Goal: Task Accomplishment & Management: Manage account settings

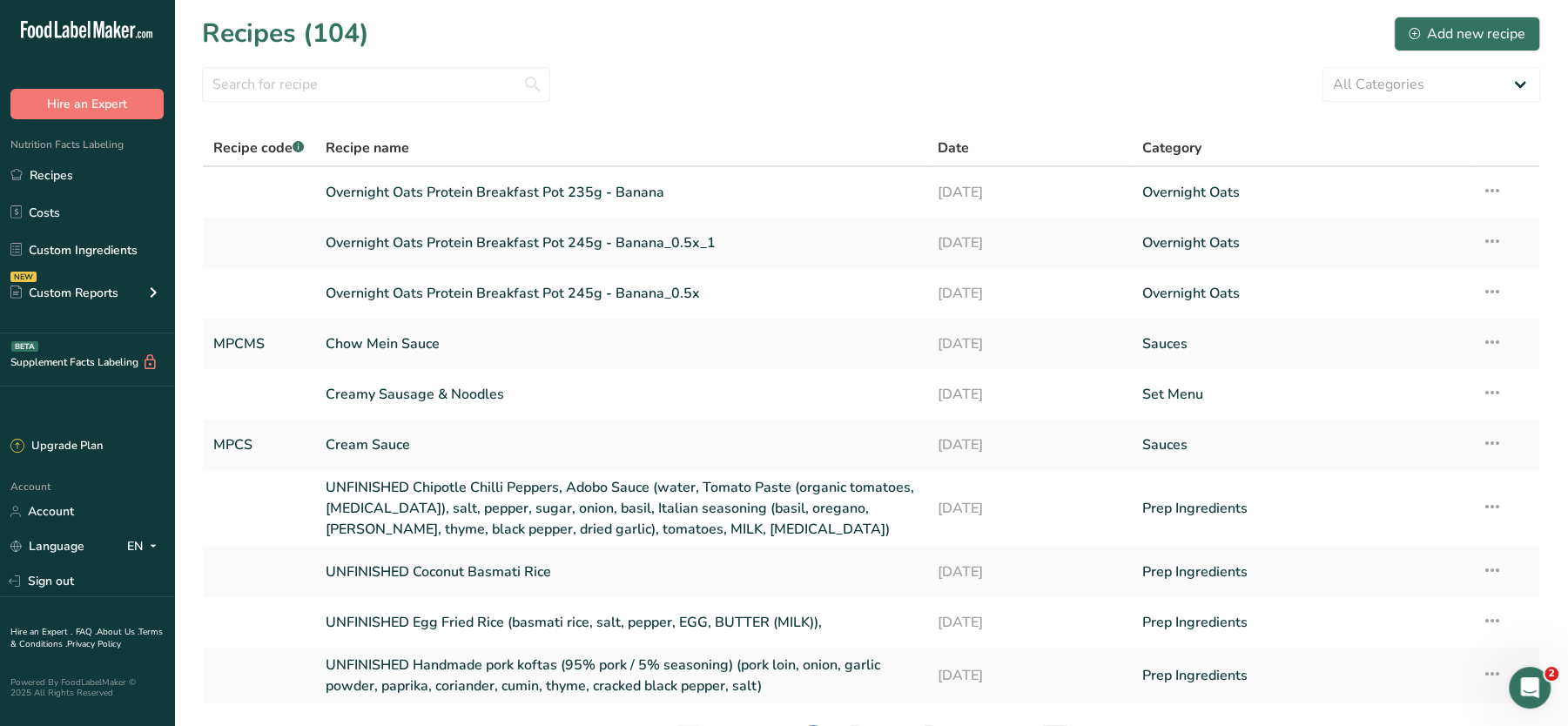
click at [679, 65] on section "Recipes (104) Add new recipe All Categories Baked Goods Beverages Confectionery…" at bounding box center [871, 393] width 1394 height 788
click at [325, 62] on section "Recipes (104) Add new recipe All Categories Baked Goods Beverages Confectionery…" at bounding box center [871, 393] width 1394 height 788
click at [363, 94] on input "text" at bounding box center [375, 84] width 348 height 35
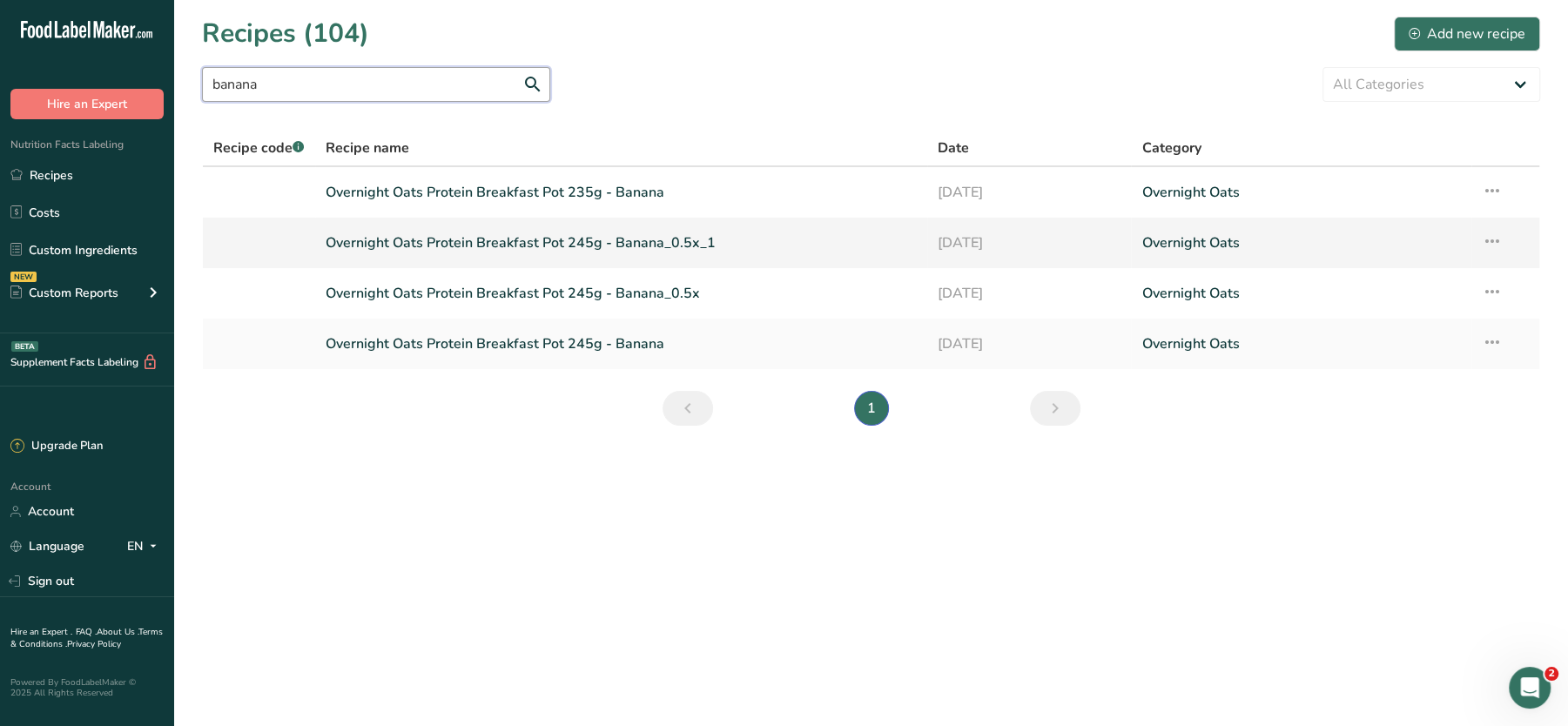
type input "banana"
click at [1481, 241] on icon at bounding box center [1491, 241] width 21 height 31
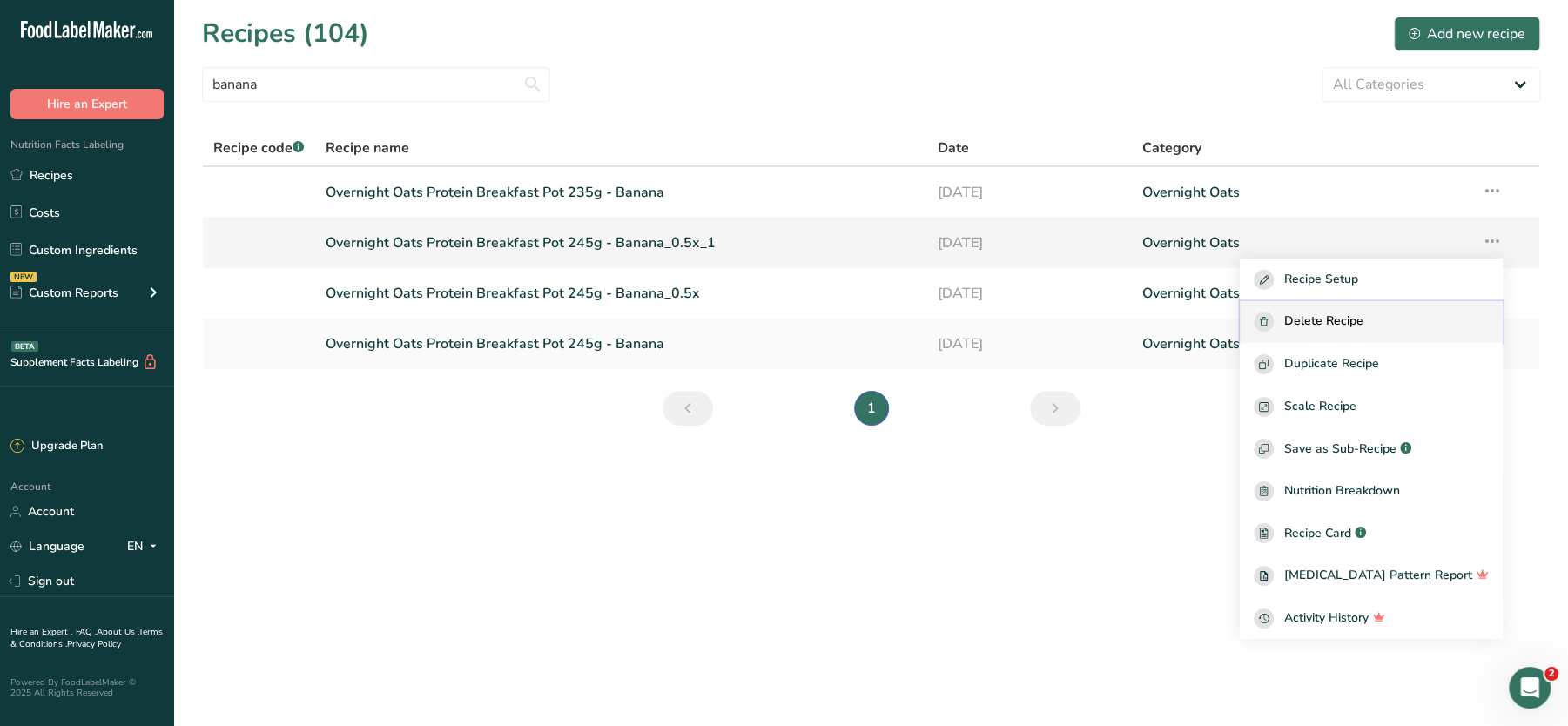
click at [1350, 320] on span "Delete Recipe" at bounding box center [1324, 321] width 79 height 20
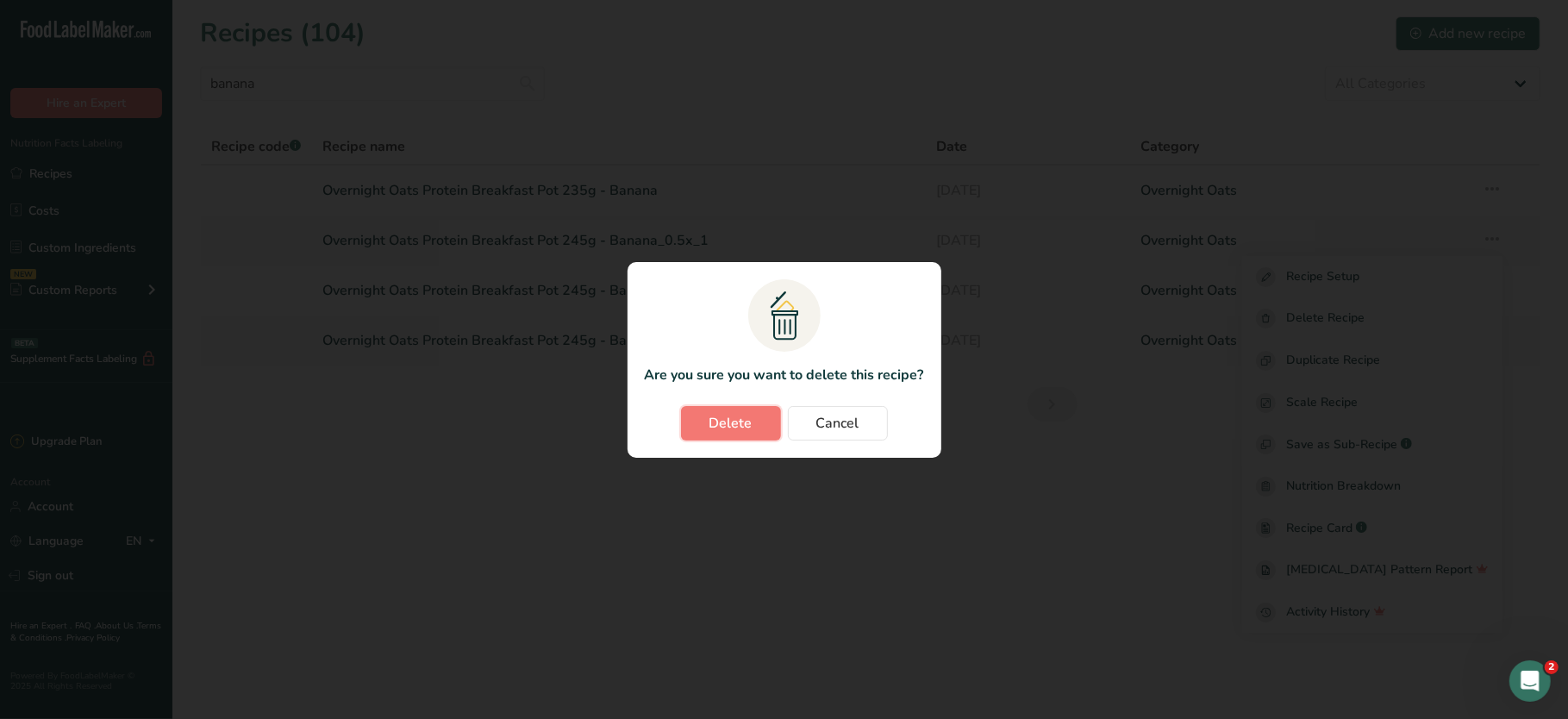
click at [780, 419] on button "Delete" at bounding box center [730, 423] width 100 height 34
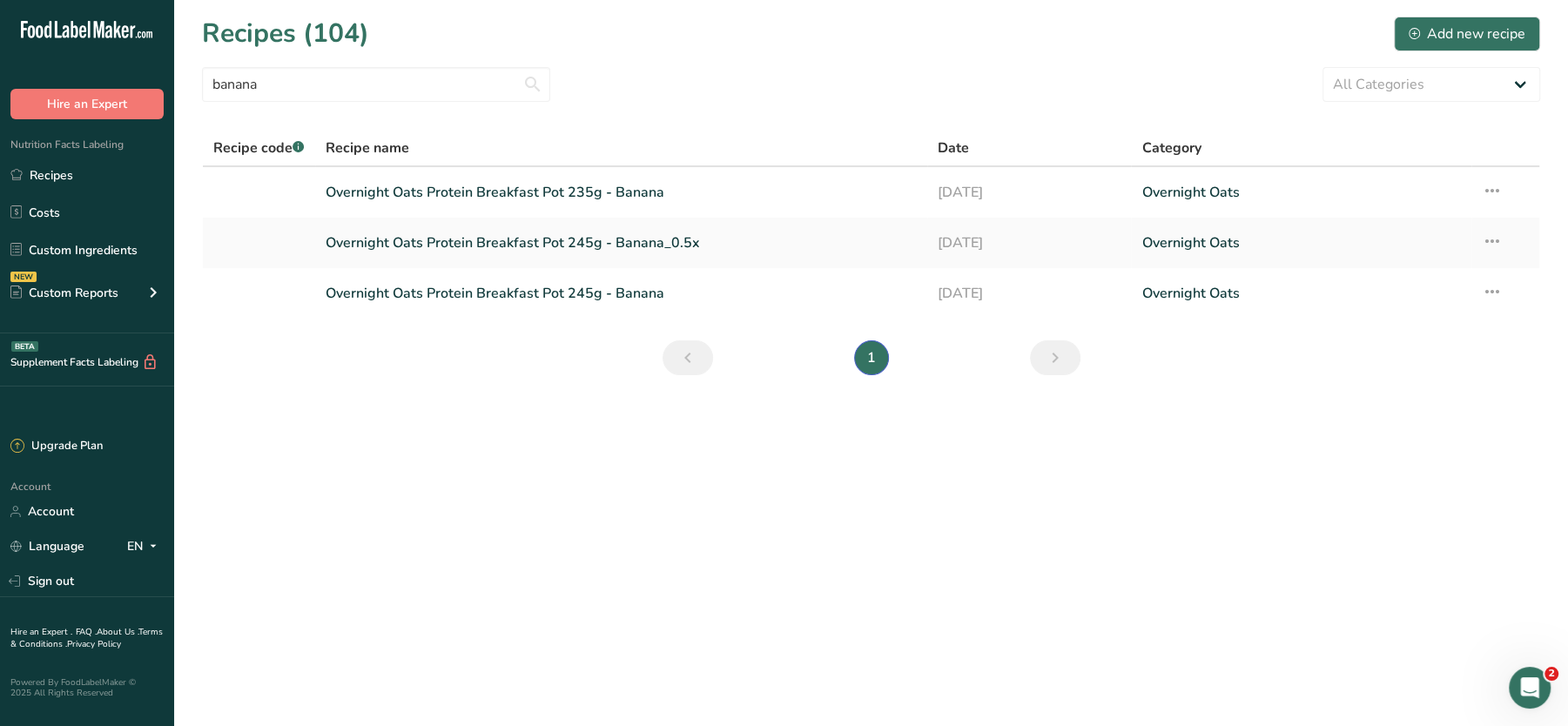
click at [1493, 189] on icon at bounding box center [1491, 190] width 21 height 31
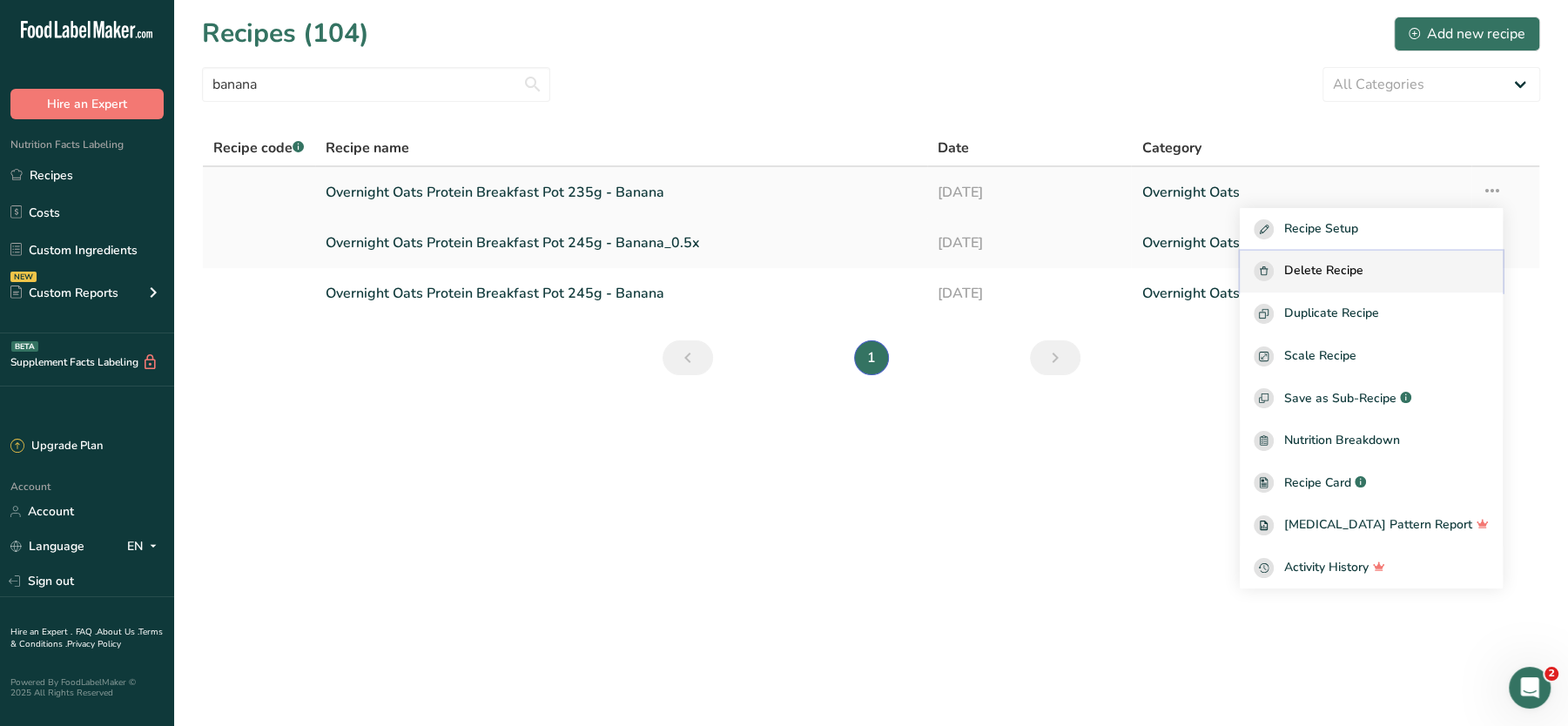
click at [1364, 278] on span "Delete Recipe" at bounding box center [1324, 271] width 79 height 20
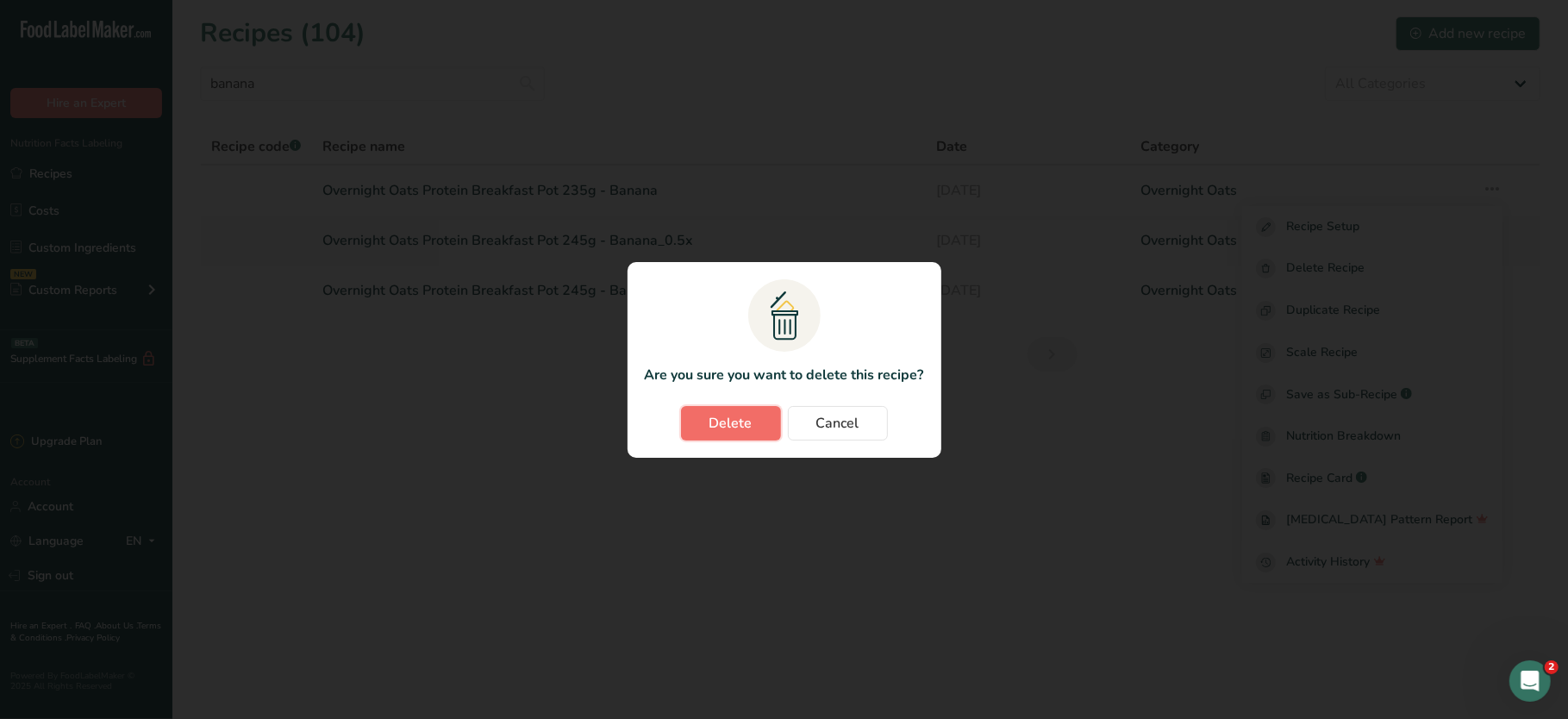
click at [742, 424] on span "Delete" at bounding box center [730, 423] width 43 height 20
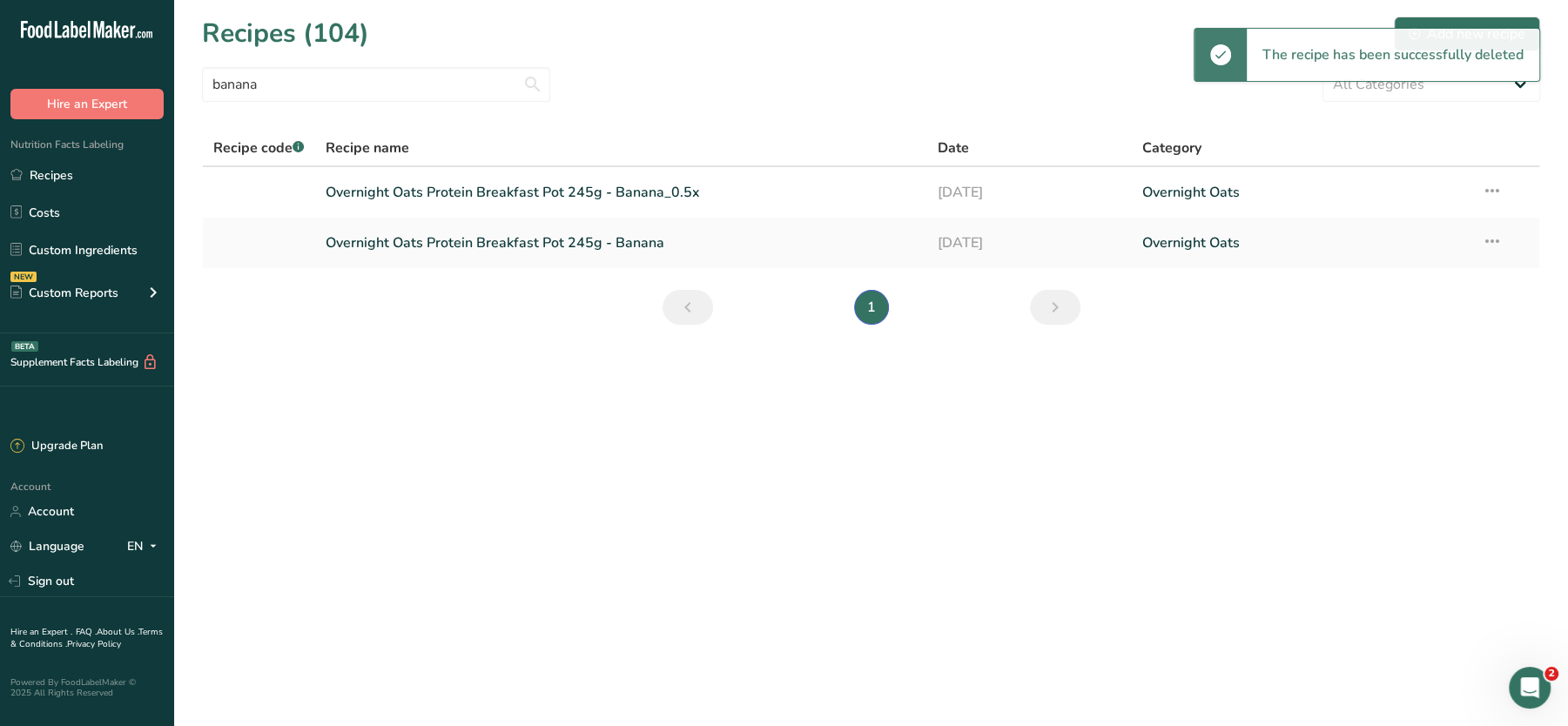
click at [1501, 189] on icon at bounding box center [1491, 190] width 21 height 31
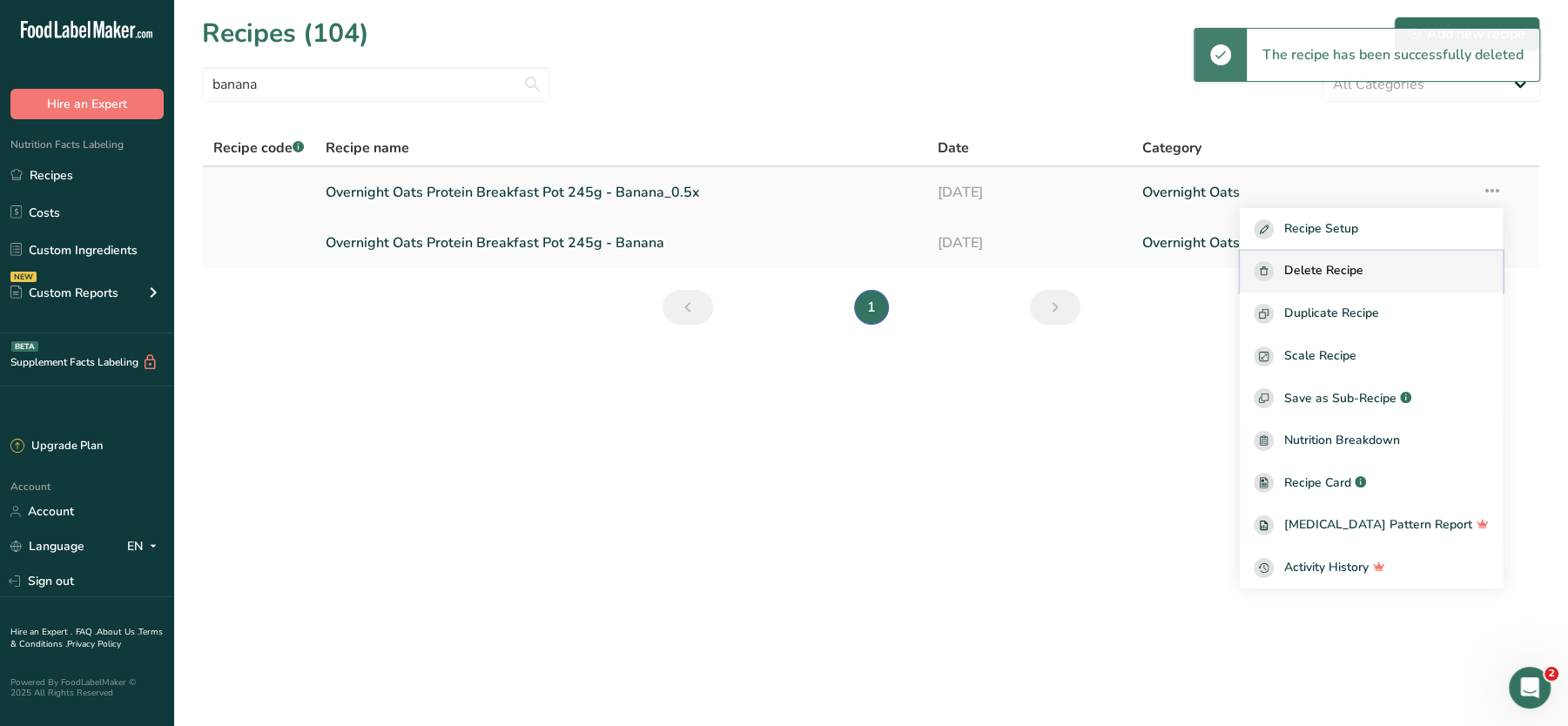
click at [1364, 278] on span "Delete Recipe" at bounding box center [1324, 271] width 79 height 20
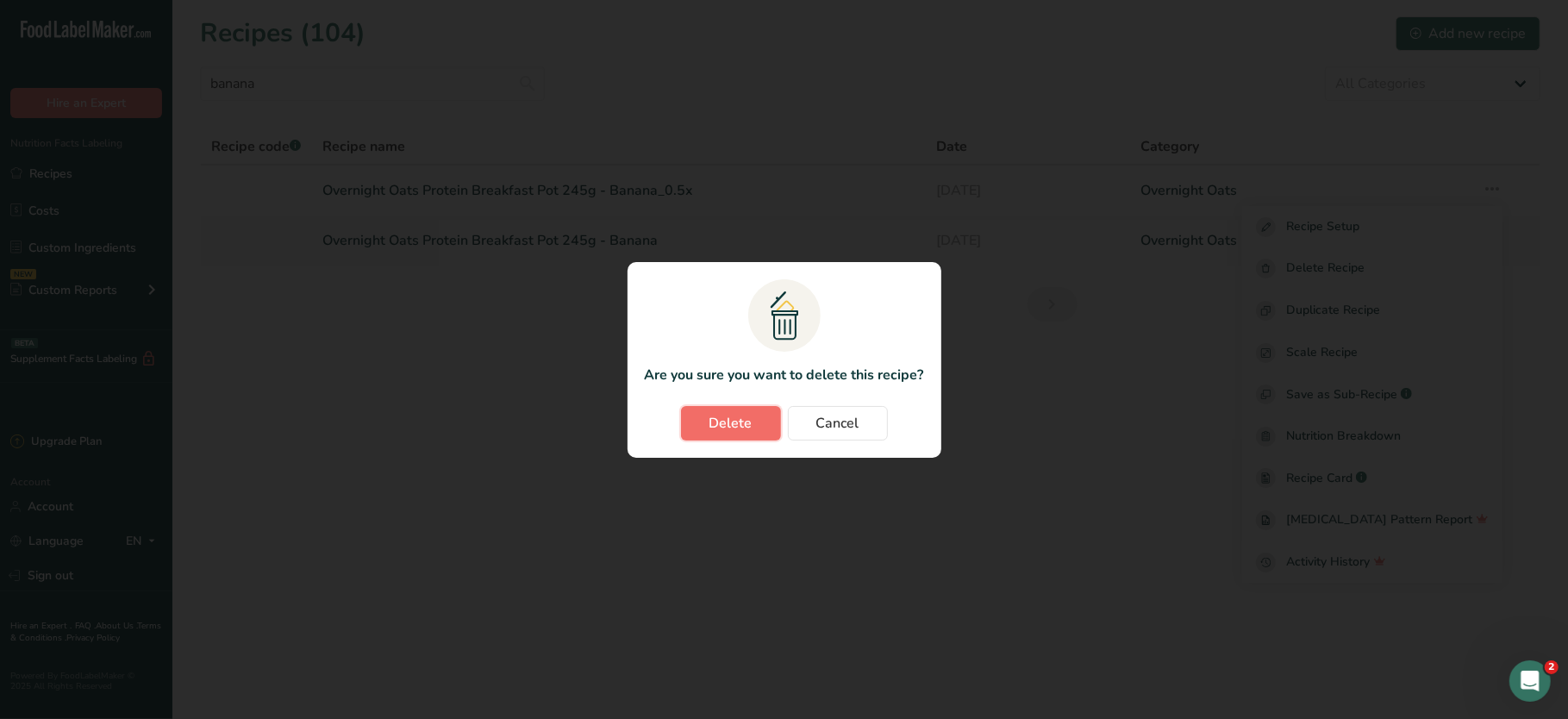
click at [698, 416] on button "Delete" at bounding box center [730, 423] width 100 height 34
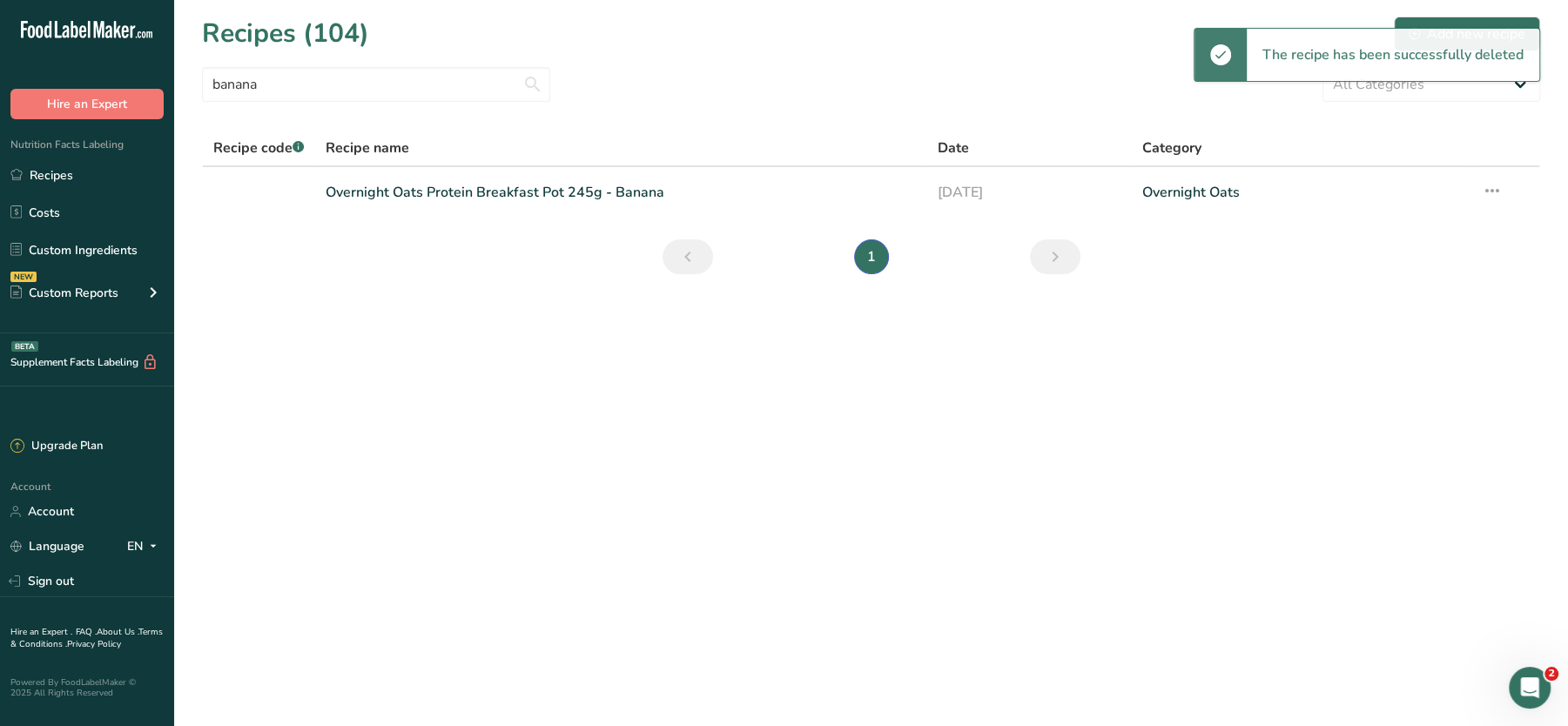
click at [539, 463] on main "Recipes (104) Add new recipe banana All Categories Baked Goods Beverages Confec…" at bounding box center [784, 363] width 1568 height 726
click at [508, 195] on link "Overnight Oats Protein Breakfast Pot 245g - Banana" at bounding box center [621, 192] width 591 height 37
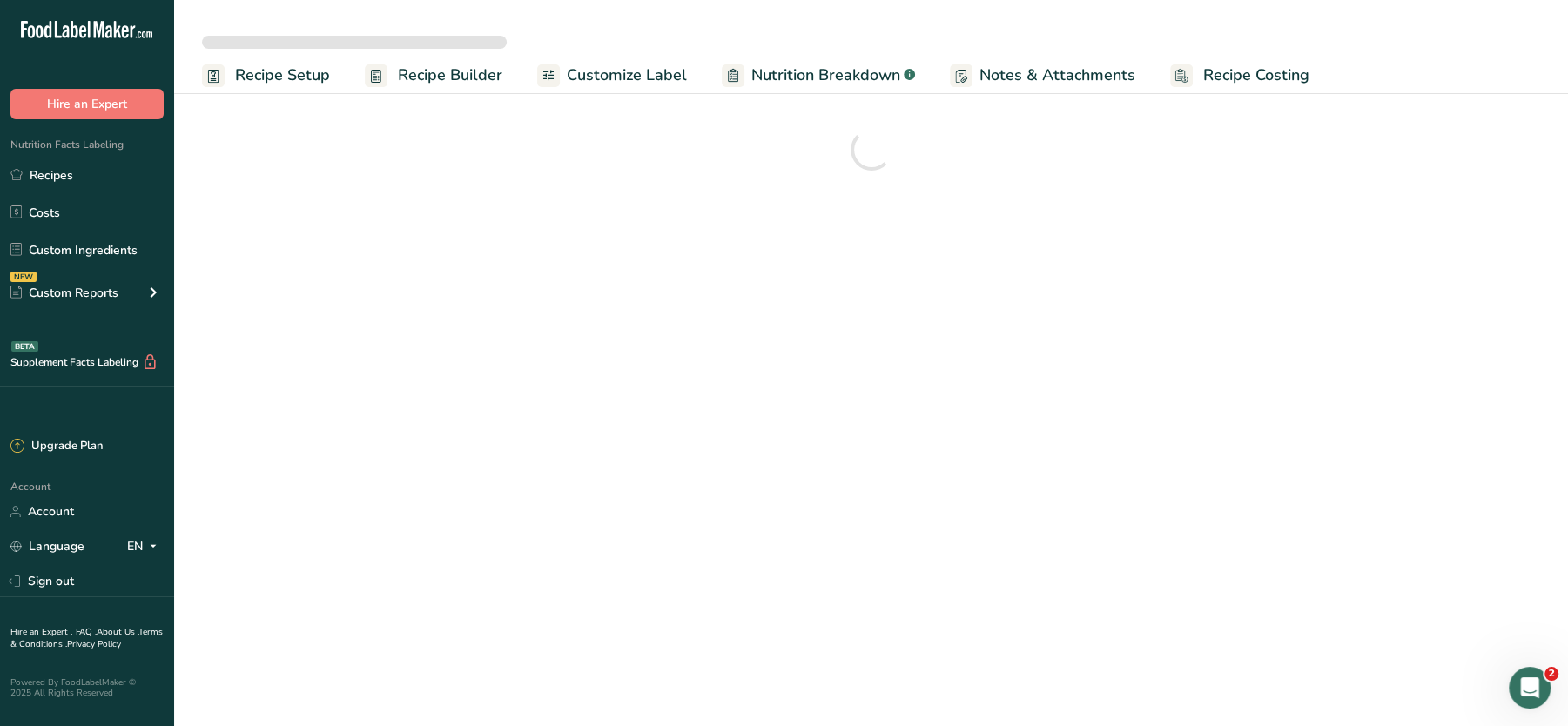
click at [1225, 75] on span "Recipe Costing" at bounding box center [1256, 75] width 106 height 23
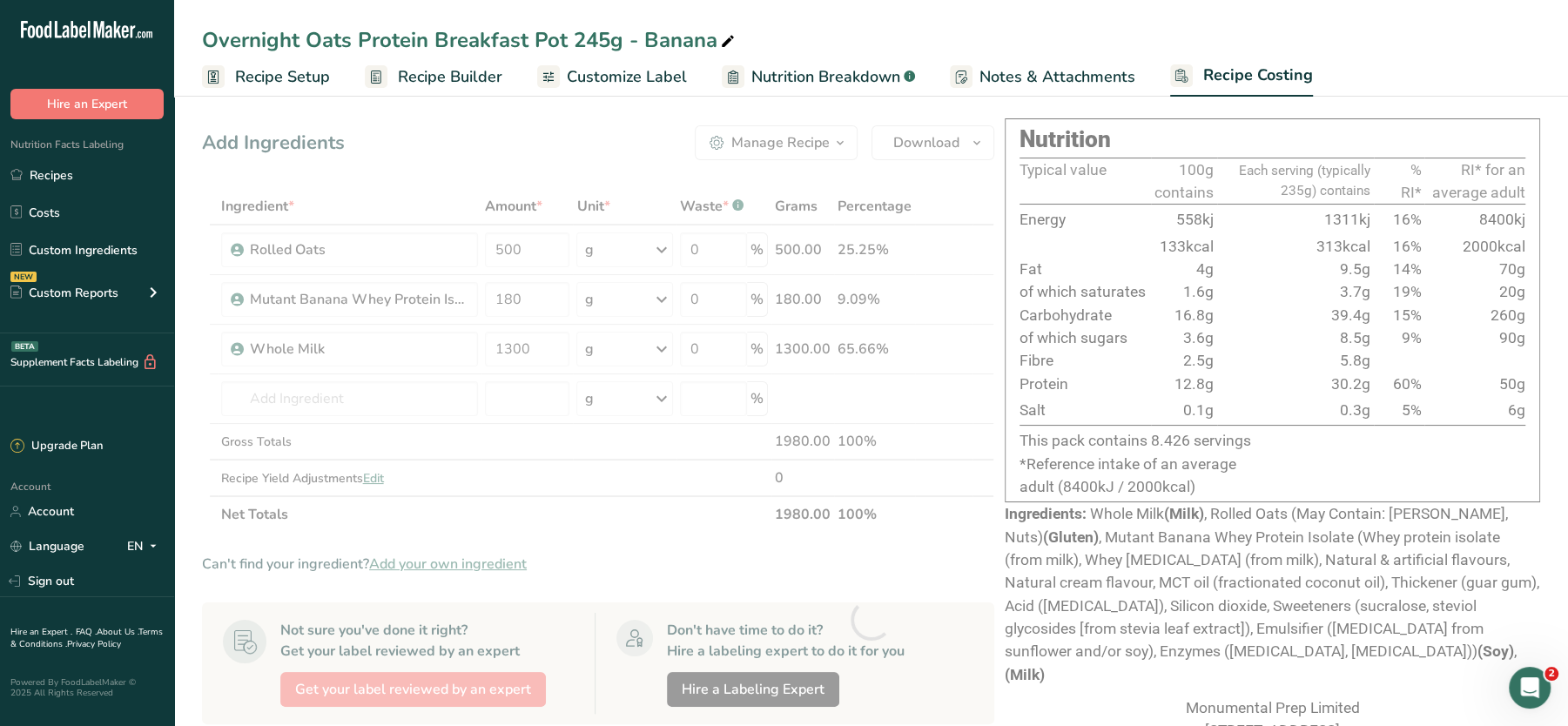
select select "1"
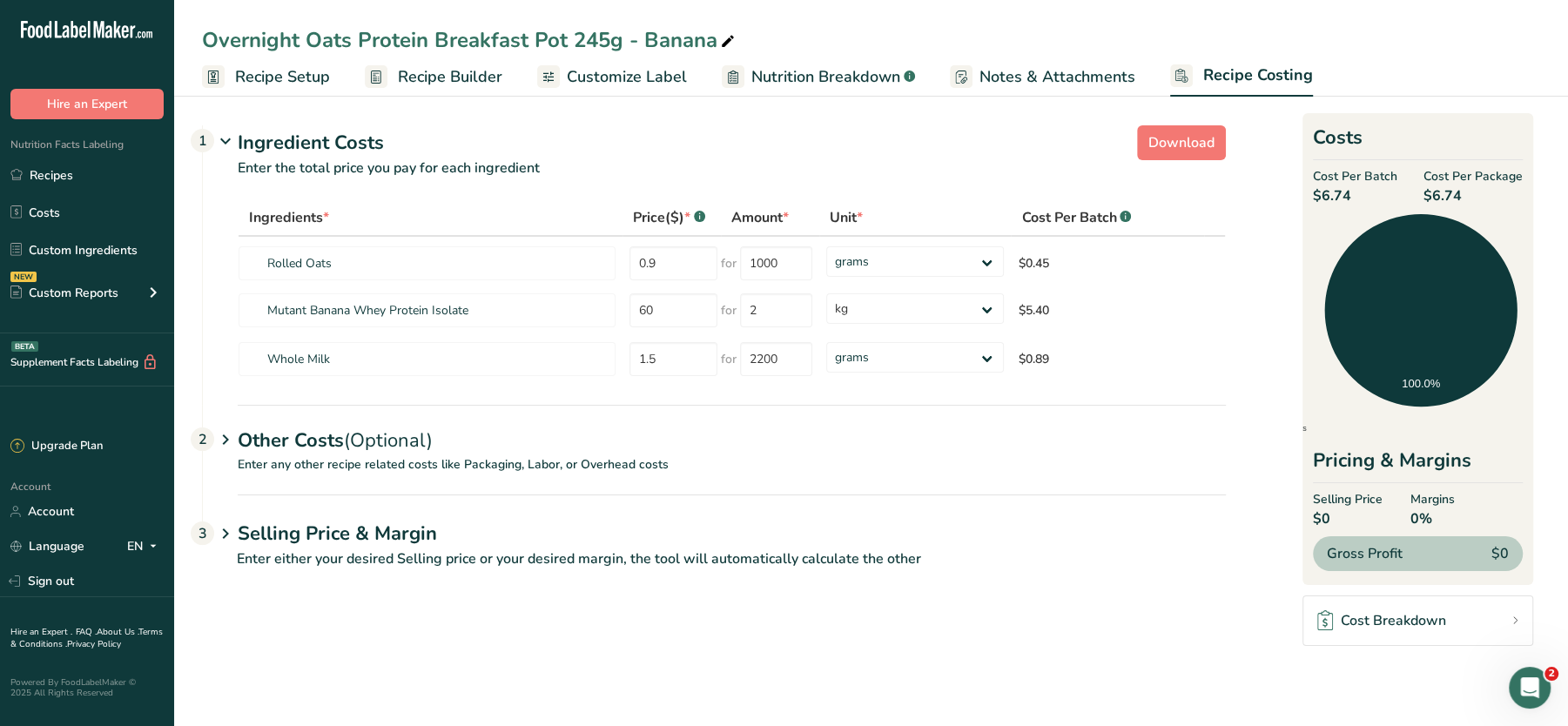
click at [286, 71] on span "Recipe Setup" at bounding box center [283, 77] width 95 height 23
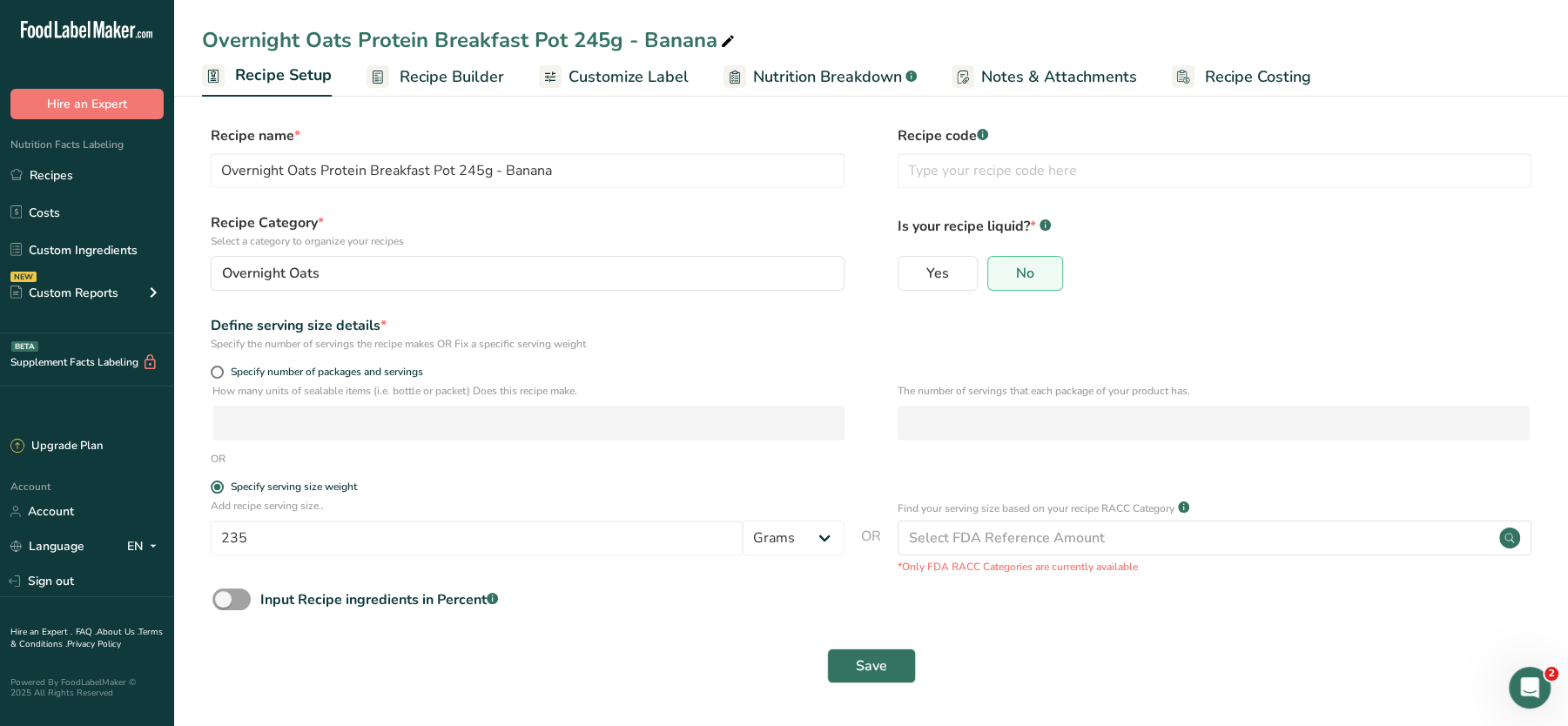
click at [1226, 71] on span "Recipe Costing" at bounding box center [1258, 77] width 106 height 23
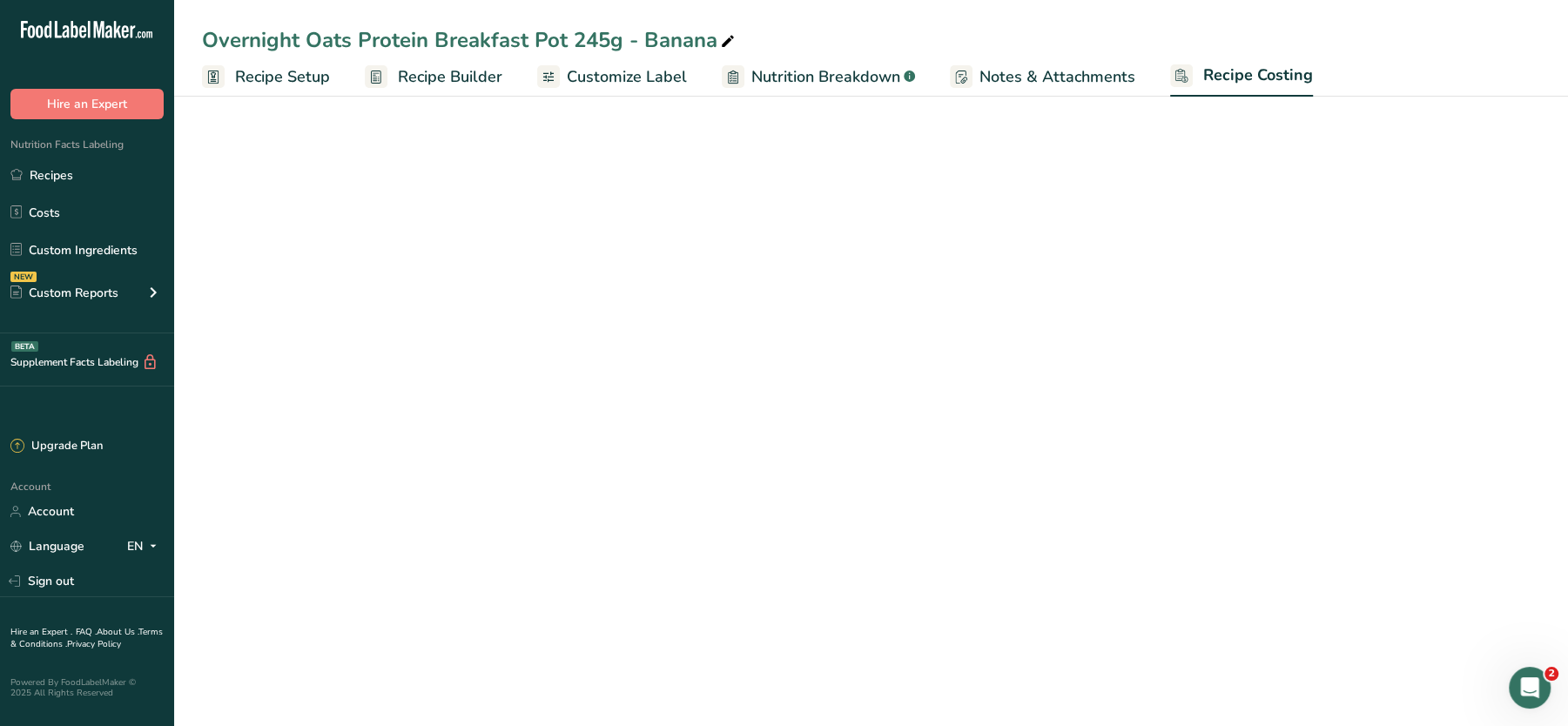
select select "1"
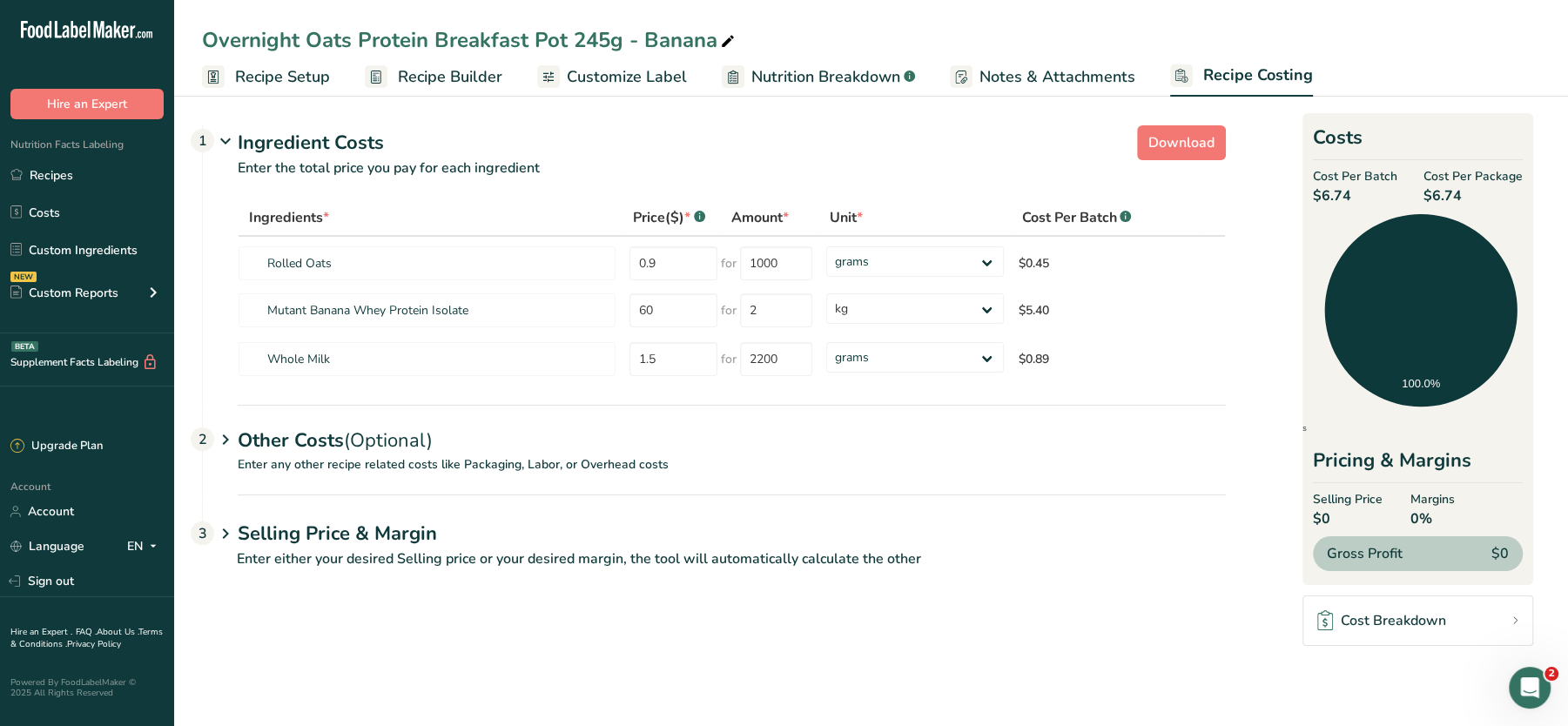
click at [1365, 141] on h2 "Costs" at bounding box center [1417, 142] width 210 height 37
click at [1388, 551] on span "Gross Profit" at bounding box center [1365, 553] width 76 height 21
click at [1333, 509] on span "$0" at bounding box center [1348, 518] width 70 height 21
click at [1456, 514] on div "Selling Price $0 Margins 0%" at bounding box center [1417, 510] width 210 height 39
click at [1424, 480] on div "Pricing & Margins" at bounding box center [1417, 465] width 210 height 37
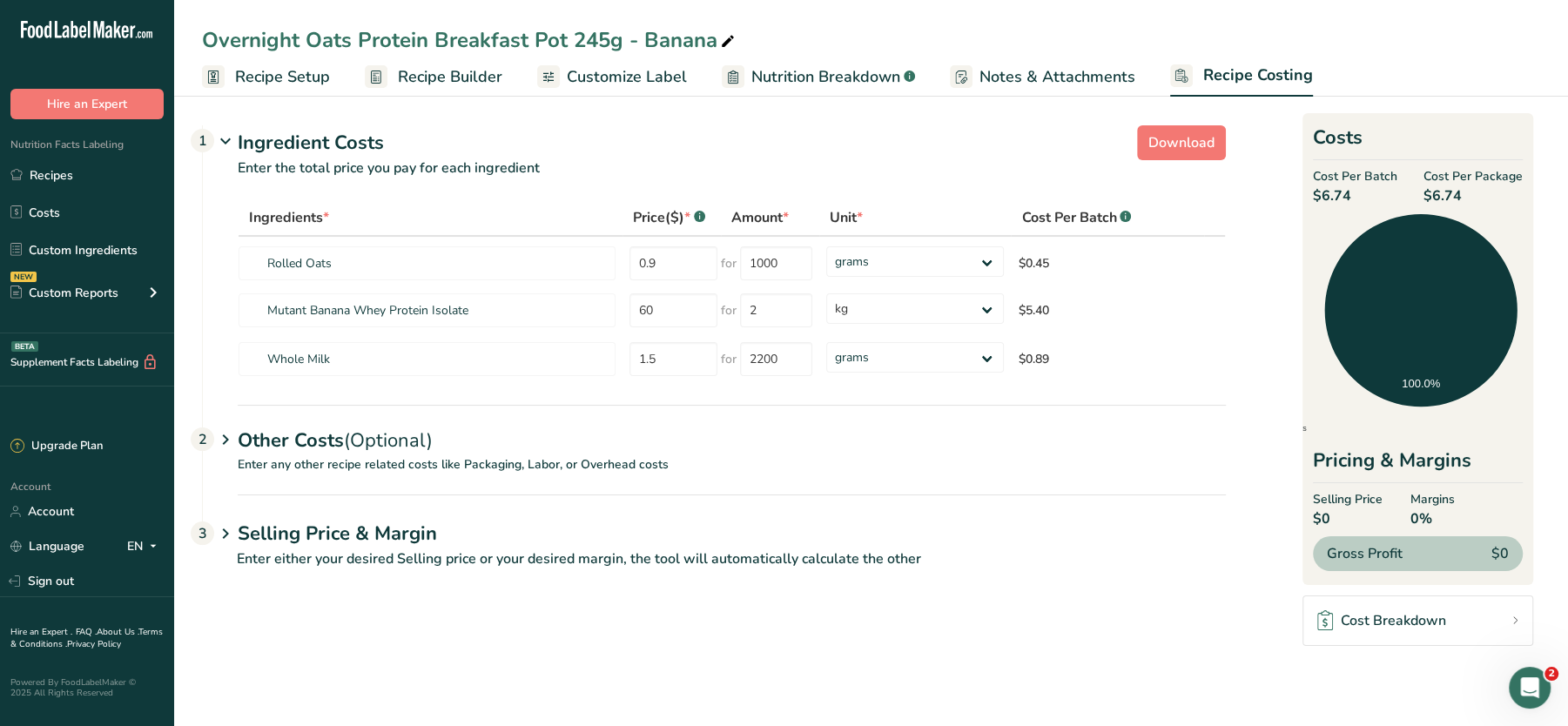
click at [1358, 615] on div "Cost Breakdown" at bounding box center [1381, 620] width 128 height 21
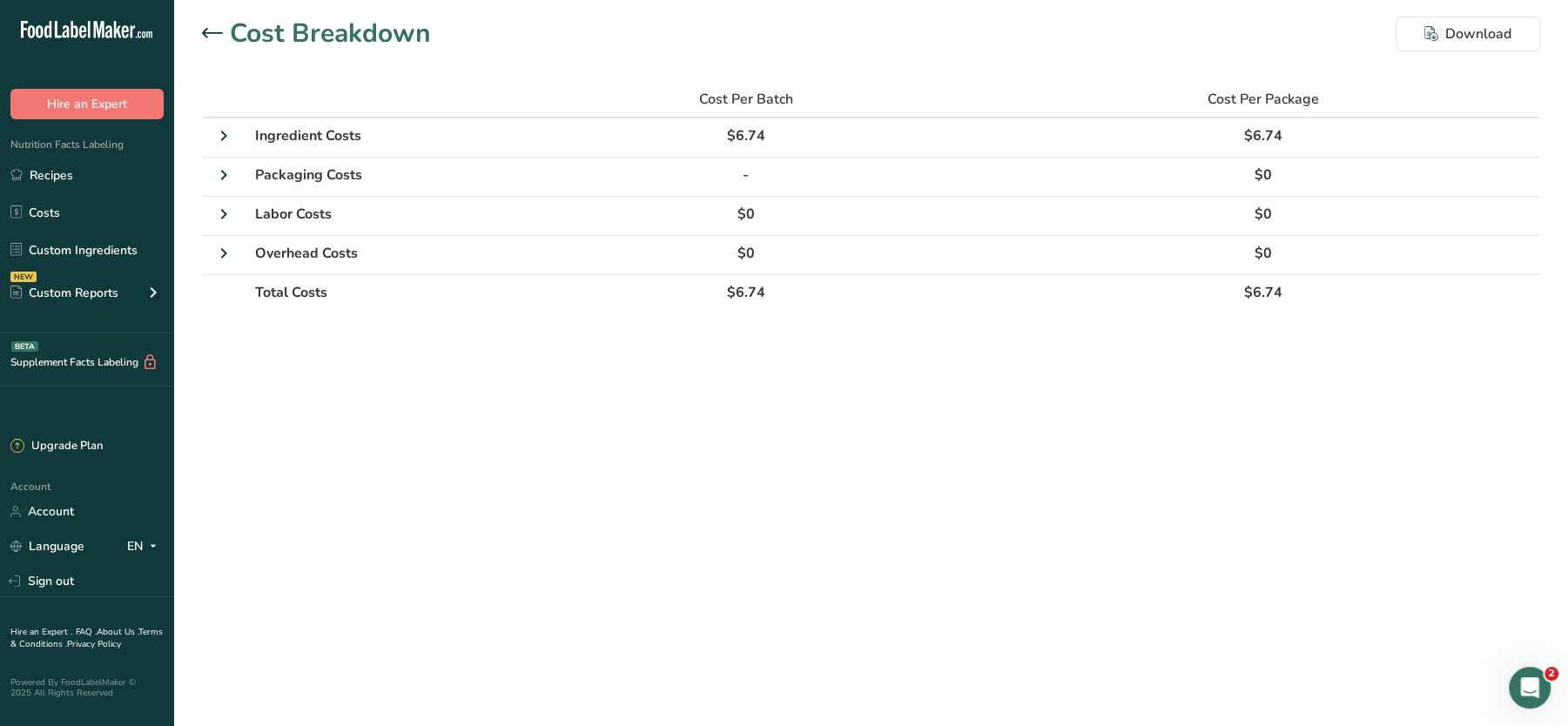
click at [211, 37] on icon at bounding box center [211, 33] width 21 height 11
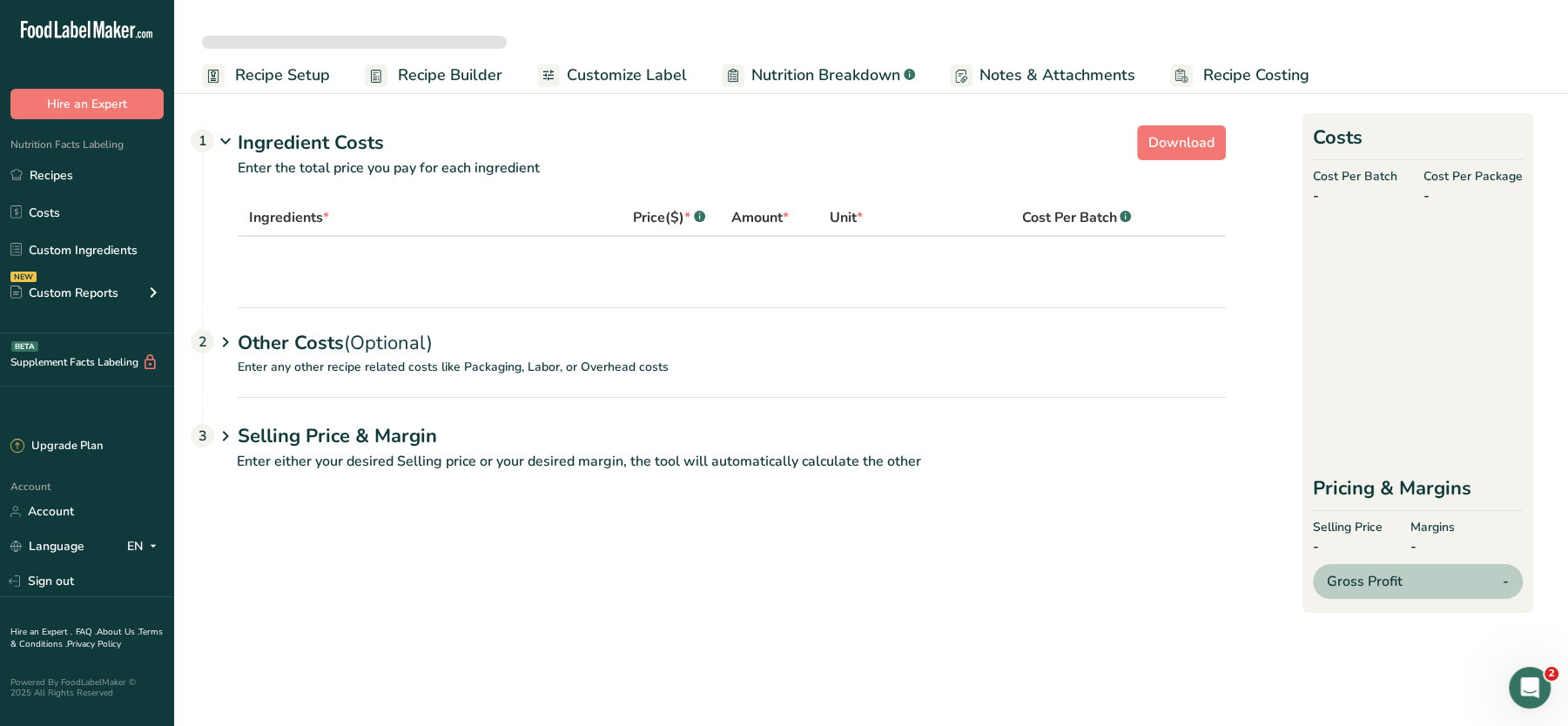
click at [269, 65] on span "Recipe Setup" at bounding box center [283, 75] width 95 height 23
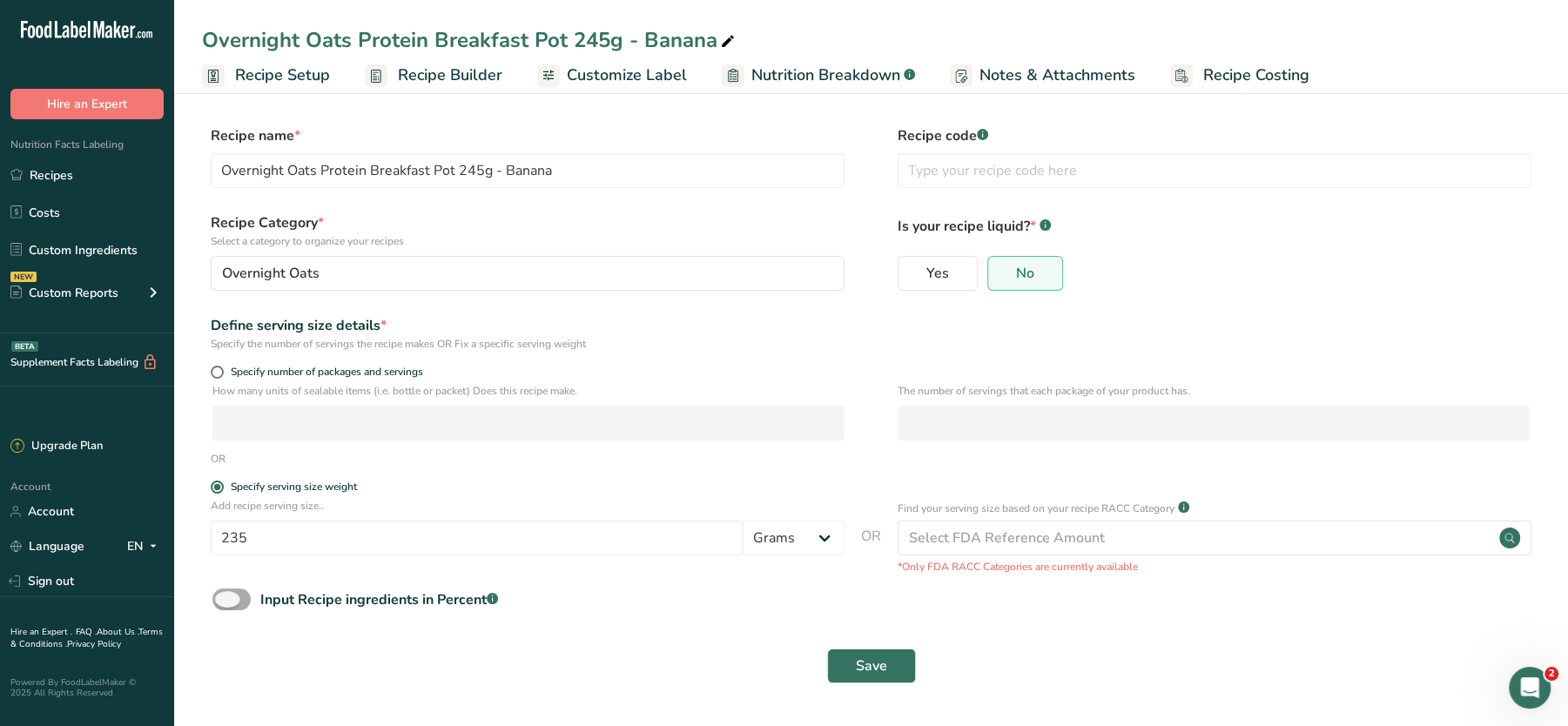
click at [234, 593] on span at bounding box center [231, 599] width 38 height 21
click at [224, 594] on input "Input Recipe ingredients in Percent .a-a{fill:#347362;}.b-a{fill:#fff;}" at bounding box center [218, 599] width 12 height 12
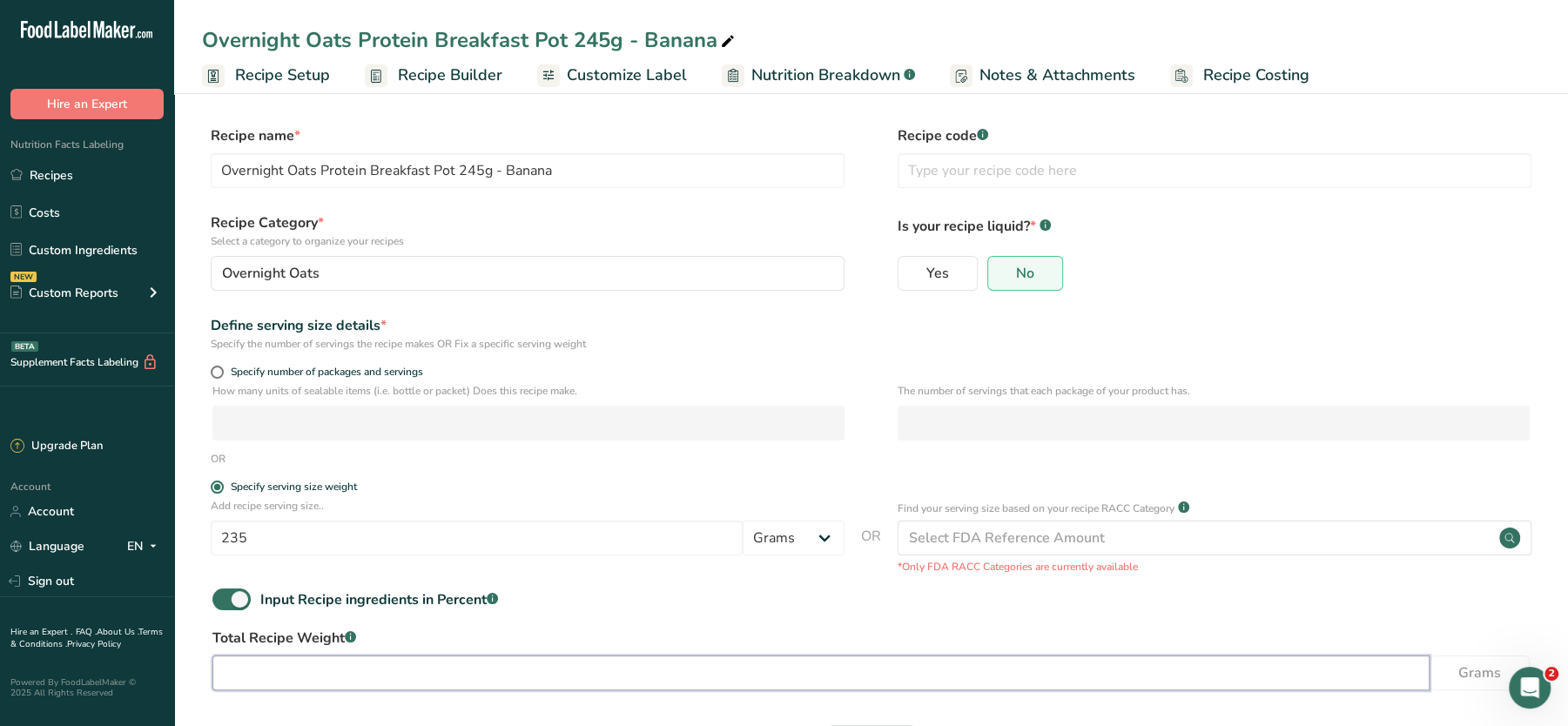
click at [307, 677] on input "number" at bounding box center [821, 672] width 1217 height 35
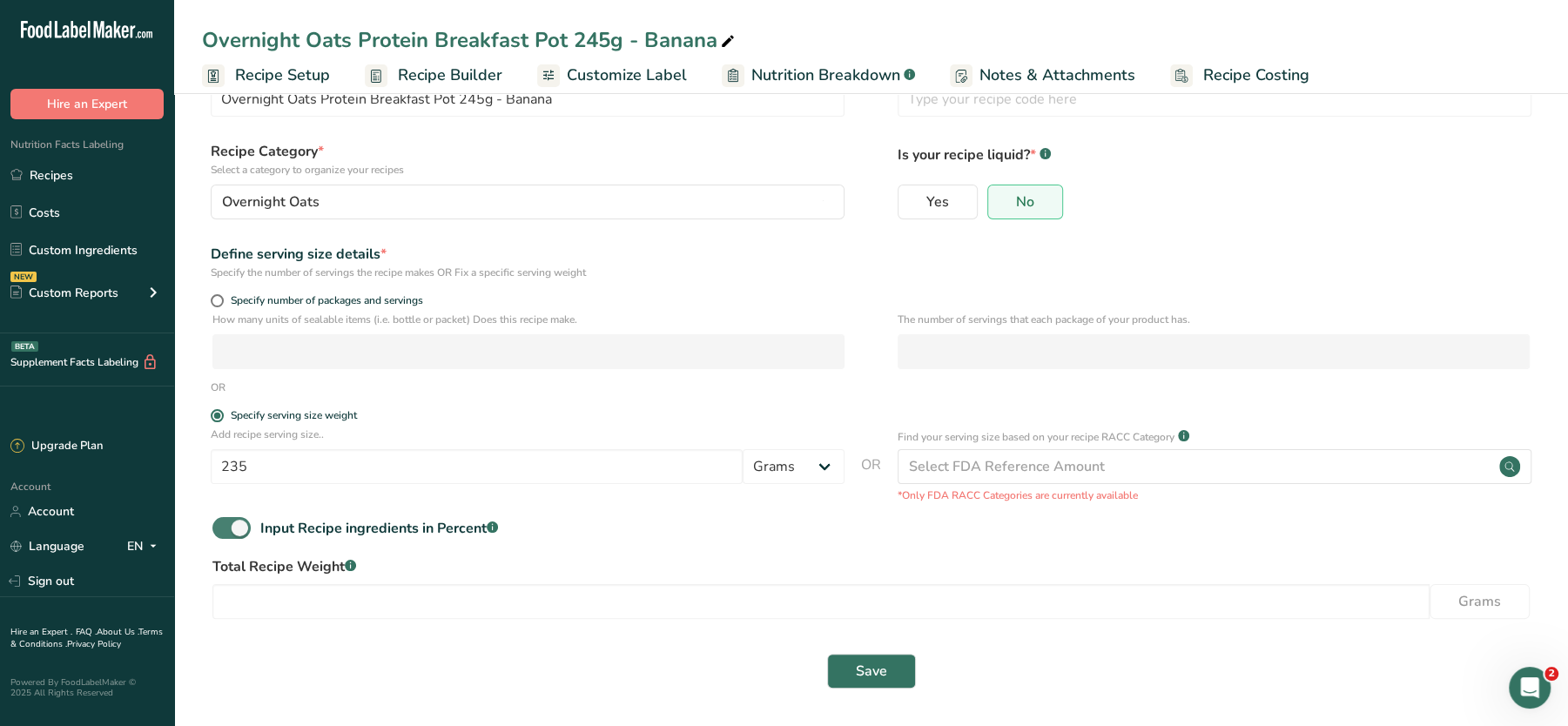
click at [229, 528] on span at bounding box center [231, 528] width 38 height 21
click at [224, 528] on input "Input Recipe ingredients in Percent .a-a{fill:#347362;}.b-a{fill:#fff;}" at bounding box center [218, 528] width 12 height 12
checkbox input "false"
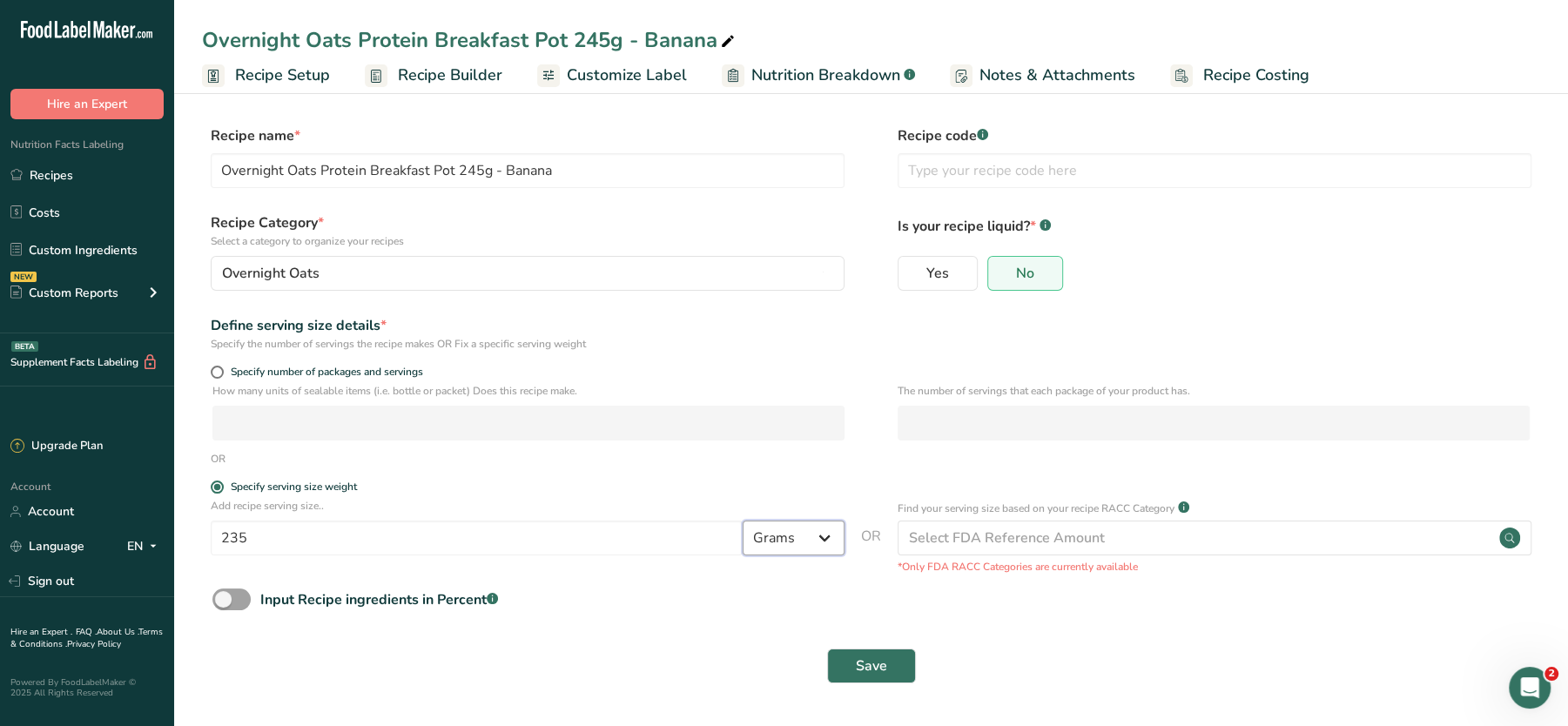
click at [813, 544] on select "Grams kg mg mcg lb oz l mL fl oz tbsp tsp cup qt gallon" at bounding box center [794, 538] width 102 height 35
click at [375, 70] on rect at bounding box center [375, 75] width 22 height 22
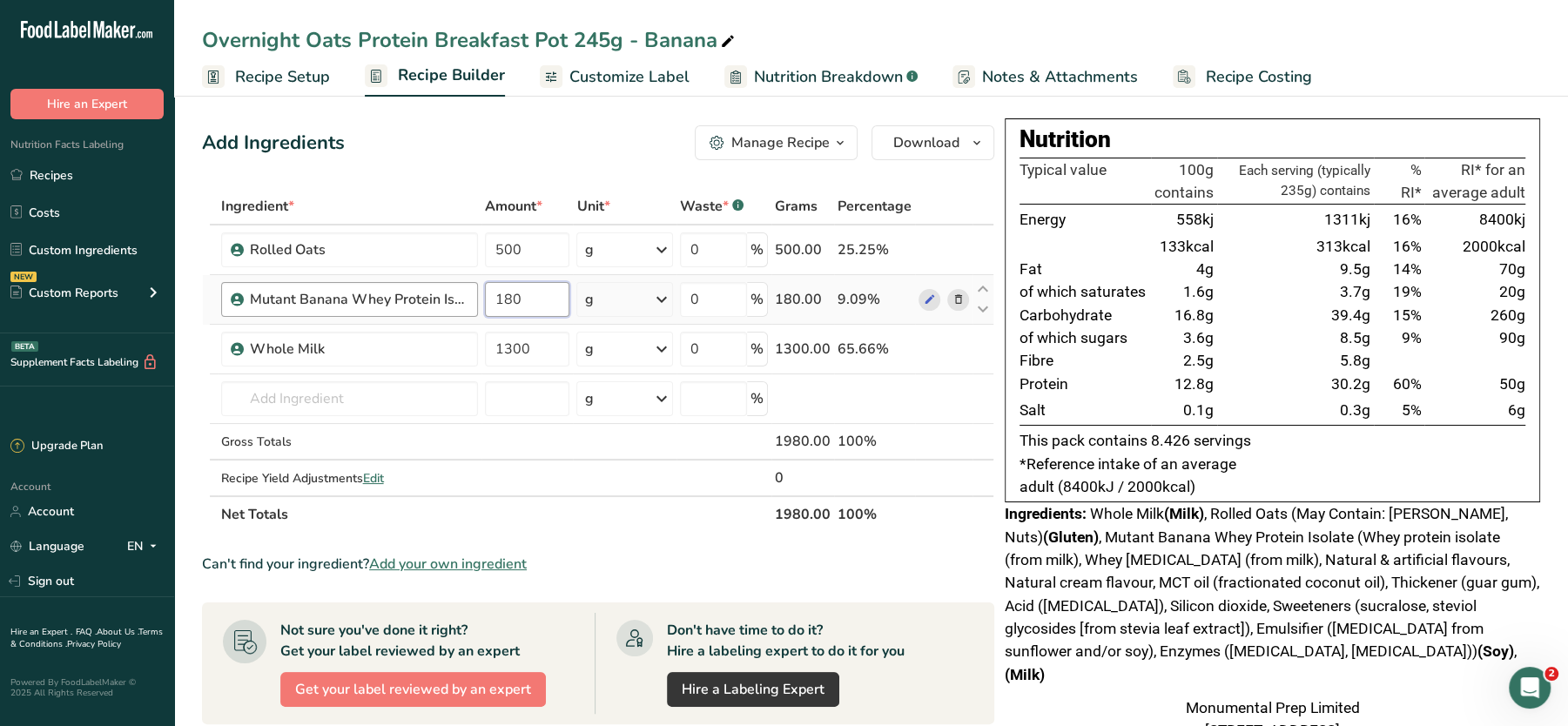
drag, startPoint x: 536, startPoint y: 286, endPoint x: 436, endPoint y: 291, distance: 100.1
click at [436, 291] on tr "Mutant Banana Whey Protein Isolate 180 g Weight Units g kg mg See more Volume U…" at bounding box center [598, 300] width 790 height 50
click at [77, 254] on link "Custom Ingredients" at bounding box center [87, 250] width 174 height 33
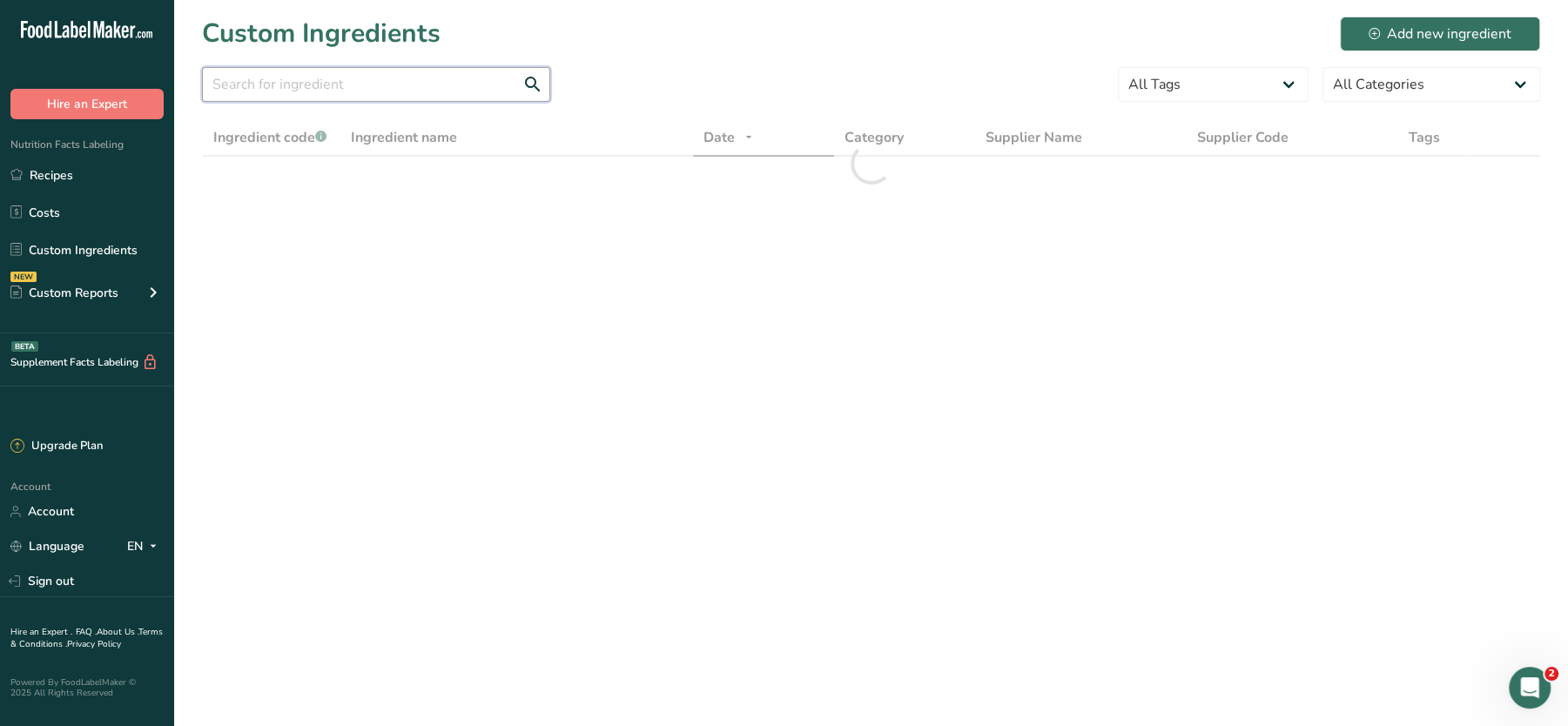
click at [421, 86] on input "text" at bounding box center [375, 84] width 348 height 35
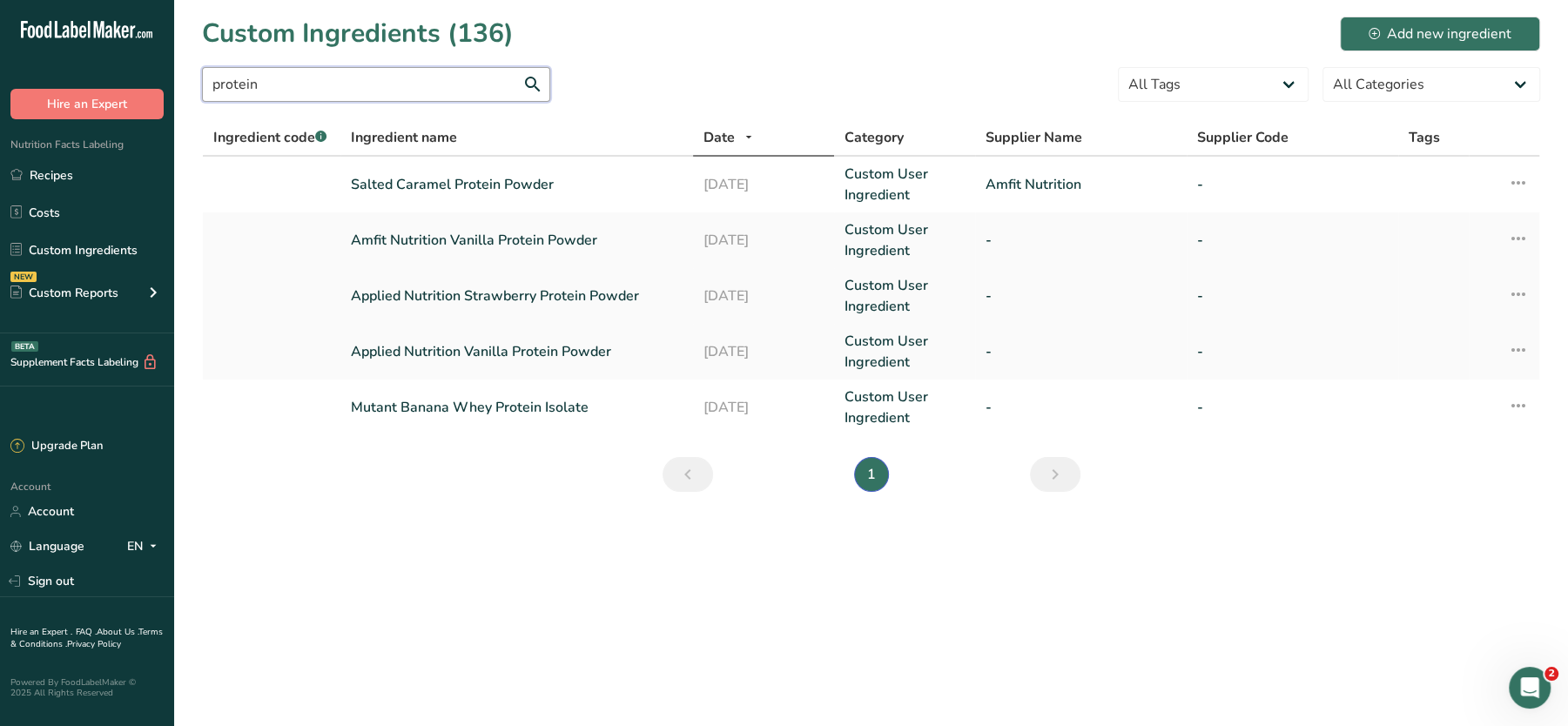
type input "protein"
click at [511, 298] on link "Applied Nutrition Strawberry Protein Powder" at bounding box center [516, 295] width 332 height 21
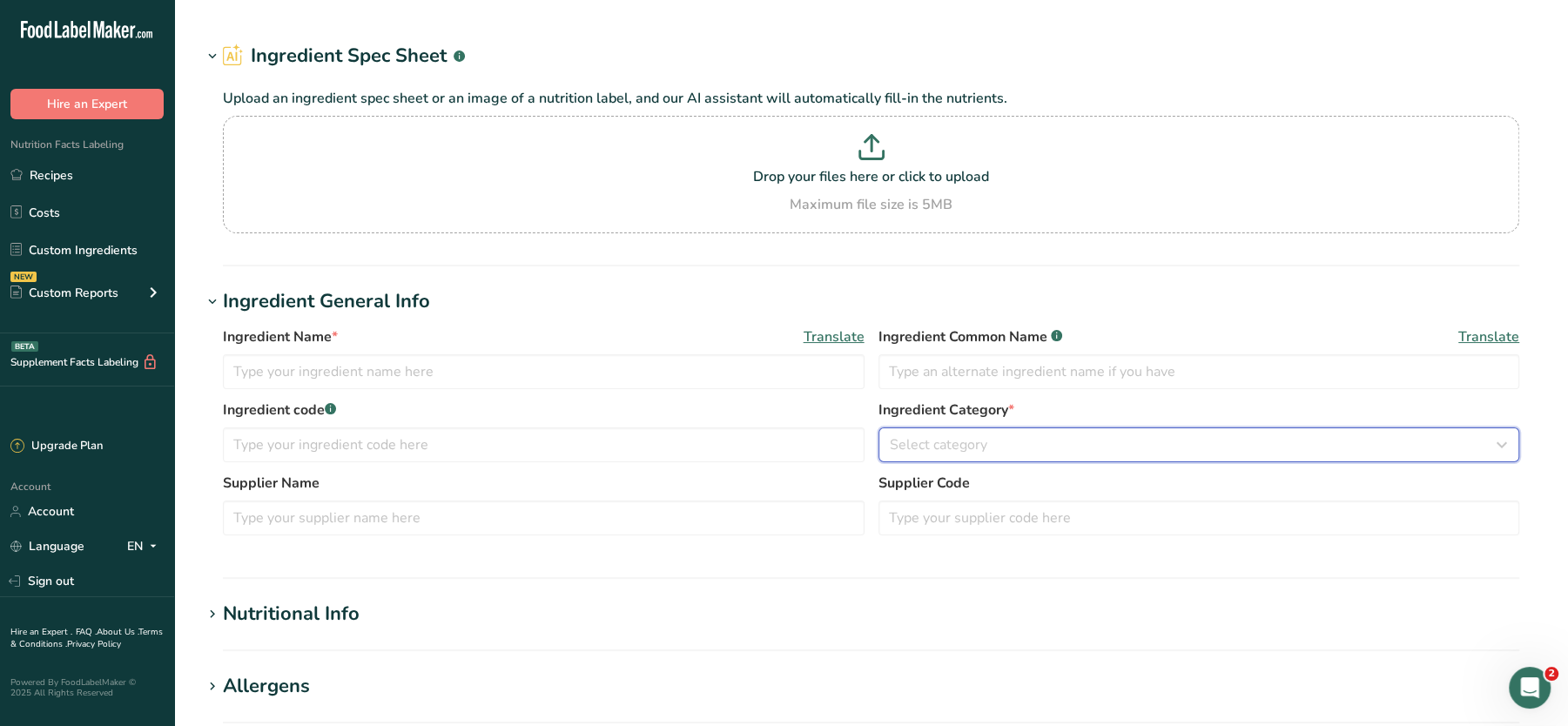
click at [940, 455] on span "Select category" at bounding box center [938, 444] width 97 height 21
click at [963, 440] on span "Select category" at bounding box center [938, 444] width 97 height 21
click at [480, 435] on input "text" at bounding box center [543, 444] width 641 height 35
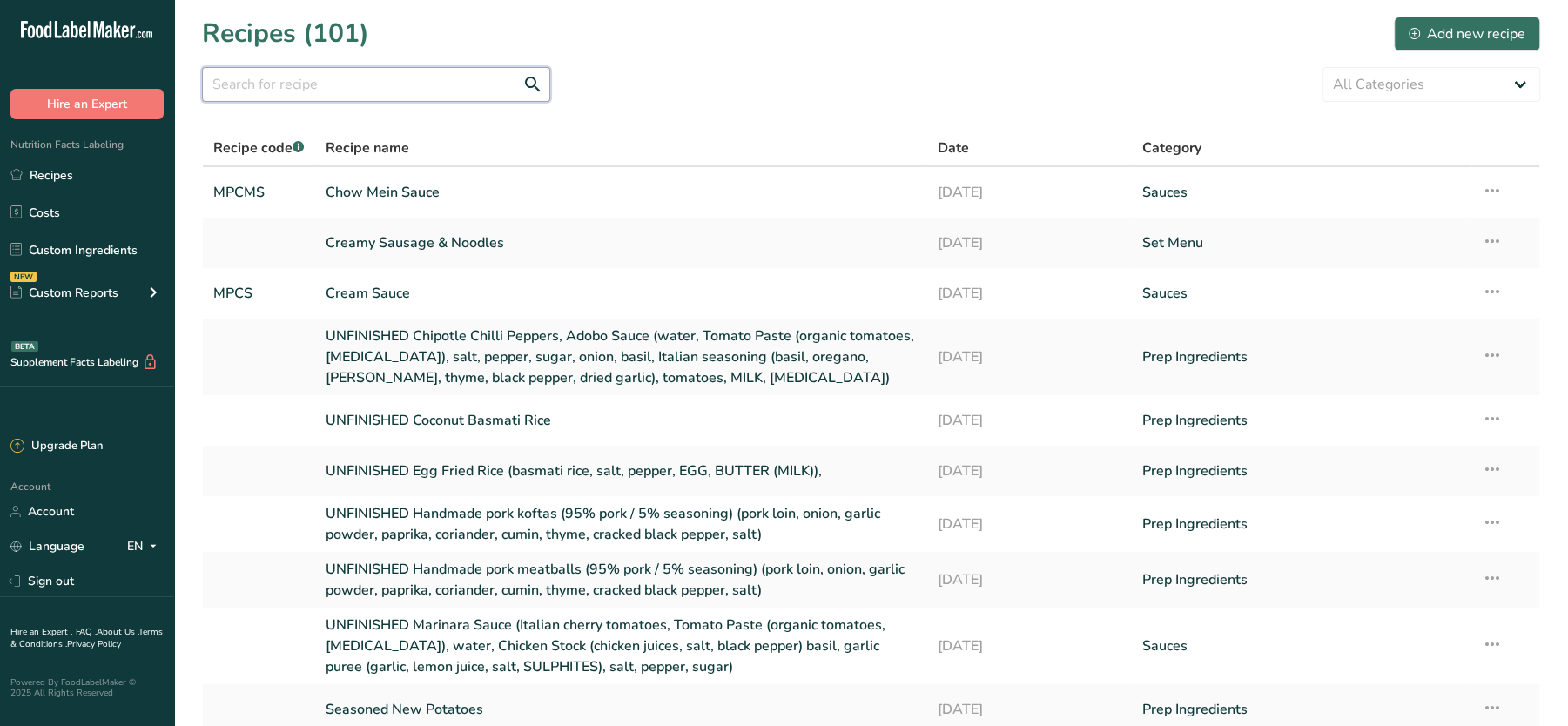
click at [379, 90] on input "text" at bounding box center [375, 84] width 348 height 35
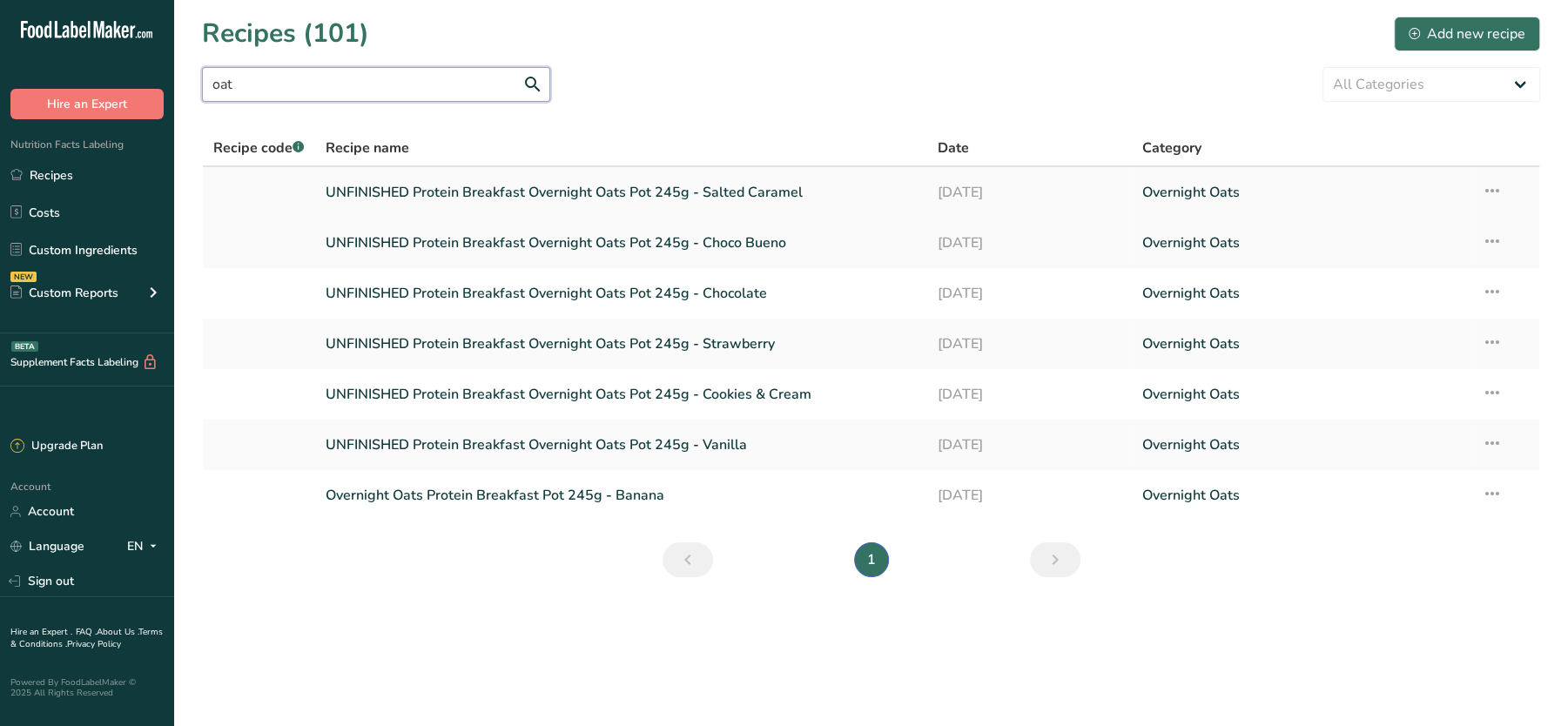
type input "oat"
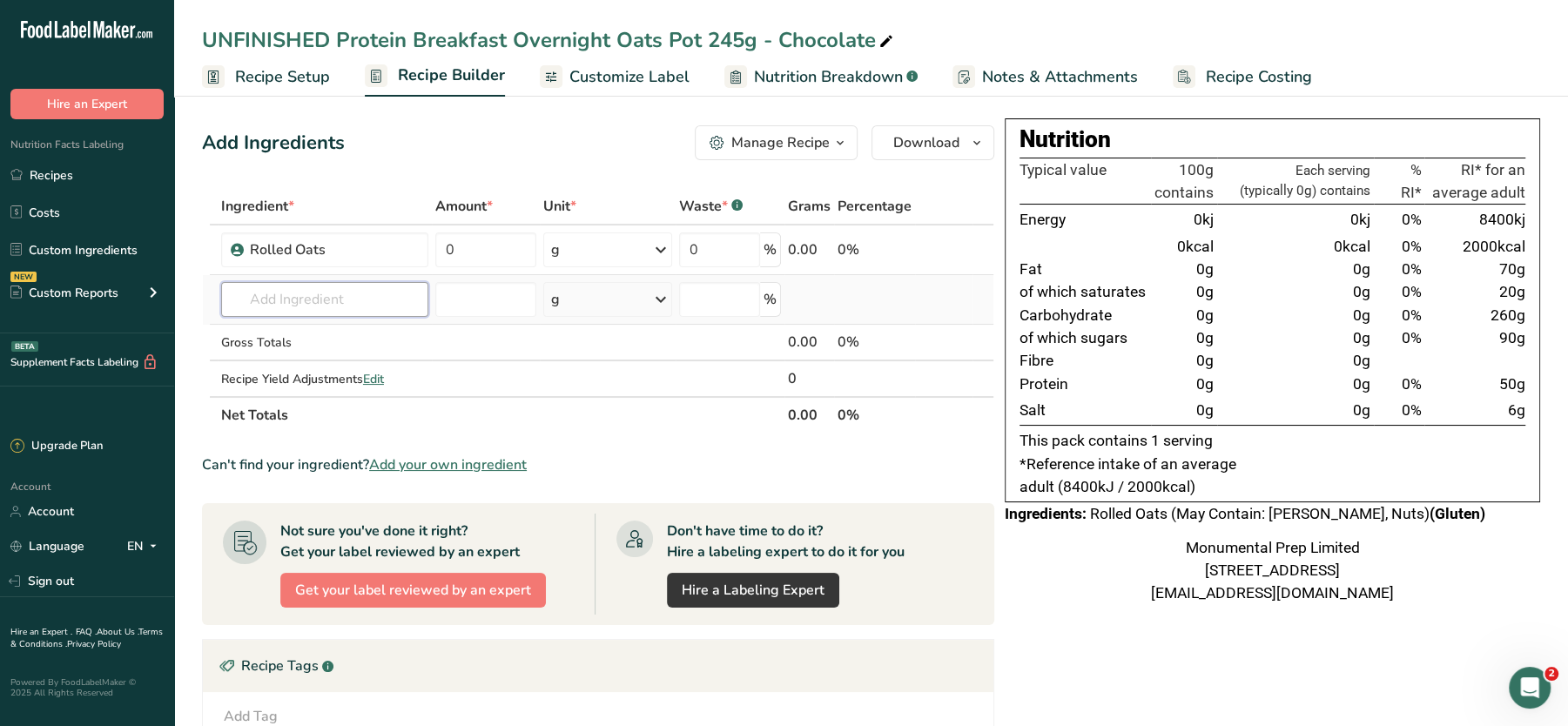
click at [270, 293] on input "text" at bounding box center [325, 299] width 207 height 35
paste input "mpwm"
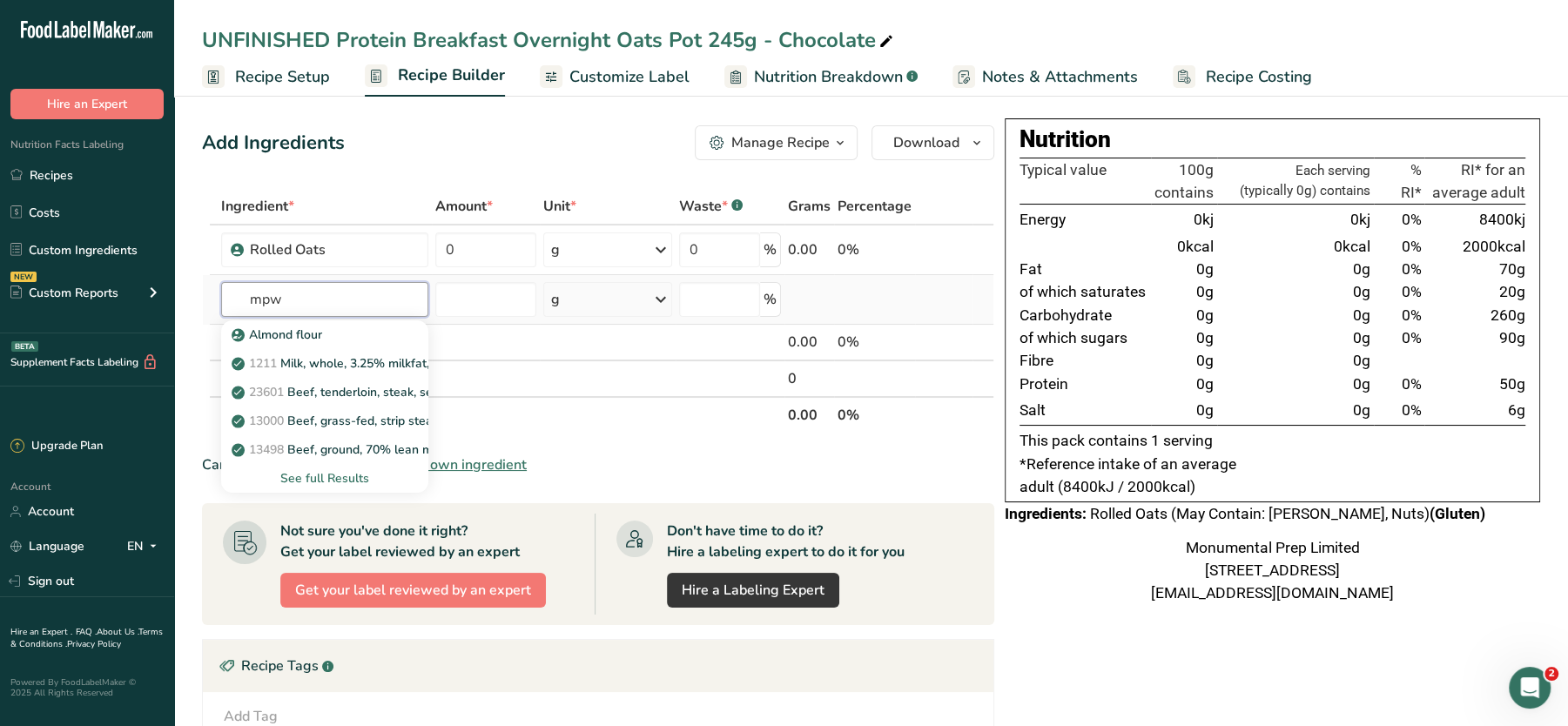
paste input "m"
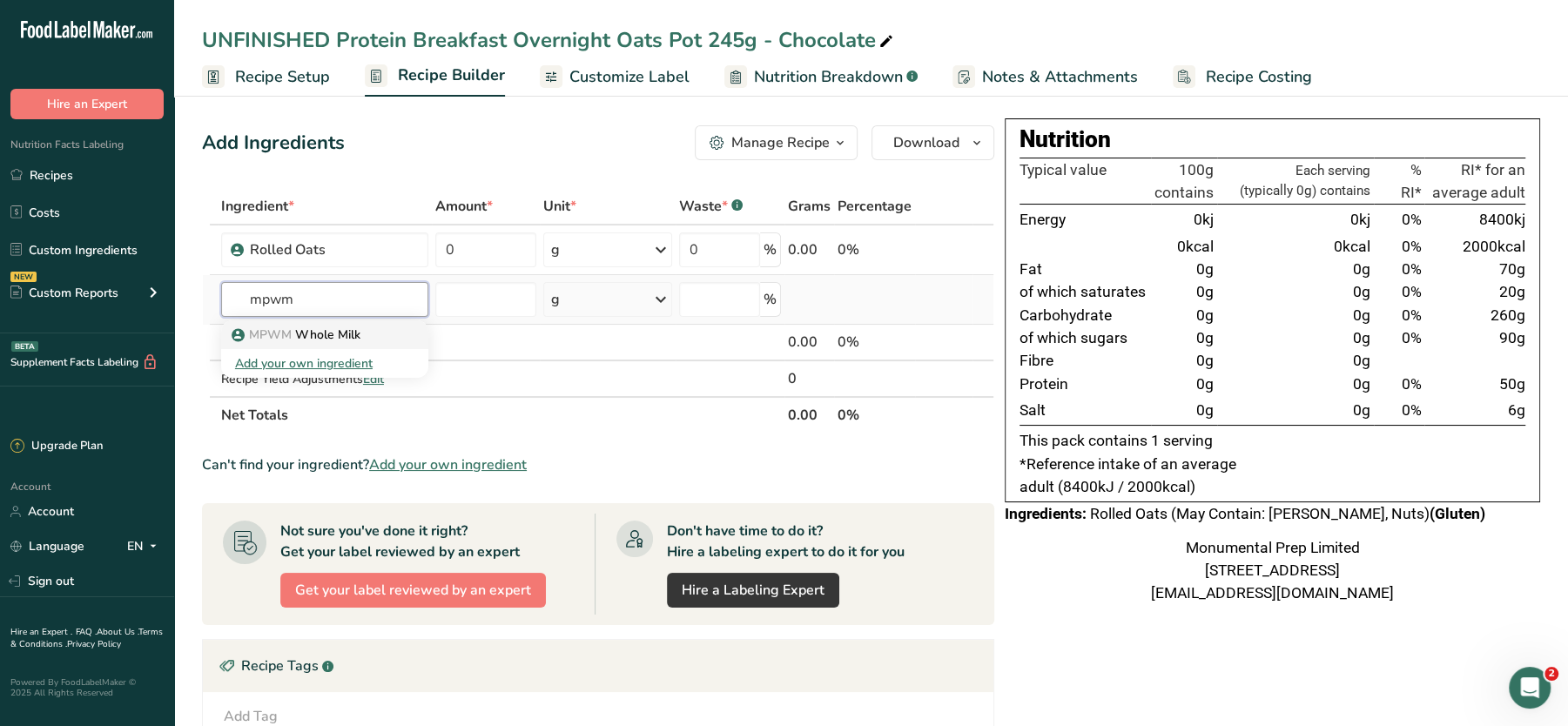
type input "mpwm"
click at [308, 337] on p "MPWM Whole Milk" at bounding box center [298, 334] width 126 height 18
type input "Whole Milk"
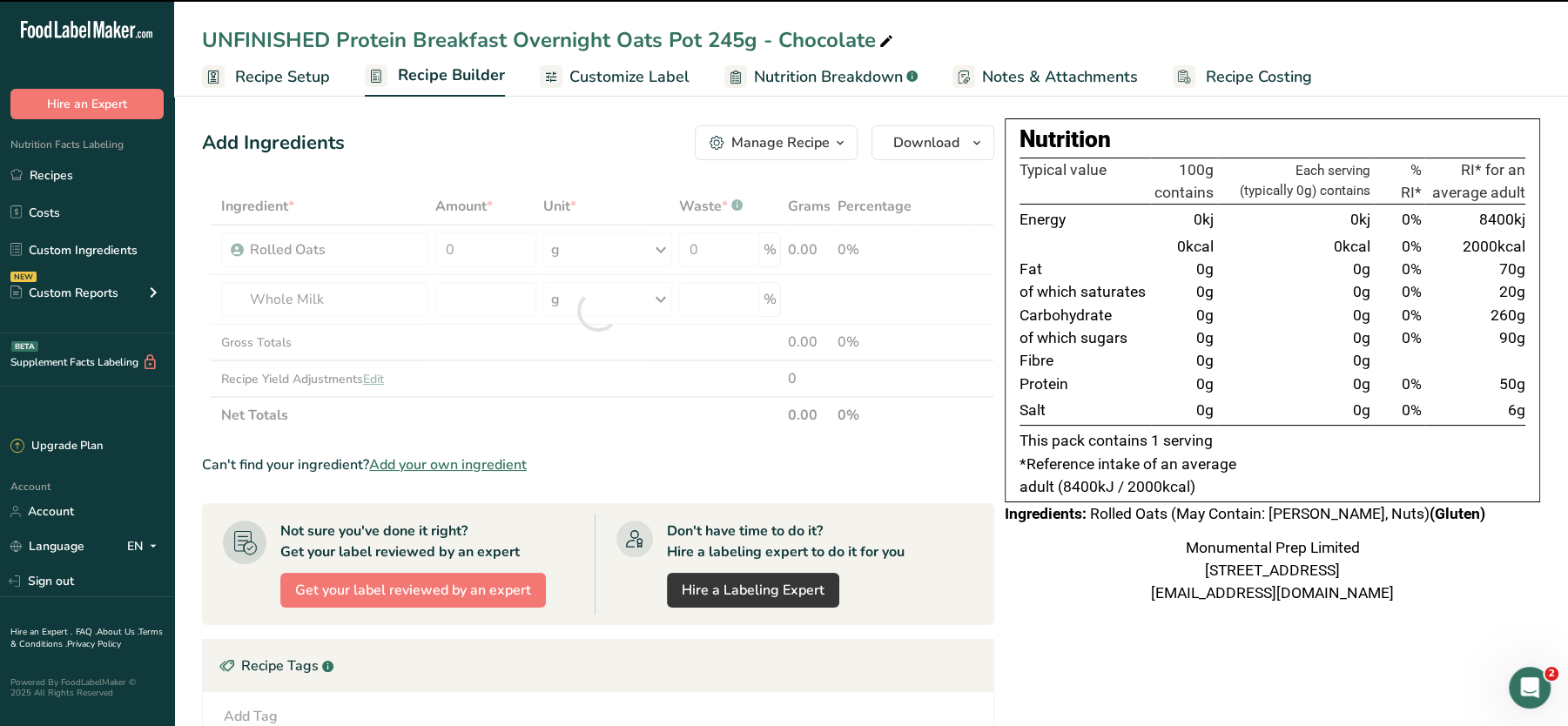
type input "0"
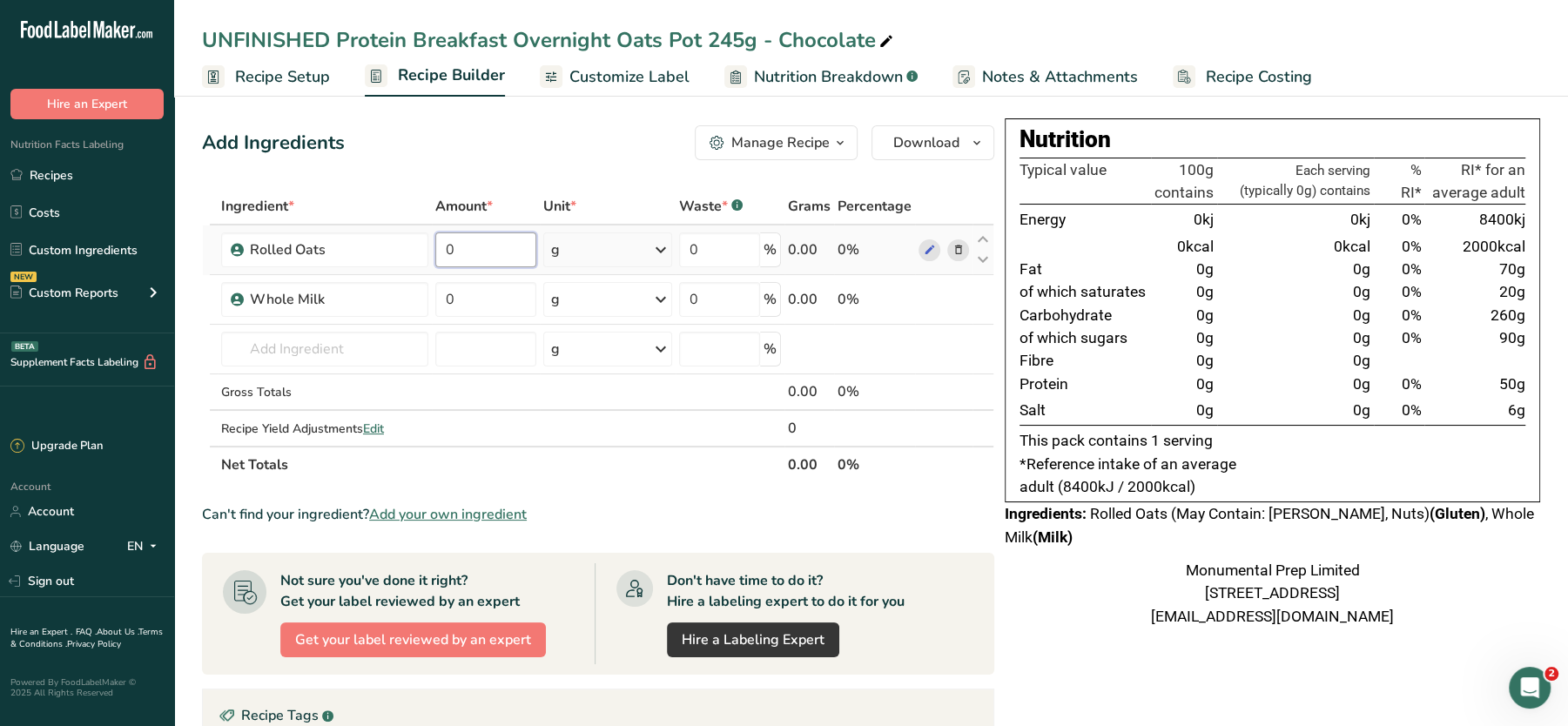
click at [499, 238] on input "0" at bounding box center [485, 250] width 101 height 35
type input "500"
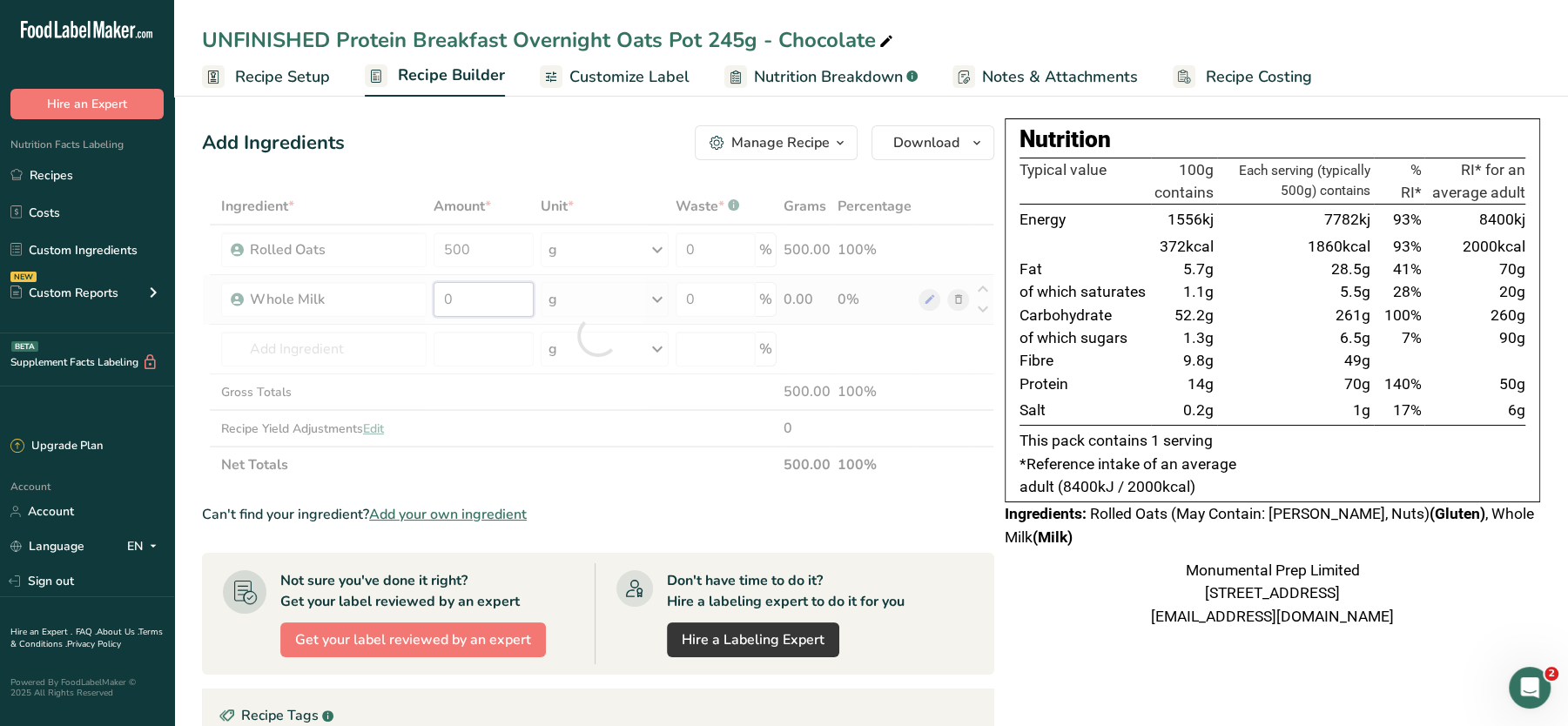
click at [479, 307] on div "Ingredient * Amount * Unit * Waste * .a-a{fill:#347362;}.b-a{fill:#fff;} Grams …" at bounding box center [598, 335] width 792 height 295
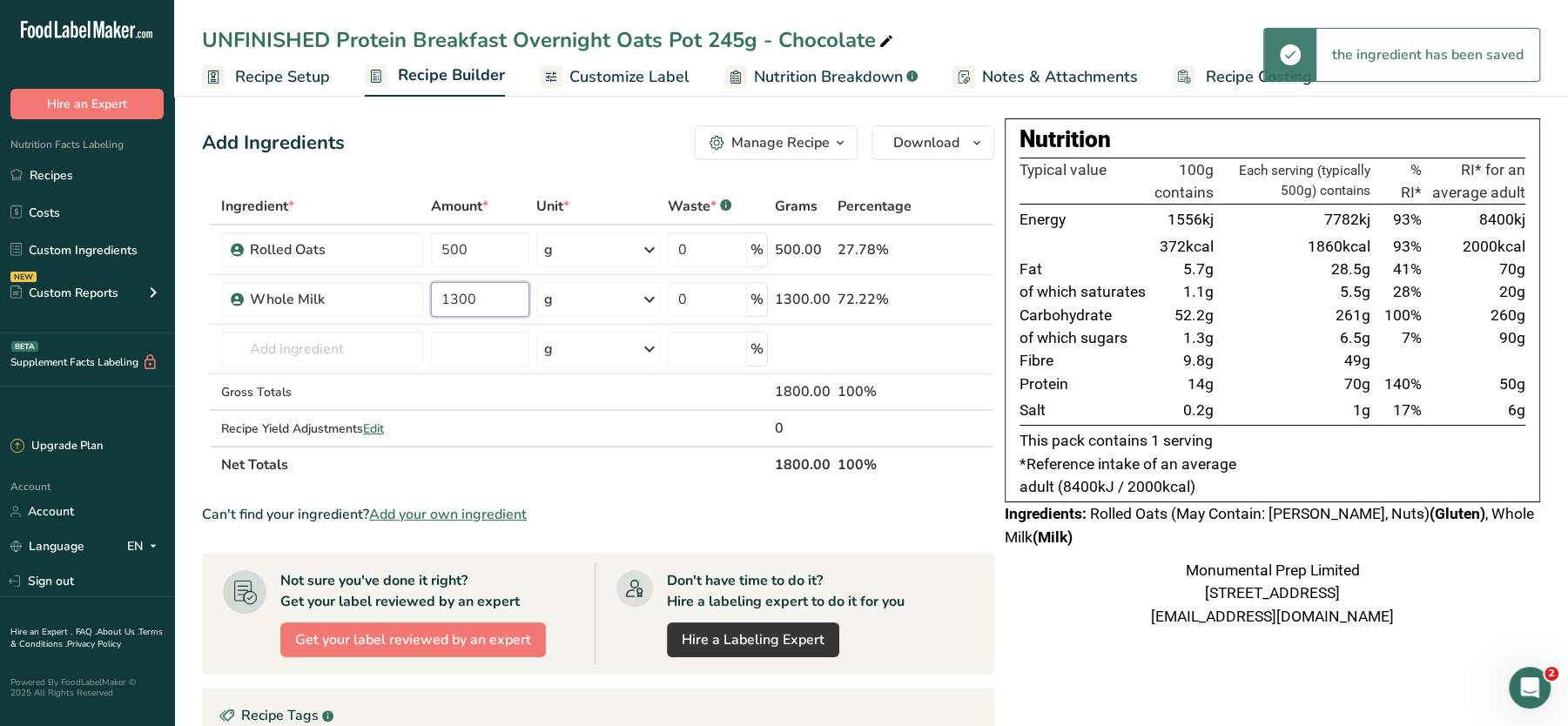
type input "1300"
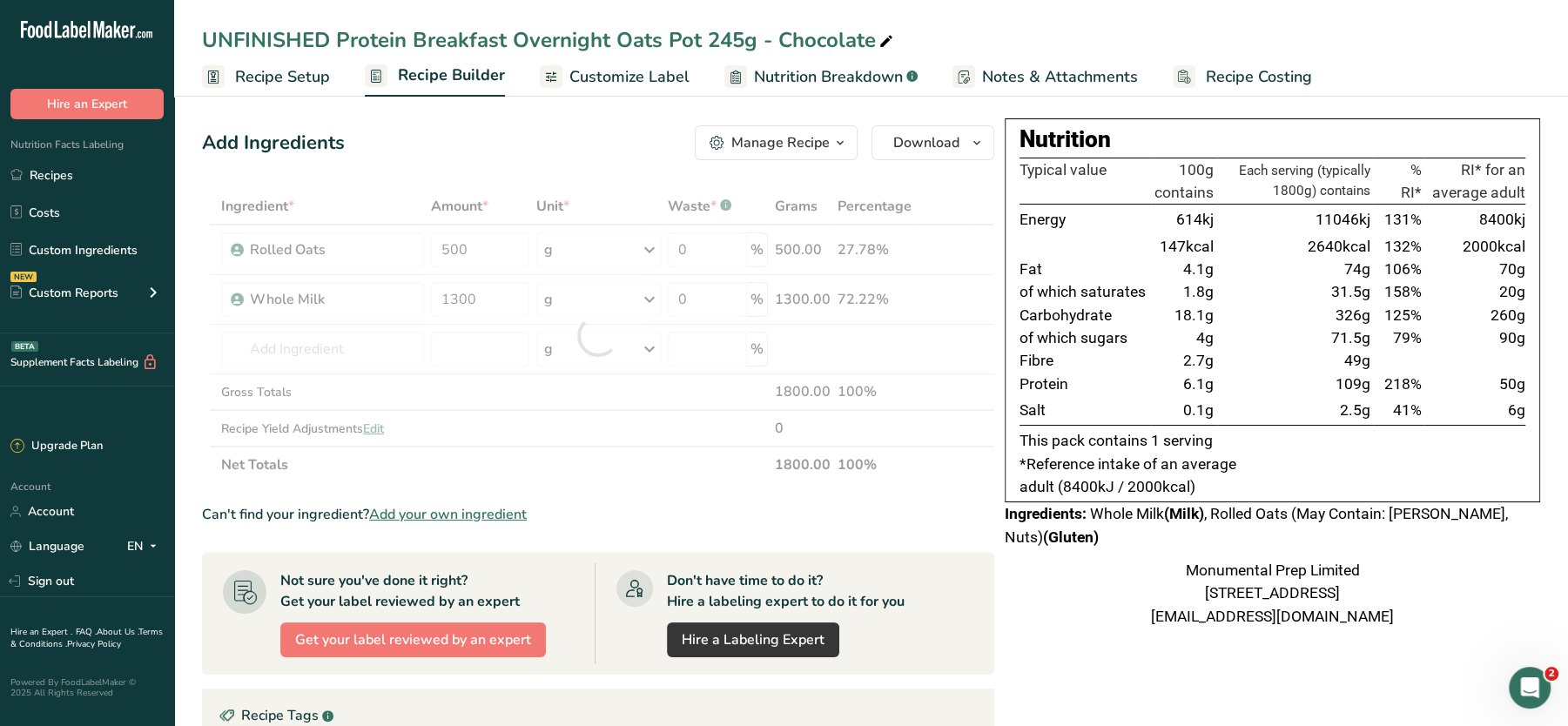
click at [509, 145] on div "Add Ingredients Manage Recipe Delete Recipe Duplicate Recipe Scale Recipe Save …" at bounding box center [598, 143] width 792 height 35
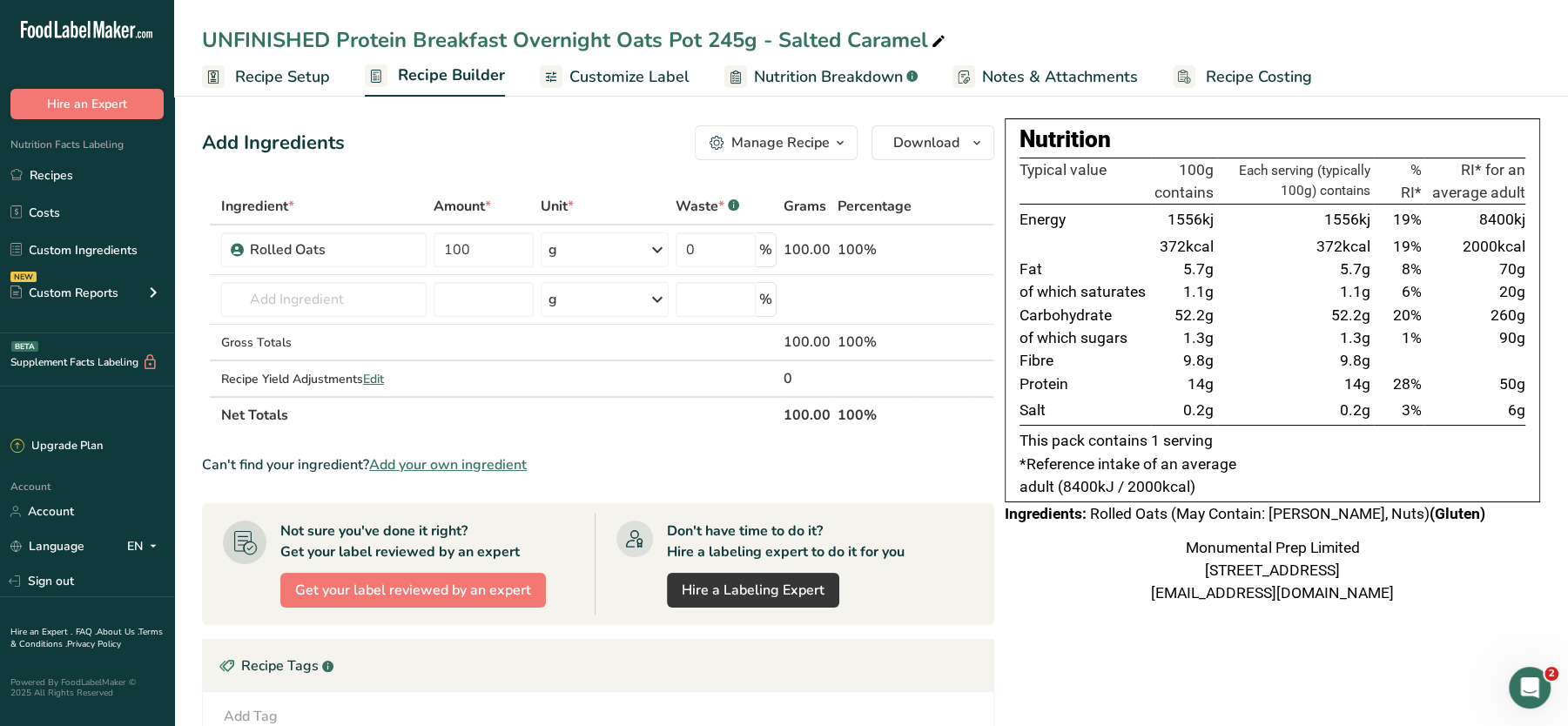
drag, startPoint x: 1176, startPoint y: 165, endPoint x: 1096, endPoint y: 565, distance: 407.9
click at [1096, 565] on div "Nutrition Typical value 100g contains Each serving (typically 100g) contains % …" at bounding box center [1272, 362] width 535 height 487
drag, startPoint x: 1096, startPoint y: 565, endPoint x: 1055, endPoint y: 590, distance: 48.0
click at [1055, 590] on div "Monumental Prep Limited [STREET_ADDRESS] [EMAIL_ADDRESS][DOMAIN_NAME]" at bounding box center [1272, 570] width 535 height 69
click at [381, 296] on input "text" at bounding box center [324, 299] width 205 height 35
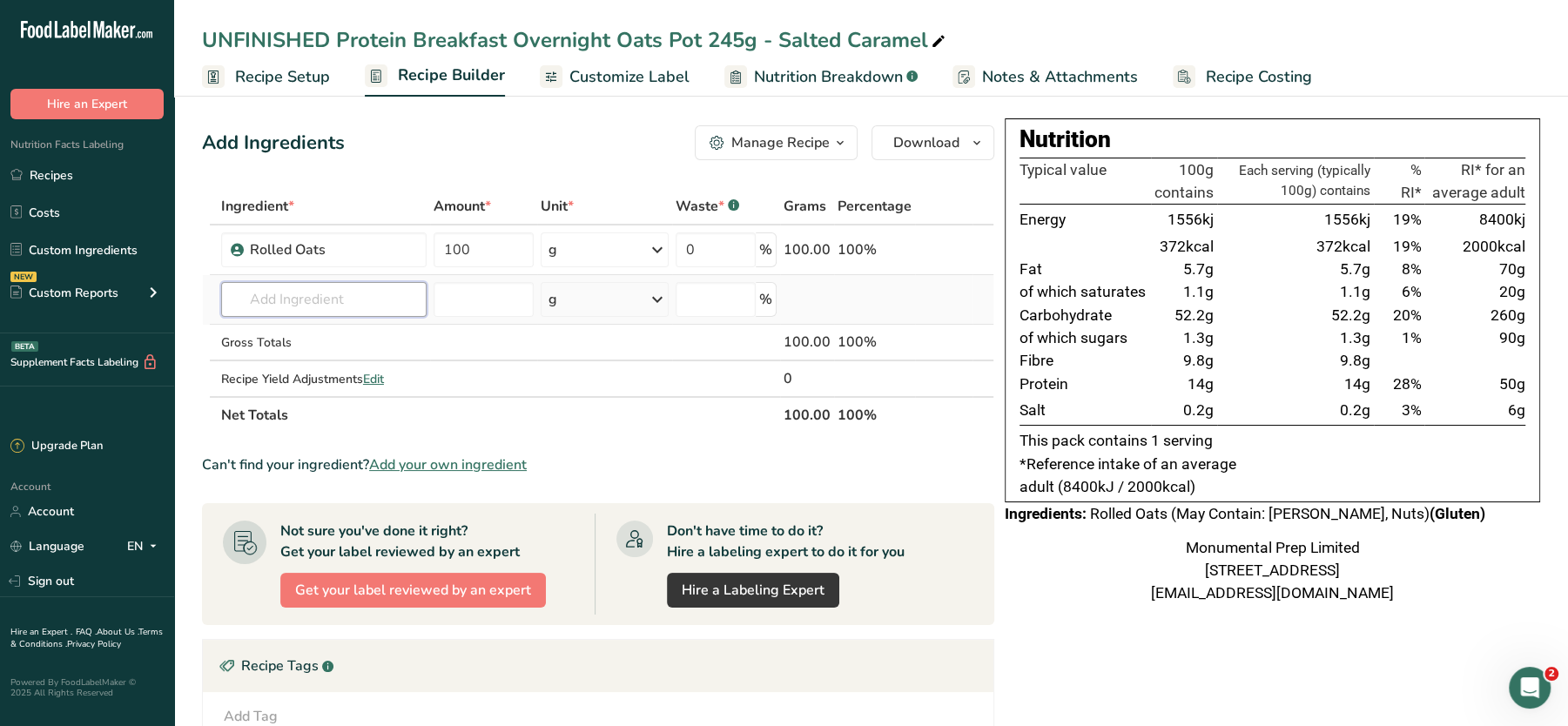
type input "m"
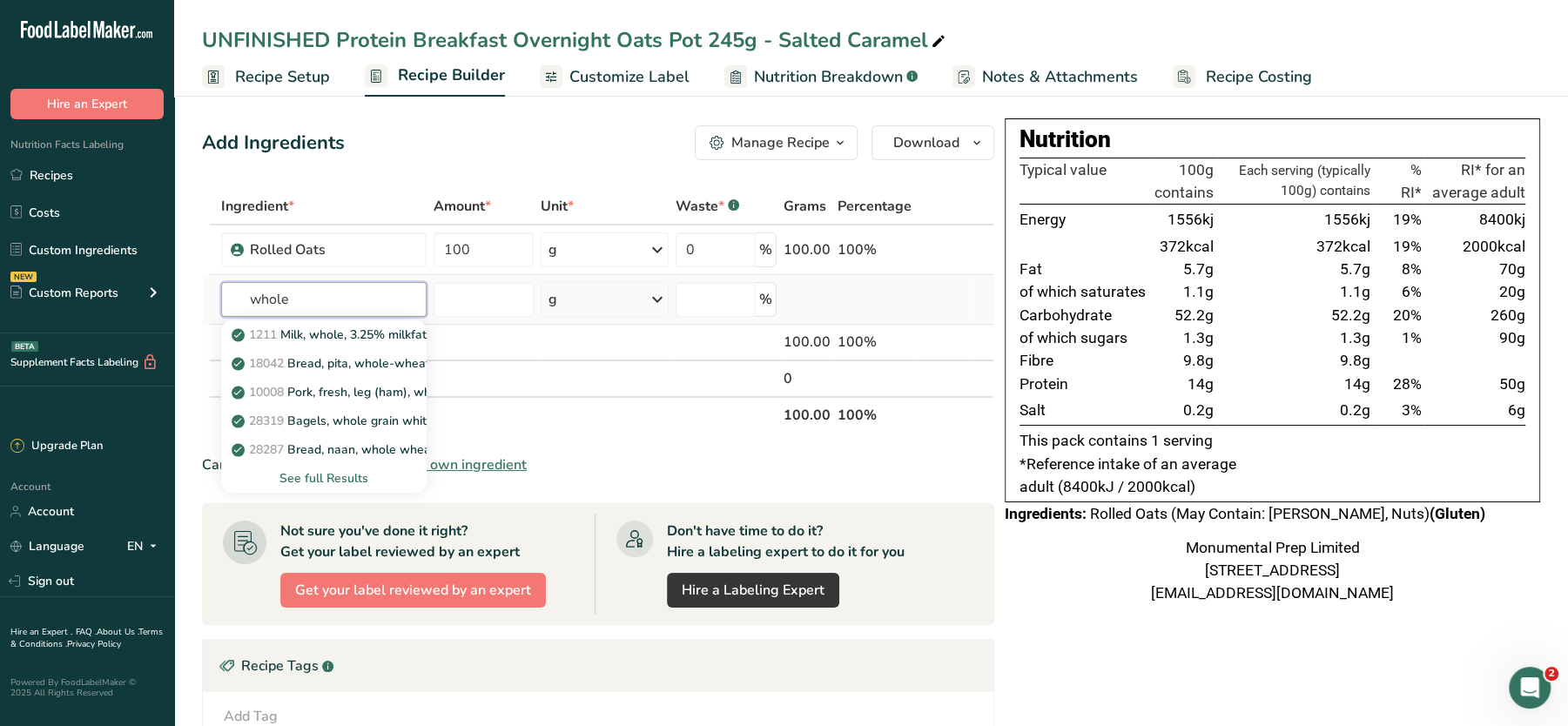
type input "whole"
click at [303, 474] on div "See full Results" at bounding box center [324, 478] width 177 height 18
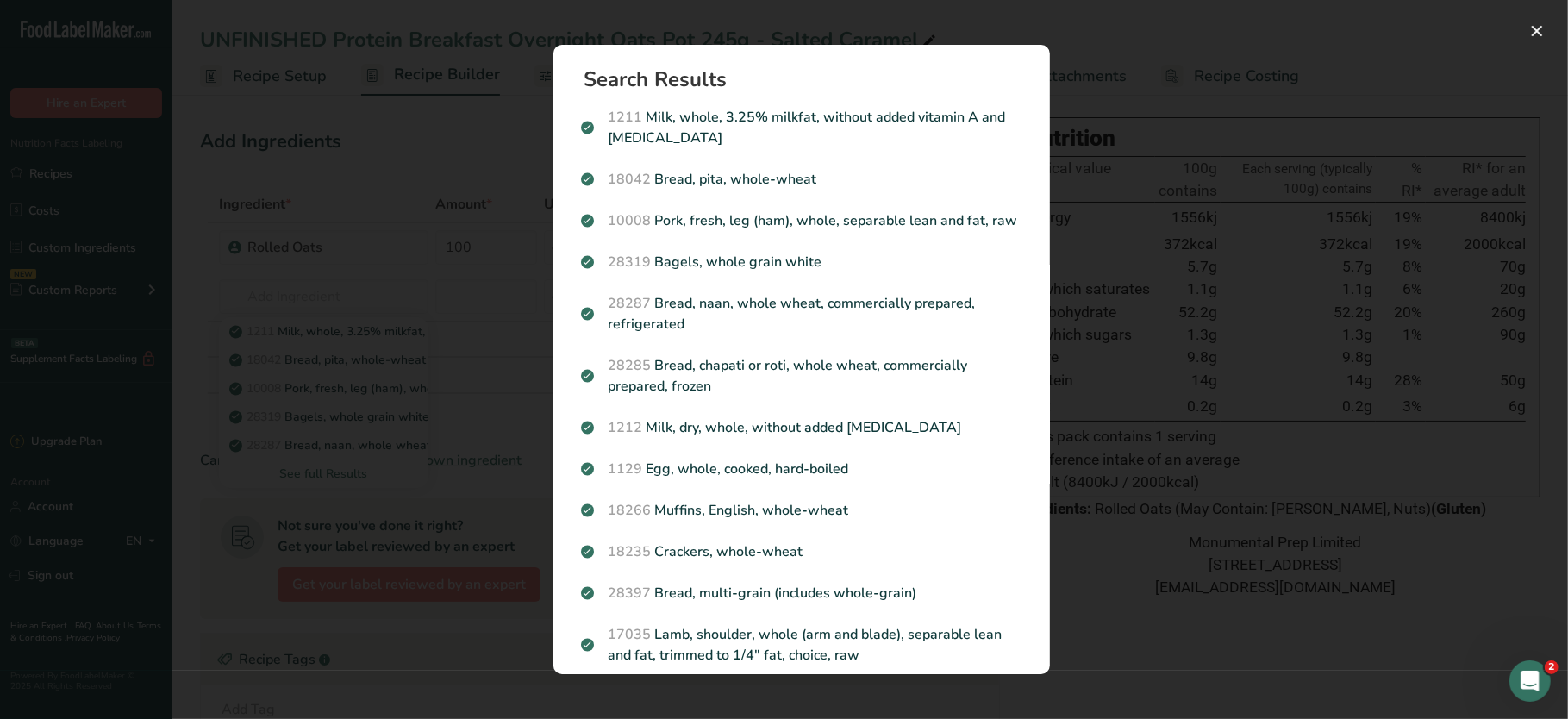
scroll to position [632, 0]
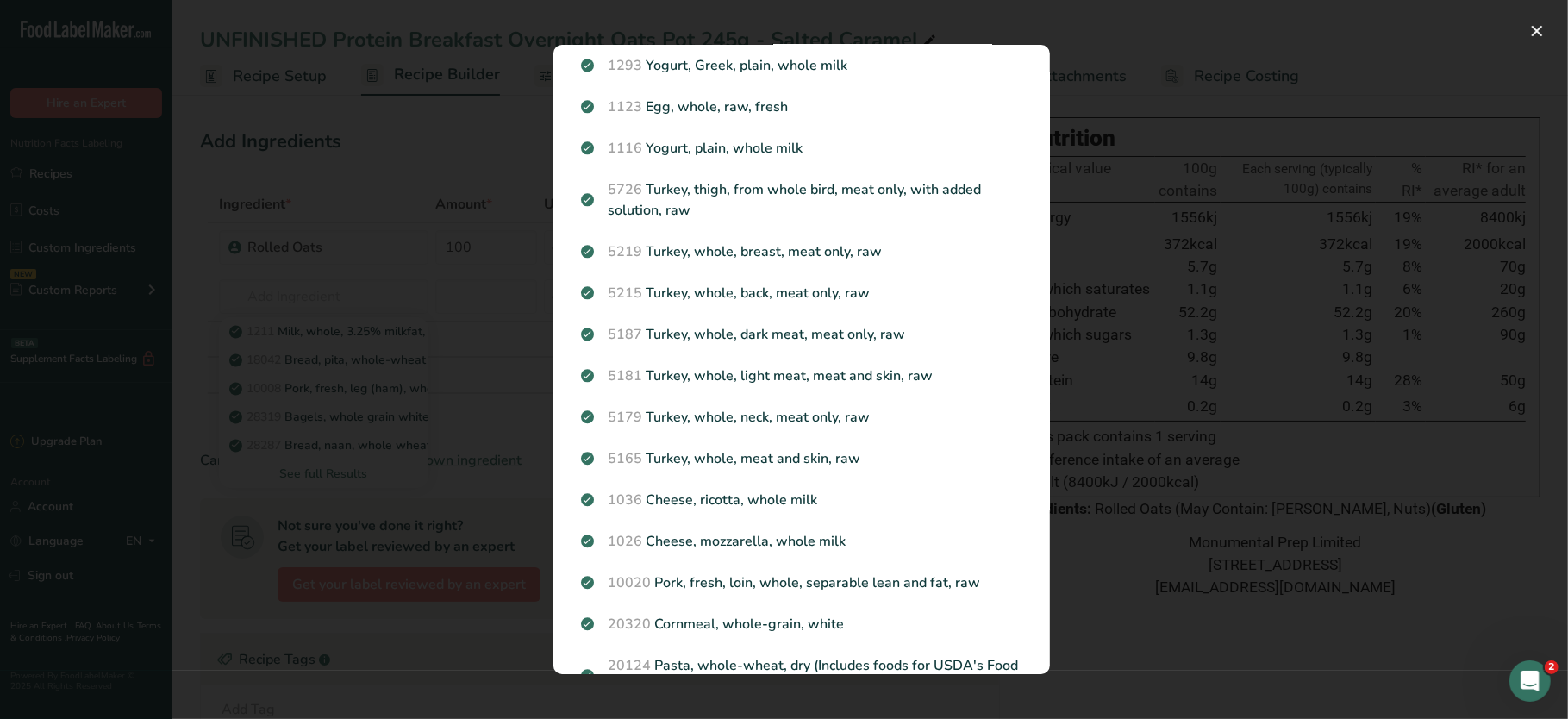
click at [1138, 307] on div "Search results modal" at bounding box center [784, 360] width 1568 height 719
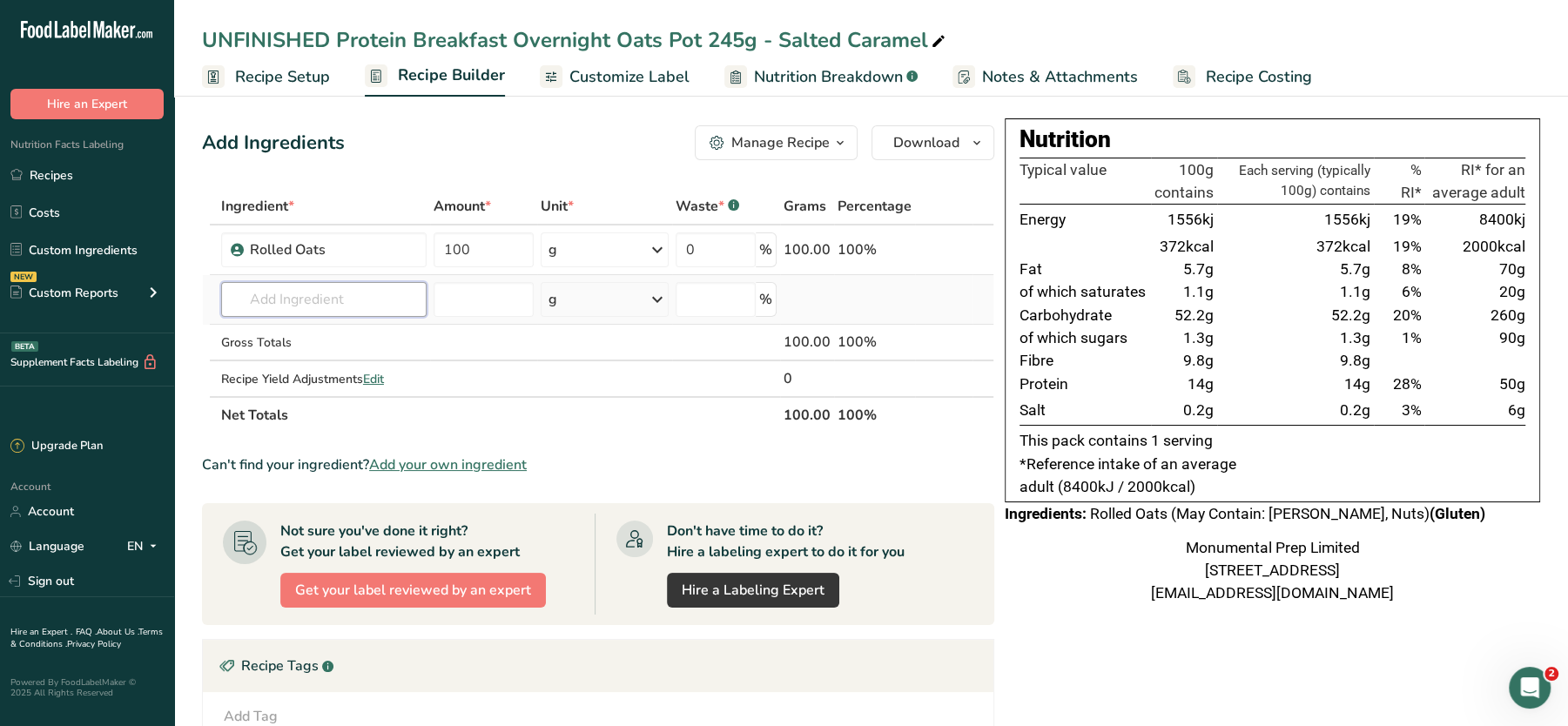
click at [318, 301] on input "text" at bounding box center [324, 299] width 205 height 35
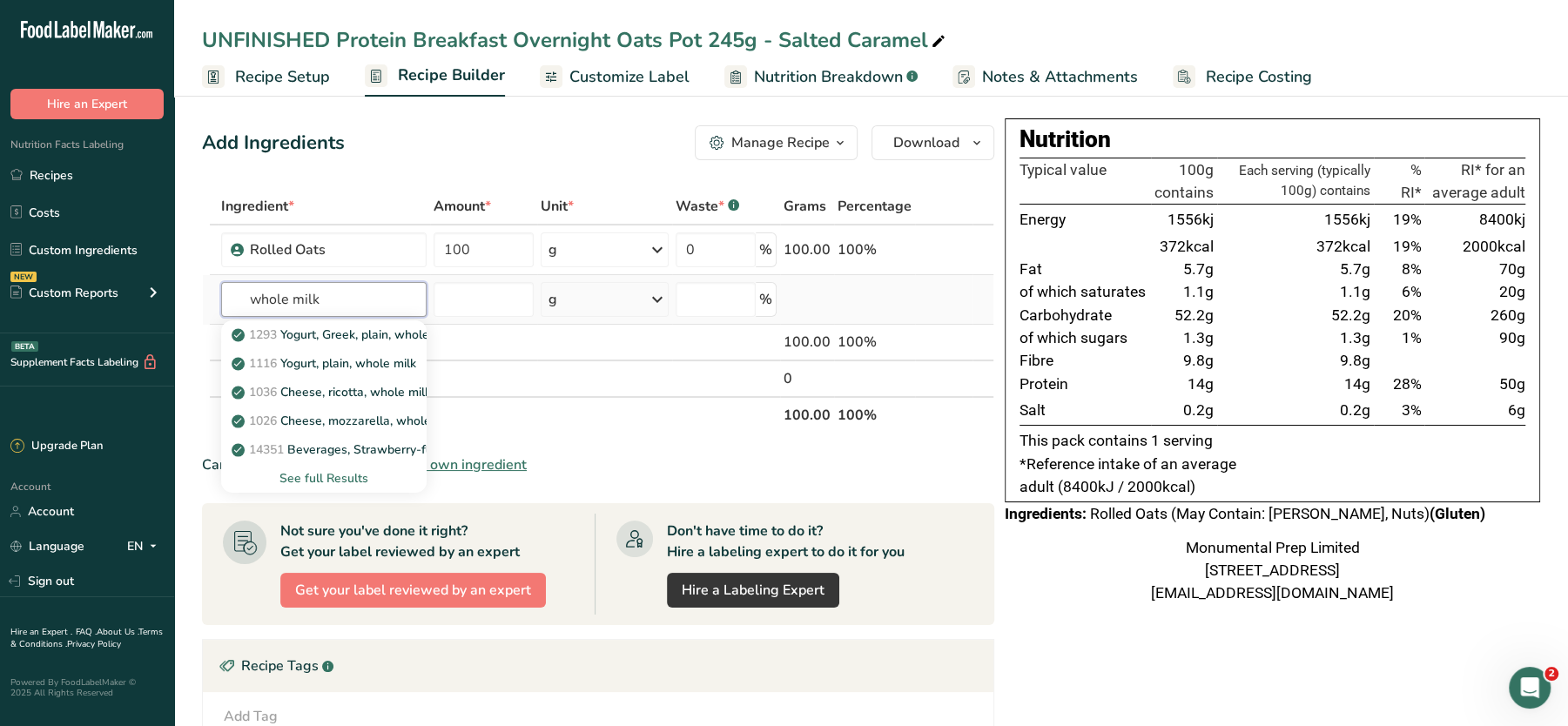
type input "whole milk"
click at [275, 471] on div "See full Results" at bounding box center [324, 478] width 177 height 18
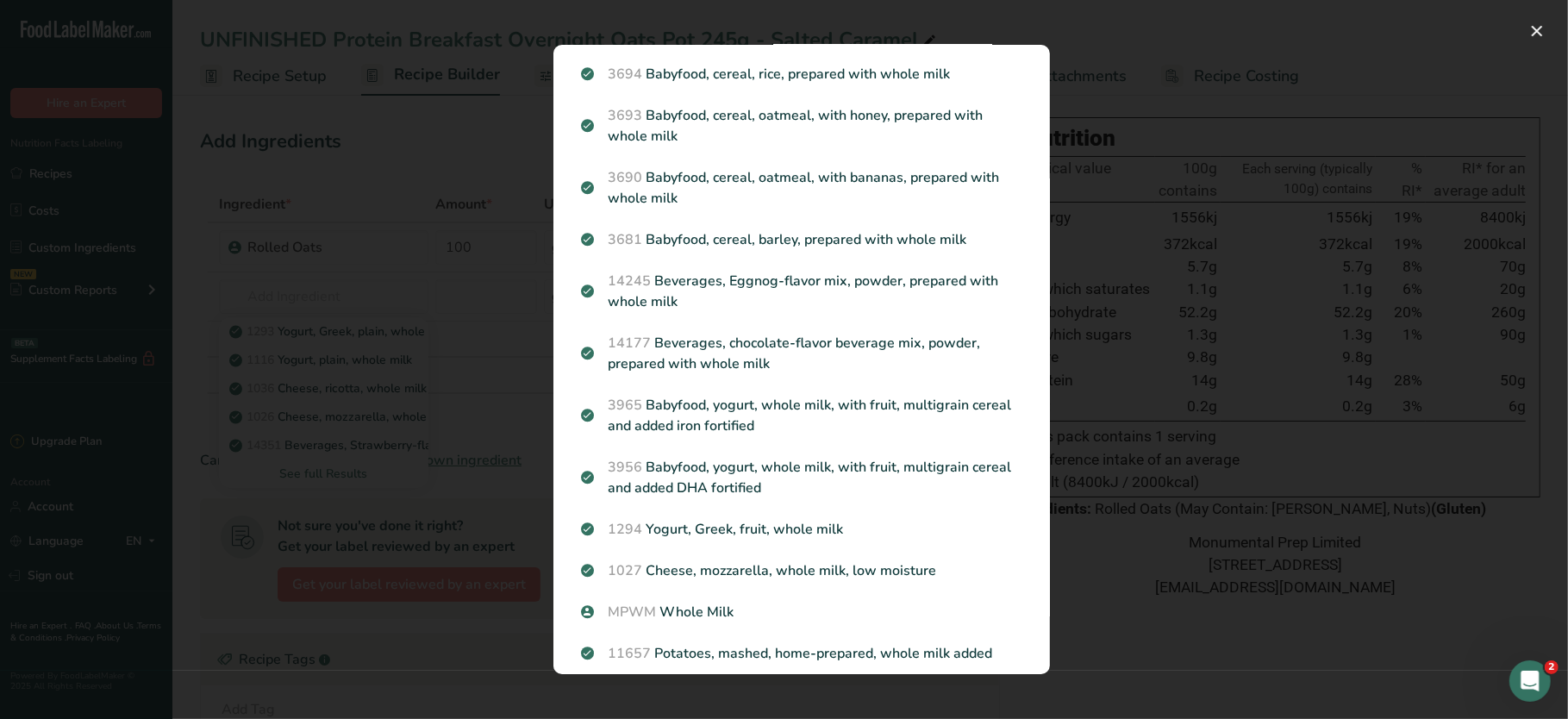
scroll to position [1732, 0]
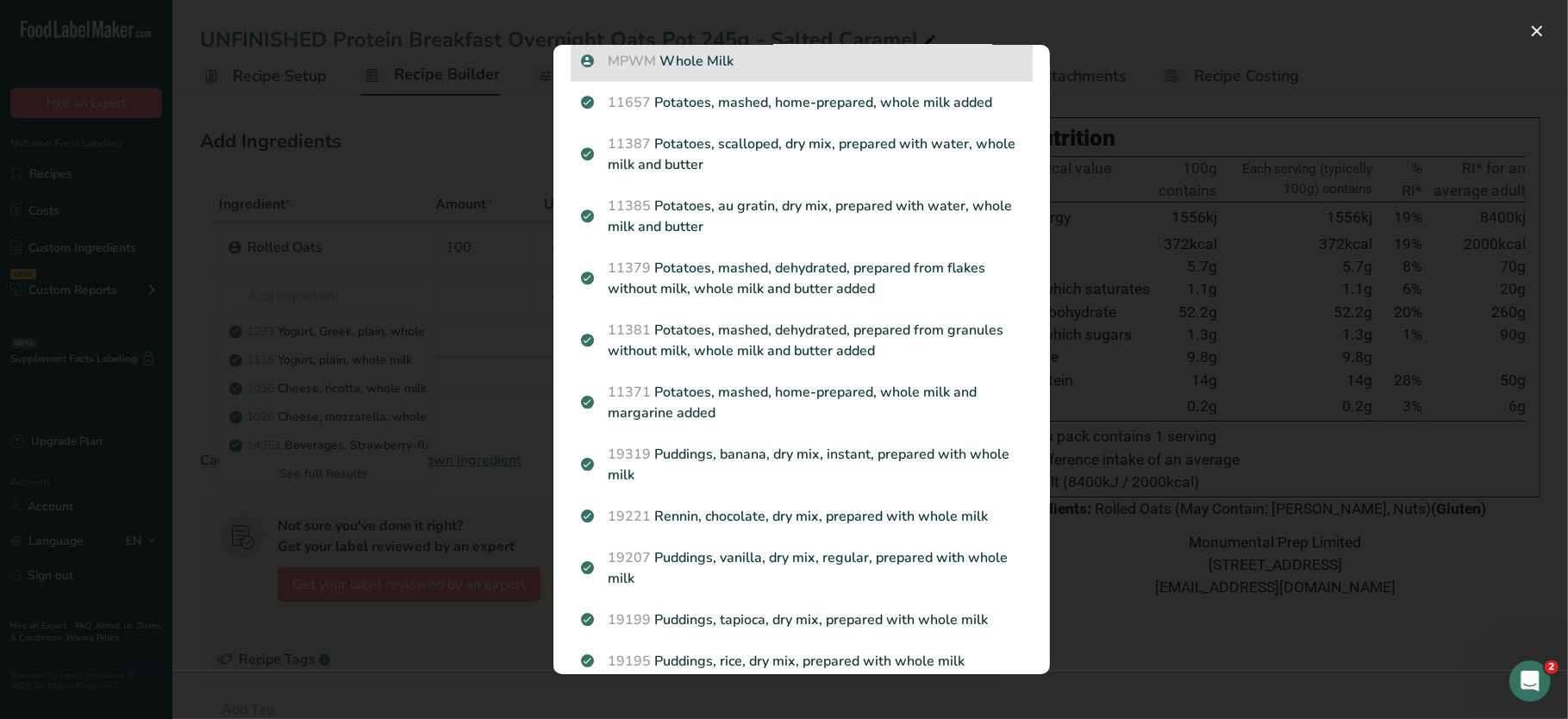
click at [678, 66] on p "MPWM Whole Milk" at bounding box center [802, 61] width 441 height 20
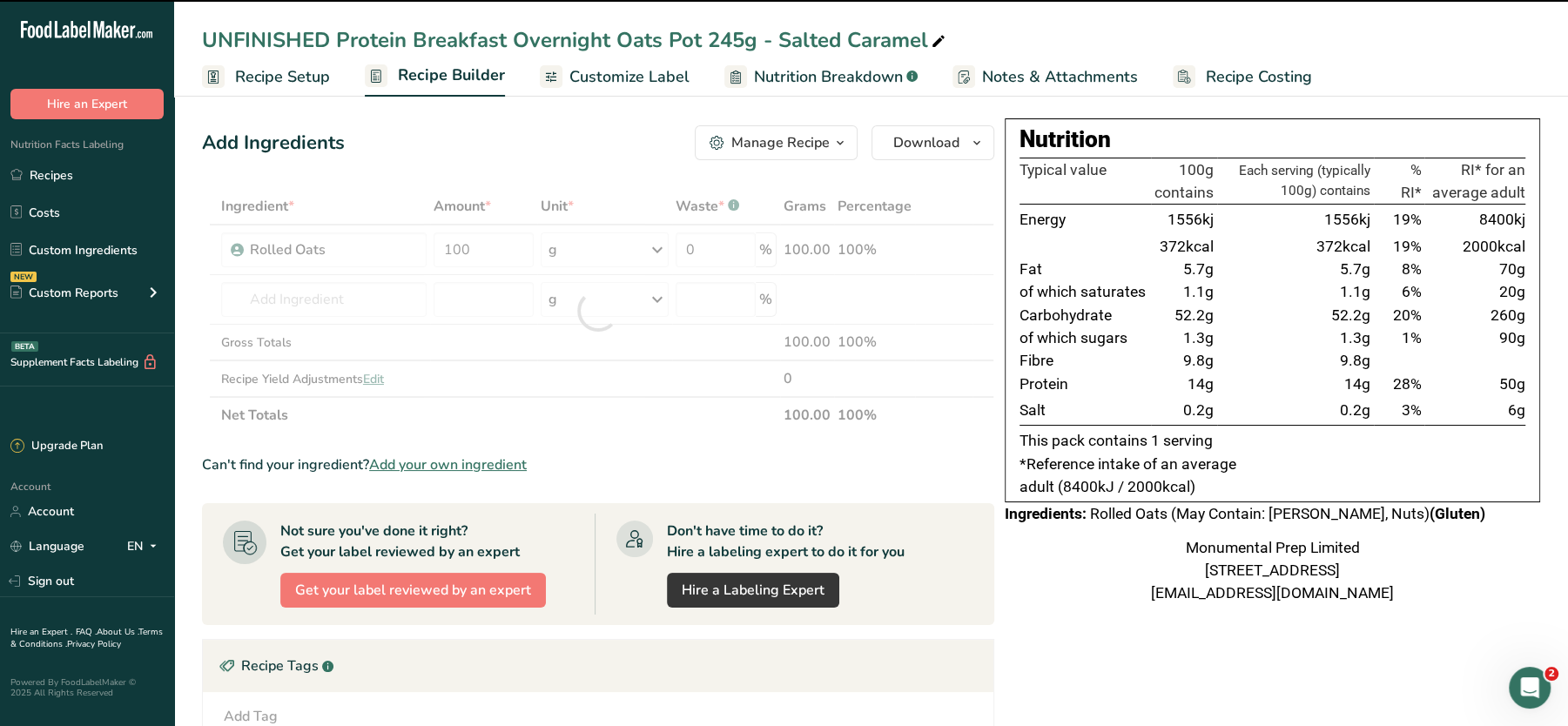
type input "0"
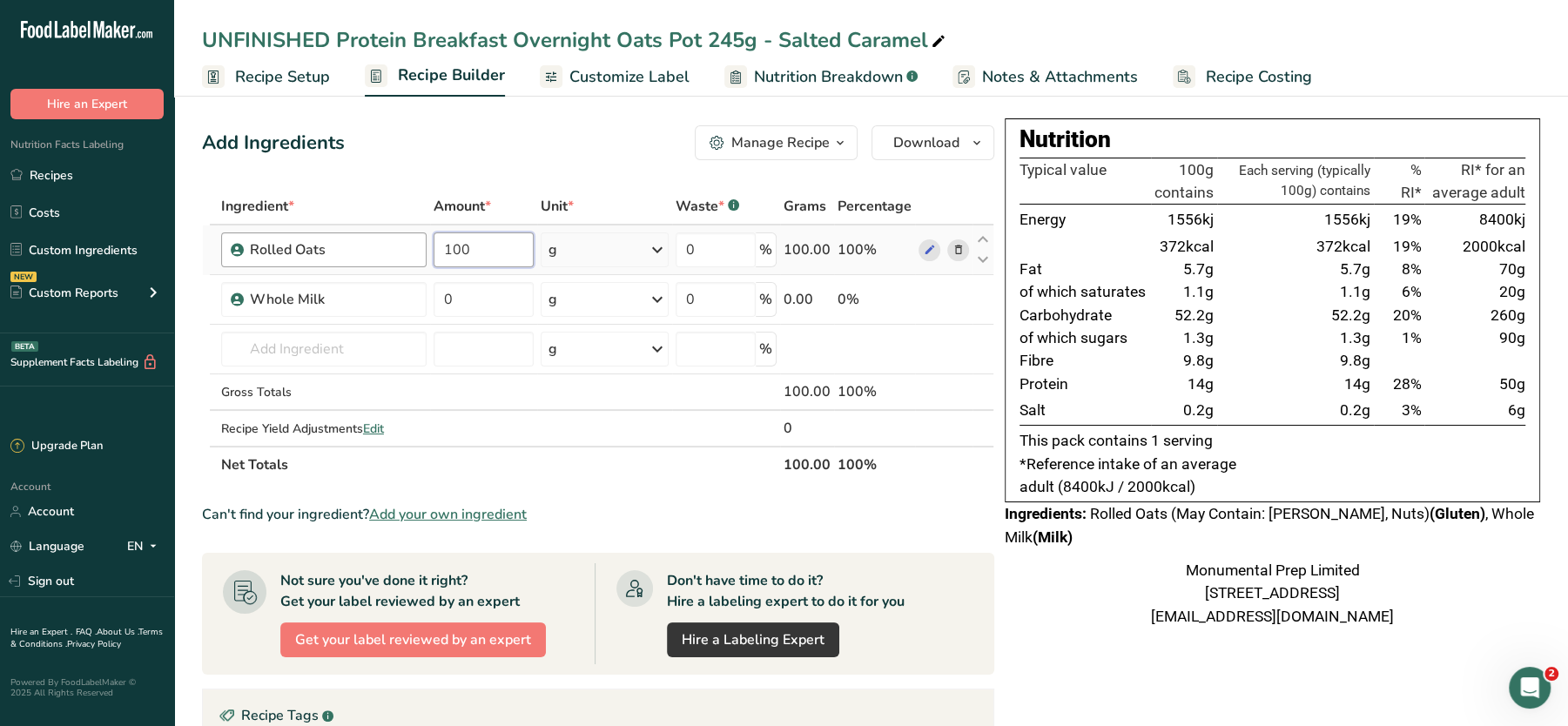
drag, startPoint x: 488, startPoint y: 243, endPoint x: 392, endPoint y: 241, distance: 96.0
click at [392, 241] on tr "Rolled Oats 100 g Weight Units g kg mg See more Volume Units l Volume units req…" at bounding box center [598, 251] width 790 height 50
type input "500"
click at [458, 303] on input "0" at bounding box center [483, 299] width 100 height 35
type input "1300"
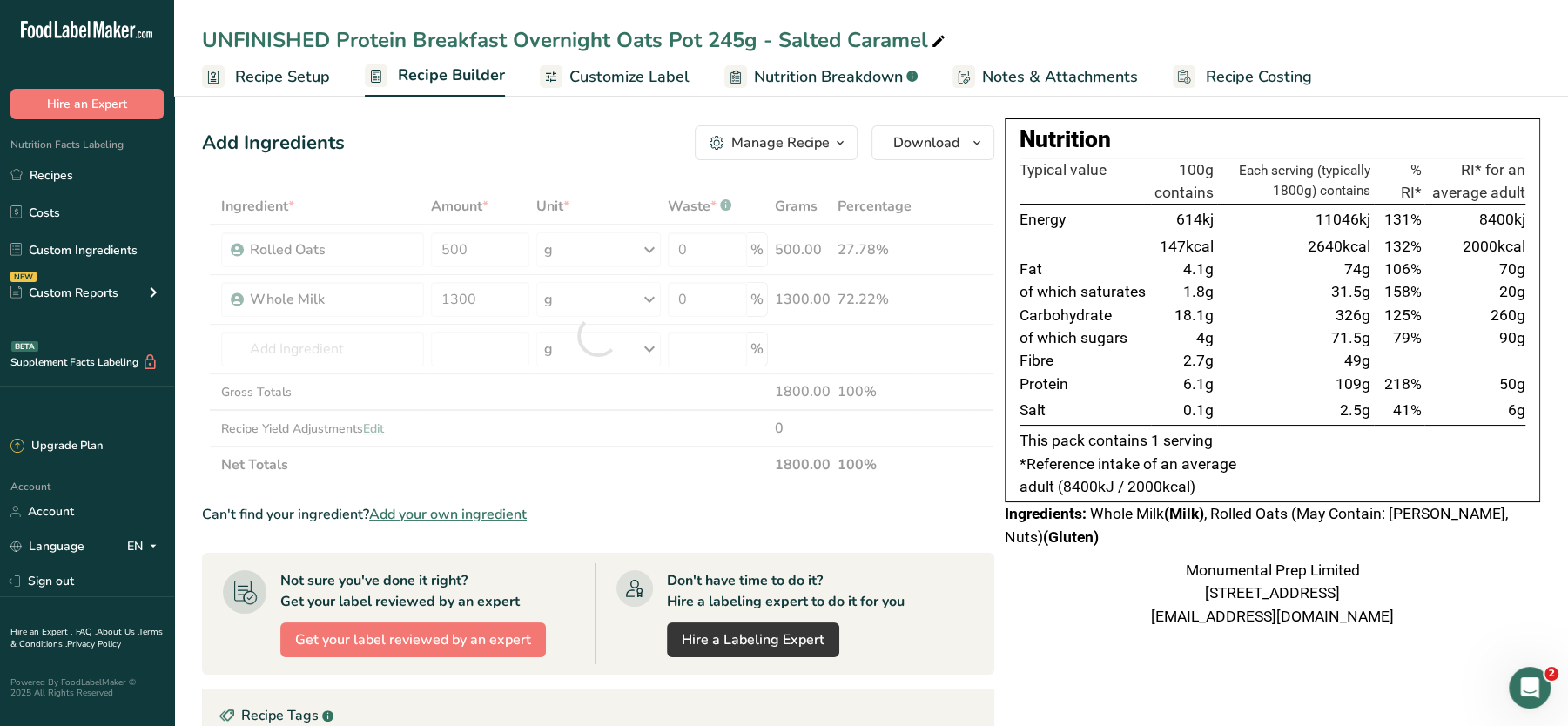
click at [503, 131] on div "Add Ingredients Manage Recipe Delete Recipe Duplicate Recipe Scale Recipe Save …" at bounding box center [598, 143] width 792 height 35
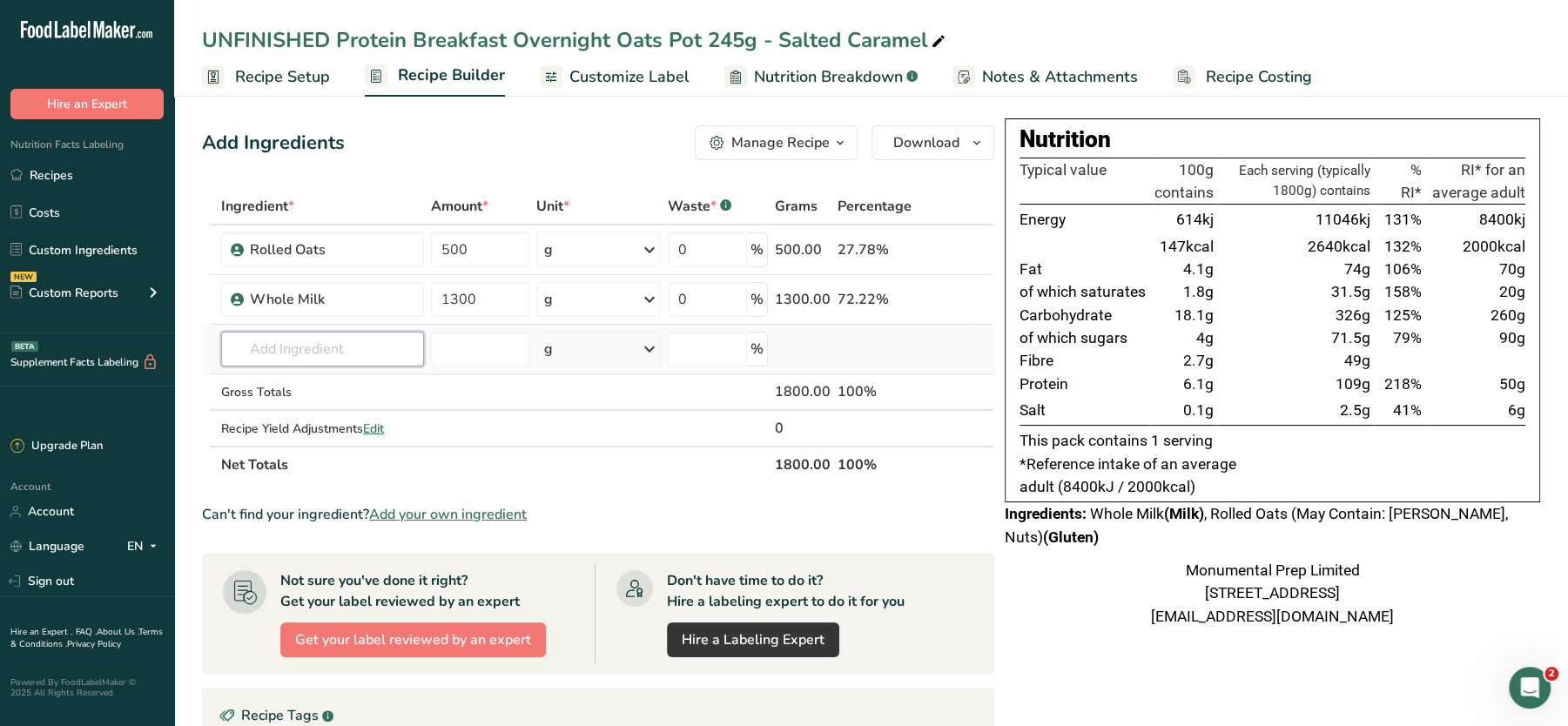
click at [343, 357] on input "text" at bounding box center [322, 349] width 202 height 35
type input "salted car"
click at [344, 386] on p "Salted Caramel Protein Powder" at bounding box center [331, 384] width 192 height 18
type input "Salted Caramel Protein Powder"
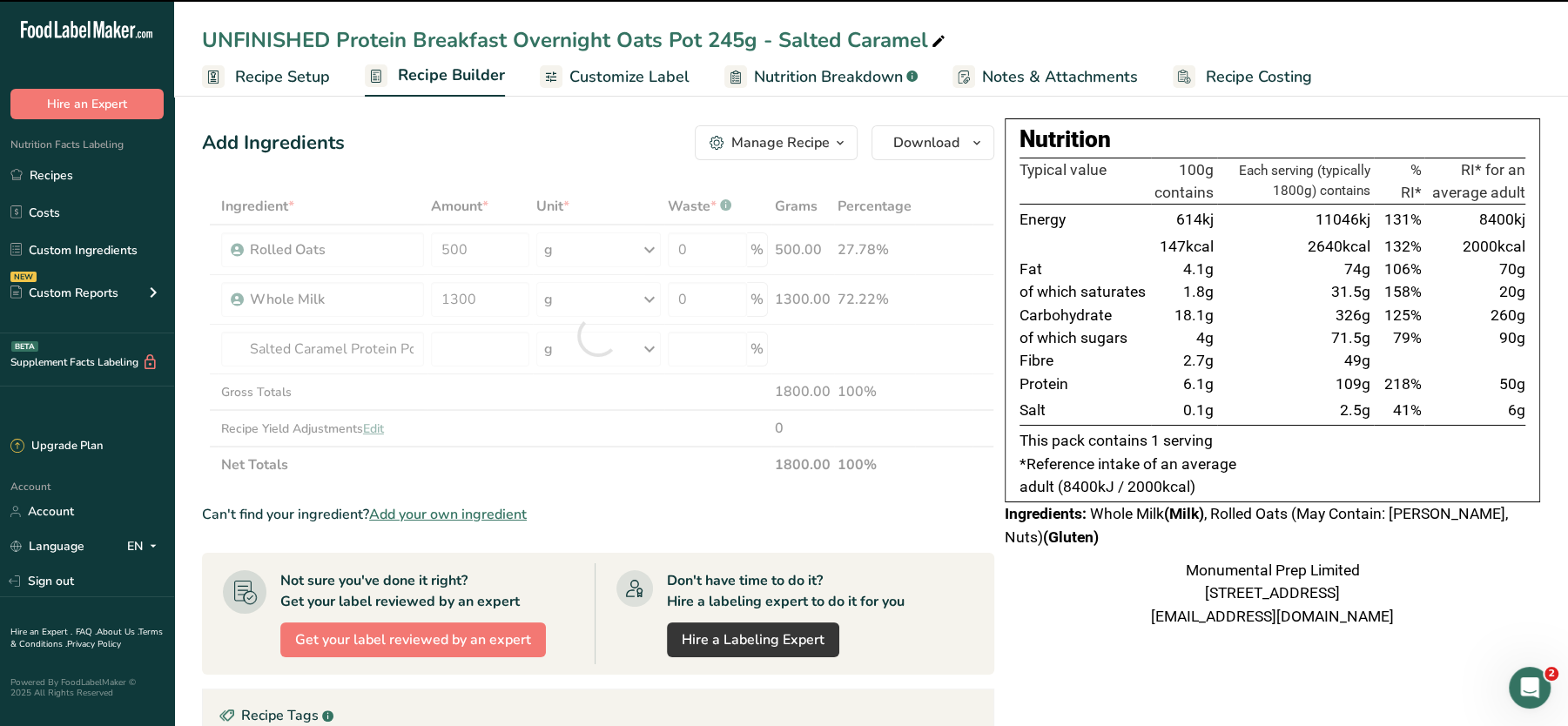
click at [495, 352] on div at bounding box center [598, 335] width 792 height 295
type input "0"
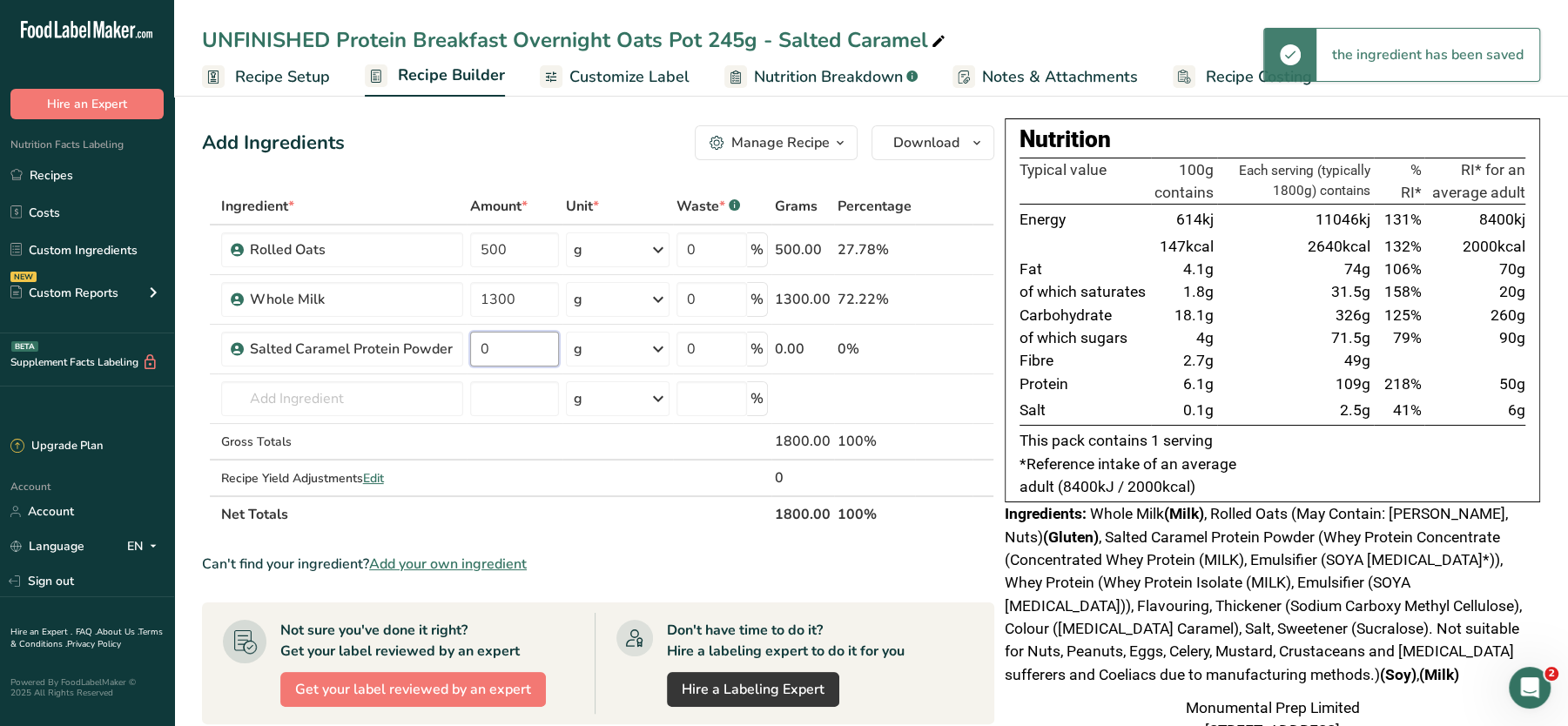
click at [495, 352] on input "0" at bounding box center [515, 349] width 89 height 35
type input "180"
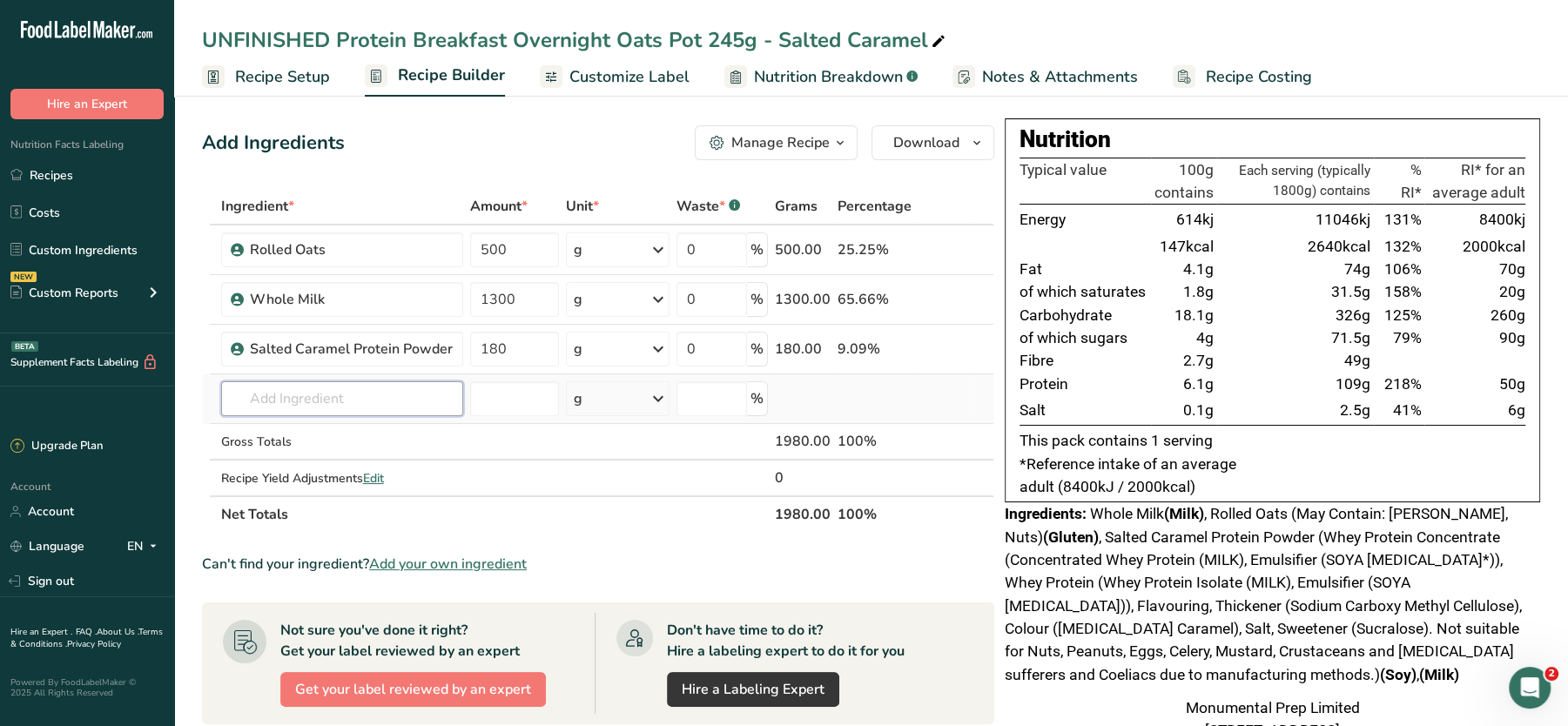
click at [411, 383] on div "Ingredient * Amount * Unit * Waste * .a-a{fill:#347362;}.b-a{fill:#fff;} Grams …" at bounding box center [598, 360] width 792 height 345
click at [272, 72] on span "Recipe Setup" at bounding box center [283, 77] width 95 height 23
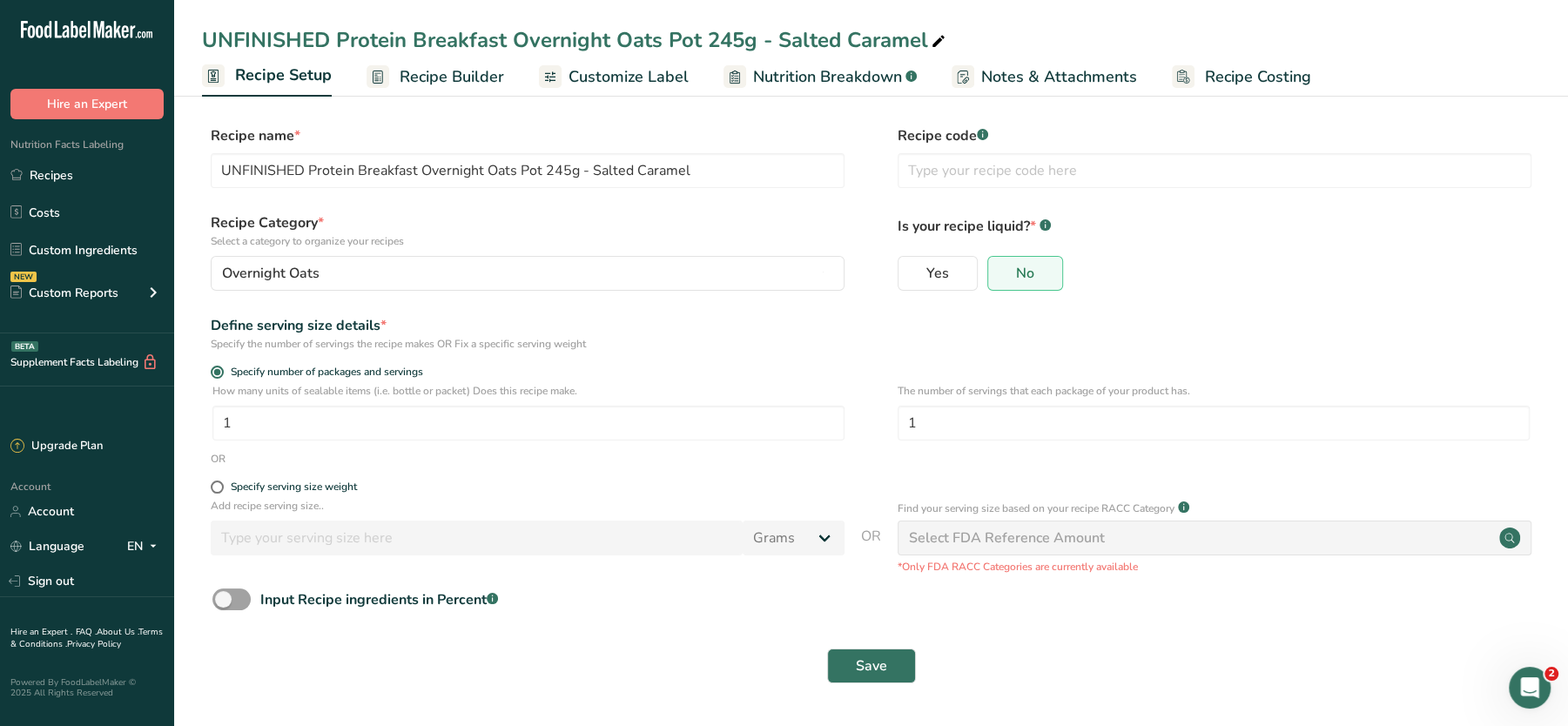
click at [239, 496] on div "Specify serving size weight" at bounding box center [527, 490] width 634 height 18
click at [232, 484] on div "Specify serving size weight" at bounding box center [294, 487] width 127 height 13
click at [222, 484] on input "Specify serving size weight" at bounding box center [216, 487] width 12 height 12
radio input "true"
radio input "false"
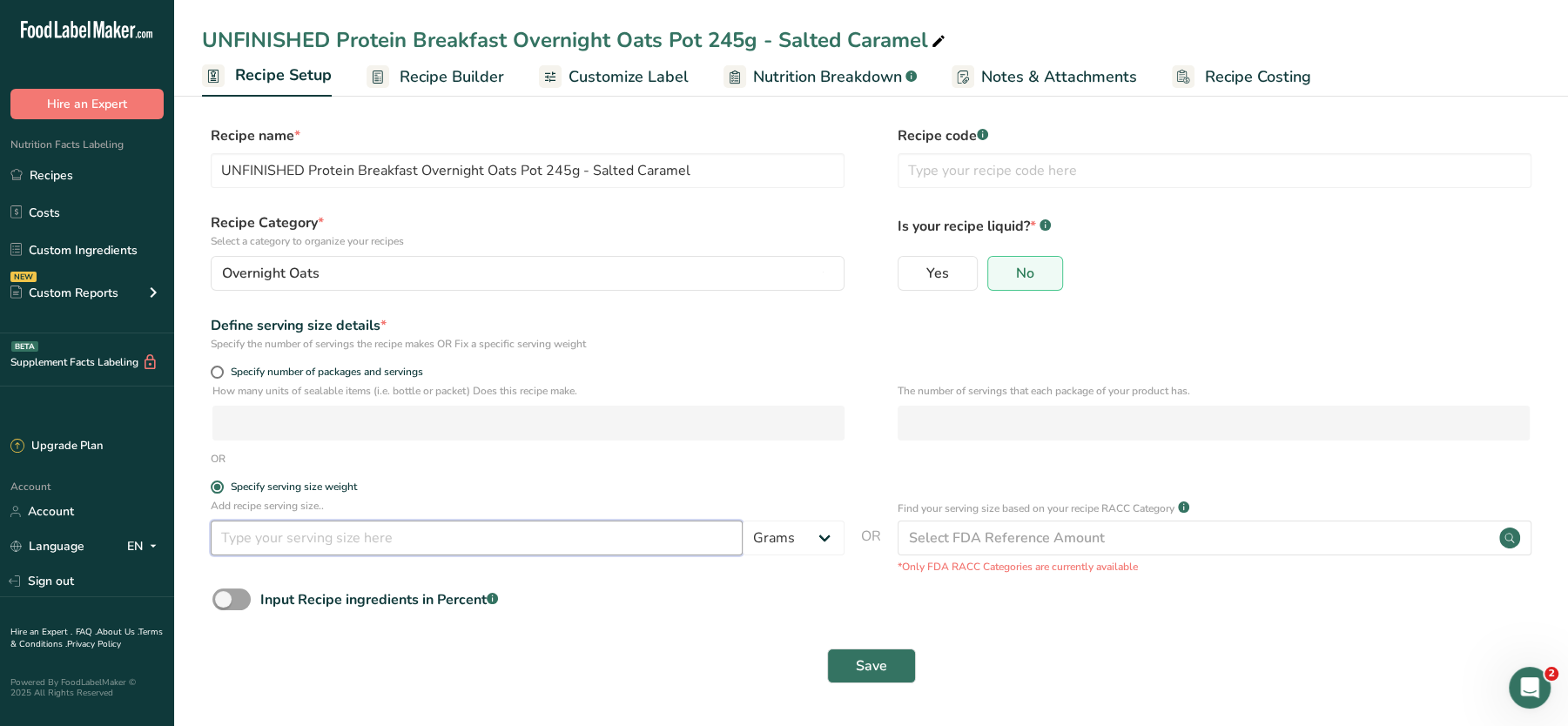
click at [277, 532] on input "number" at bounding box center [476, 538] width 532 height 35
type input "235"
click at [867, 678] on button "Save" at bounding box center [871, 665] width 89 height 35
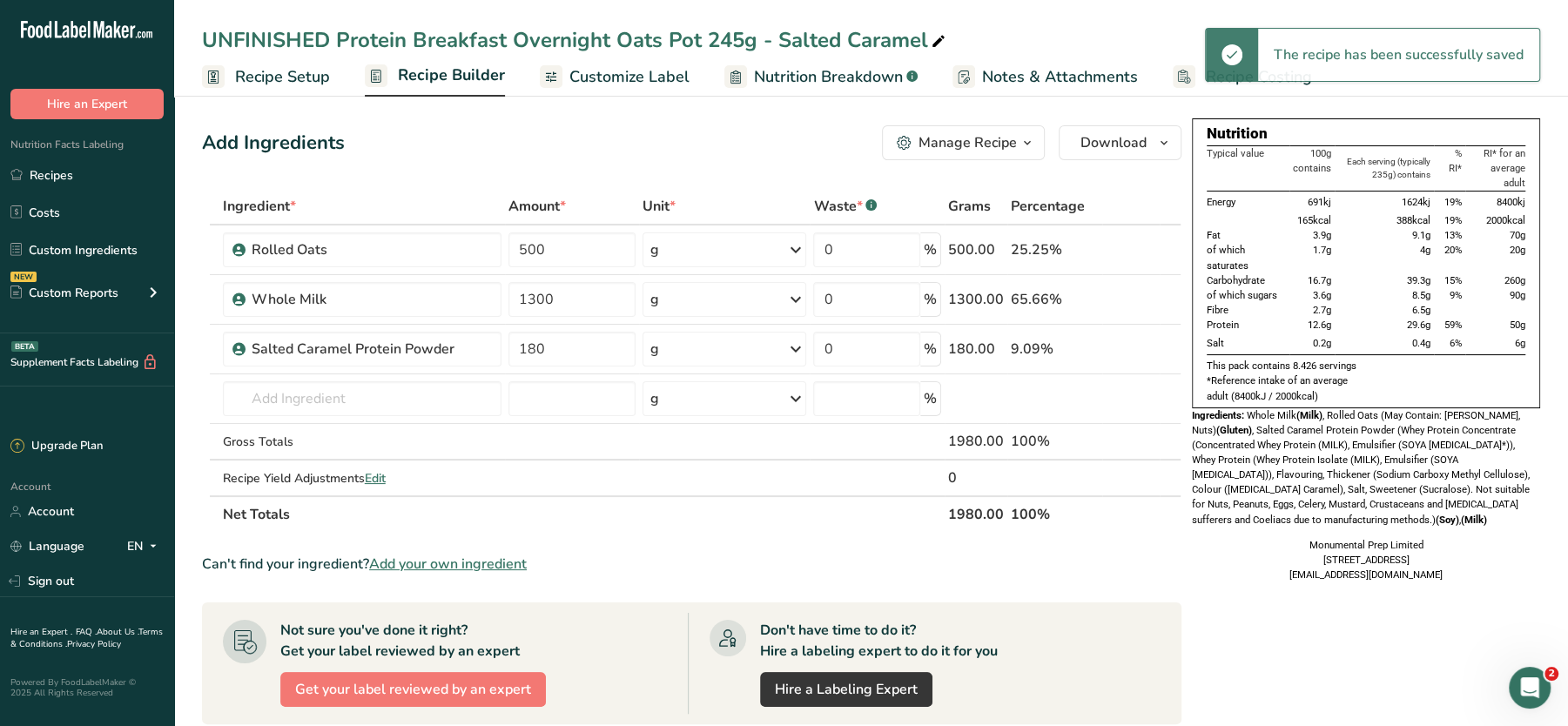
click at [476, 67] on span "Recipe Builder" at bounding box center [451, 75] width 107 height 23
click at [1265, 593] on div "Nutrition Typical value 100g contains Each serving (typically 235g) contains % …" at bounding box center [1366, 356] width 348 height 474
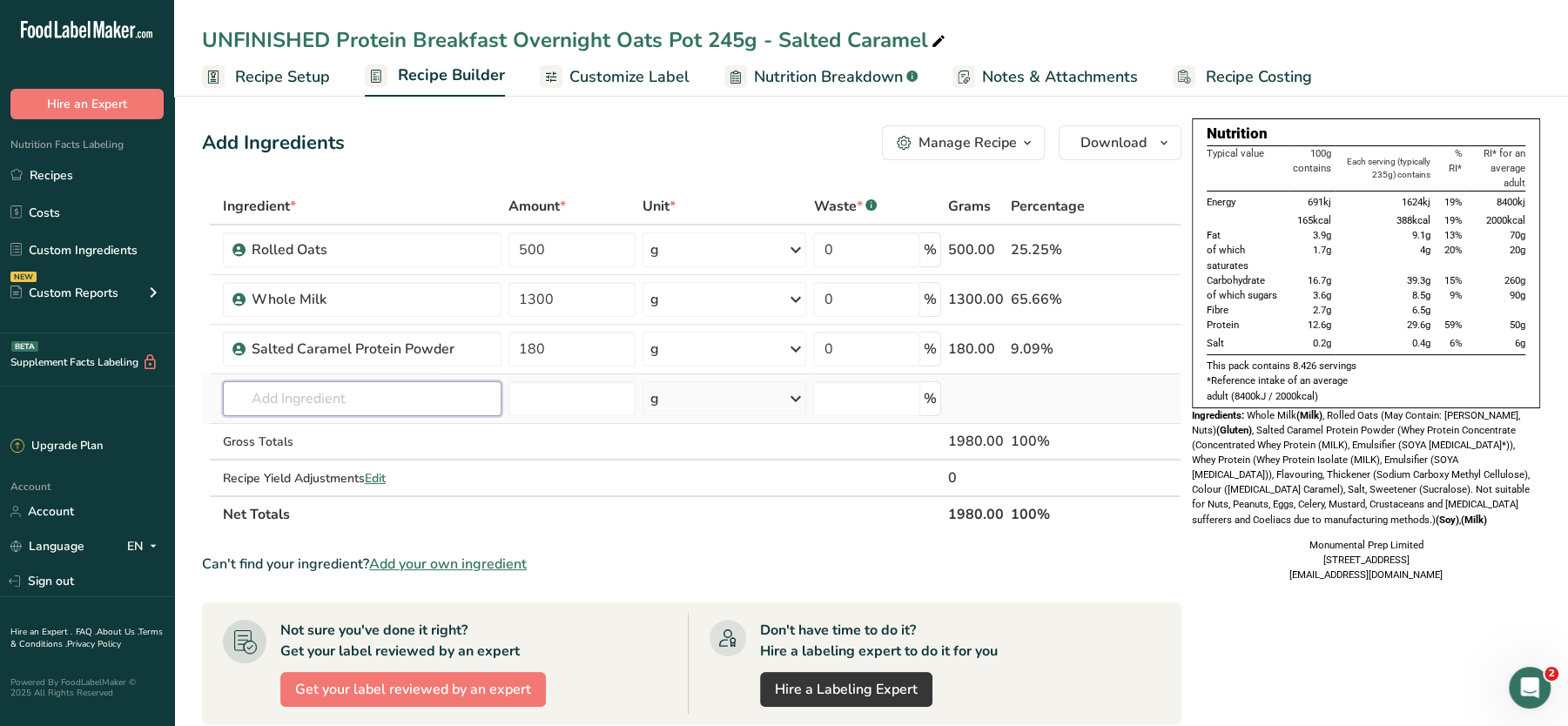
click at [318, 413] on input "text" at bounding box center [362, 399] width 279 height 35
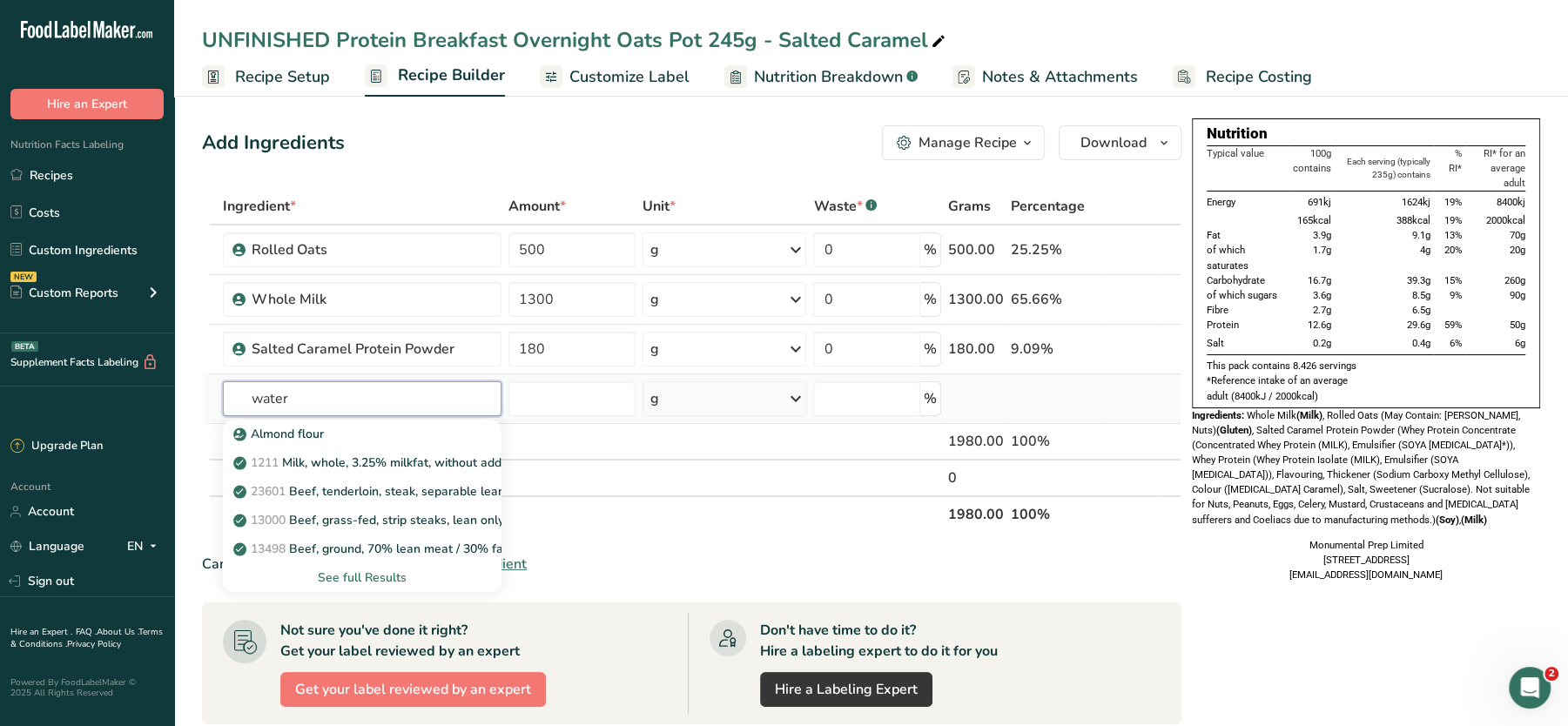
type input "water"
click at [392, 574] on div "See full Results" at bounding box center [363, 577] width 252 height 18
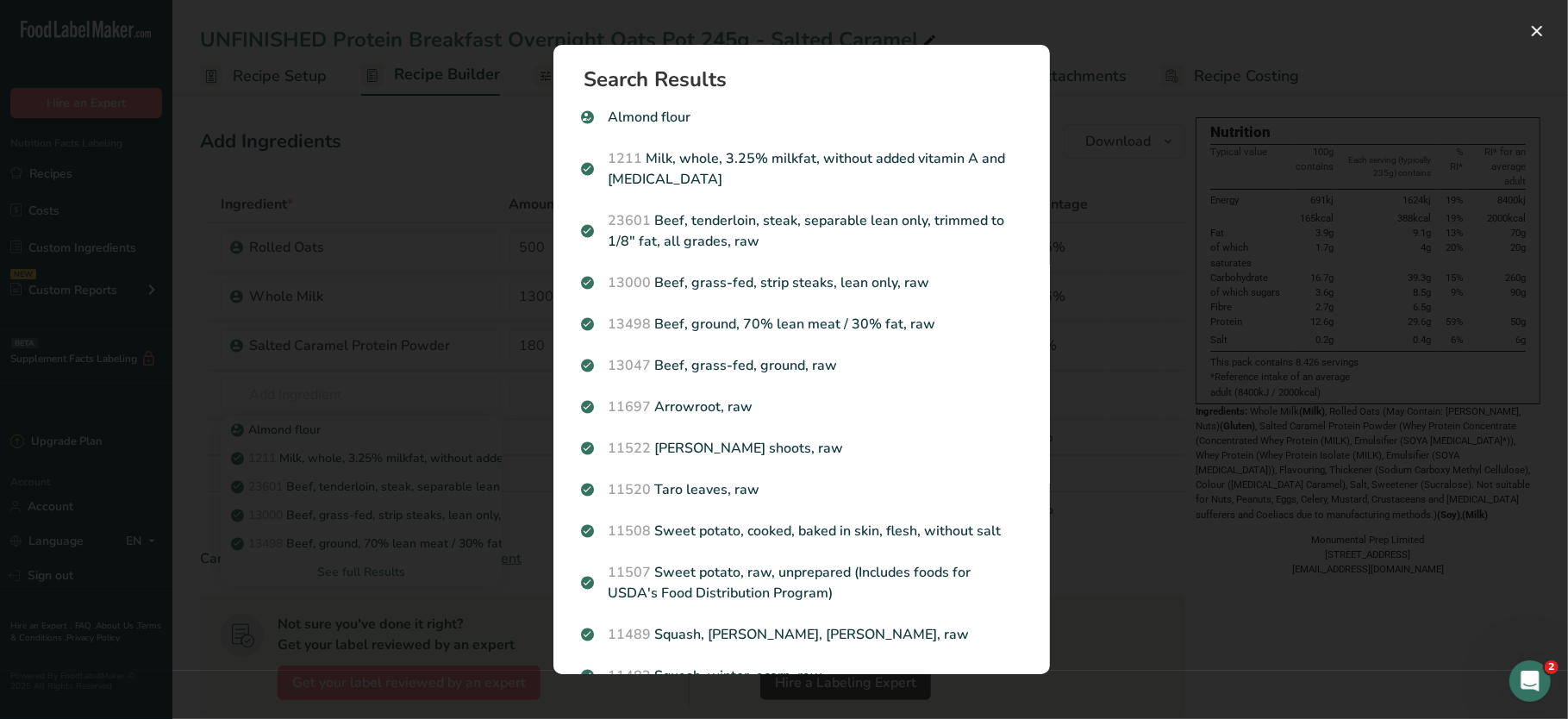
click at [1049, 494] on div "Search Results Almond flour 1211 Milk, whole, 3.25% milkfat, without added vita…" at bounding box center [801, 360] width 552 height 685
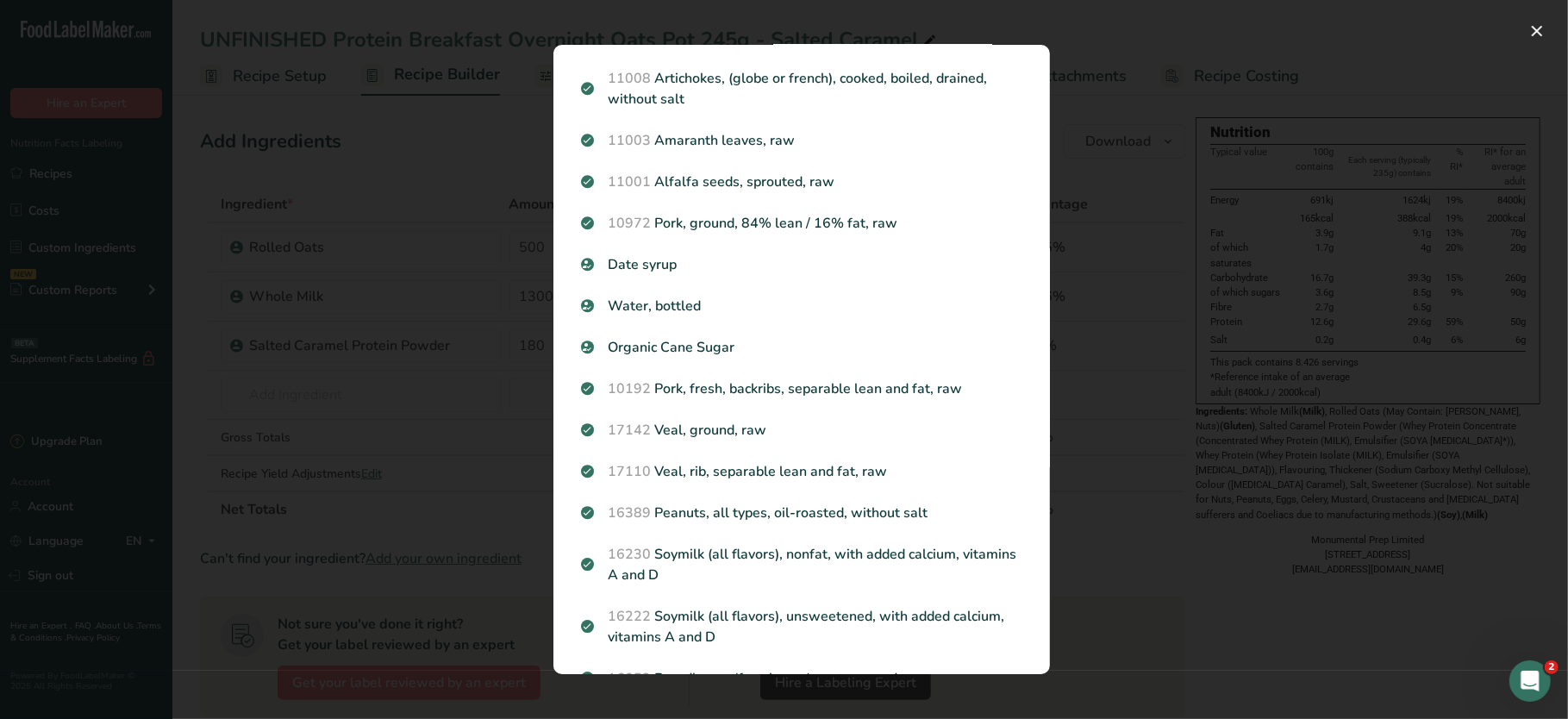
click at [285, 371] on div "Search results modal" at bounding box center [784, 360] width 1568 height 719
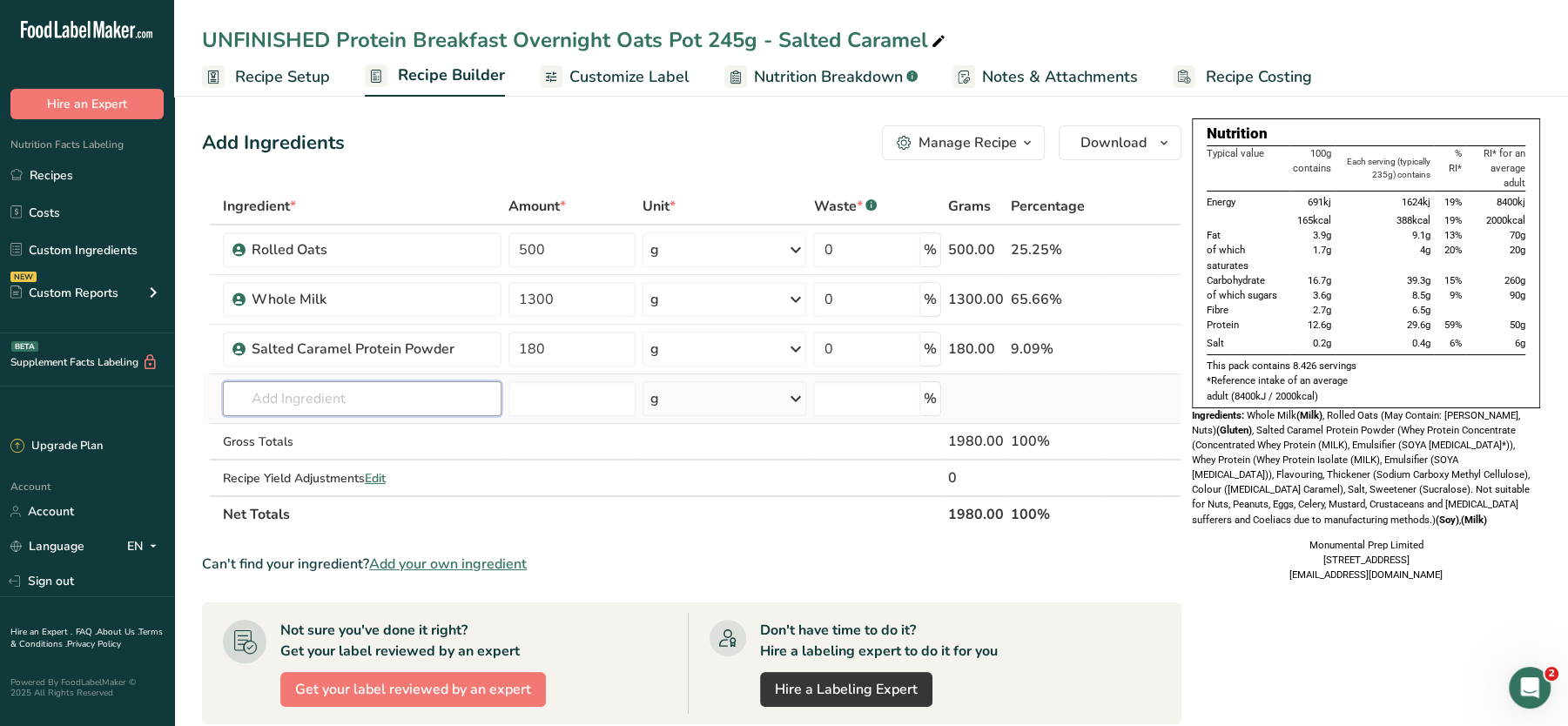
click at [289, 392] on input "text" at bounding box center [362, 399] width 279 height 35
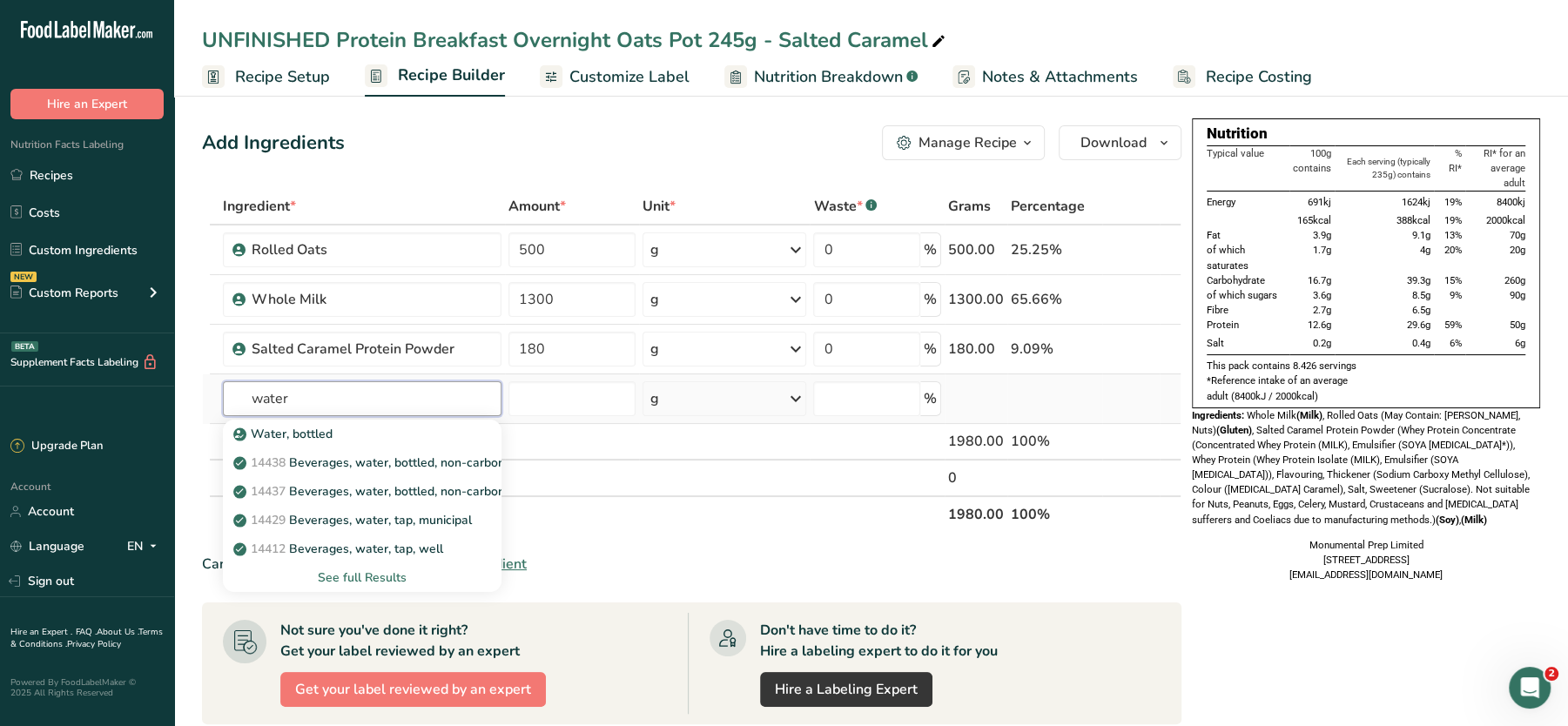
type input "water"
click at [376, 580] on div "See full Results" at bounding box center [363, 577] width 252 height 18
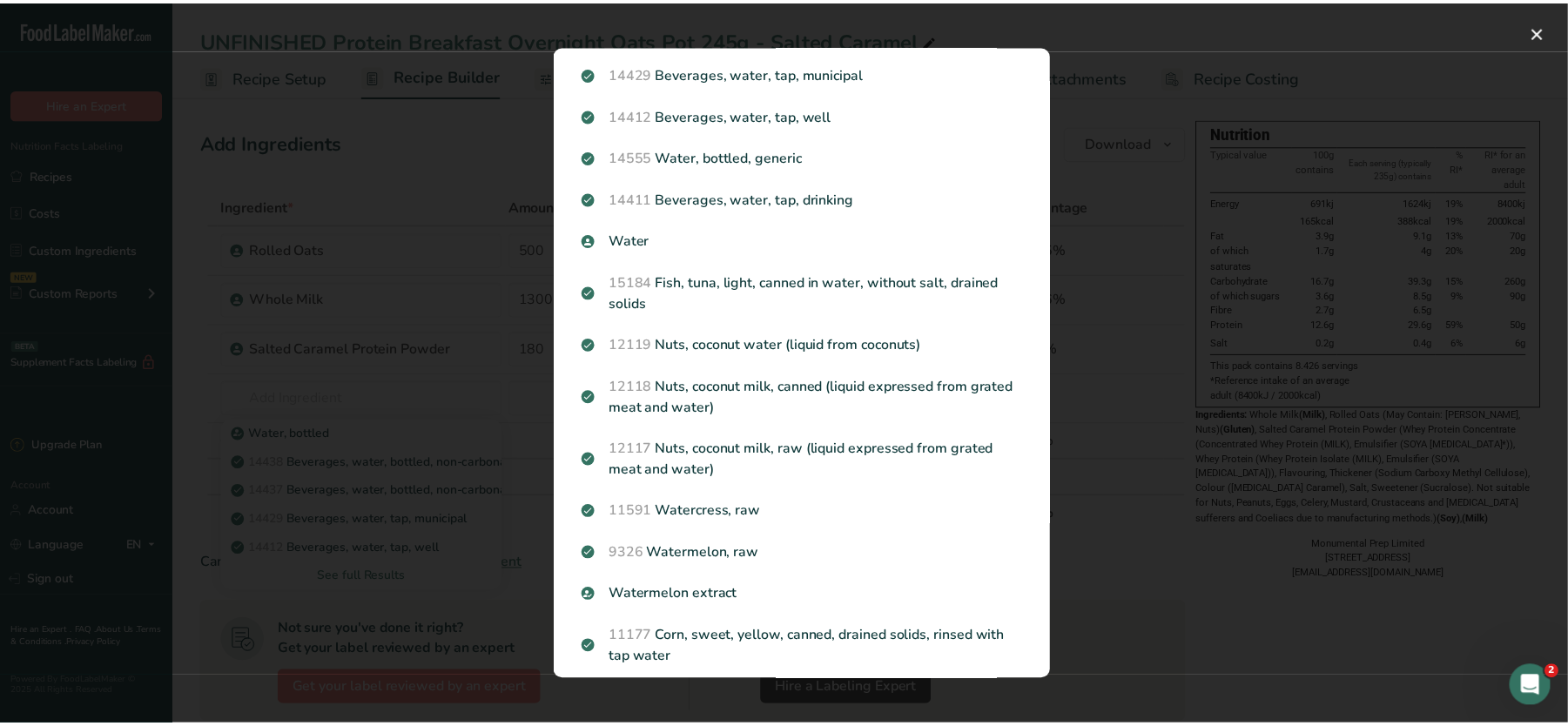
scroll to position [189, 0]
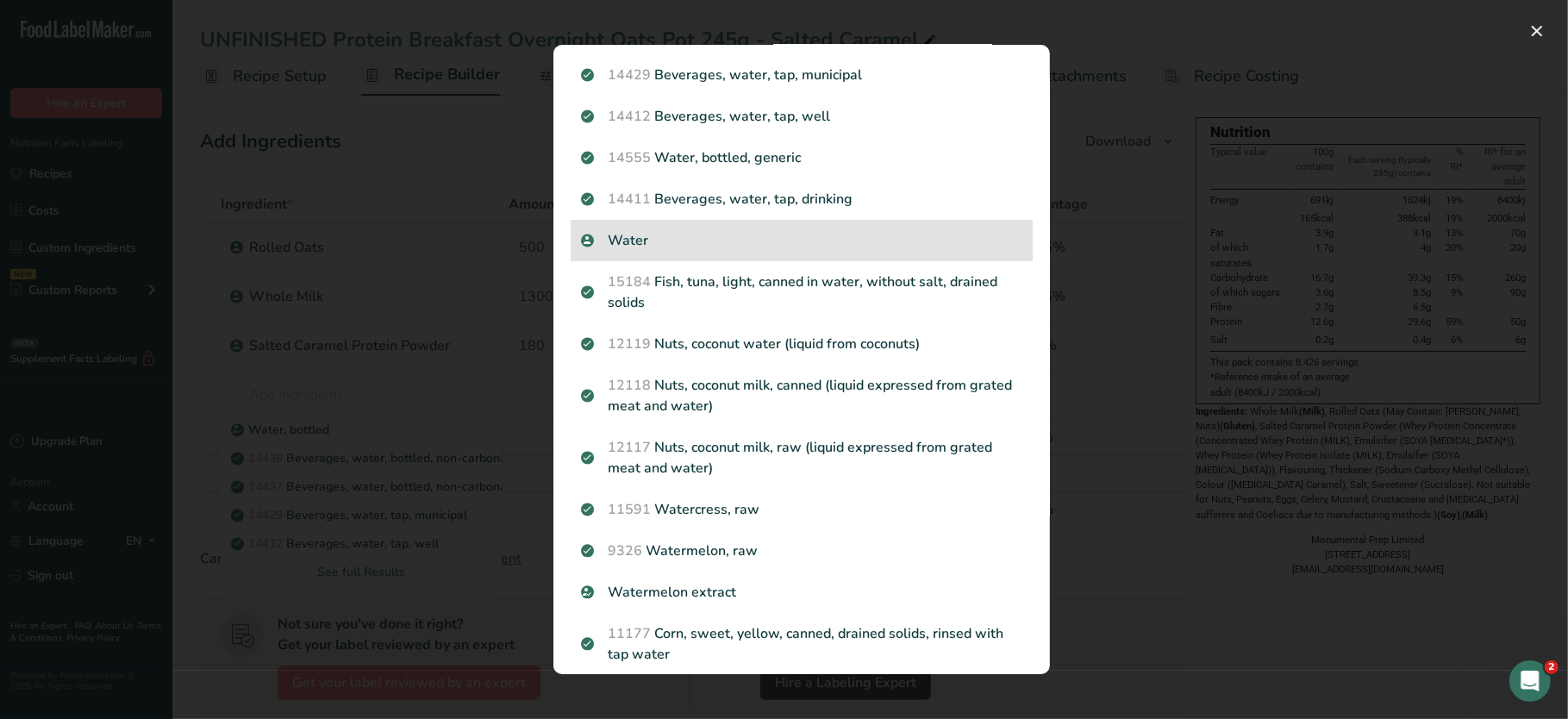
click at [642, 251] on p "Water" at bounding box center [802, 240] width 441 height 20
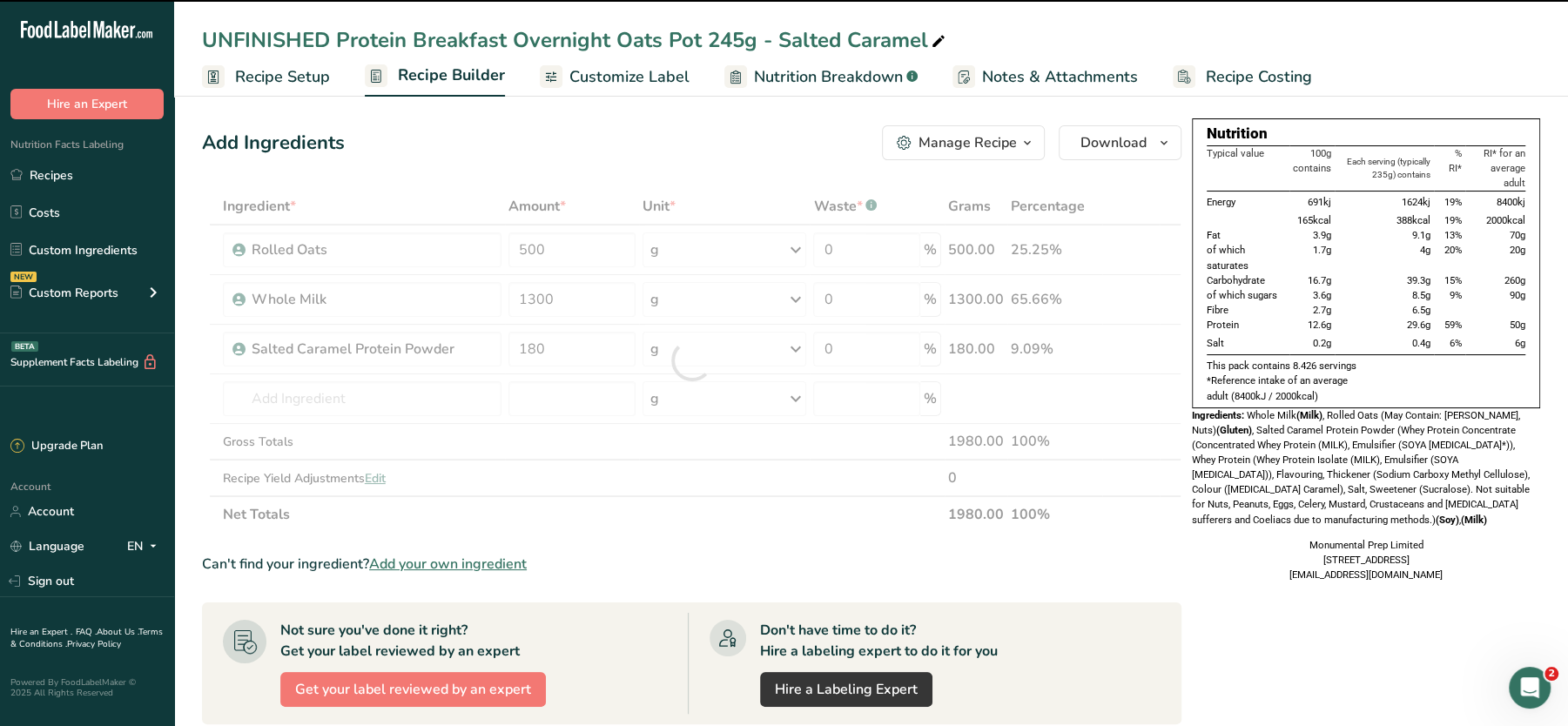
type input "0"
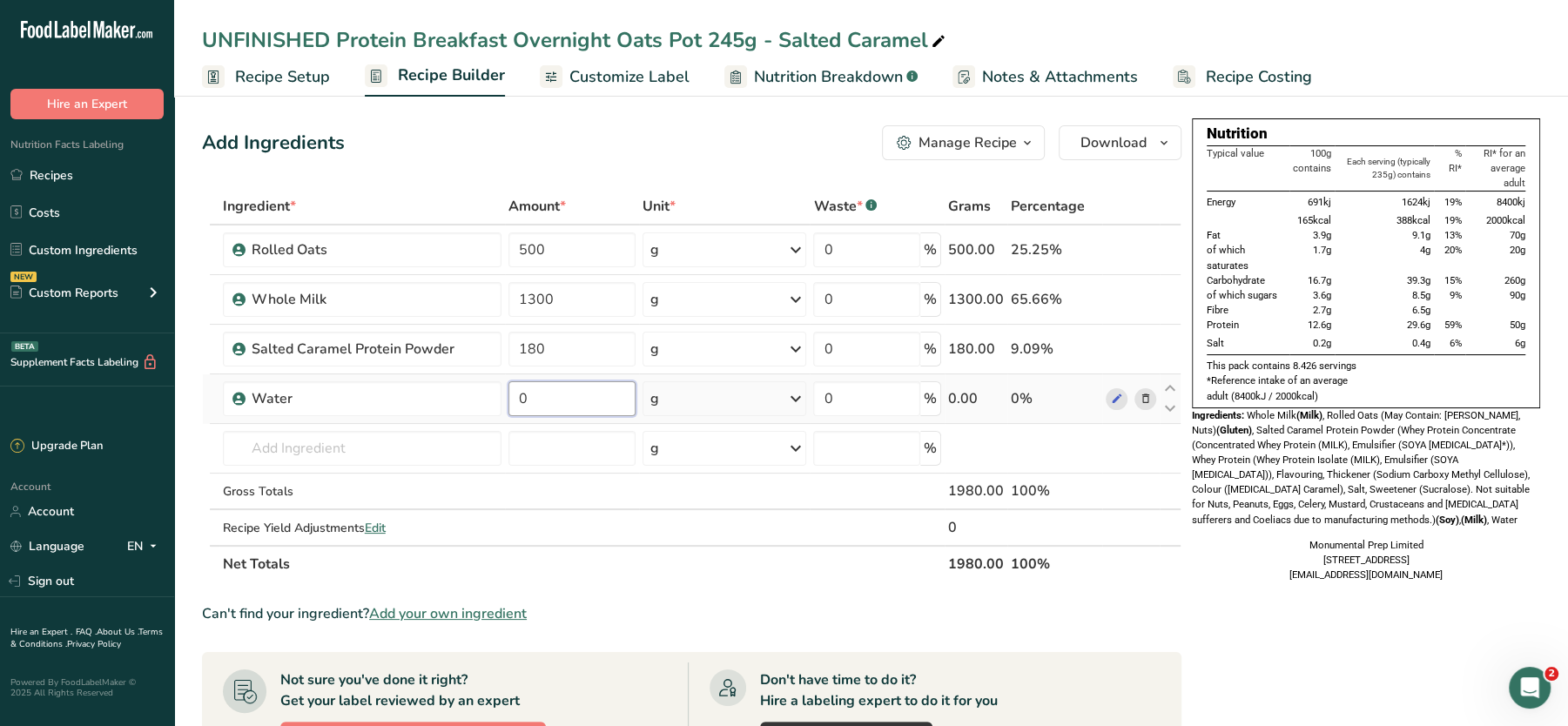
click at [537, 400] on input "0" at bounding box center [572, 399] width 127 height 35
type input "200"
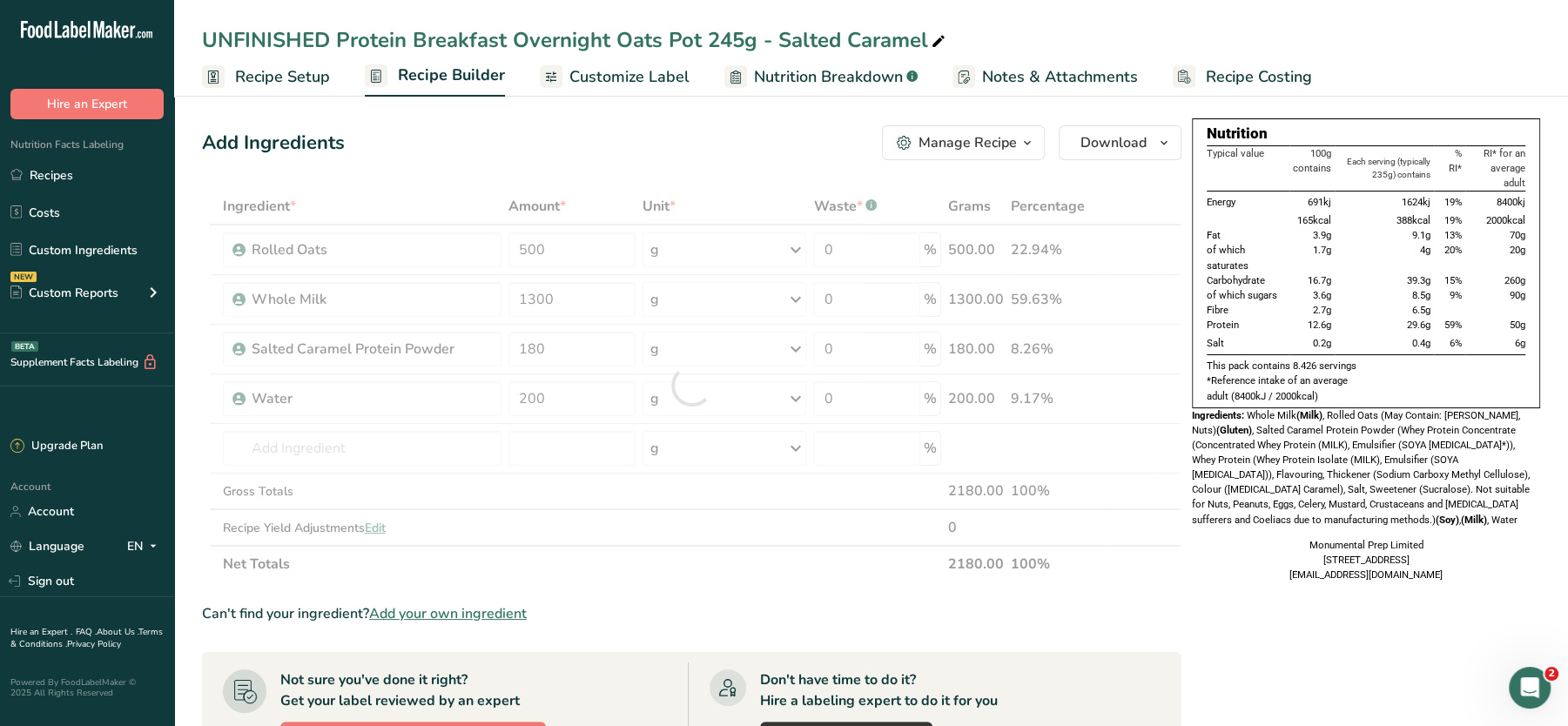
click at [750, 141] on div "Add Ingredients Manage Recipe Delete Recipe Duplicate Recipe Scale Recipe Save …" at bounding box center [691, 143] width 979 height 35
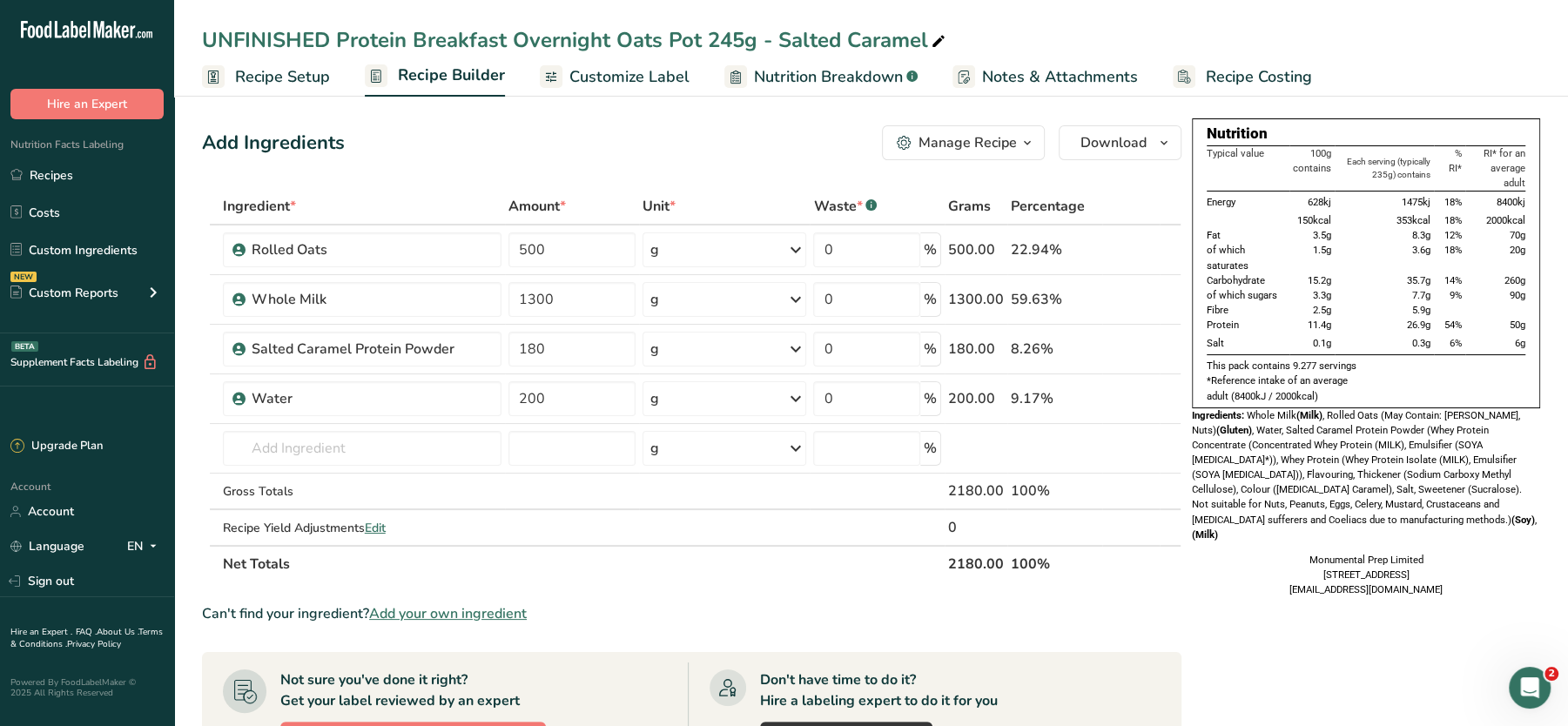
click at [736, 48] on div "UNFINISHED Protein Breakfast Overnight Oats Pot 245g - Salted Caramel" at bounding box center [575, 39] width 747 height 31
click at [743, 41] on input "UNFINISHED Protein Breakfast Overnight Oats Pot 245g - Salted Caramel" at bounding box center [871, 39] width 1338 height 31
type input "UNFINISHED Protein Breakfast Overnight Oats Pot 235g - Salted Caramel"
click at [686, 134] on div "Add Ingredients Manage Recipe Delete Recipe Duplicate Recipe Scale Recipe Save …" at bounding box center [691, 143] width 979 height 35
click at [305, 463] on input "text" at bounding box center [362, 448] width 279 height 35
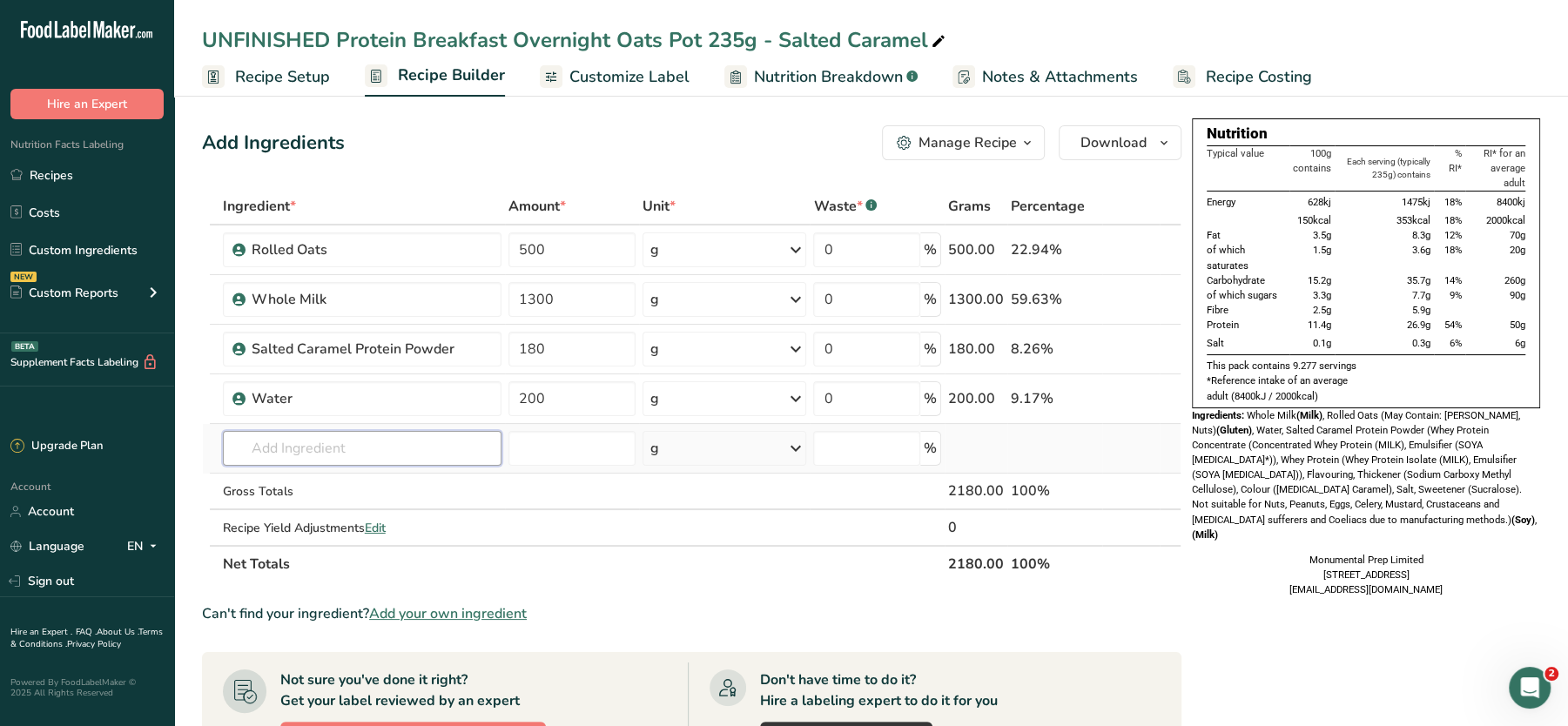
paste input "MPSCPP"
type input "MPSCPP"
click at [347, 483] on p "MPSCPP Salted Caramel Protein Powder" at bounding box center [359, 483] width 244 height 18
type input "Salted Caramel Protein Powder"
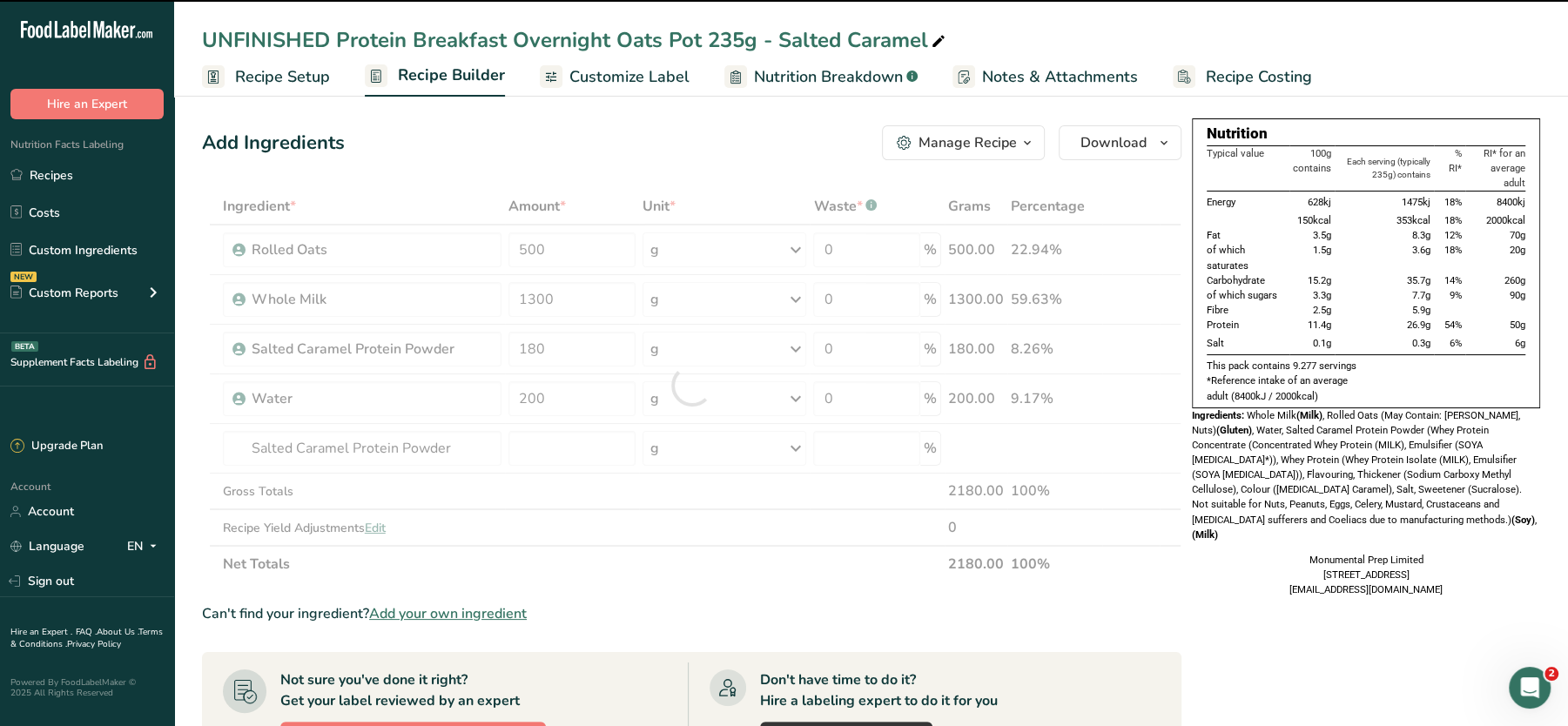
type input "0"
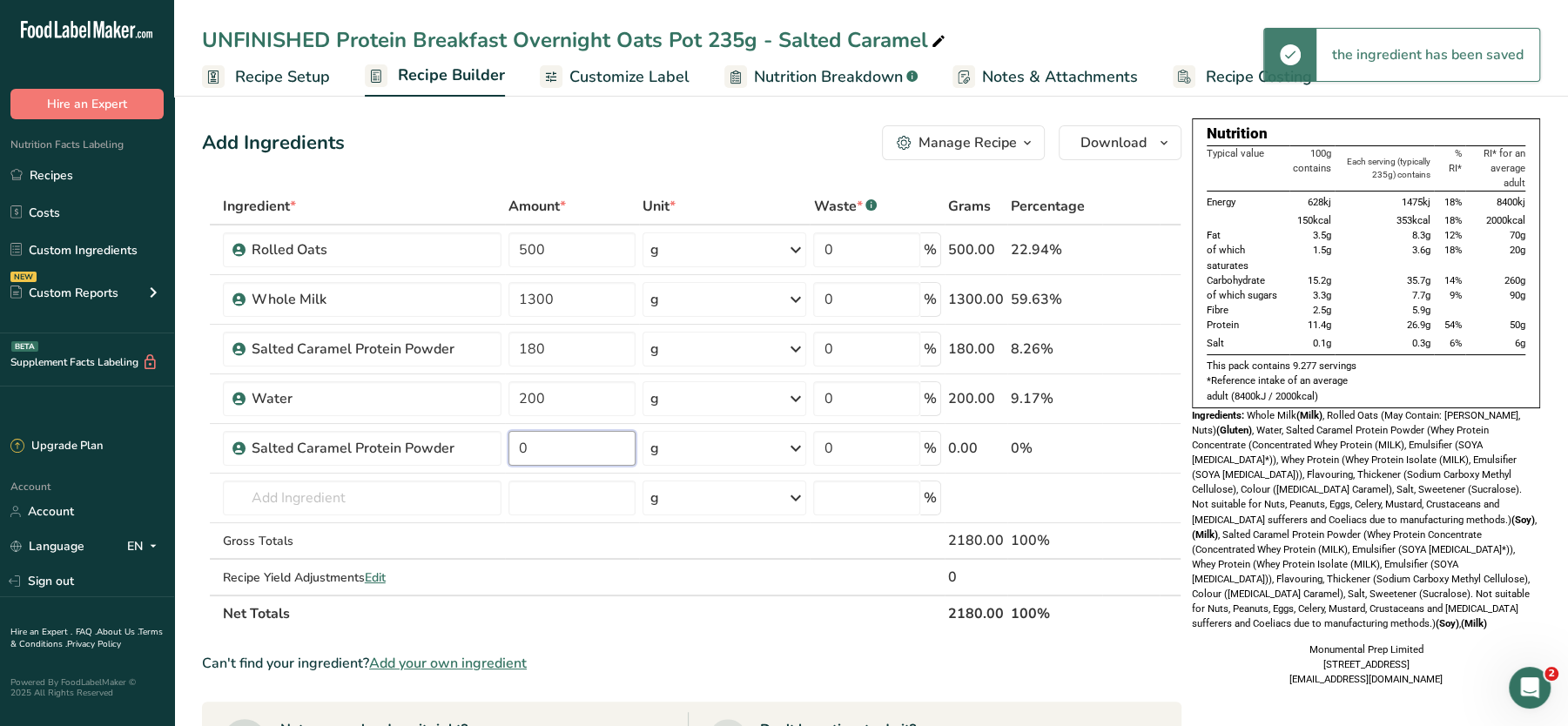
click at [582, 452] on input "0" at bounding box center [572, 448] width 127 height 35
type input "180"
click at [348, 45] on div "UNFINISHED Protein Breakfast Overnight Oats Pot 235g - Salted Caramel" at bounding box center [575, 39] width 747 height 31
click at [337, 37] on input "UNFINISHED Protein Breakfast Overnight Oats Pot 235g - Salted Caramel" at bounding box center [871, 39] width 1338 height 31
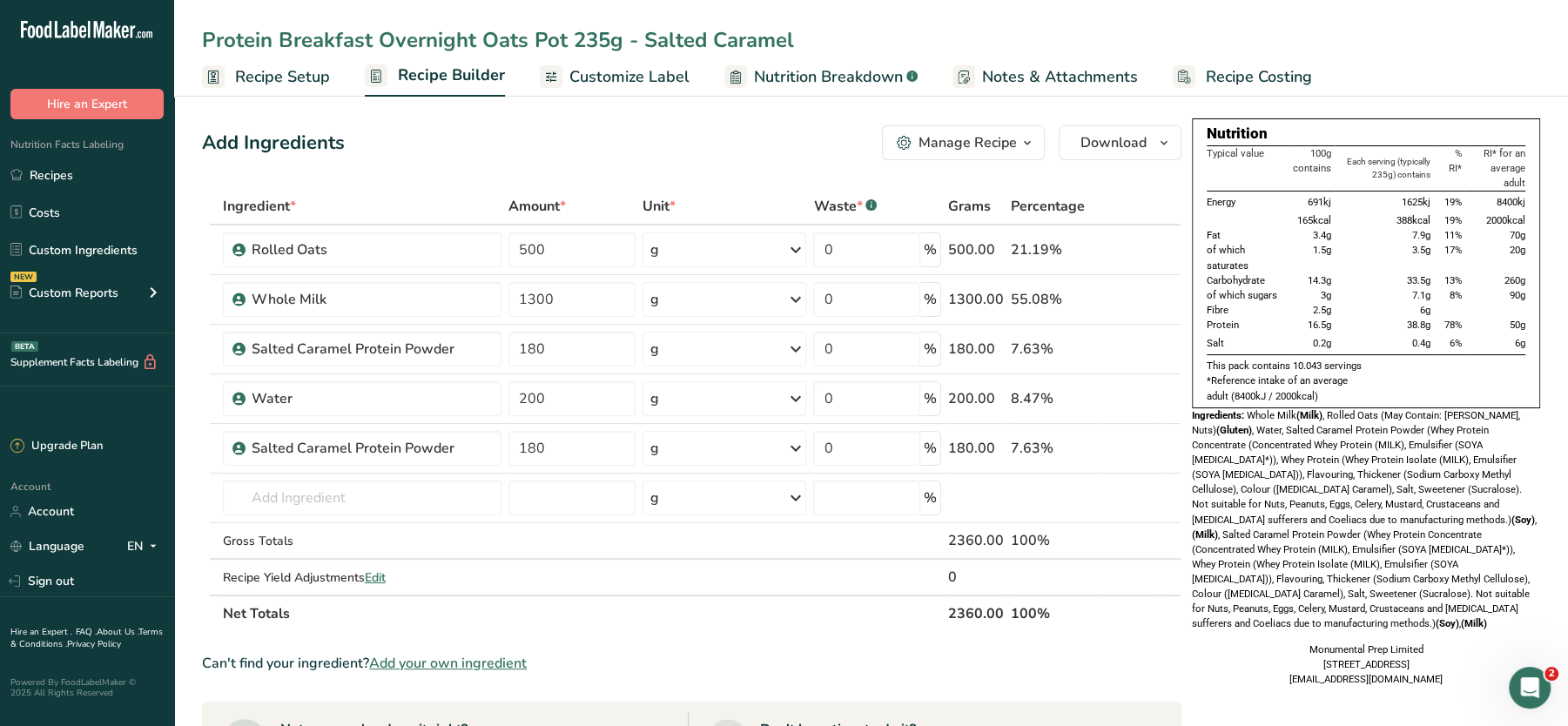
type input "Protein Breakfast Overnight Oats Pot 235g - Salted Caramel"
click at [1404, 529] on span "Whole Milk (Milk) , Rolled Oats (May Contain: Barley, Nuts) (Gluten) , Water, S…" at bounding box center [1364, 520] width 345 height 221
click at [1283, 489] on span "Whole Milk (Milk) , Rolled Oats (May Contain: Barley, Nuts) (Gluten) , Water, S…" at bounding box center [1364, 520] width 345 height 221
click at [1147, 346] on icon at bounding box center [1145, 350] width 12 height 18
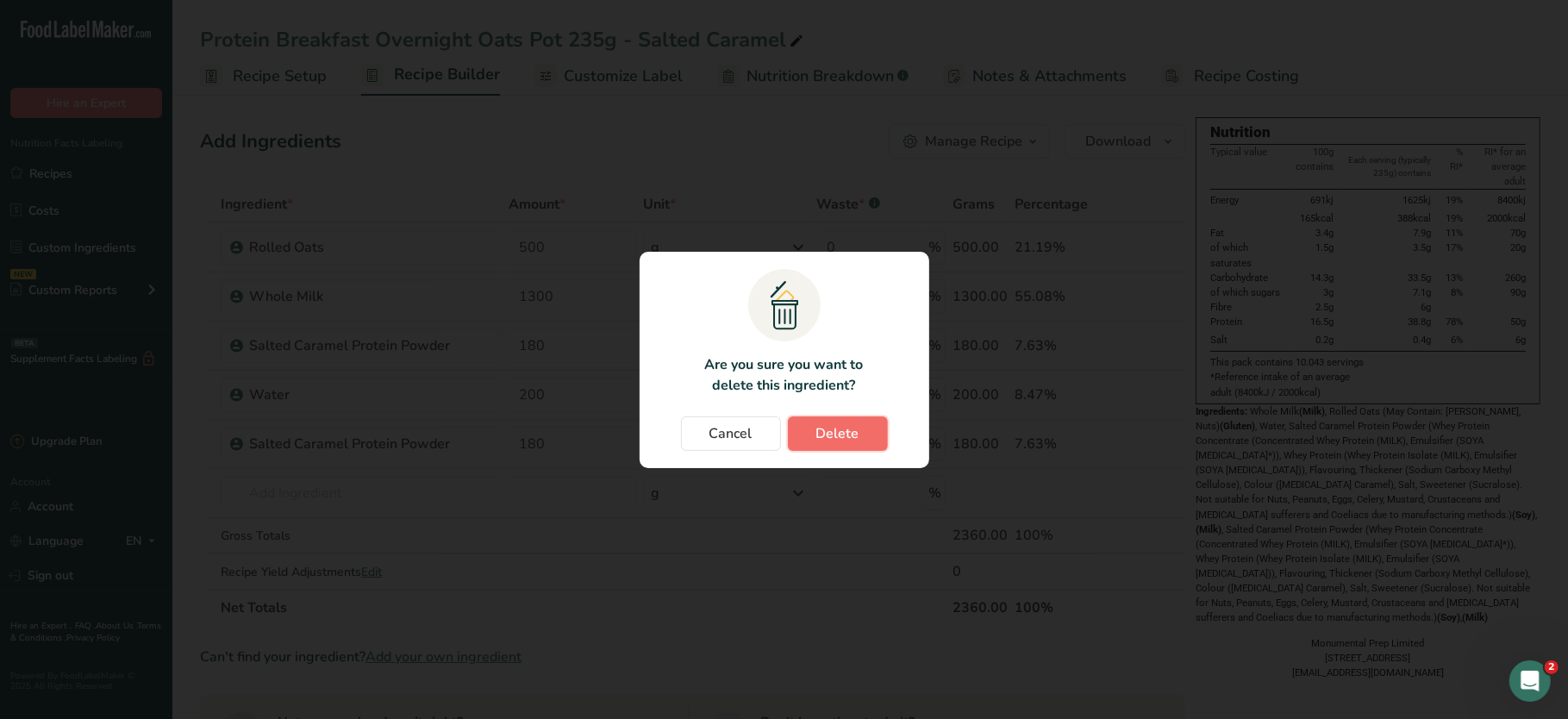
click at [857, 433] on button "Delete" at bounding box center [837, 433] width 100 height 34
type input "200"
type input "180"
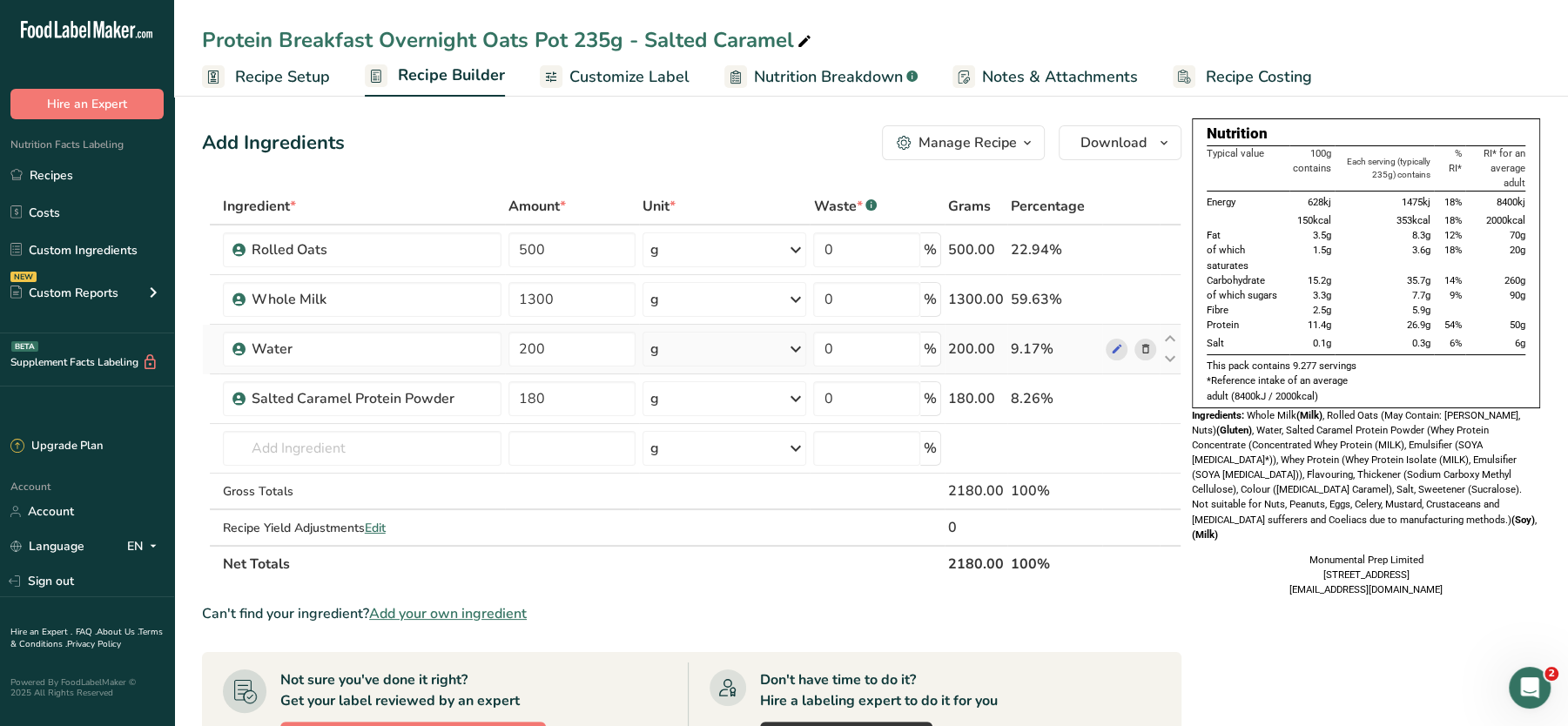
click at [1143, 355] on icon at bounding box center [1145, 350] width 12 height 18
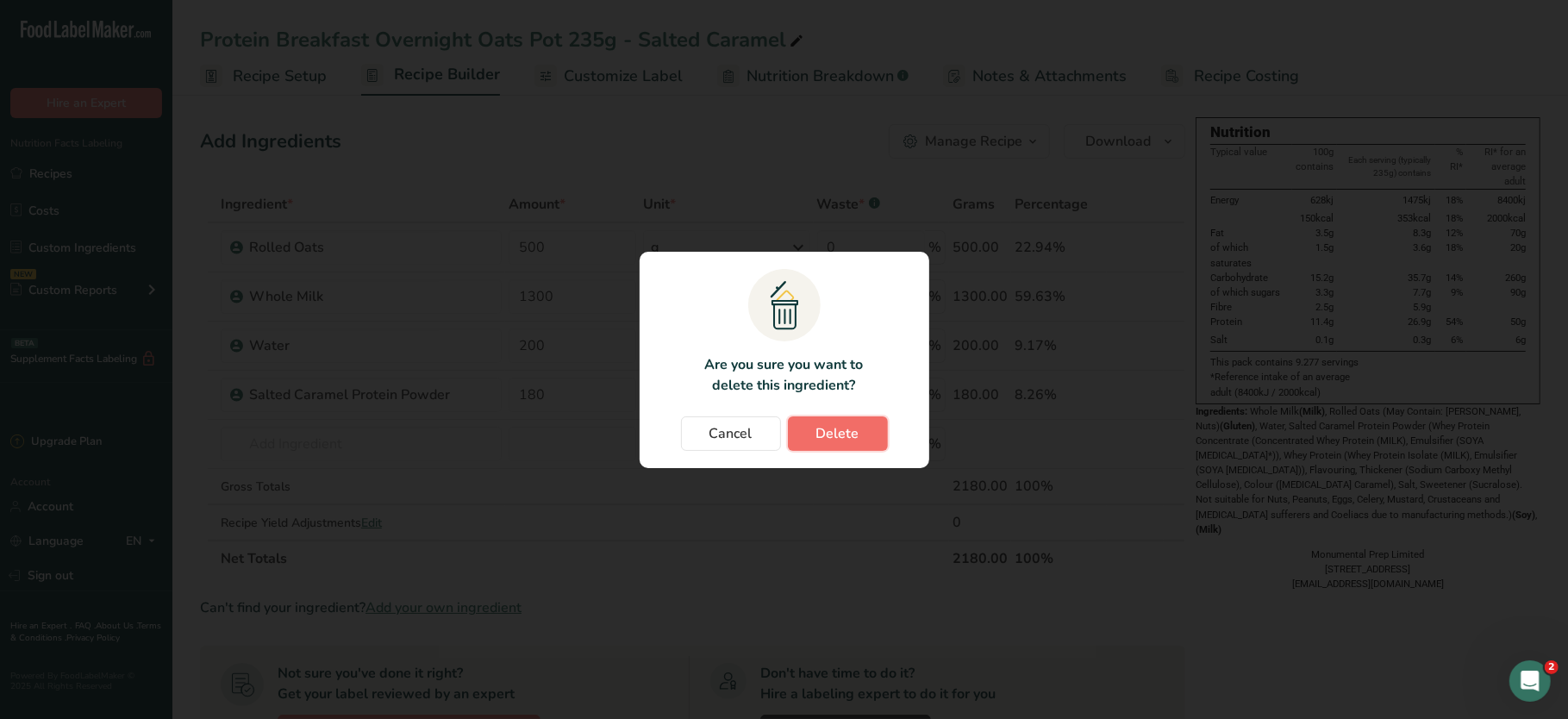
click at [828, 433] on span "Delete" at bounding box center [837, 433] width 43 height 20
type input "180"
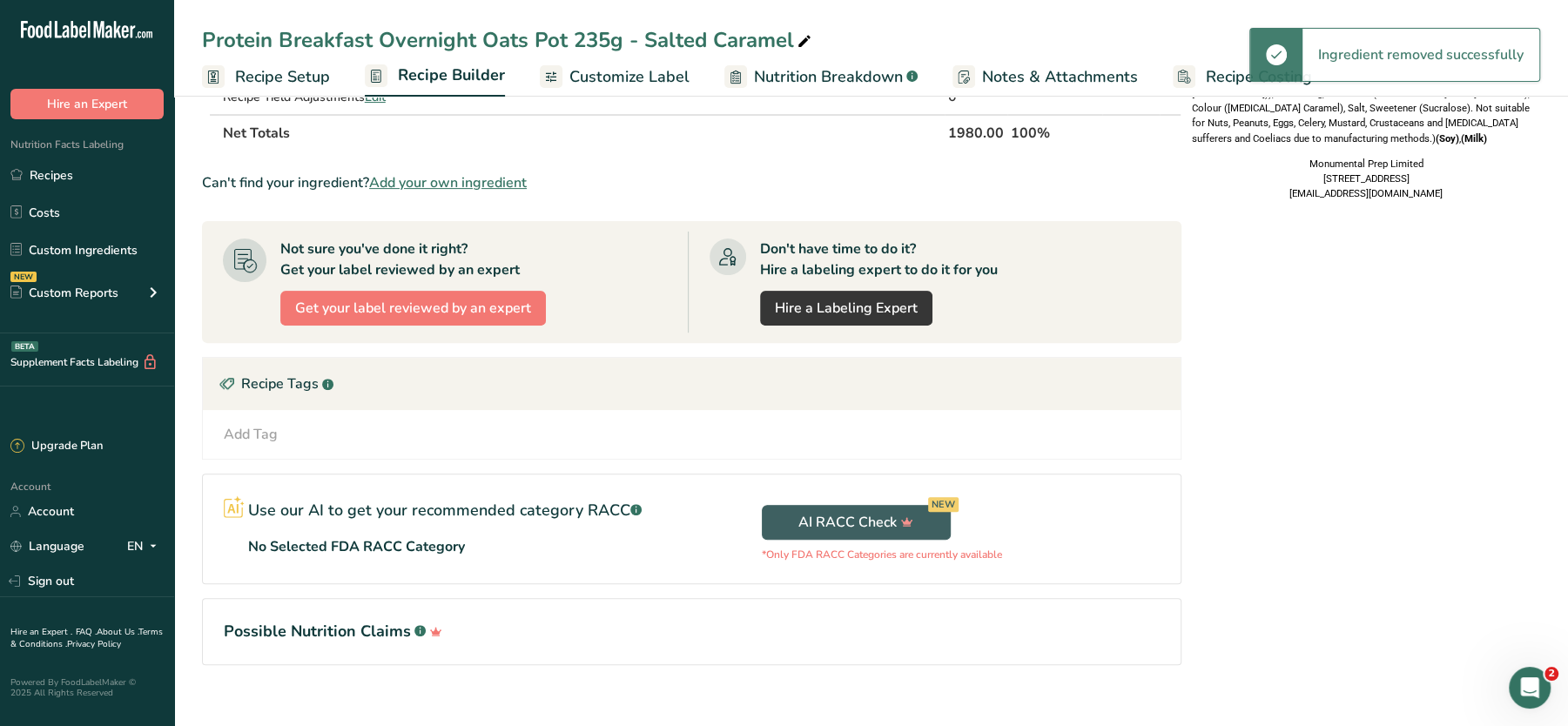
scroll to position [0, 0]
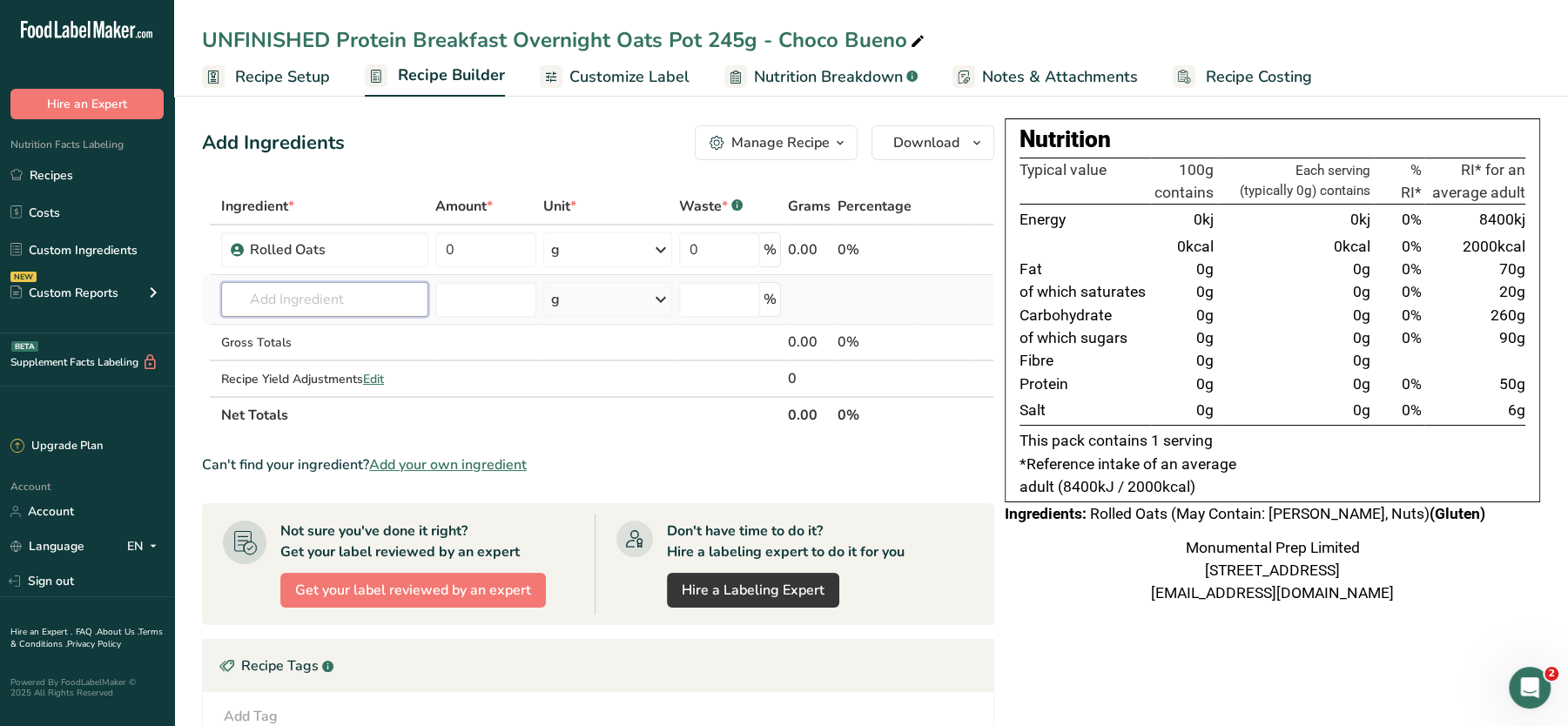
click at [350, 301] on input "text" at bounding box center [325, 299] width 207 height 35
paste input "mpwm"
type input "mpwm"
click at [307, 331] on p "MPWM Whole Milk" at bounding box center [298, 334] width 126 height 18
type input "Whole Milk"
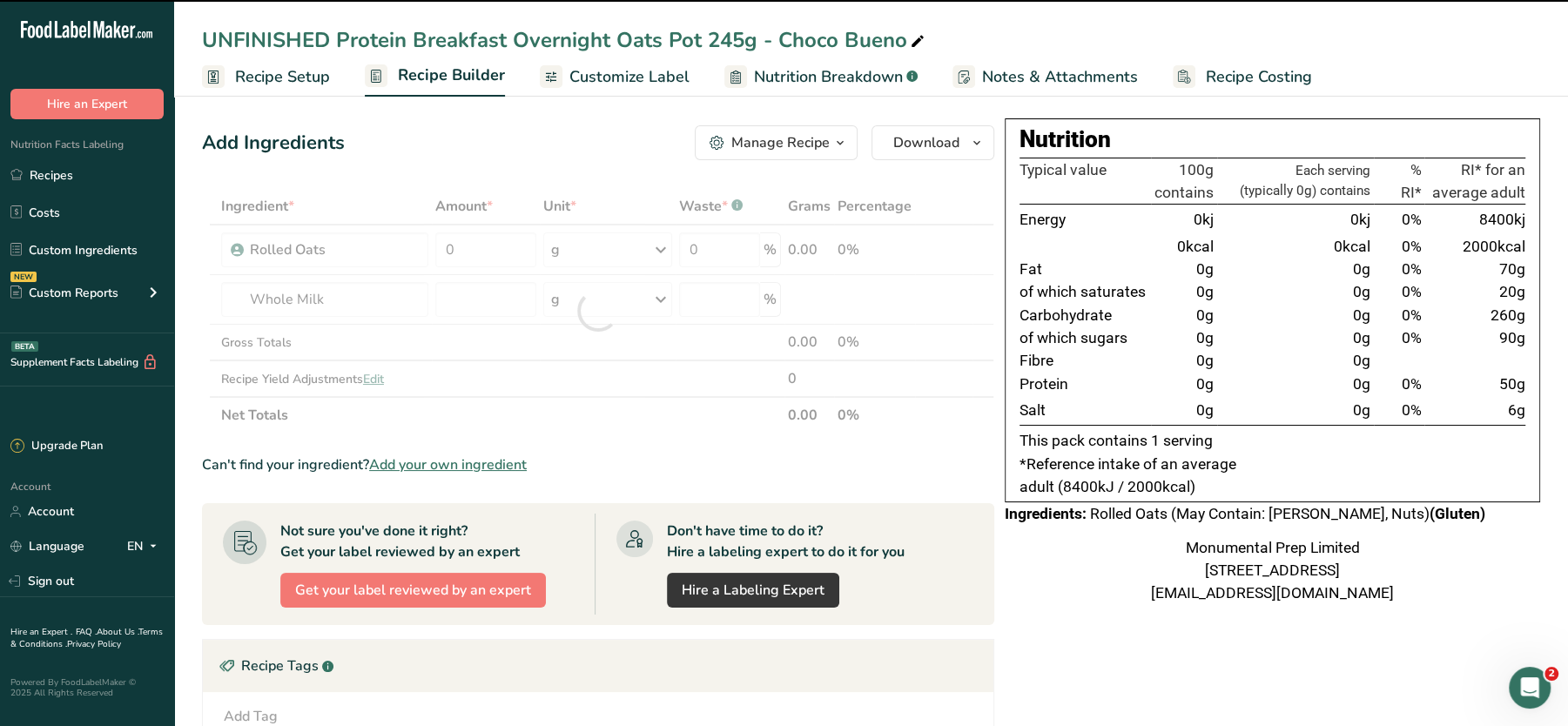
type input "0"
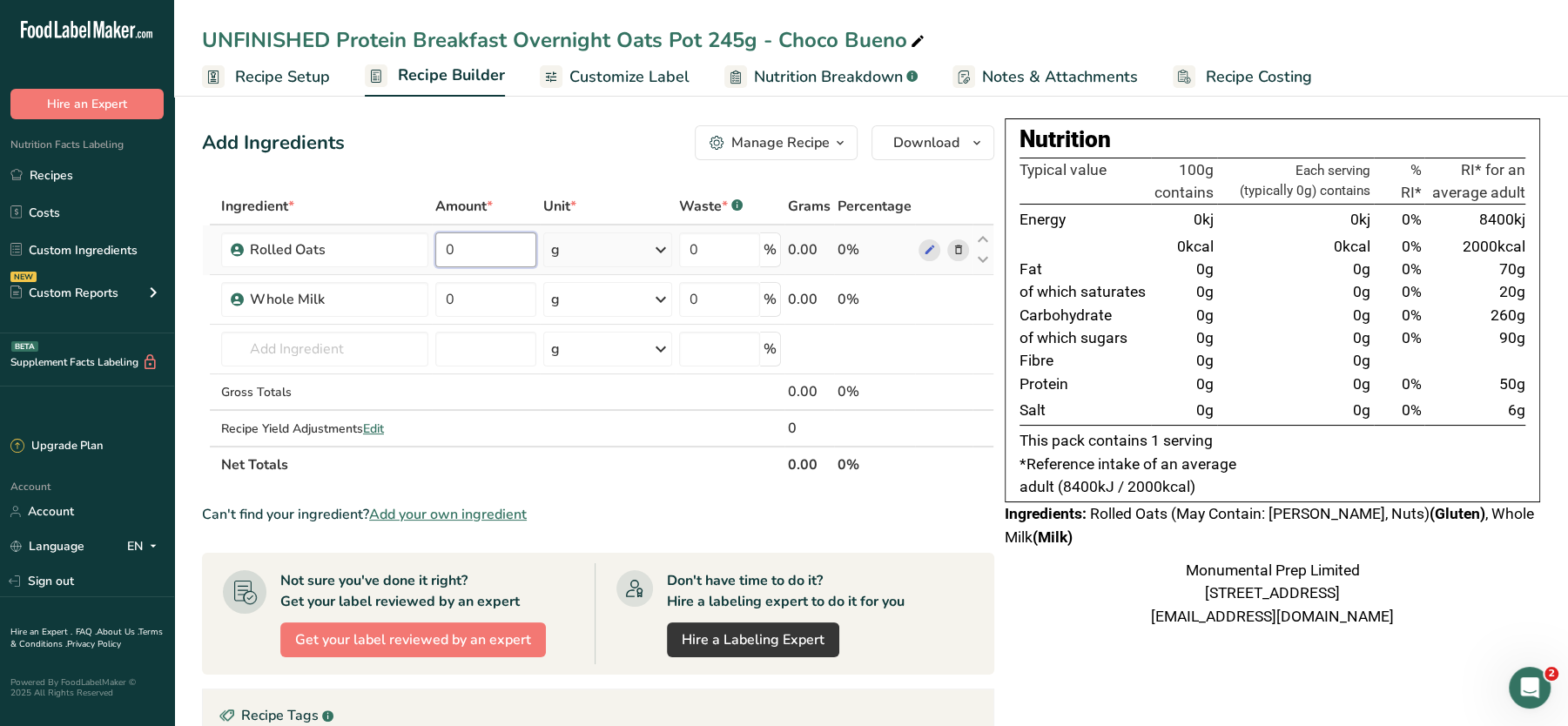
click at [476, 263] on input "0" at bounding box center [485, 250] width 101 height 35
type input "500"
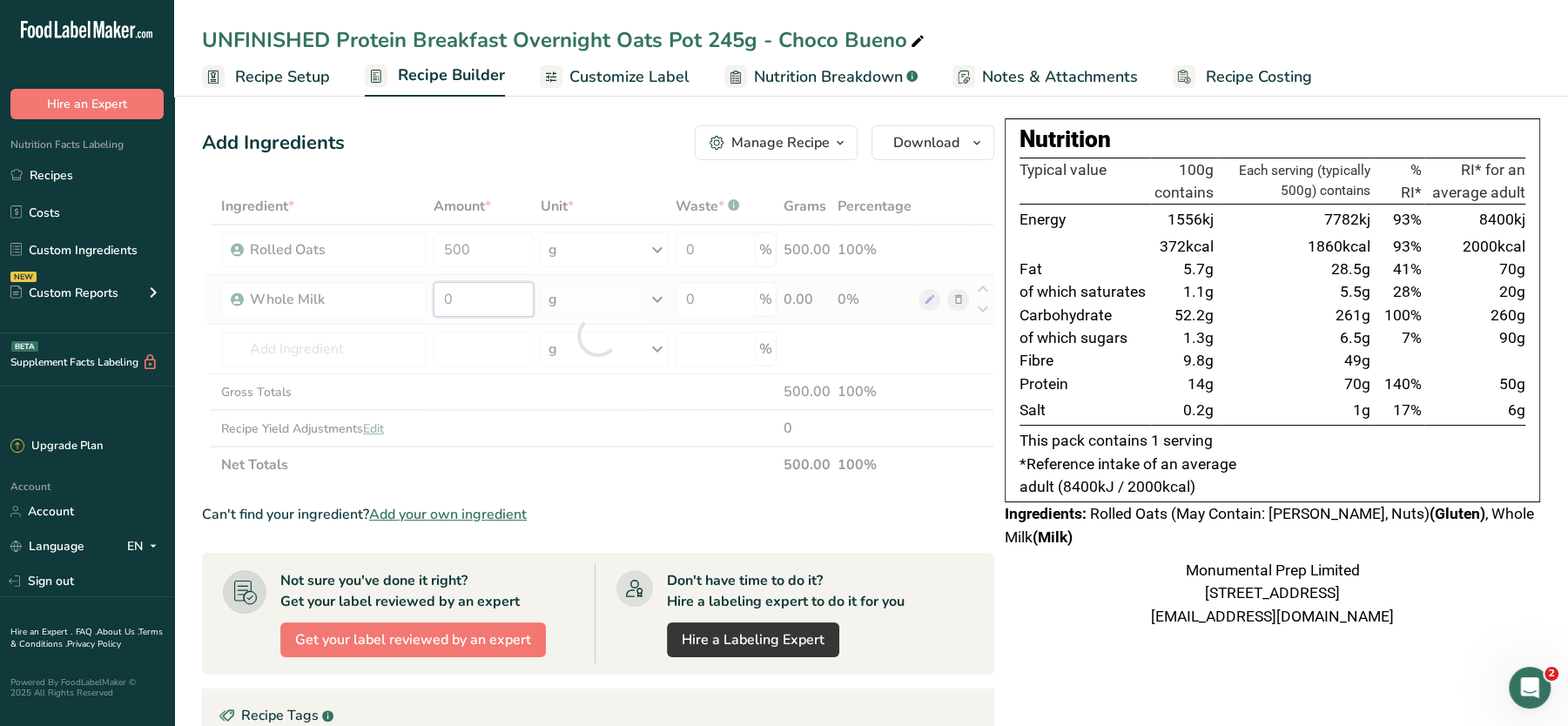
click at [479, 310] on div "Ingredient * Amount * Unit * Waste * .a-a{fill:#347362;}.b-a{fill:#fff;} Grams …" at bounding box center [598, 335] width 792 height 295
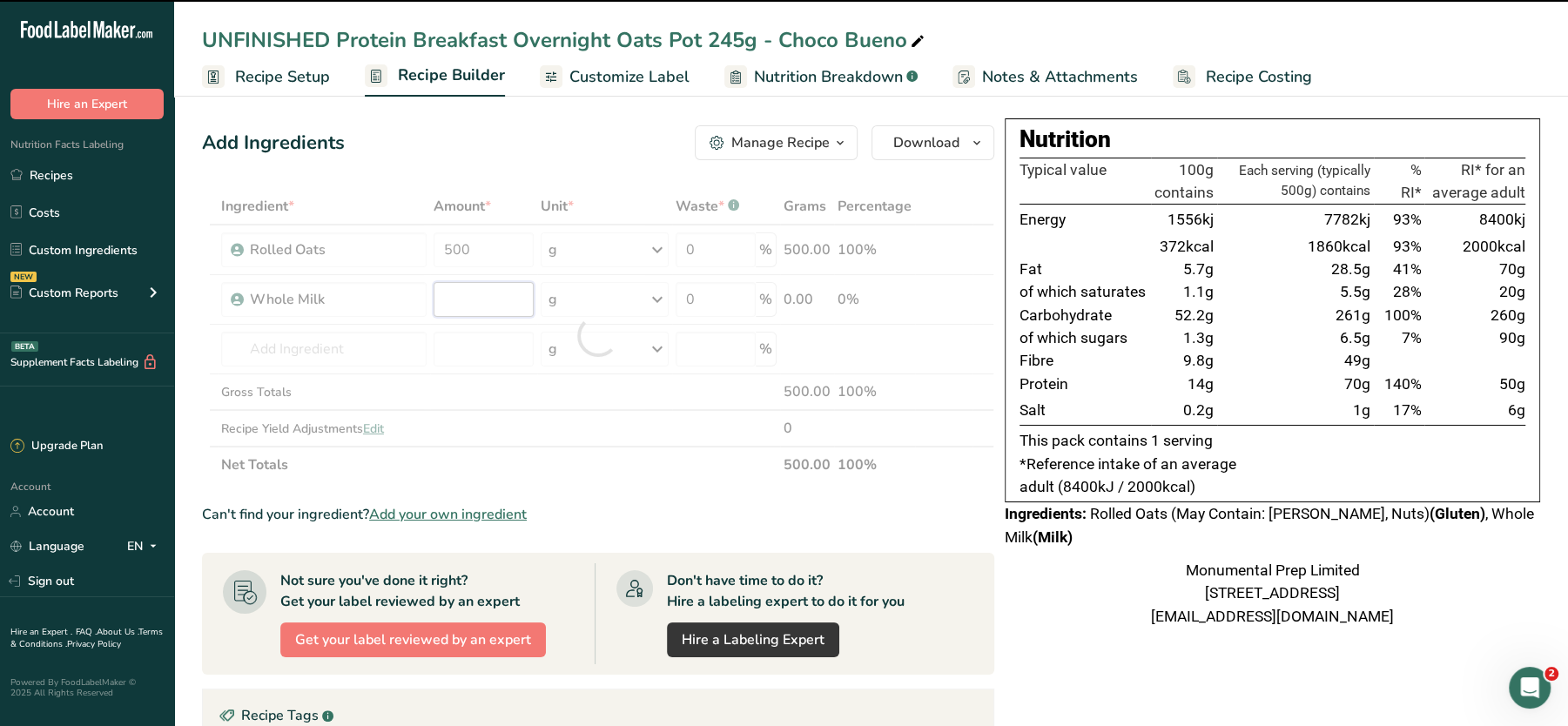
type input "0"
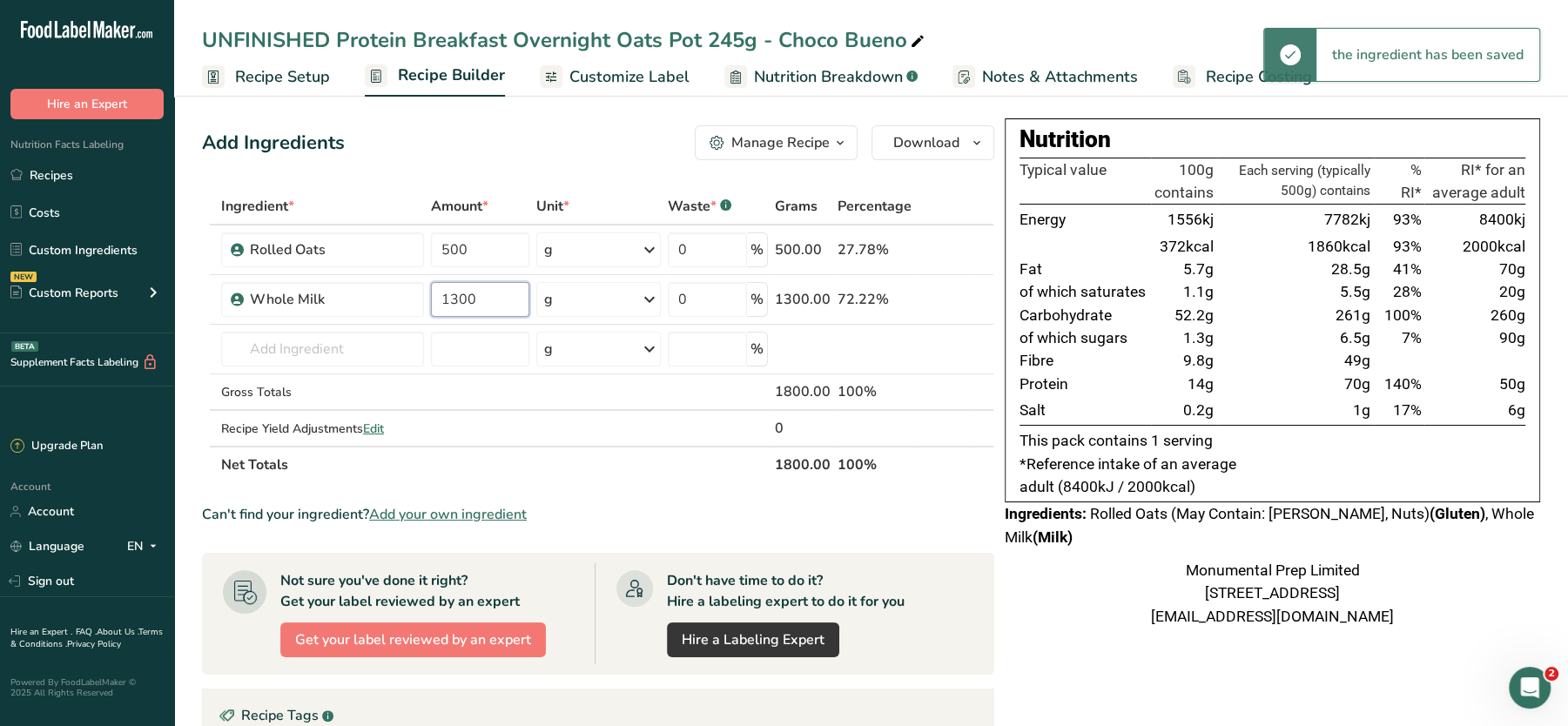
type input "1300"
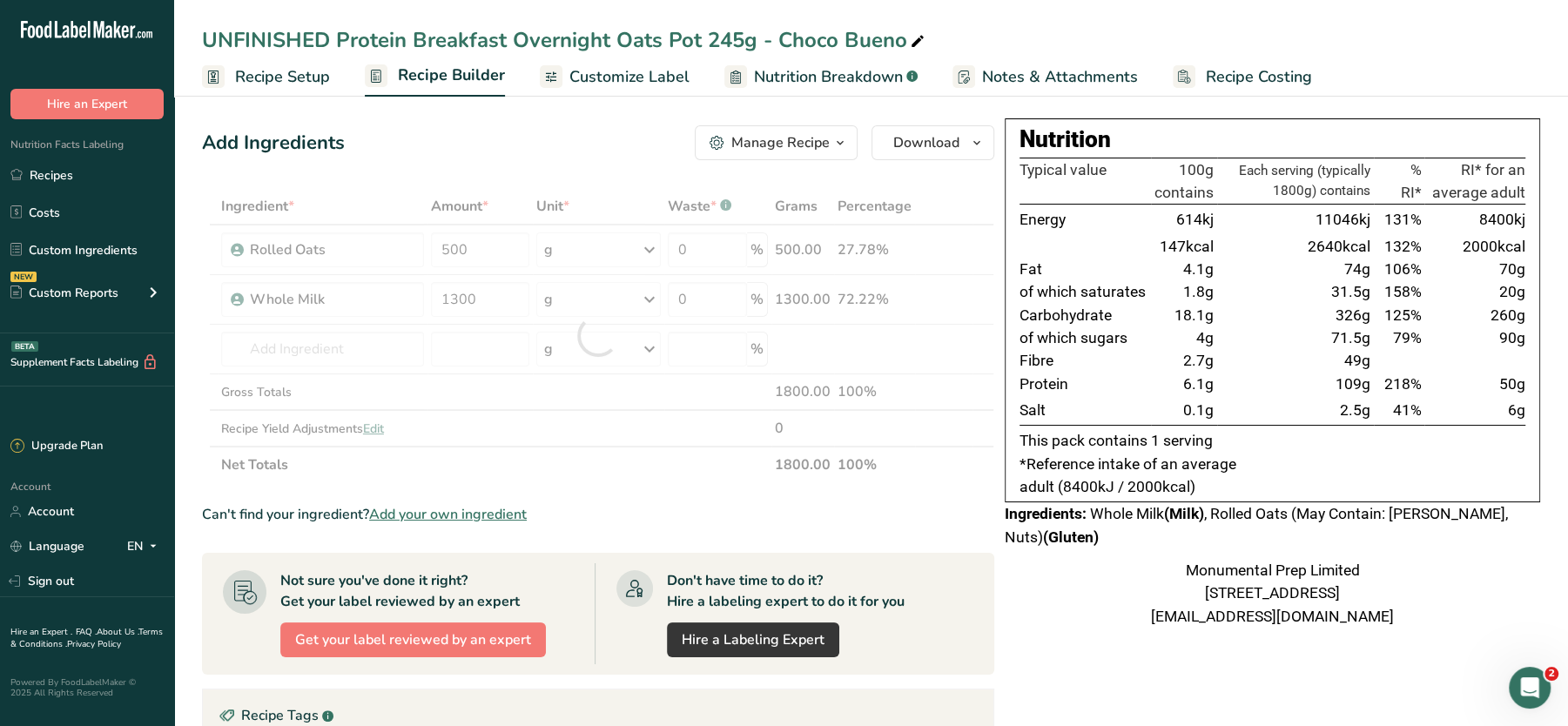
click at [523, 157] on div "Add Ingredients Manage Recipe Delete Recipe Duplicate Recipe Scale Recipe Save …" at bounding box center [598, 143] width 792 height 35
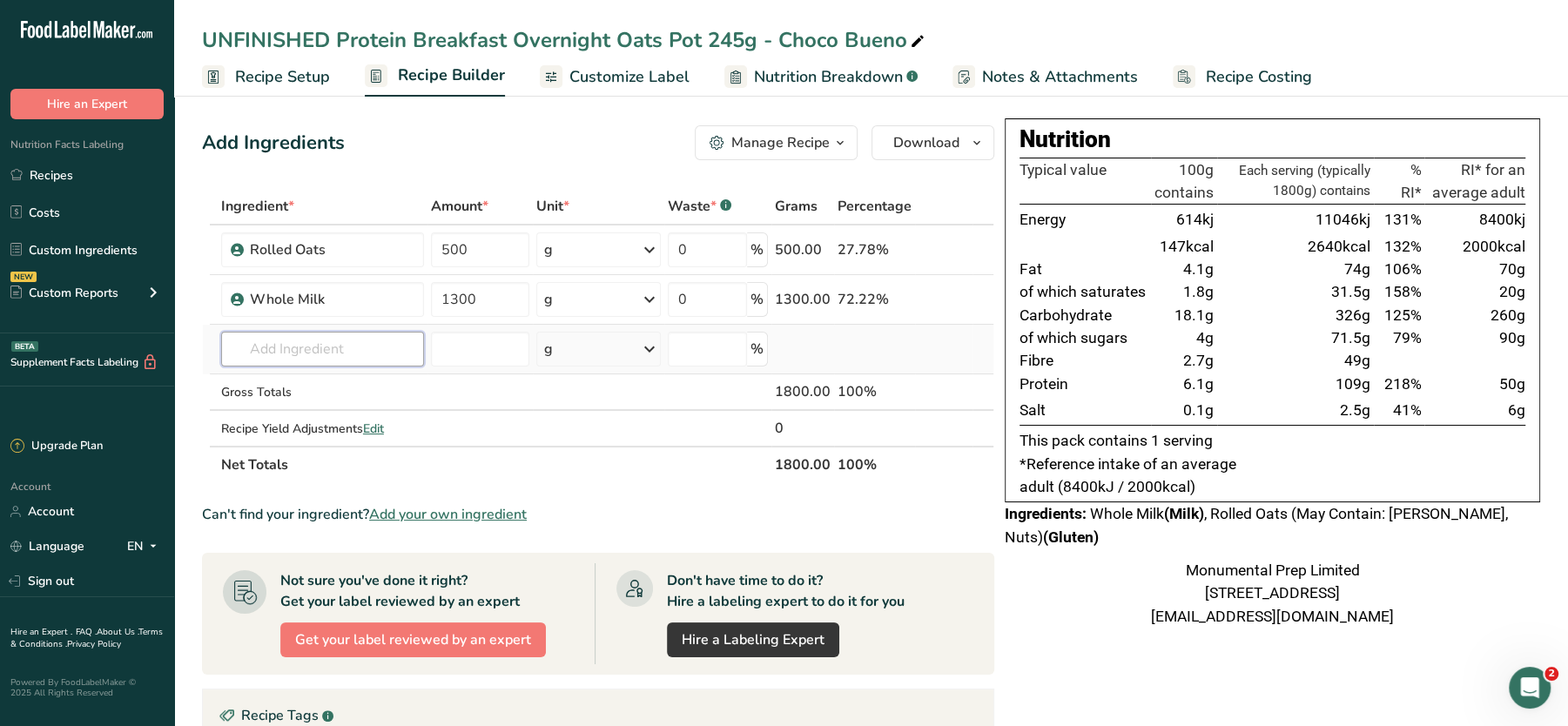
click at [352, 350] on input "text" at bounding box center [322, 349] width 202 height 35
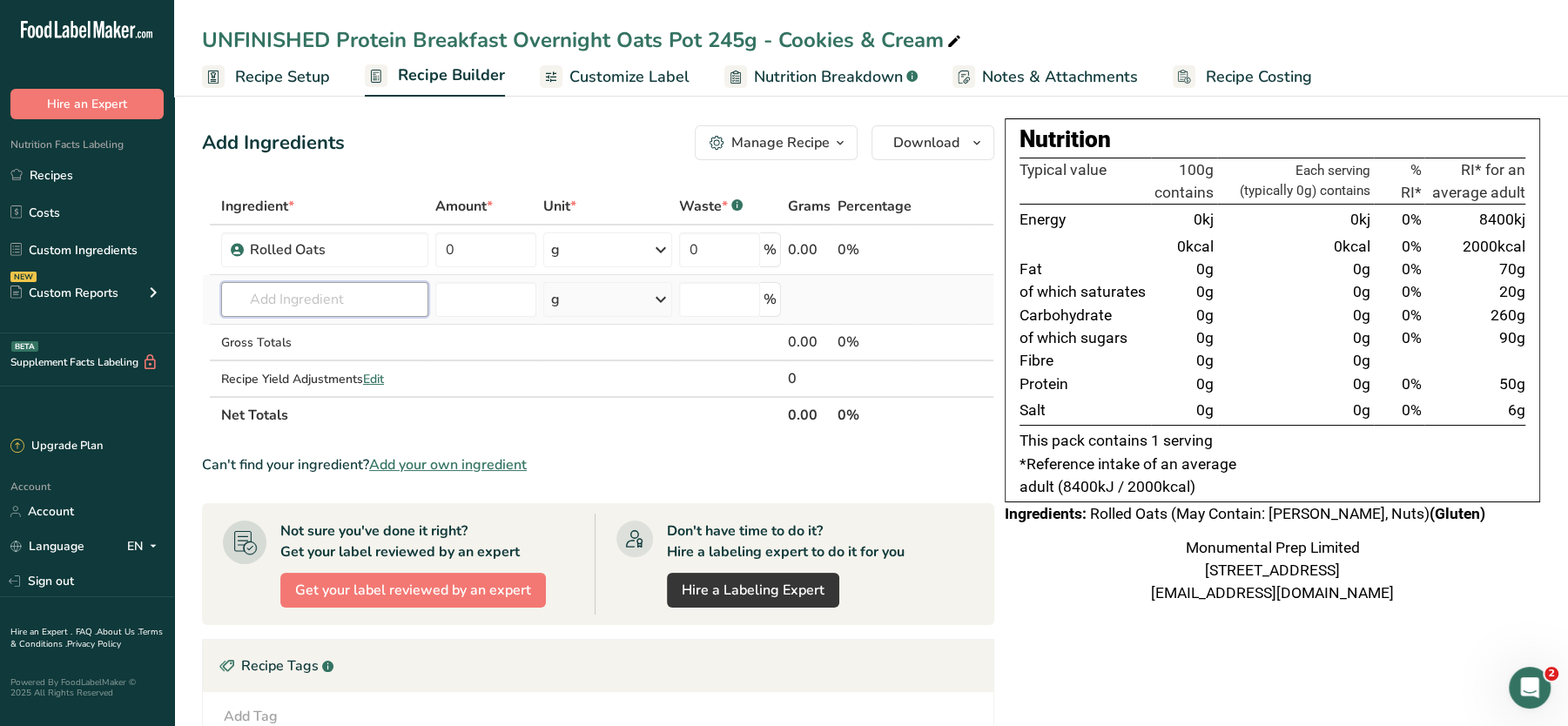
click at [354, 296] on input "text" at bounding box center [325, 299] width 207 height 35
paste input "mpwm"
type input "mpwm"
click at [313, 332] on p "MPWM Whole Milk" at bounding box center [298, 334] width 126 height 18
type input "Whole Milk"
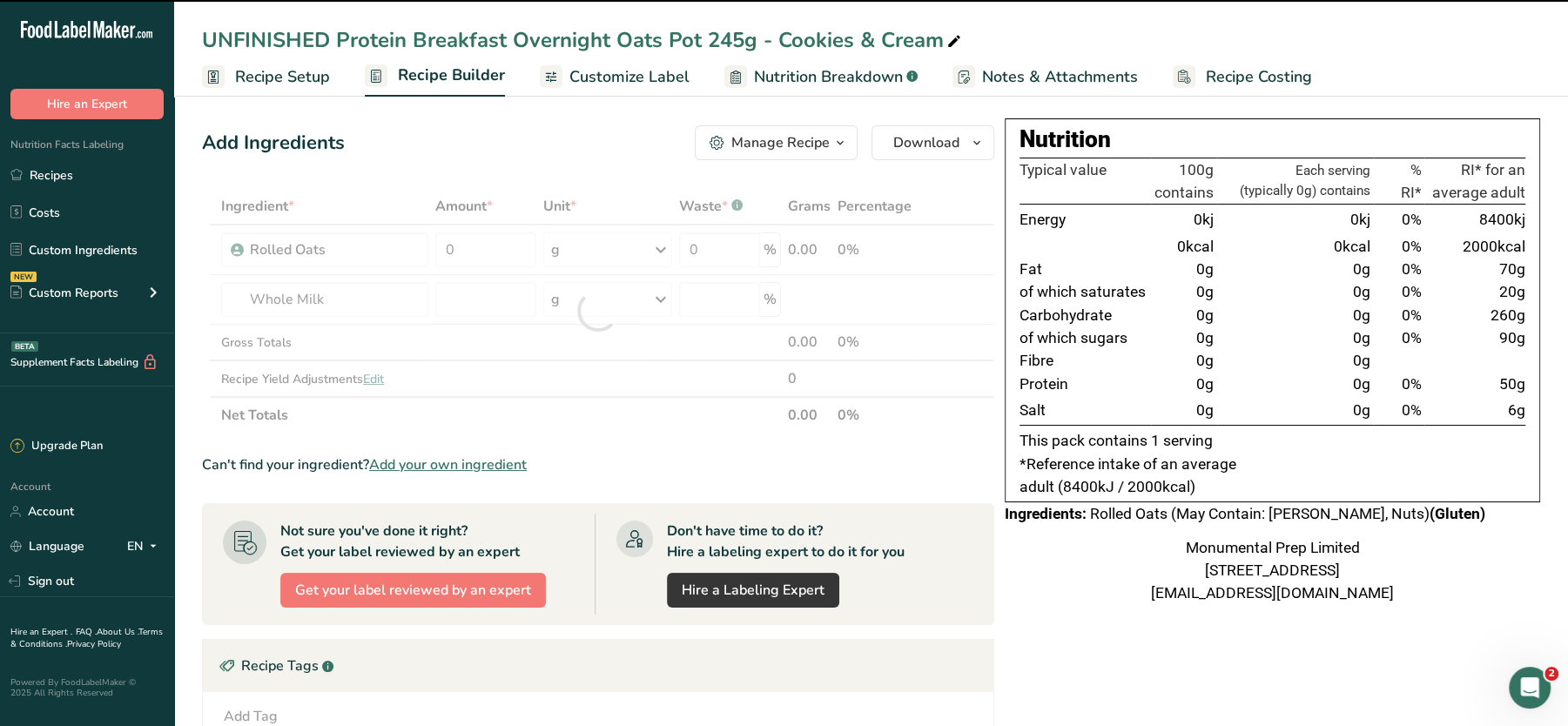
type input "0"
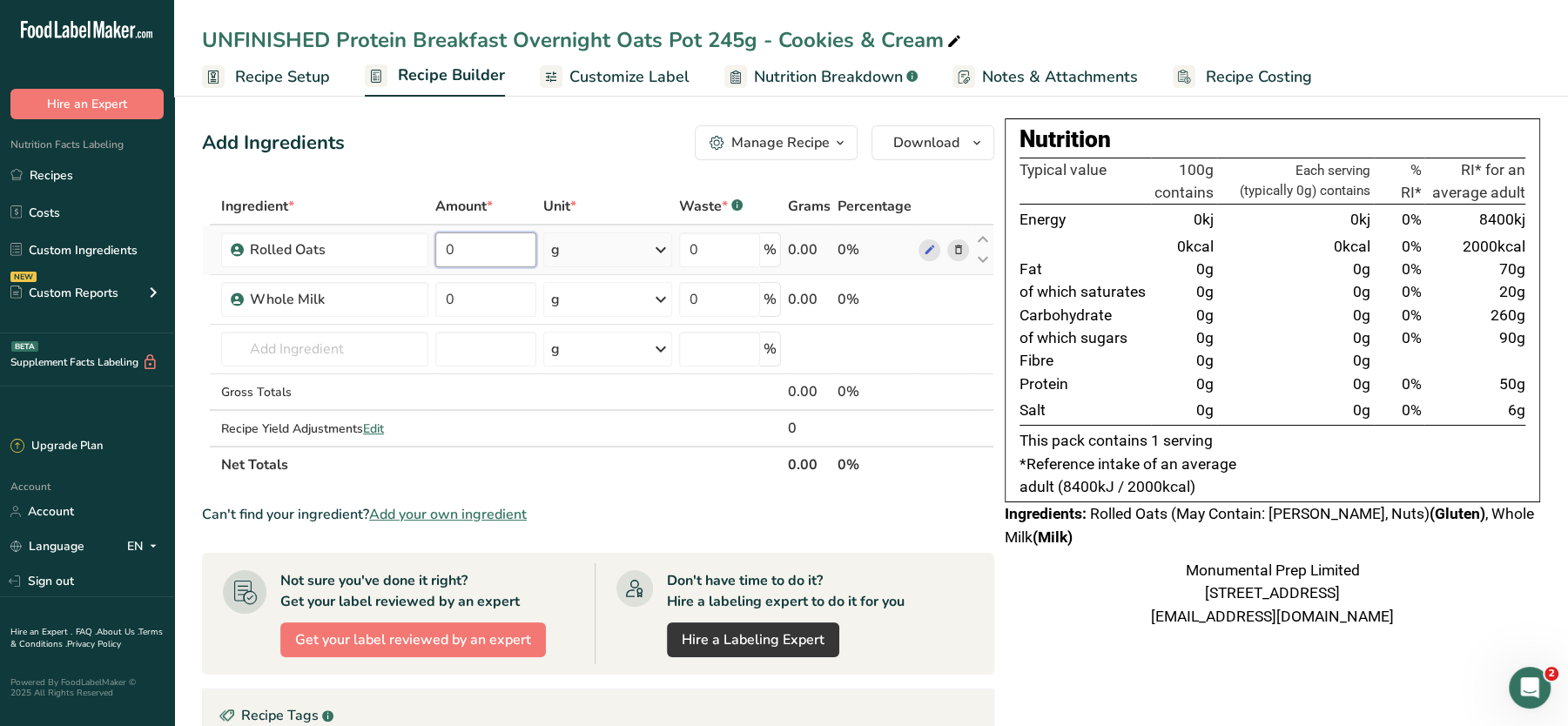
click at [472, 249] on input "0" at bounding box center [485, 250] width 101 height 35
type input "500"
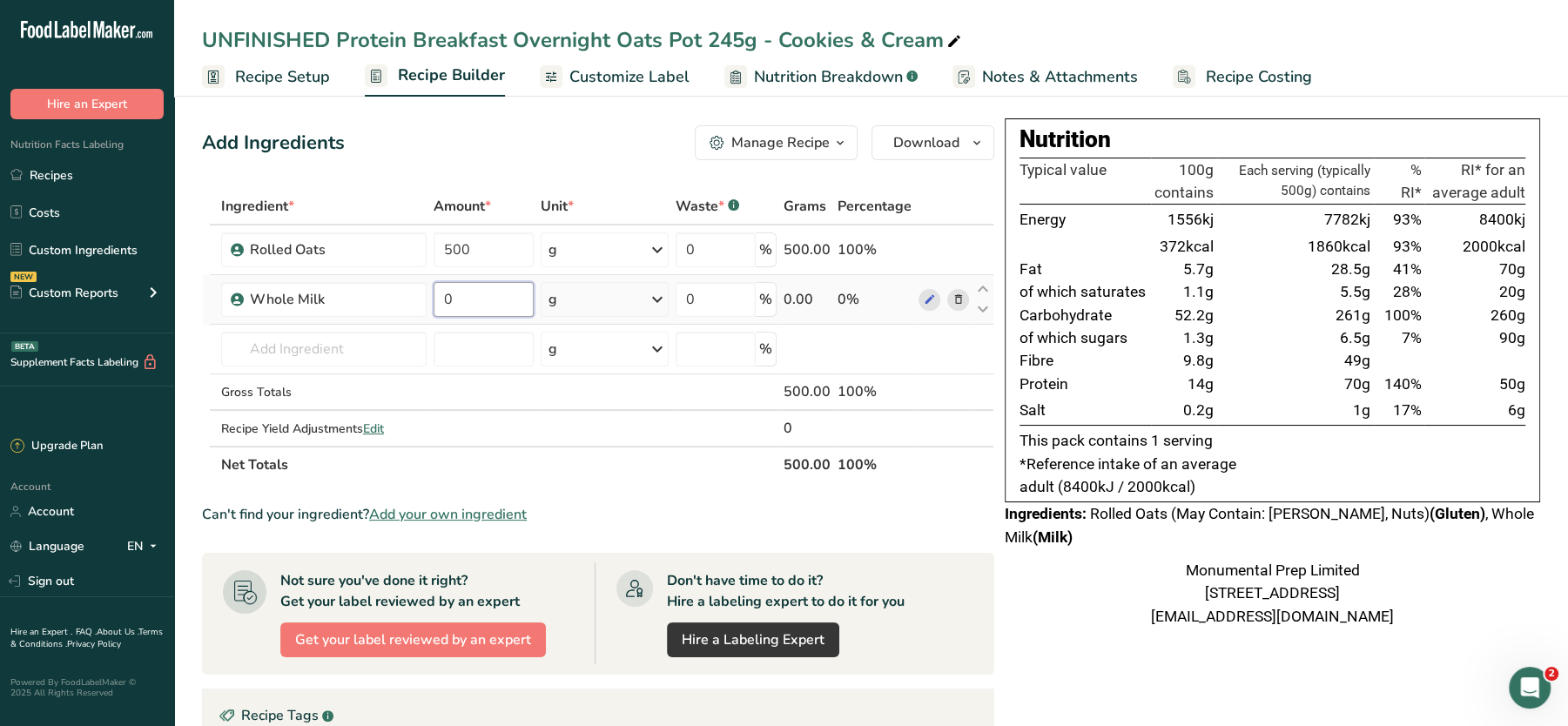
click at [491, 298] on div "Ingredient * Amount * Unit * Waste * .a-a{fill:#347362;}.b-a{fill:#fff;} Grams …" at bounding box center [598, 335] width 792 height 295
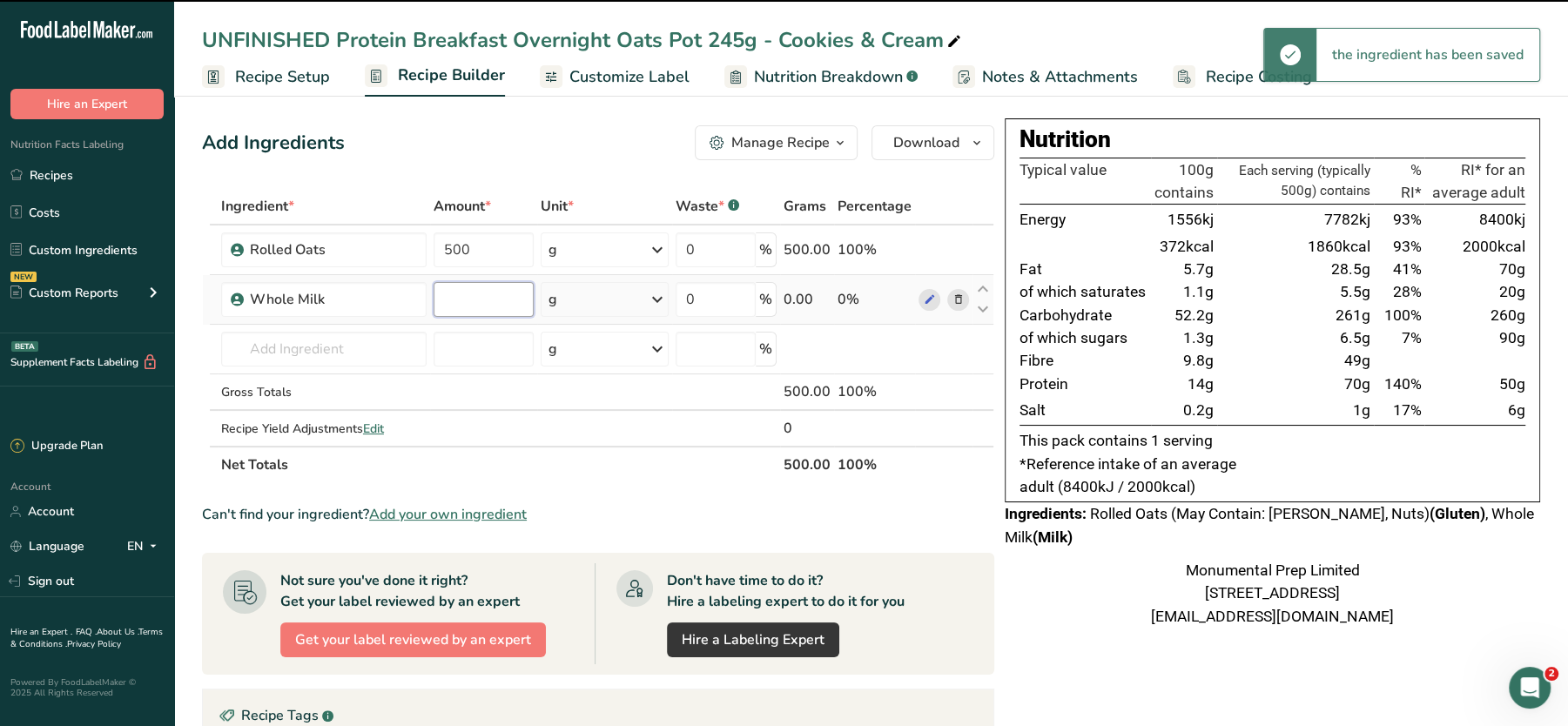
paste input "1300"
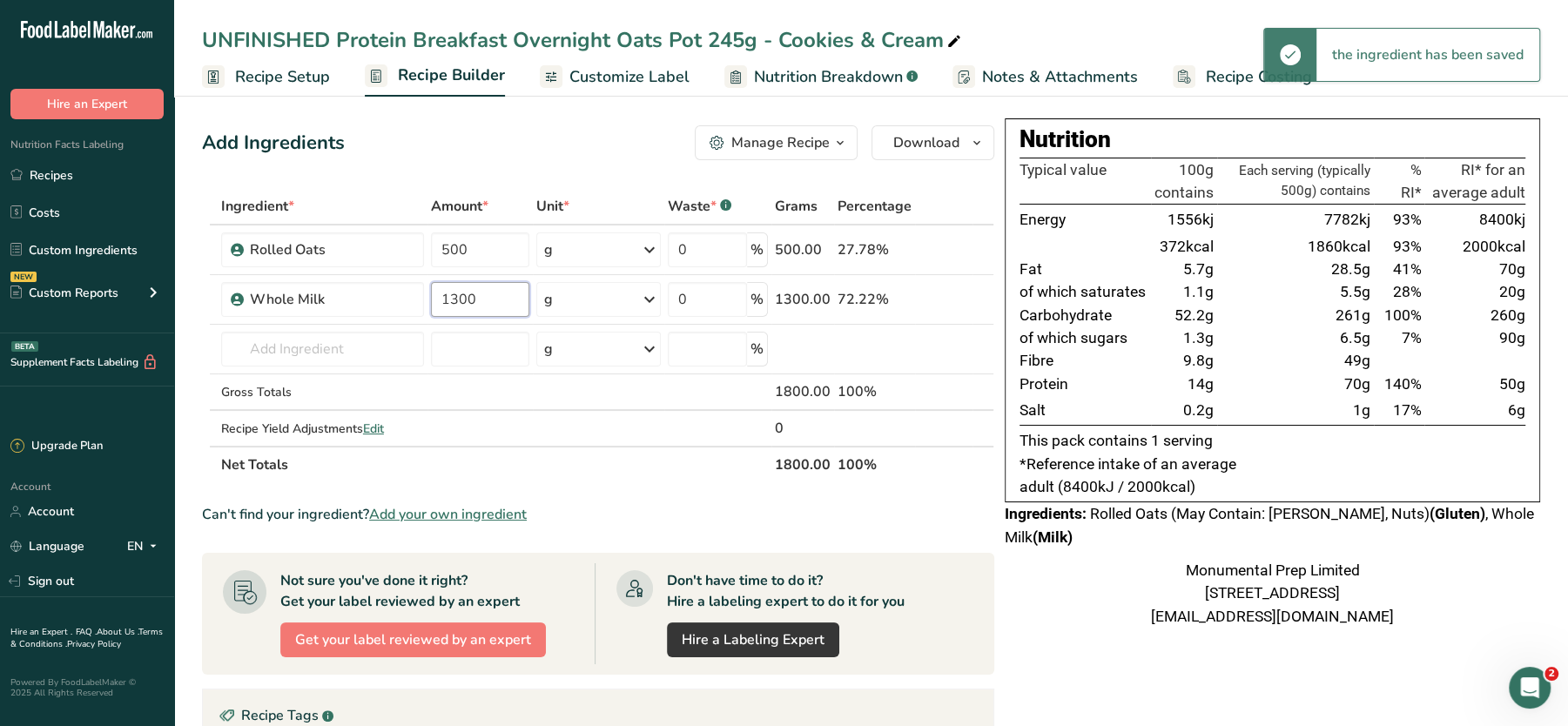
type input "1300"
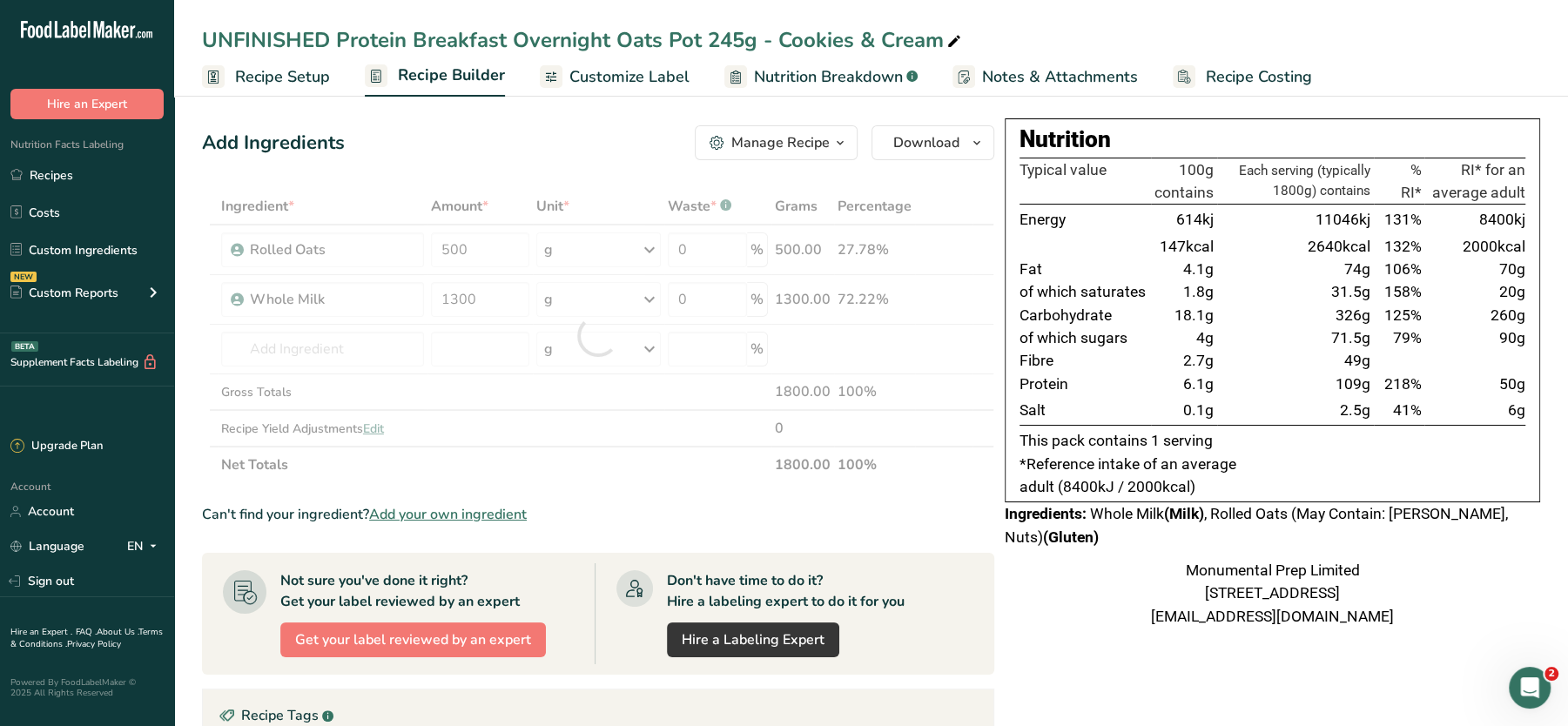
click at [498, 158] on div "Add Ingredients Manage Recipe Delete Recipe Duplicate Recipe Scale Recipe Save …" at bounding box center [598, 143] width 792 height 35
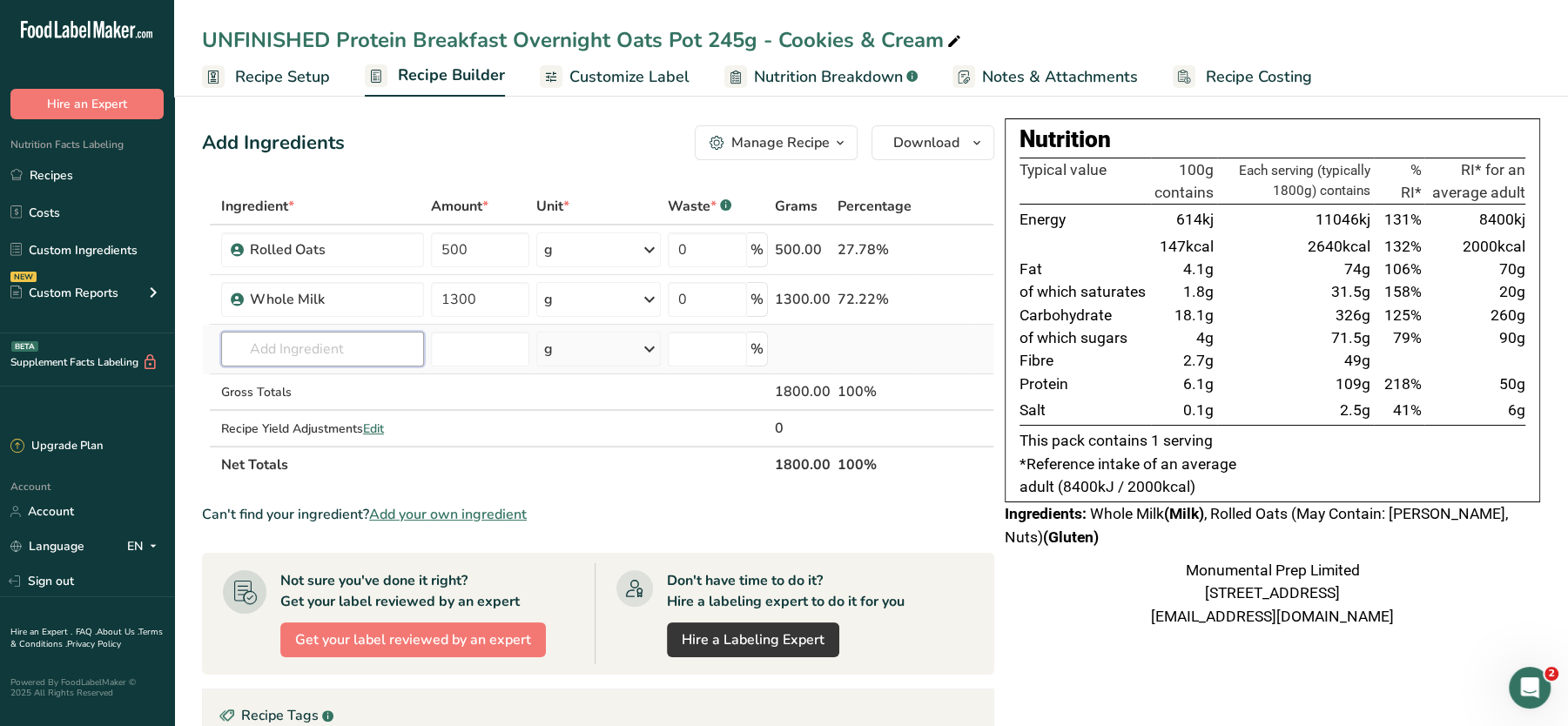
click at [367, 347] on input "text" at bounding box center [322, 349] width 202 height 35
type input "COOKIES"
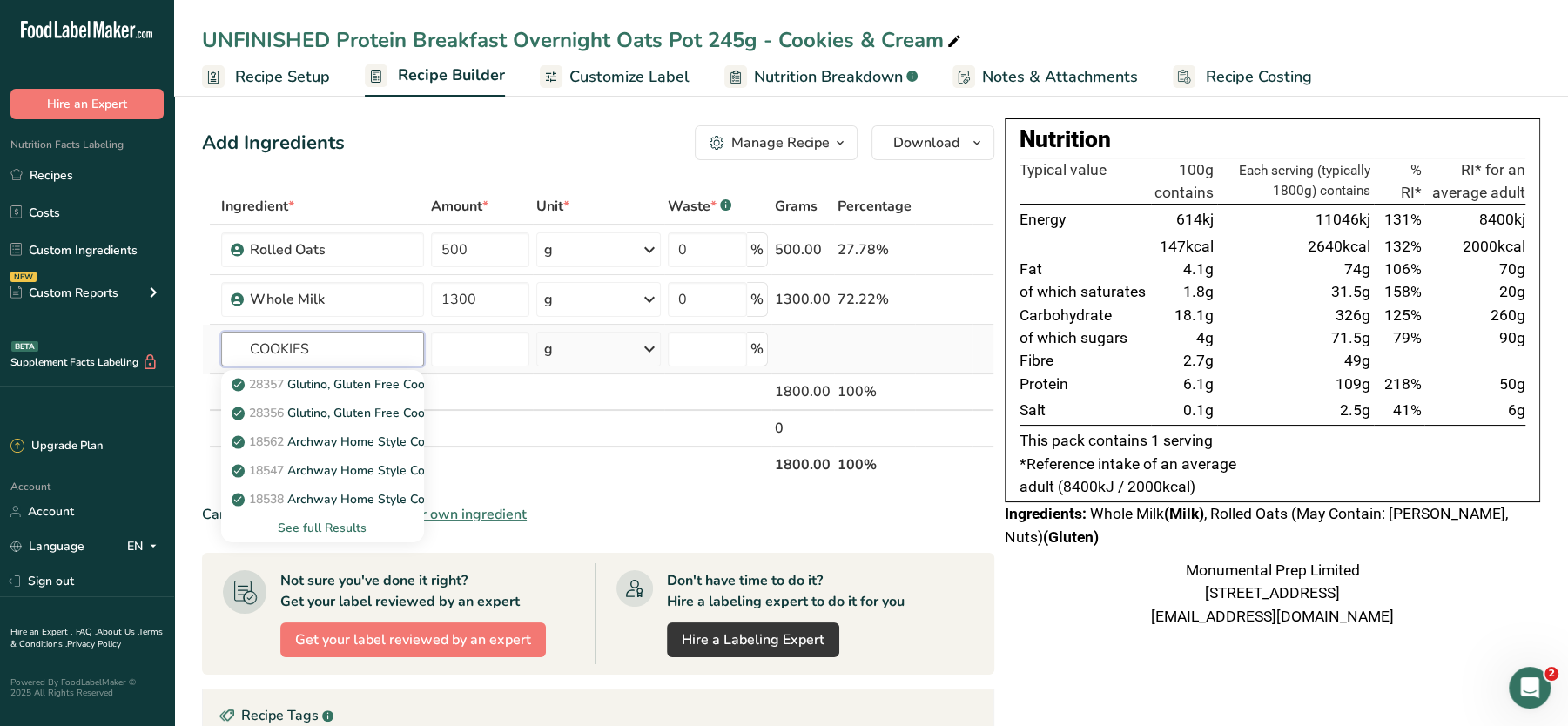
type input "COOKIES"
click at [324, 527] on div "See full Results" at bounding box center [323, 528] width 175 height 18
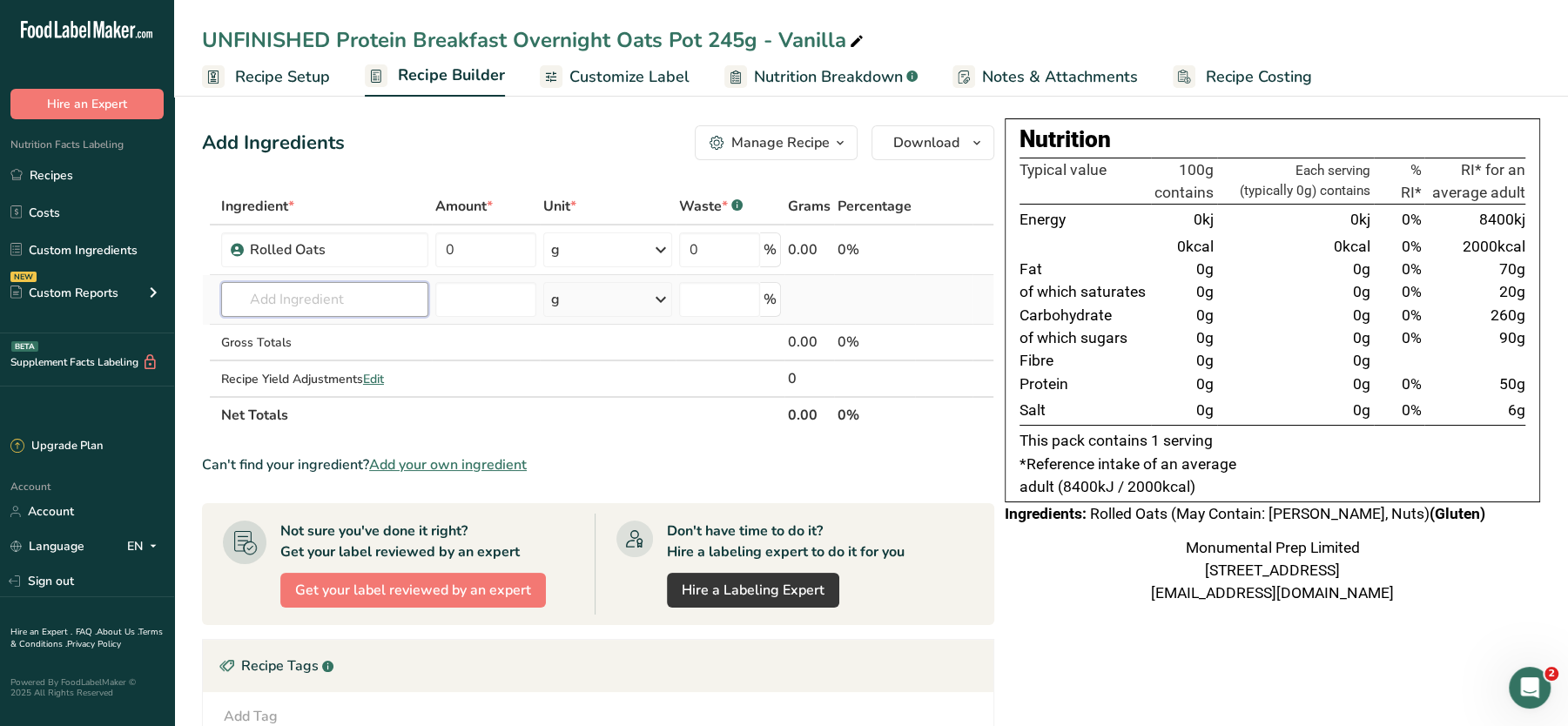
click at [393, 299] on input "text" at bounding box center [325, 299] width 207 height 35
paste input "mpwm"
type input "mpwm"
click at [295, 334] on p "MPWM Whole Milk" at bounding box center [298, 334] width 126 height 18
type input "Whole Milk"
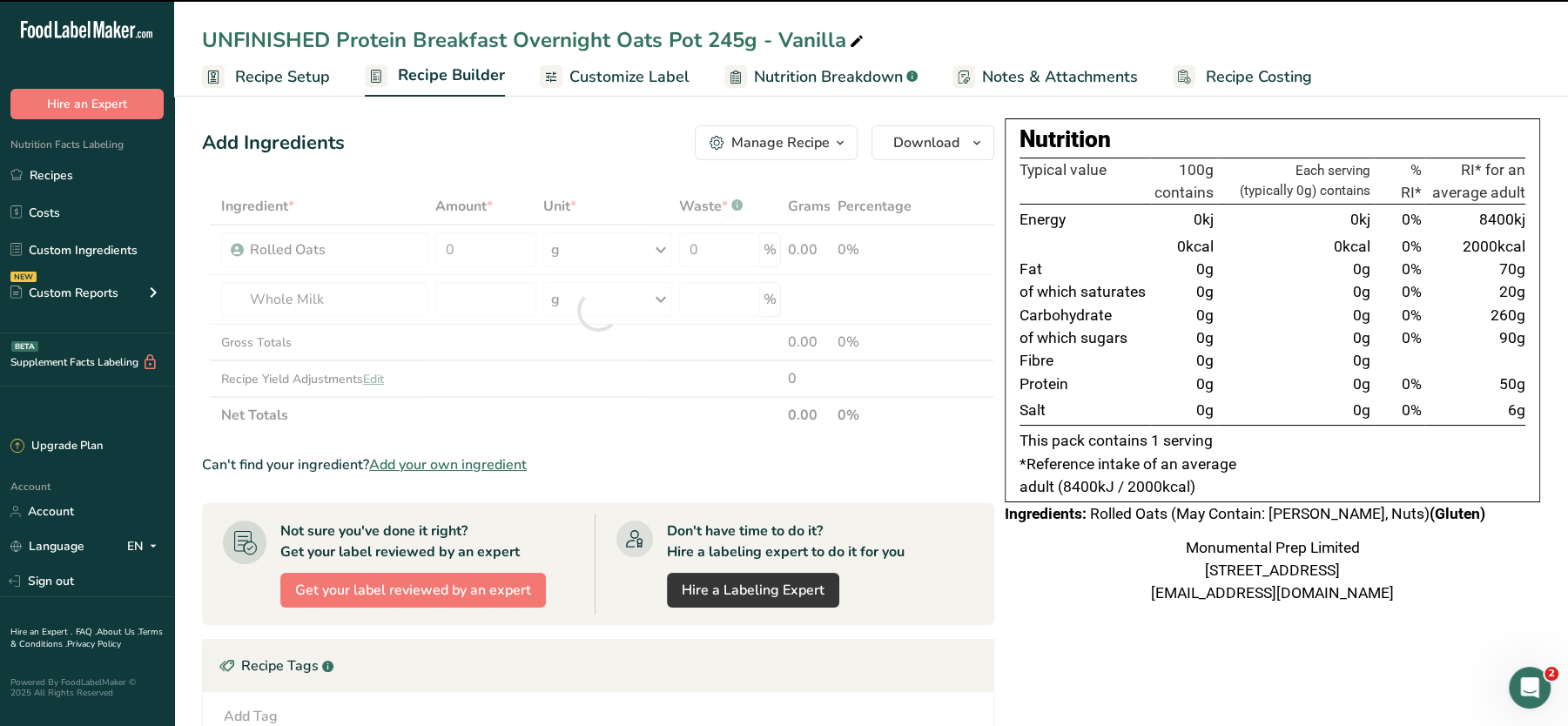
type input "0"
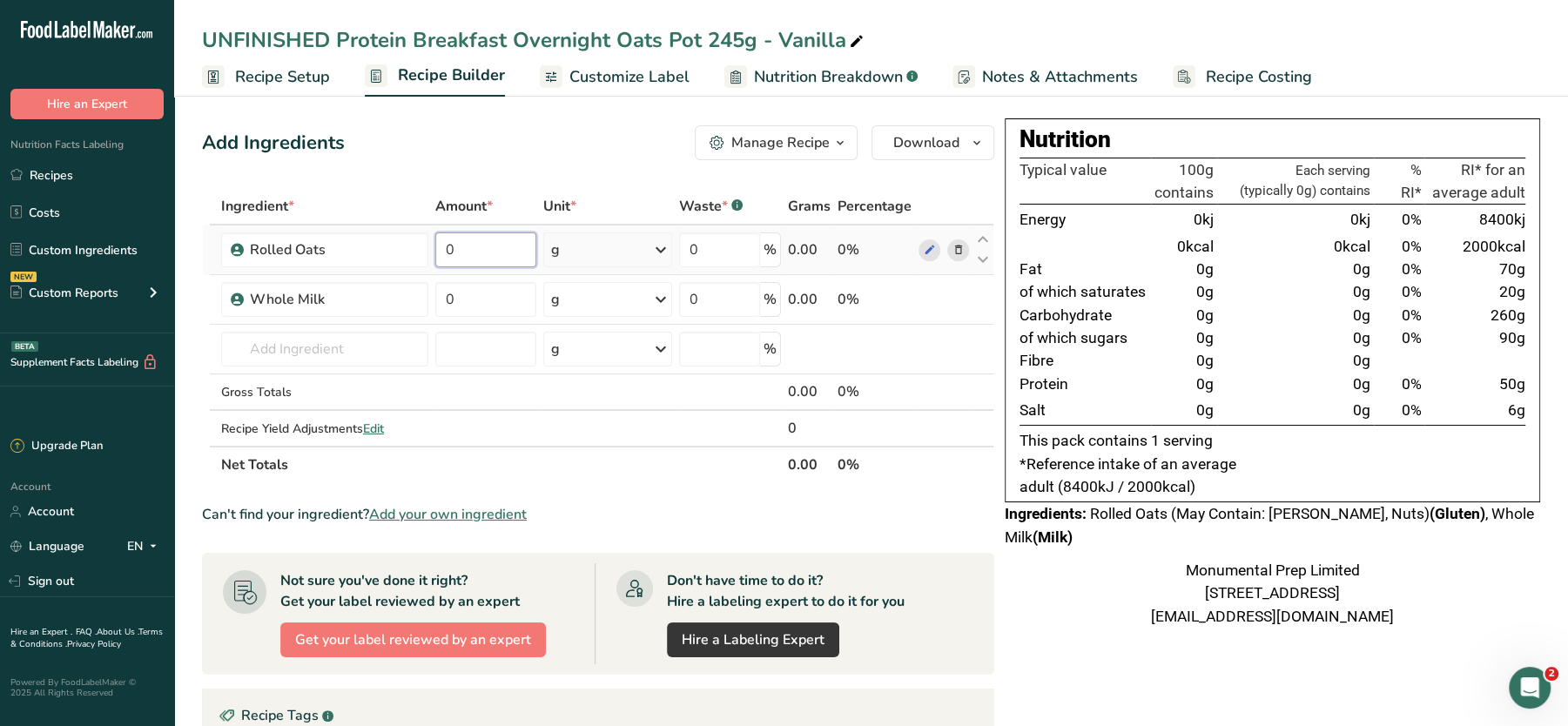
click at [488, 237] on input "0" at bounding box center [485, 250] width 101 height 35
type input "500"
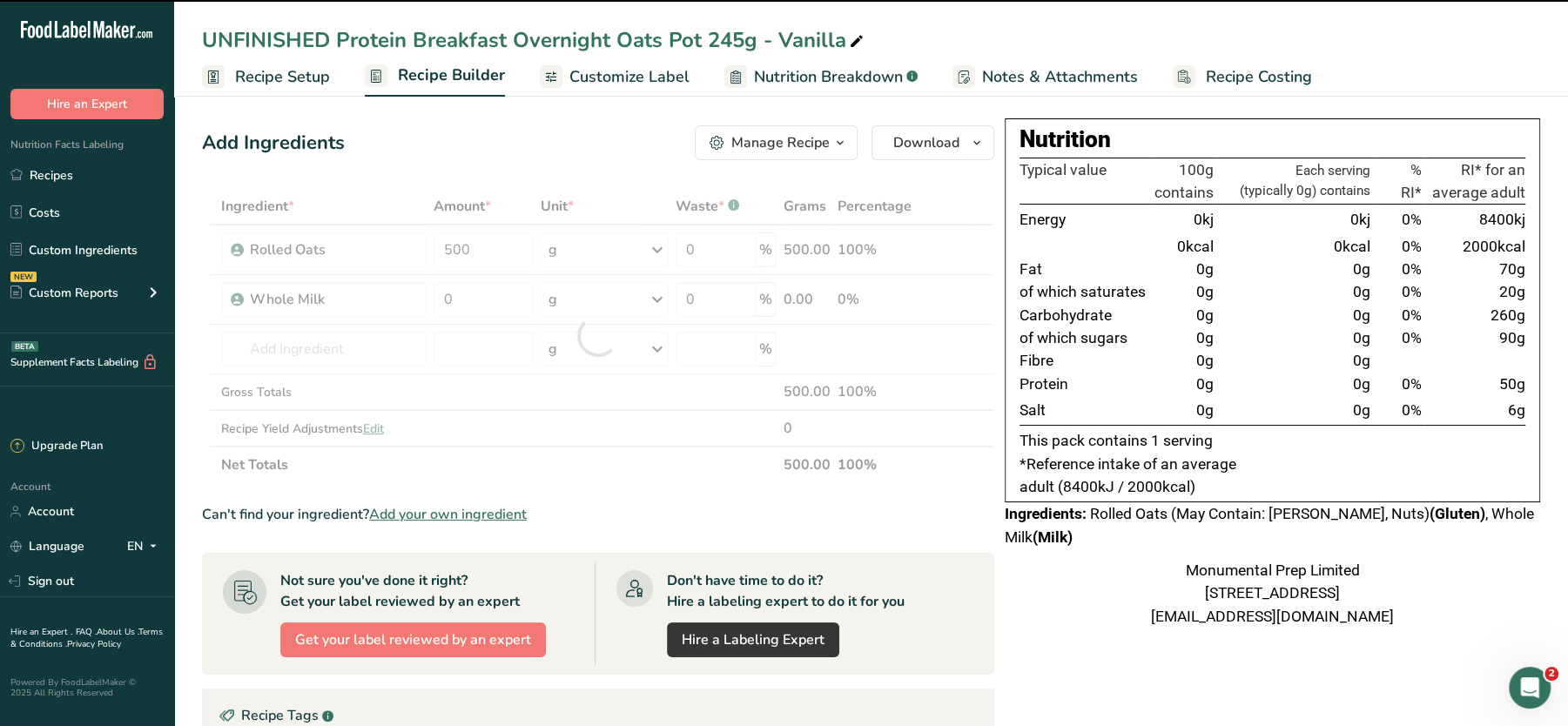
click at [584, 152] on div "Add Ingredients Manage Recipe Delete Recipe Duplicate Recipe Scale Recipe Save …" at bounding box center [598, 143] width 792 height 35
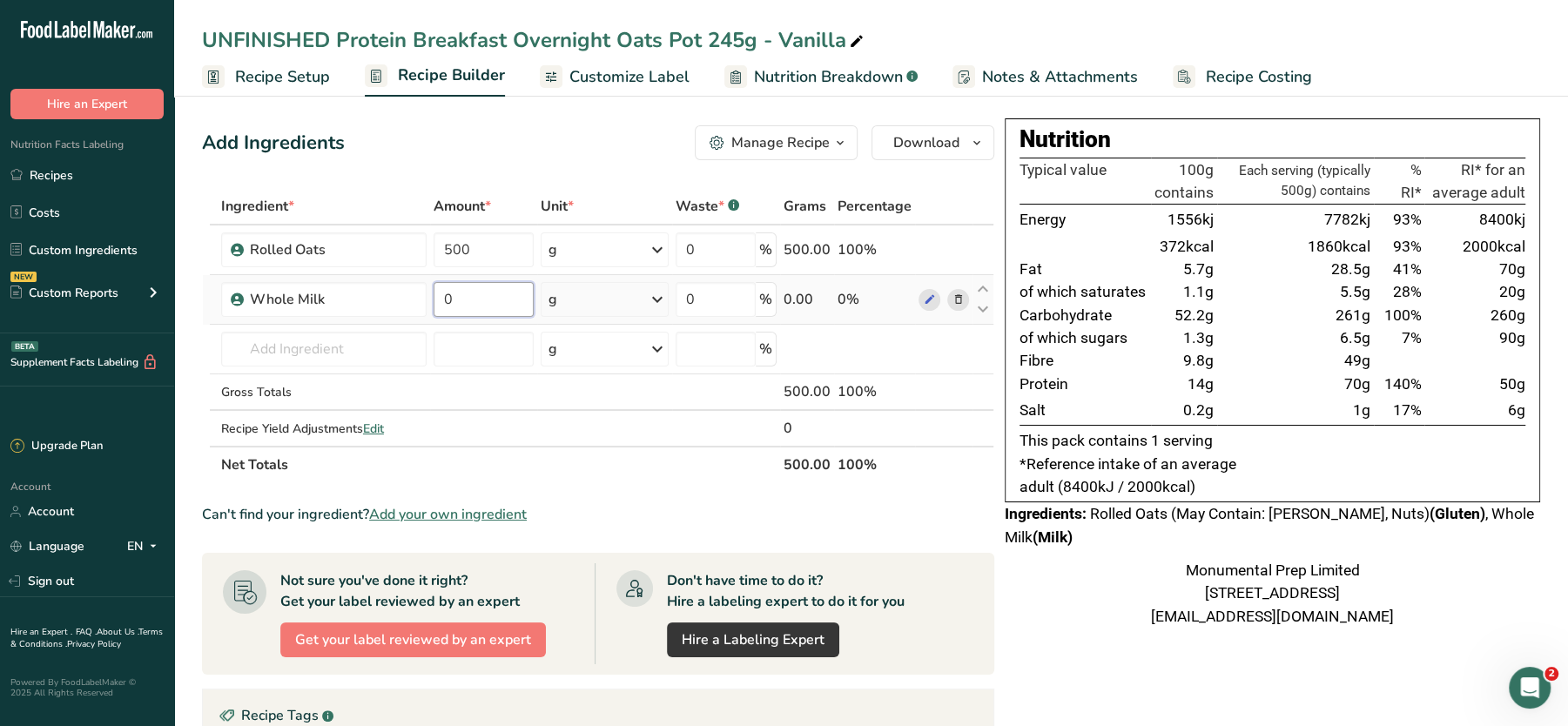
click at [465, 307] on input "0" at bounding box center [483, 299] width 100 height 35
paste input "1300"
type input "1300"
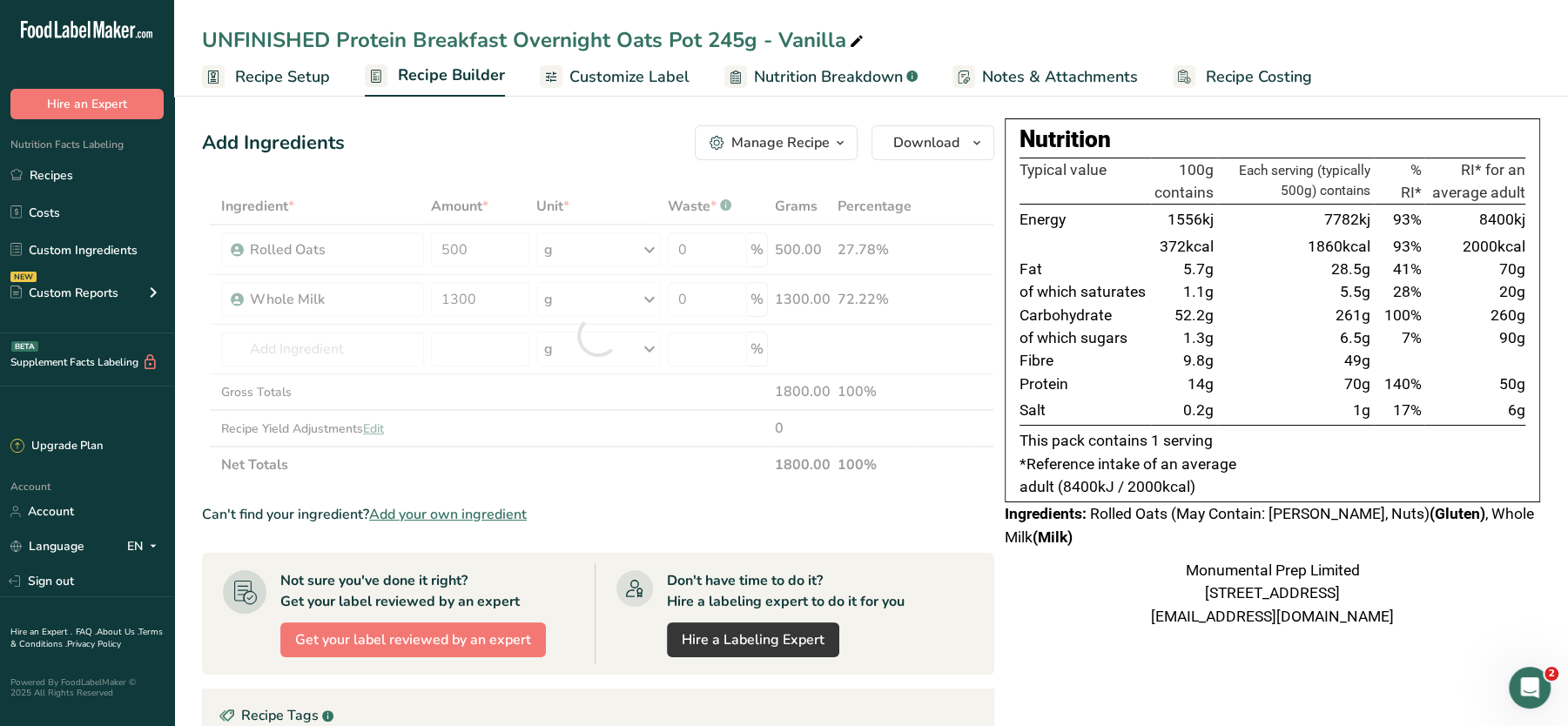
click at [613, 160] on div "Add Ingredients Manage Recipe Delete Recipe Duplicate Recipe Scale Recipe Save …" at bounding box center [598, 143] width 792 height 35
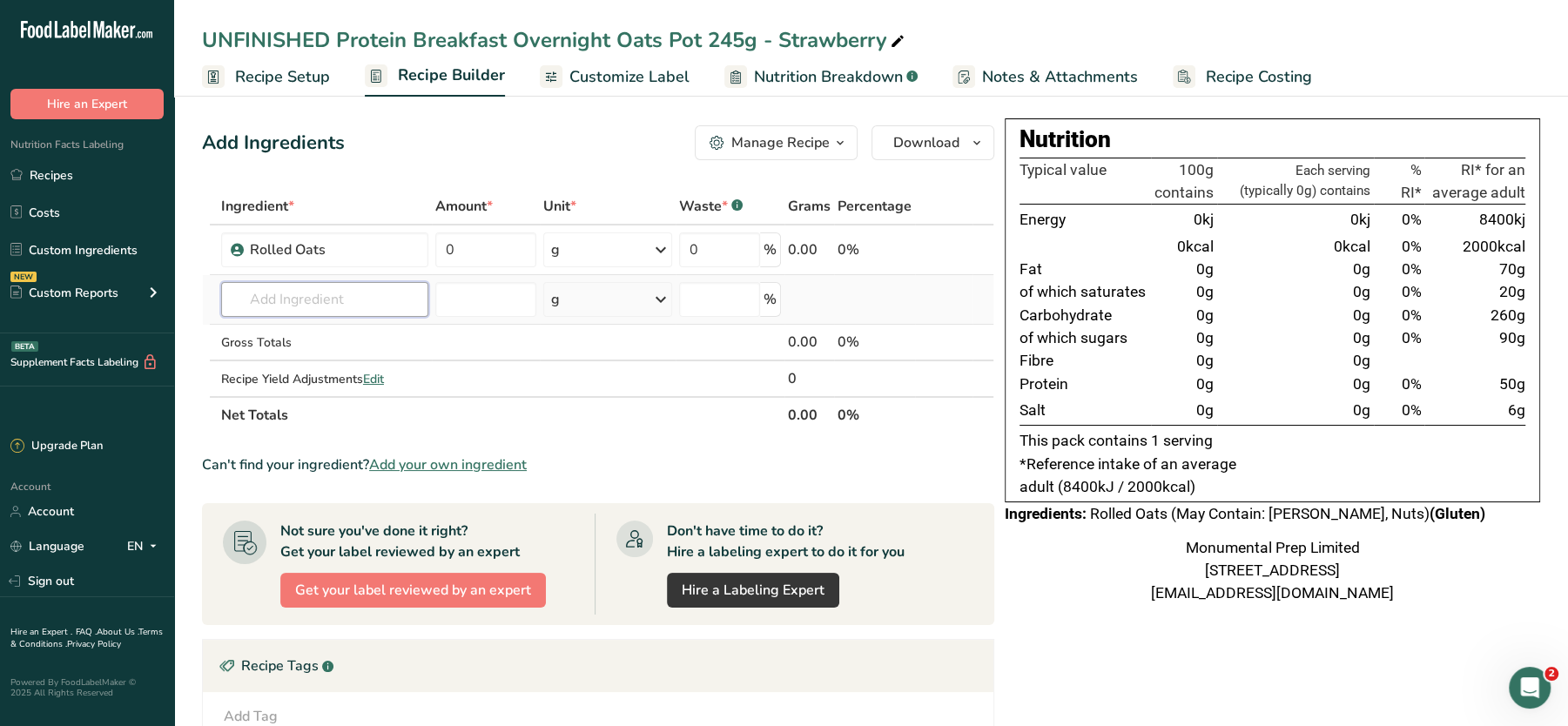
click at [362, 308] on input "text" at bounding box center [325, 299] width 207 height 35
paste input "mpwm"
type input "mpwm"
click at [324, 326] on p "MPWM Whole Milk" at bounding box center [298, 334] width 126 height 18
type input "Whole Milk"
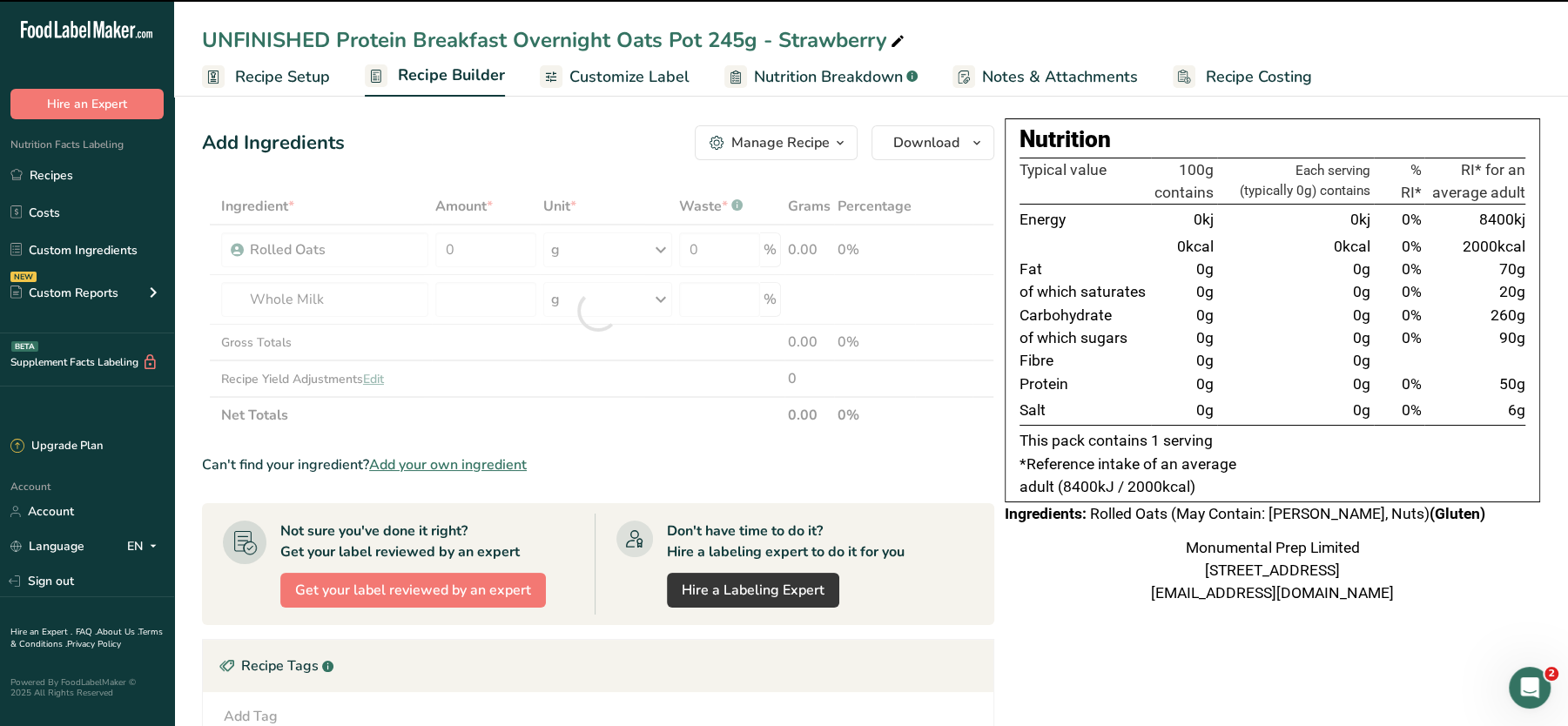
type input "0"
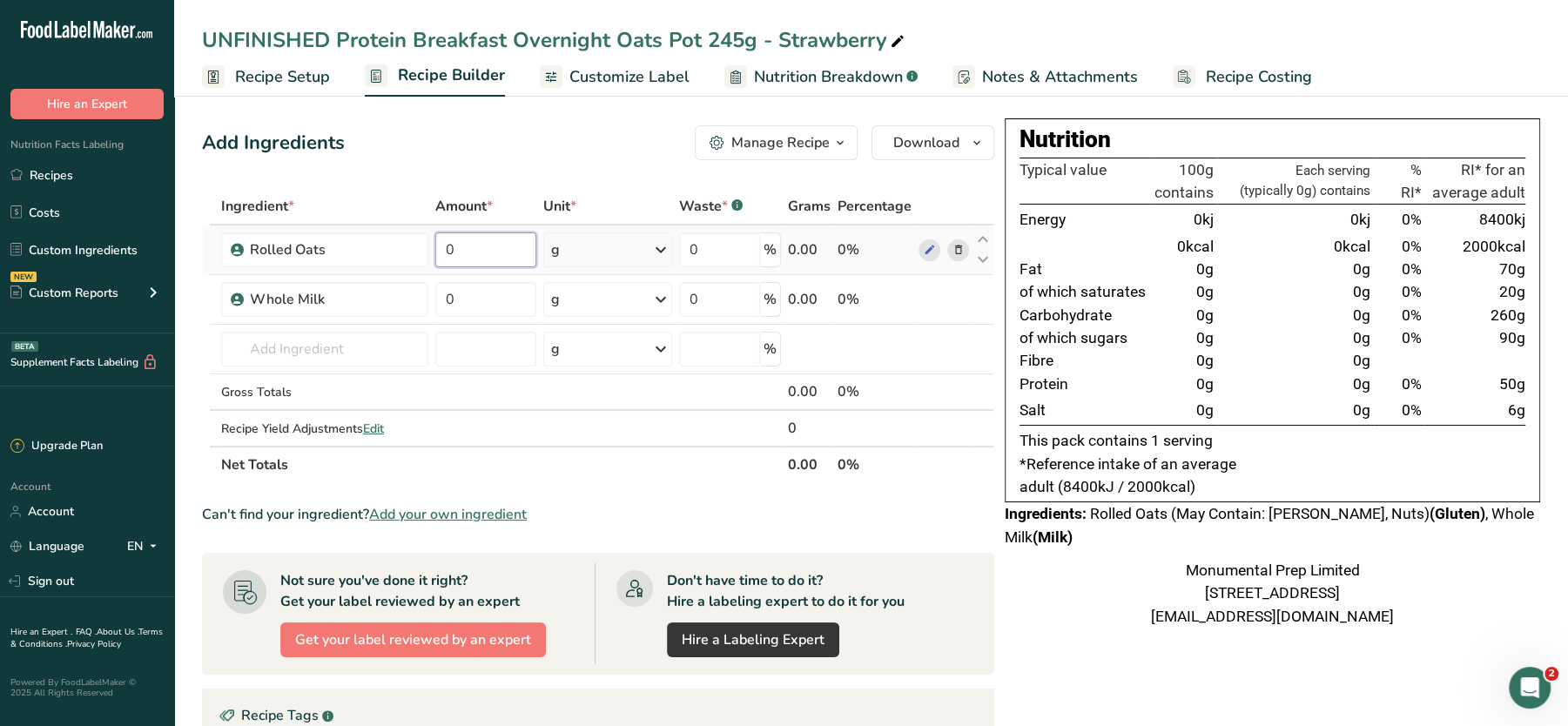
click at [493, 259] on input "0" at bounding box center [485, 250] width 101 height 35
type input "500"
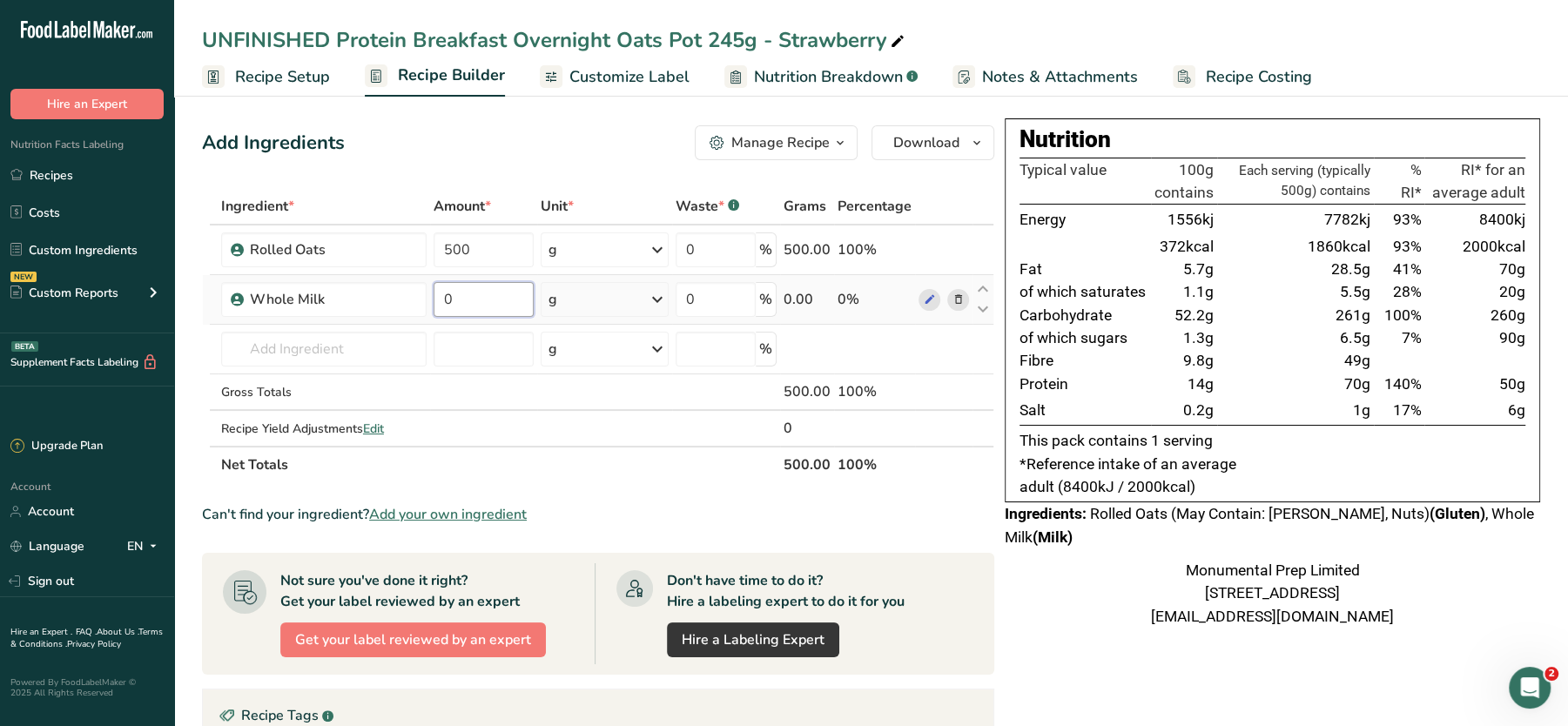
click at [471, 297] on div "Ingredient * Amount * Unit * Waste * .a-a{fill:#347362;}.b-a{fill:#fff;} Grams …" at bounding box center [598, 335] width 792 height 295
type input "1300"
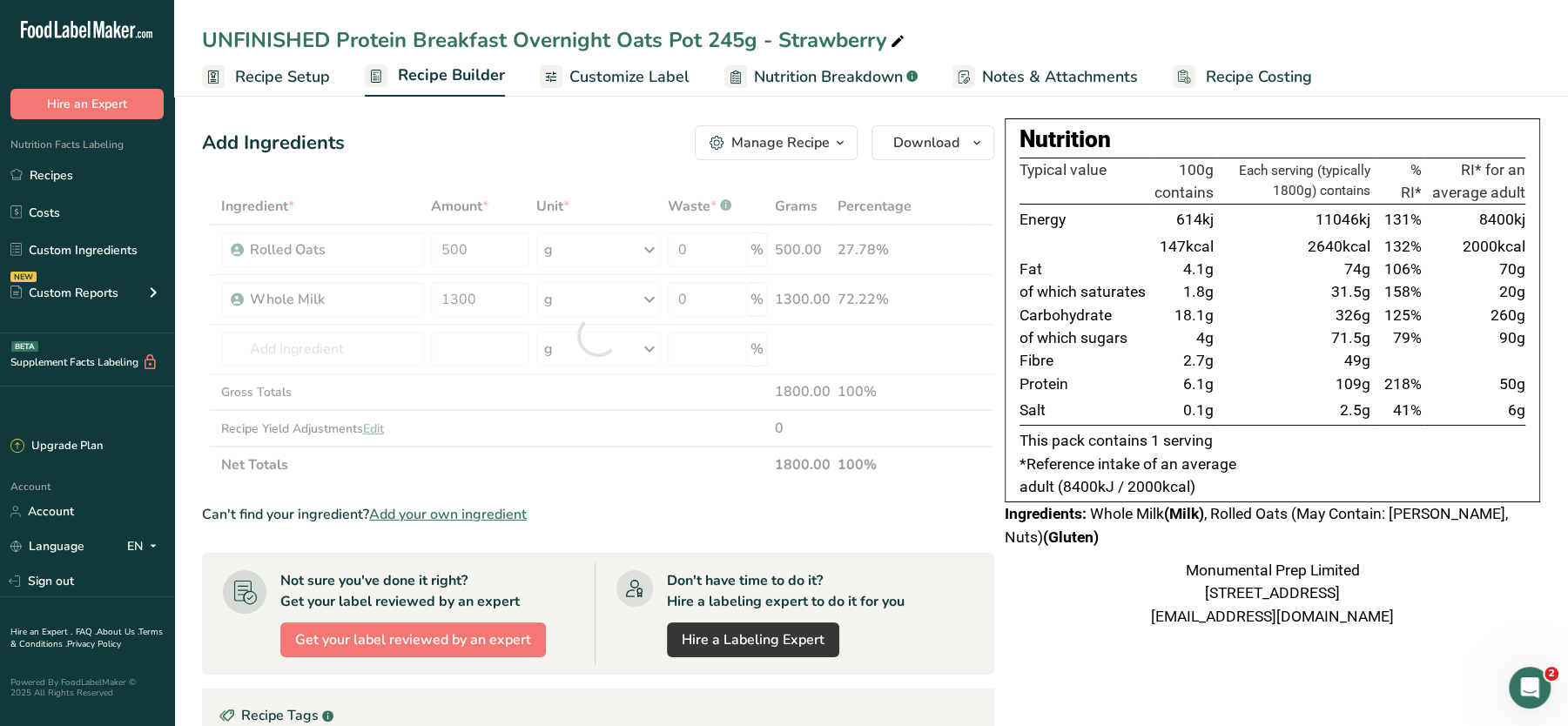
click at [568, 124] on div "Add Ingredients Manage Recipe Delete Recipe Duplicate Recipe Scale Recipe Save …" at bounding box center [603, 595] width 803 height 953
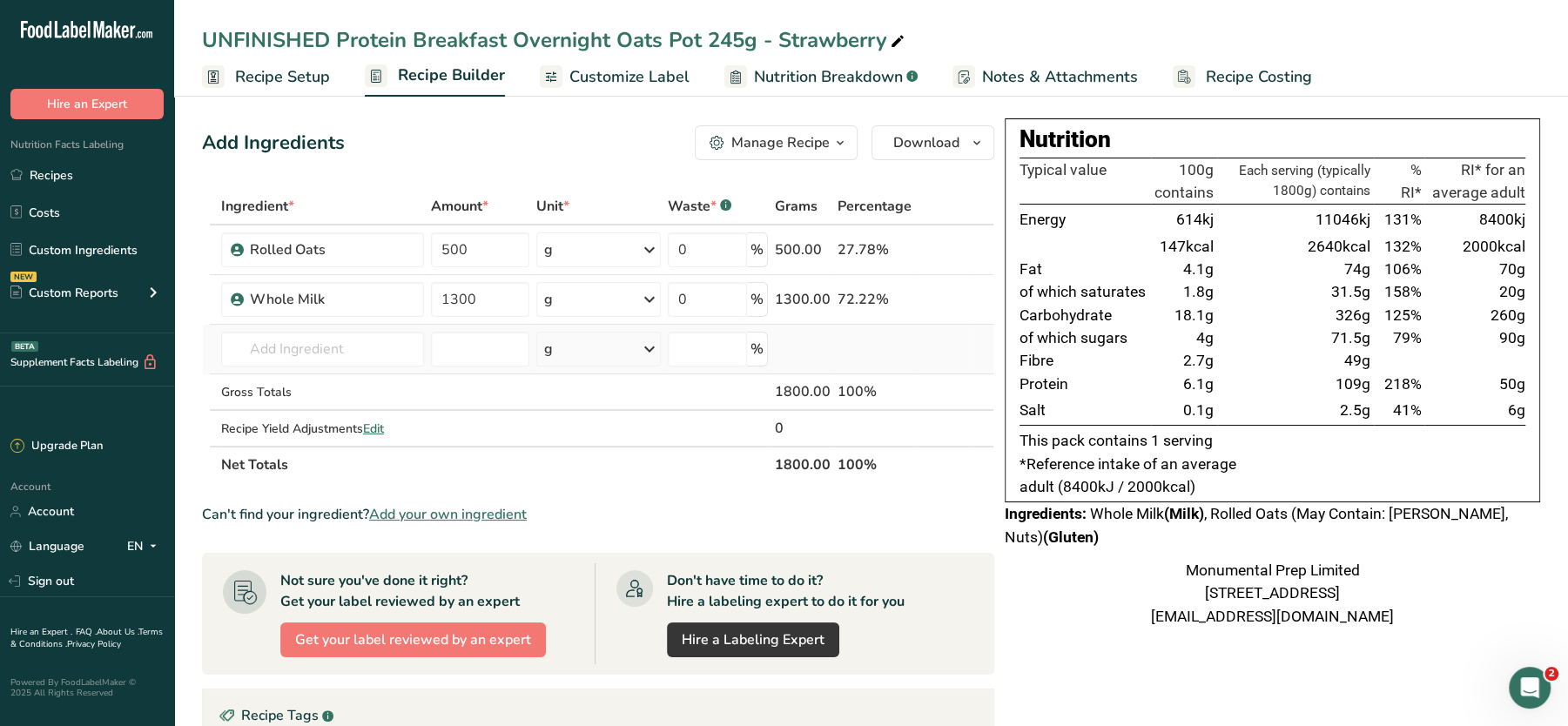
click at [308, 366] on td "MPWM Whole Milk Add your own ingredient" at bounding box center [322, 350] width 210 height 50
click at [334, 351] on input "text" at bounding box center [322, 349] width 202 height 35
type input "strawberry protein powder"
paste input "strawberry protein powder"
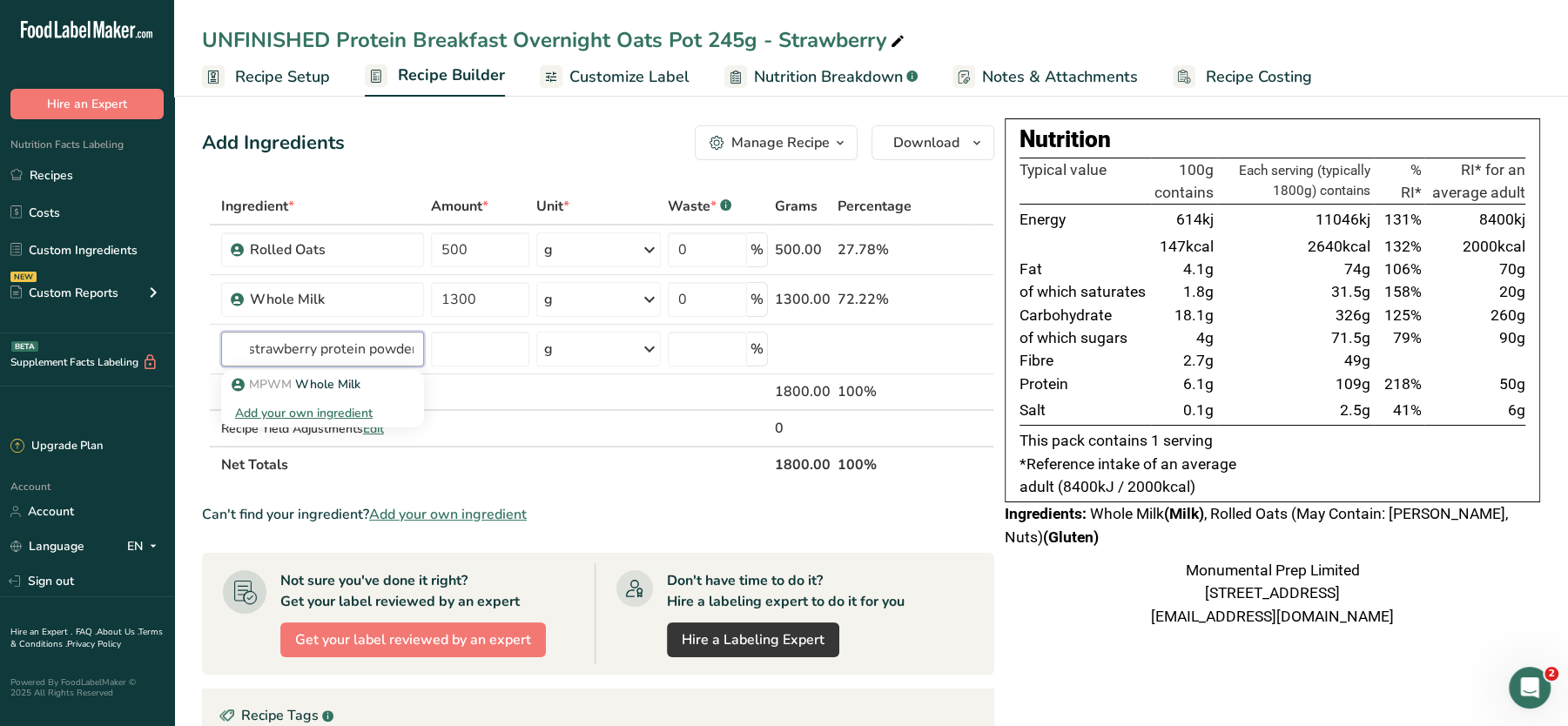
type input "strawberry protein powder"
click at [333, 263] on div "Rolled Oats" at bounding box center [322, 250] width 202 height 35
click at [294, 359] on input "text" at bounding box center [322, 349] width 202 height 35
paste input "ANSPP"
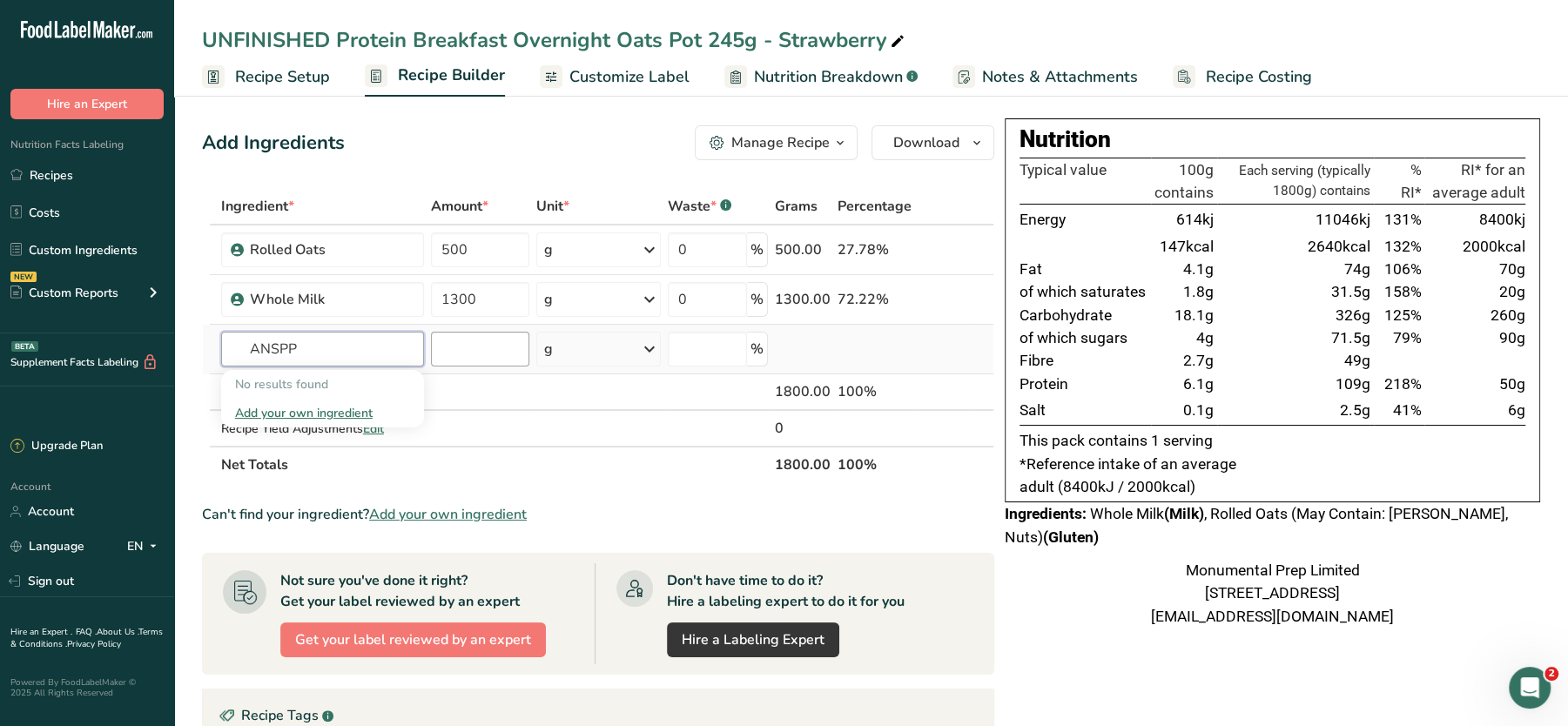
type input "ANSPP"
click at [503, 349] on input "number" at bounding box center [480, 349] width 98 height 35
click at [384, 346] on input "text" at bounding box center [322, 349] width 202 height 35
paste input "ANSPP"
type input "A"
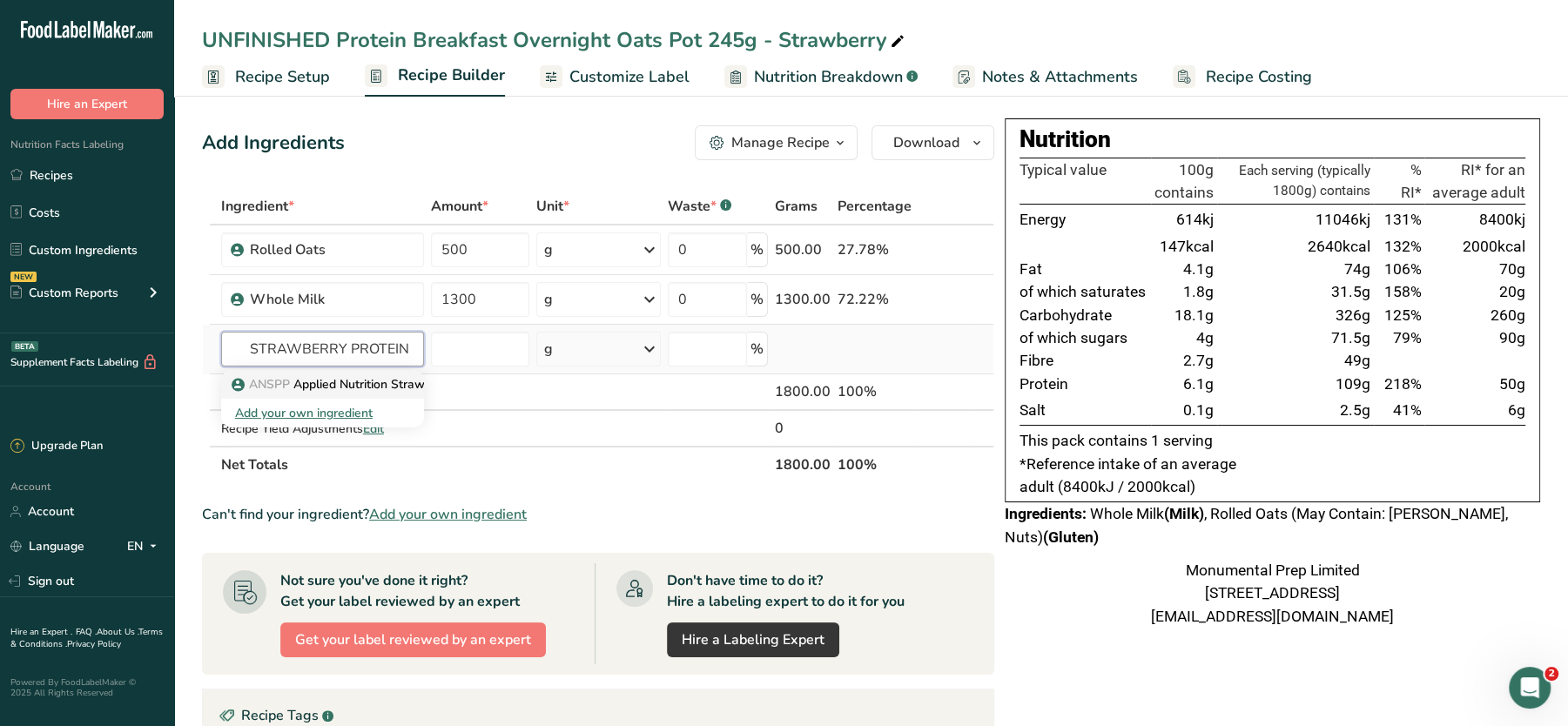
type input "STRAWBERRY PROTEIN"
click at [322, 384] on p "ANSPP Applied Nutrition Strawberry Protein Powder" at bounding box center [390, 384] width 309 height 18
type input "Applied Nutrition Strawberry Protein Powder"
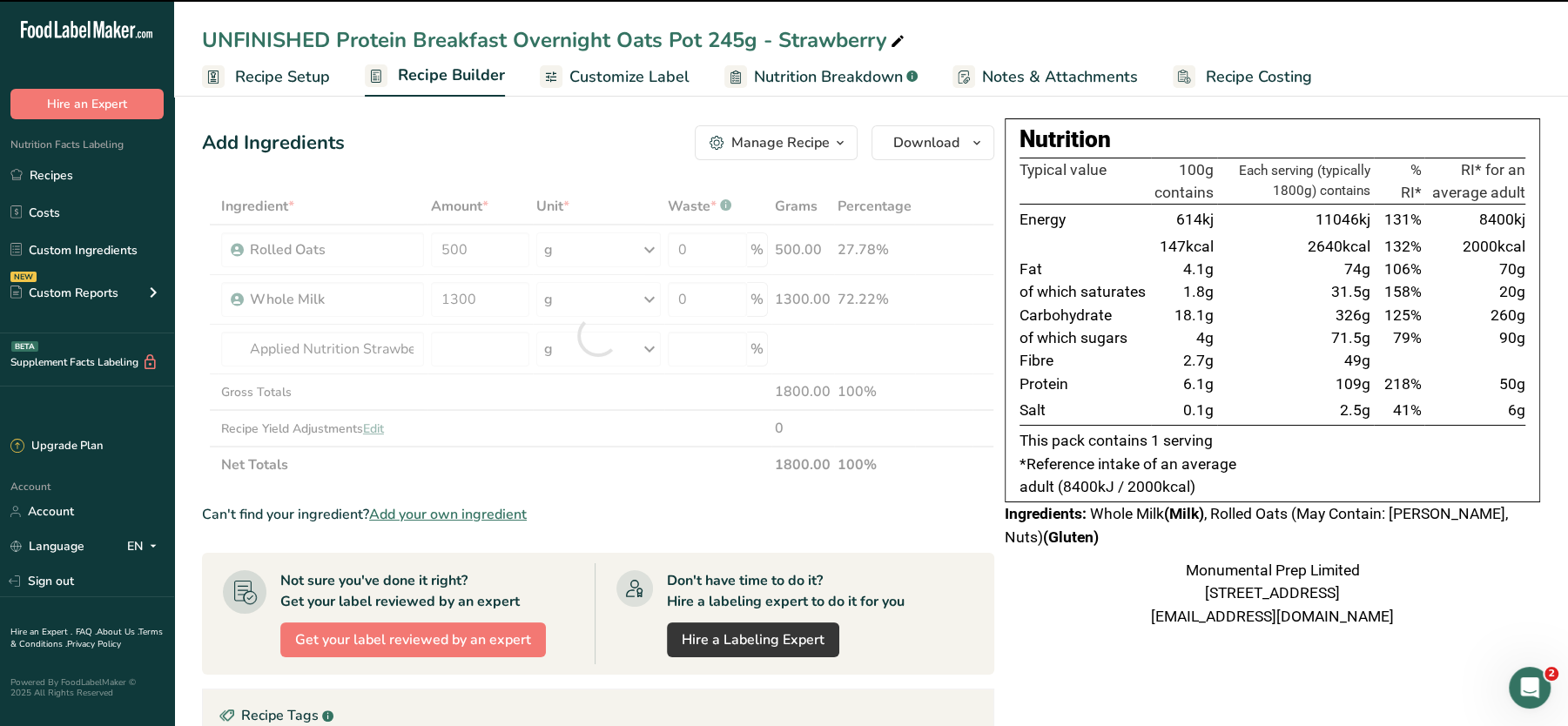
type input "0"
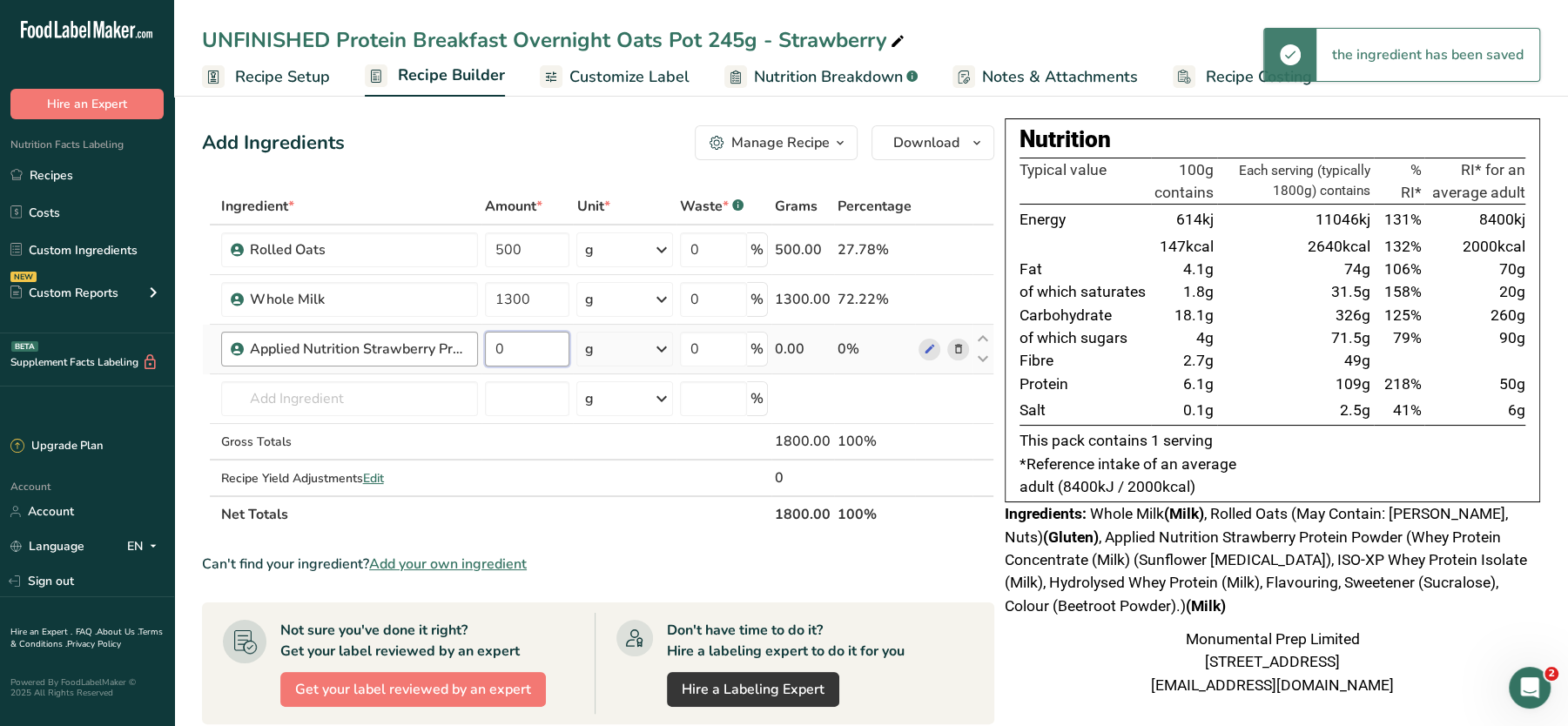
drag, startPoint x: 523, startPoint y: 352, endPoint x: 465, endPoint y: 342, distance: 58.9
click at [465, 342] on tr "Applied Nutrition Strawberry Protein Powder 0 g Weight Units g kg mg See more V…" at bounding box center [598, 350] width 790 height 50
type input "180"
click at [967, 525] on div "Ingredient * Amount * Unit * Waste * .a-a{fill:#347362;}.b-a{fill:#fff;} Grams …" at bounding box center [598, 360] width 792 height 345
click at [247, 65] on span "Recipe Setup" at bounding box center [283, 77] width 95 height 23
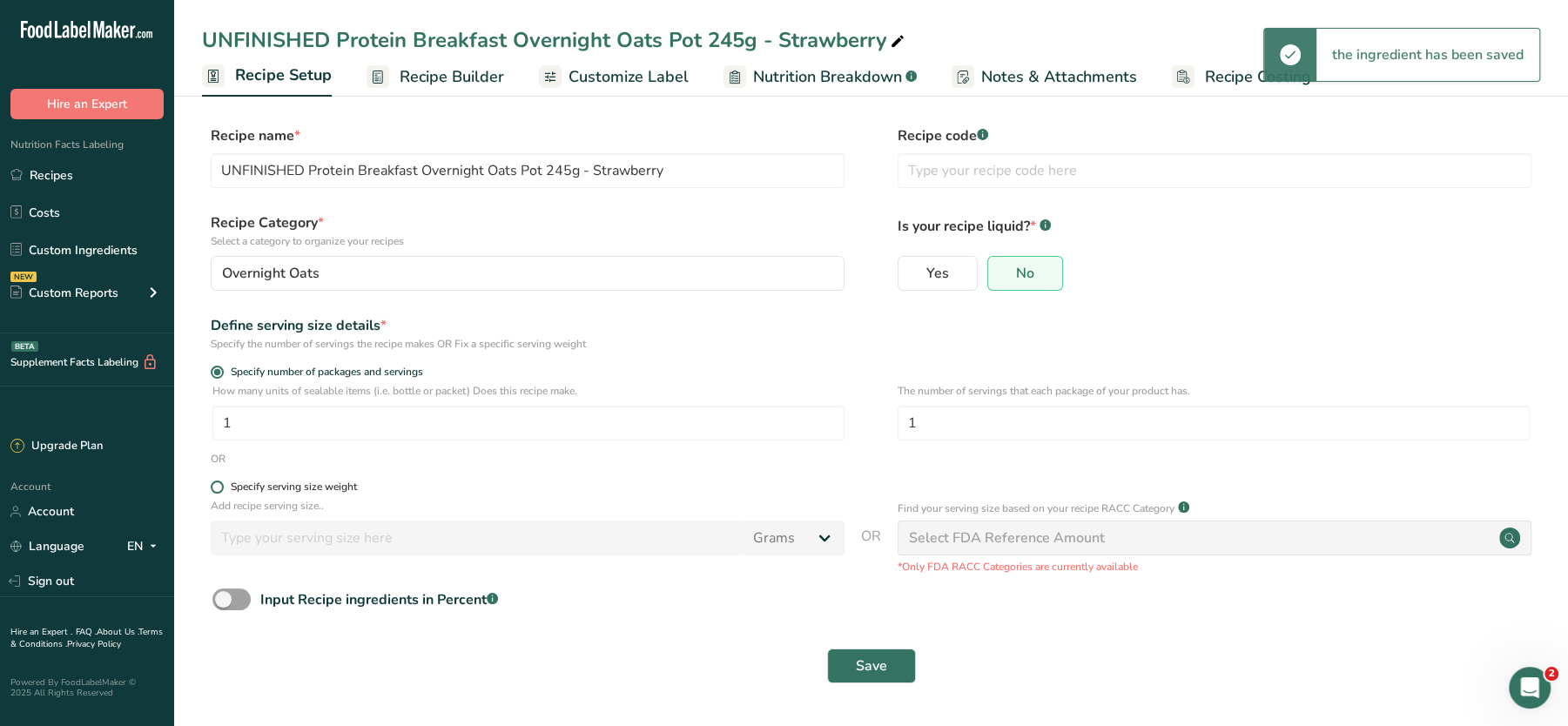
click at [275, 489] on div "Specify serving size weight" at bounding box center [294, 487] width 127 height 13
click at [222, 489] on input "Specify serving size weight" at bounding box center [216, 487] width 12 height 12
radio input "true"
radio input "false"
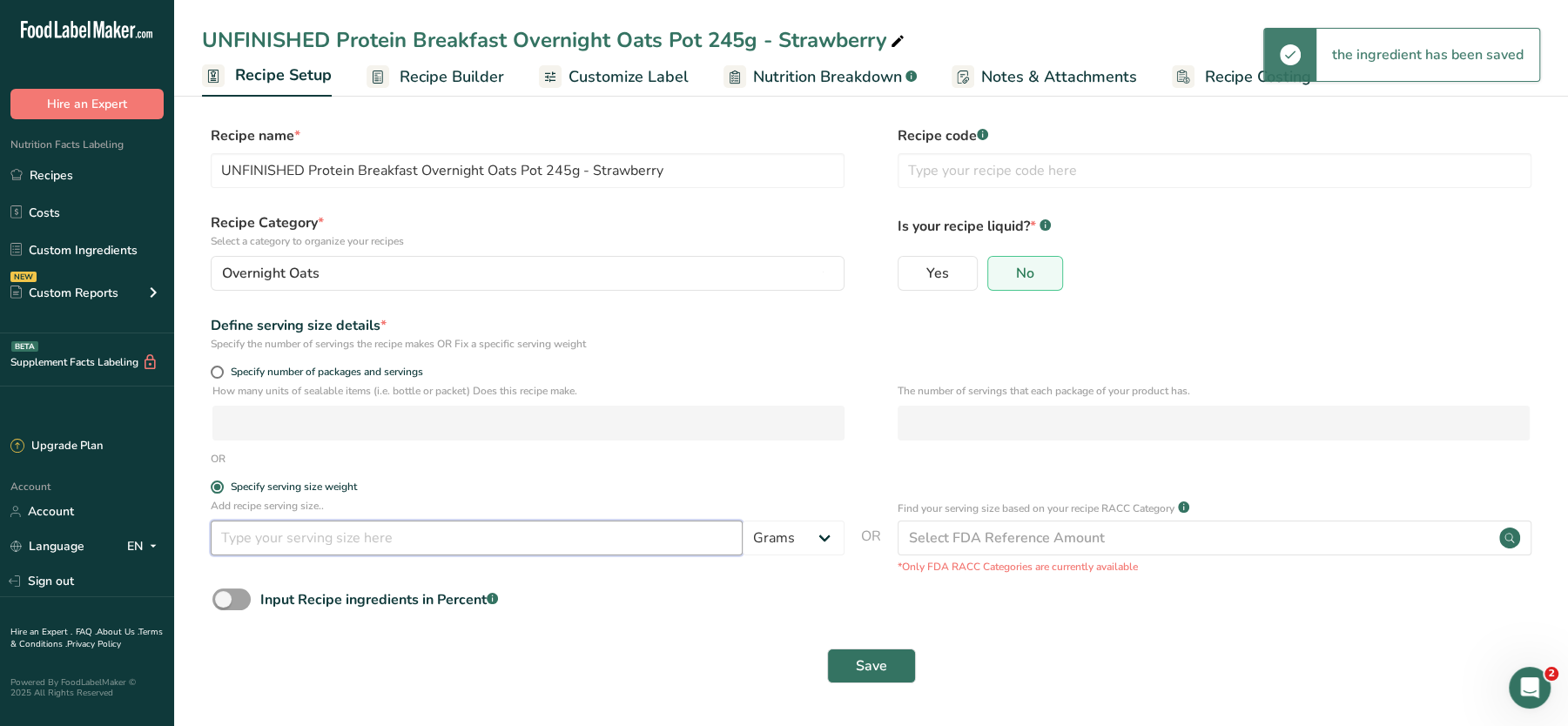
click at [260, 541] on input "number" at bounding box center [476, 538] width 532 height 35
type input "235"
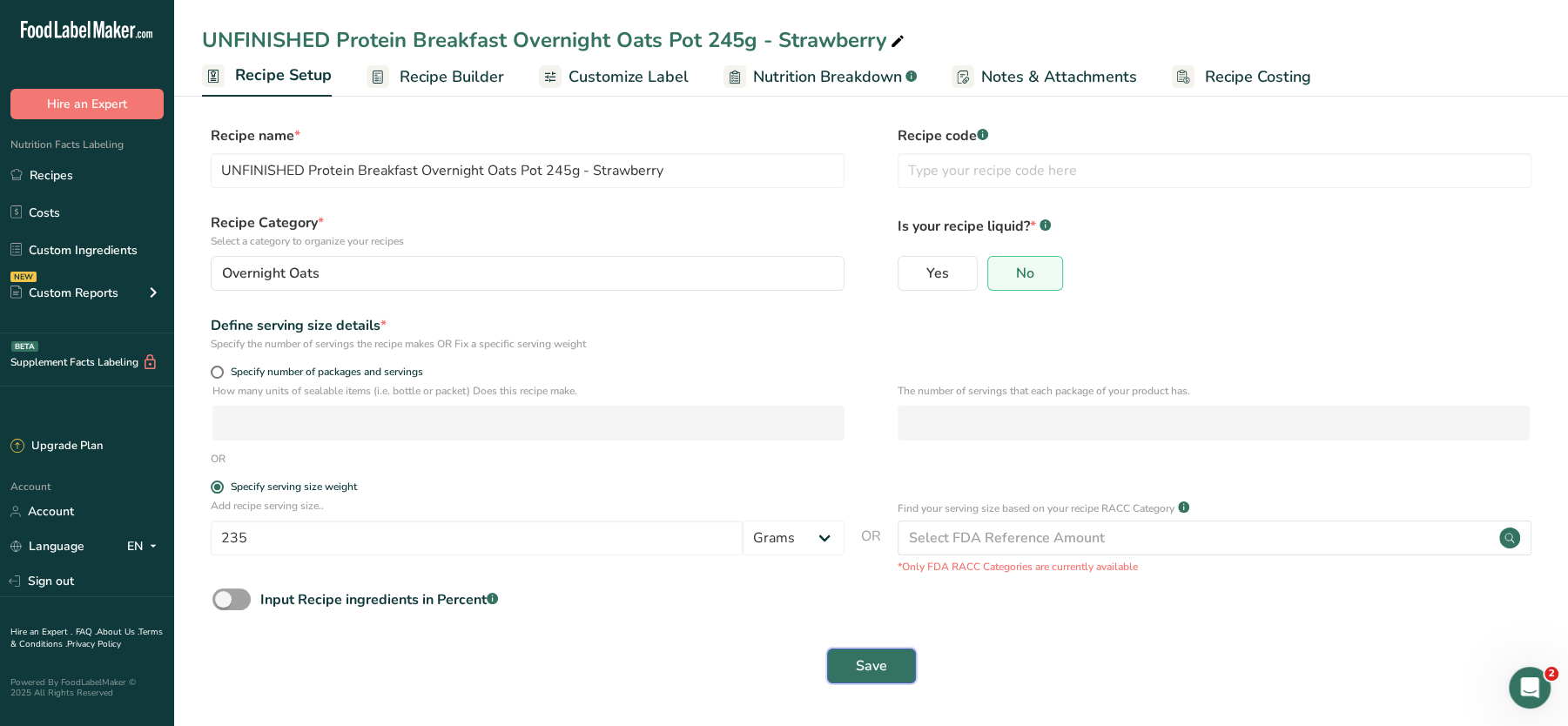
click at [886, 648] on button "Save" at bounding box center [871, 665] width 89 height 35
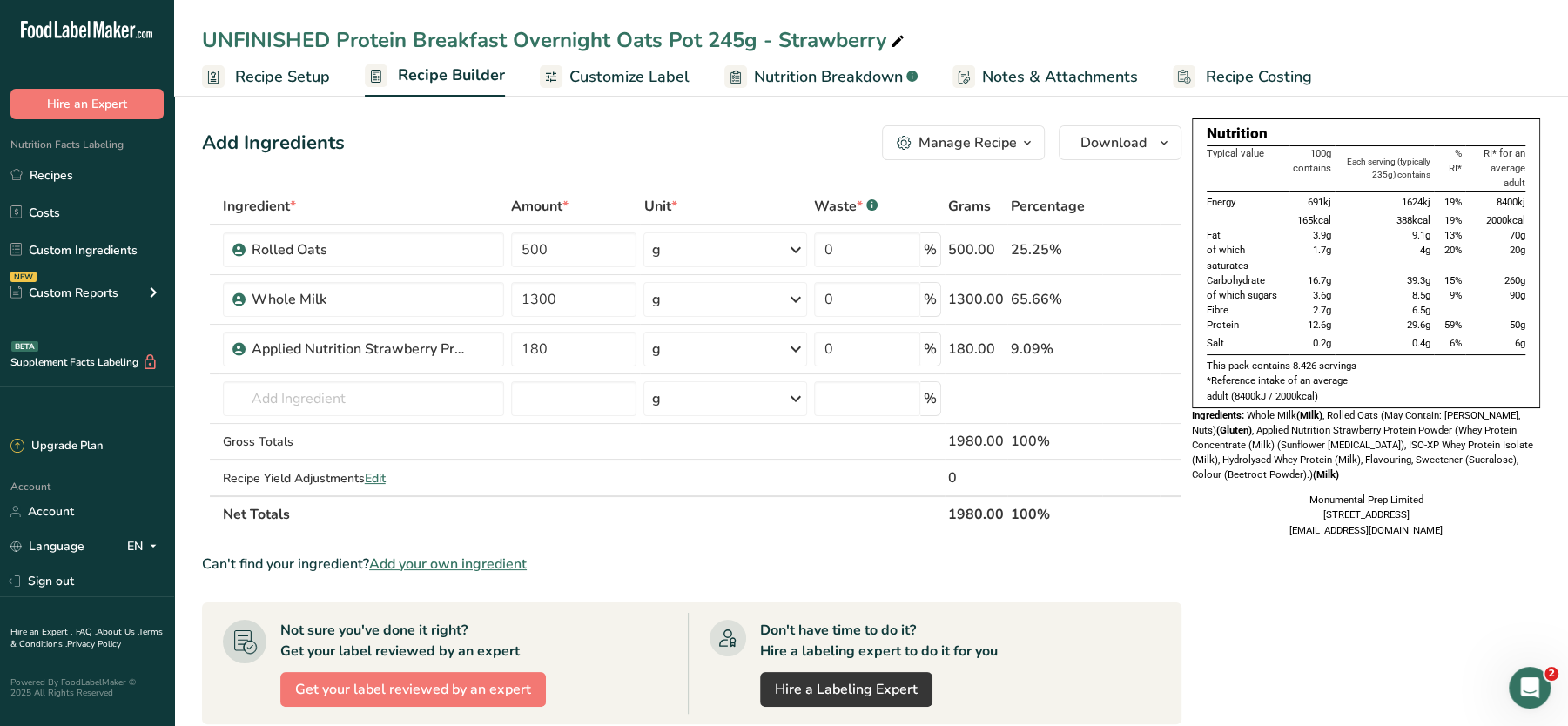
click at [1494, 335] on td "6g" at bounding box center [1495, 343] width 60 height 22
click at [579, 41] on div "UNFINISHED Protein Breakfast Overnight Oats Pot 245g - Strawberry" at bounding box center [555, 39] width 706 height 31
click at [339, 33] on input "UNFINISHED Protein Breakfast Overnight Oats Pot 245g - Strawberry" at bounding box center [871, 39] width 1338 height 31
click at [611, 37] on input "Protein Breakfast Overnight Oats Pot 245g - Strawberry" at bounding box center [871, 39] width 1338 height 31
type input "Protein Breakfast Overnight Oats Pot 235g - Strawberry"
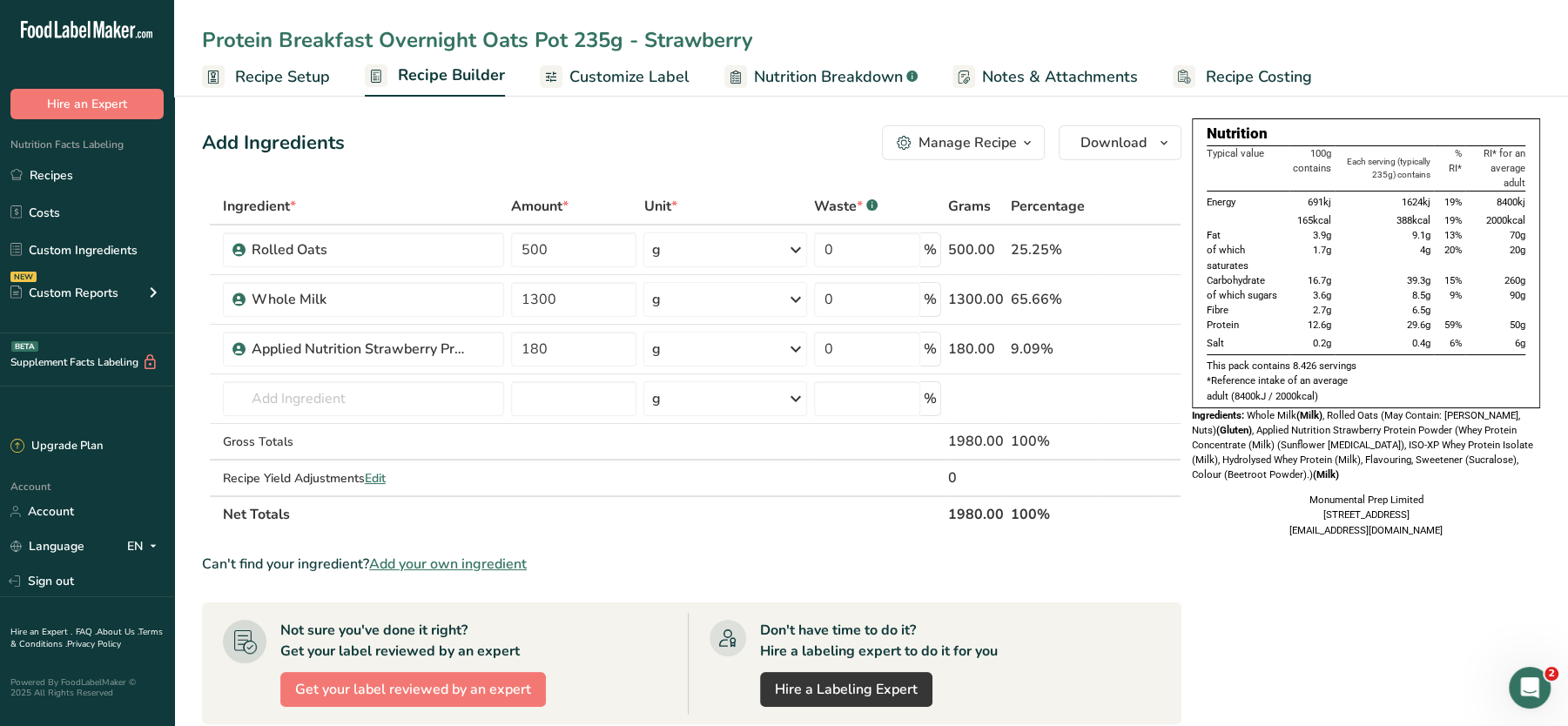
click at [643, 104] on section "Add Ingredients Manage Recipe Delete Recipe Duplicate Recipe Scale Recipe Save …" at bounding box center [871, 611] width 1394 height 1040
click at [1297, 537] on div "Monumental Prep Limited 797 Ormskirk Rd Wigan WN5 8HE hello@monumentalprep.co.uk" at bounding box center [1366, 515] width 348 height 45
click at [1230, 592] on div "Nutrition Typical value 100g contains Each serving (typically 235g) contains % …" at bounding box center [1366, 610] width 348 height 984
click at [574, 254] on input "500" at bounding box center [574, 250] width 127 height 35
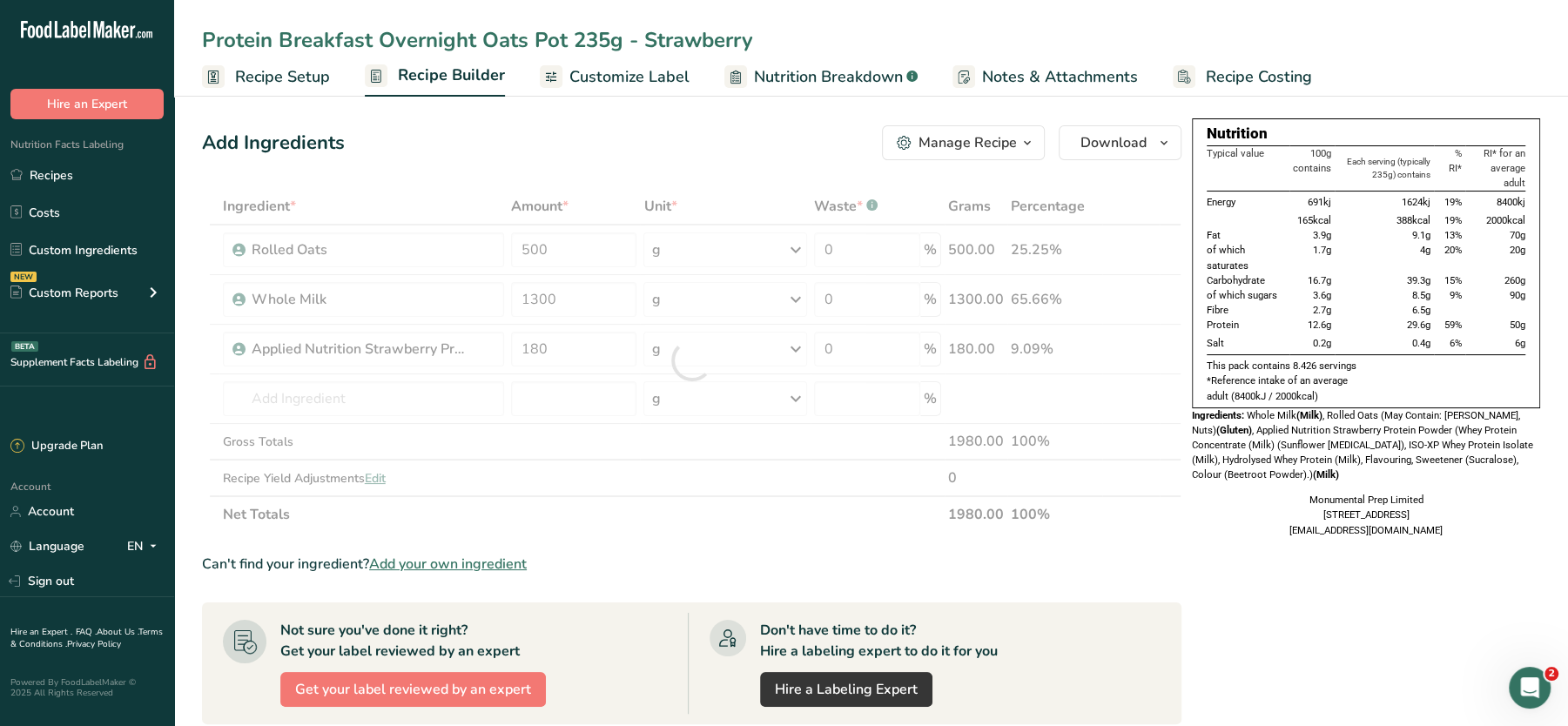
click at [543, 165] on div "Add Ingredients Manage Recipe Delete Recipe Duplicate Recipe Scale Recipe Save …" at bounding box center [697, 610] width 990 height 984
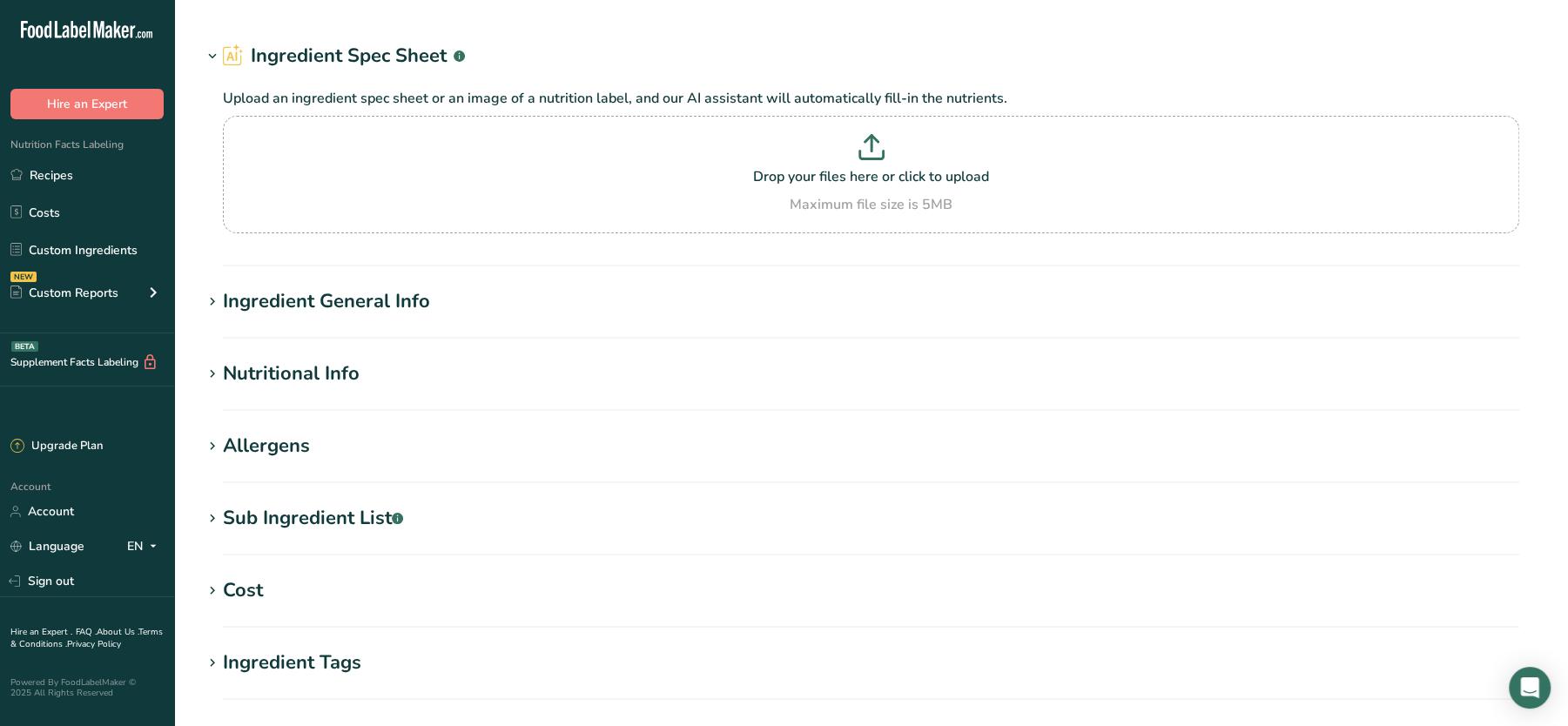
click at [499, 313] on h1 "Ingredient General Info" at bounding box center [871, 301] width 1338 height 29
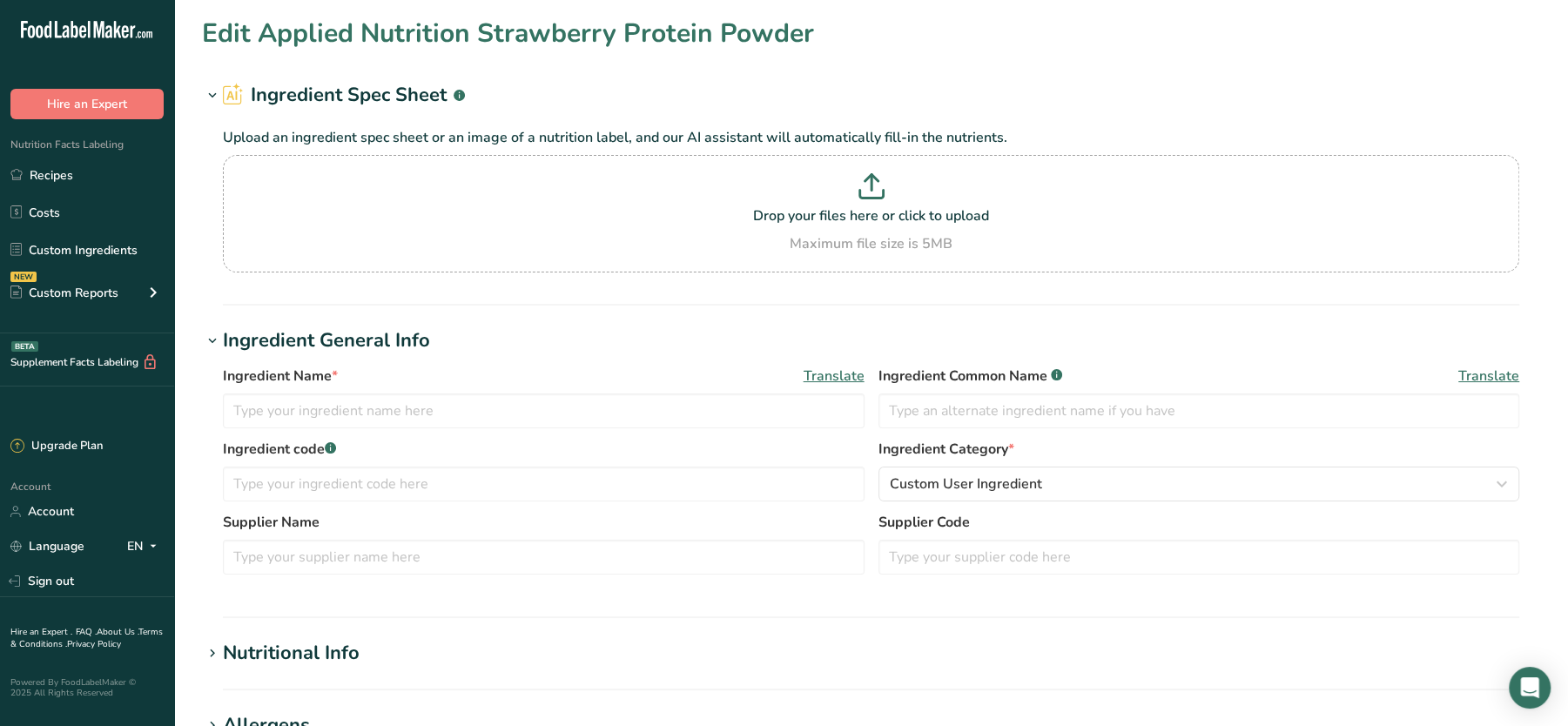
type input "Applied Nutrition Strawberry Protein Powder"
click at [597, 487] on input "text" at bounding box center [543, 483] width 641 height 35
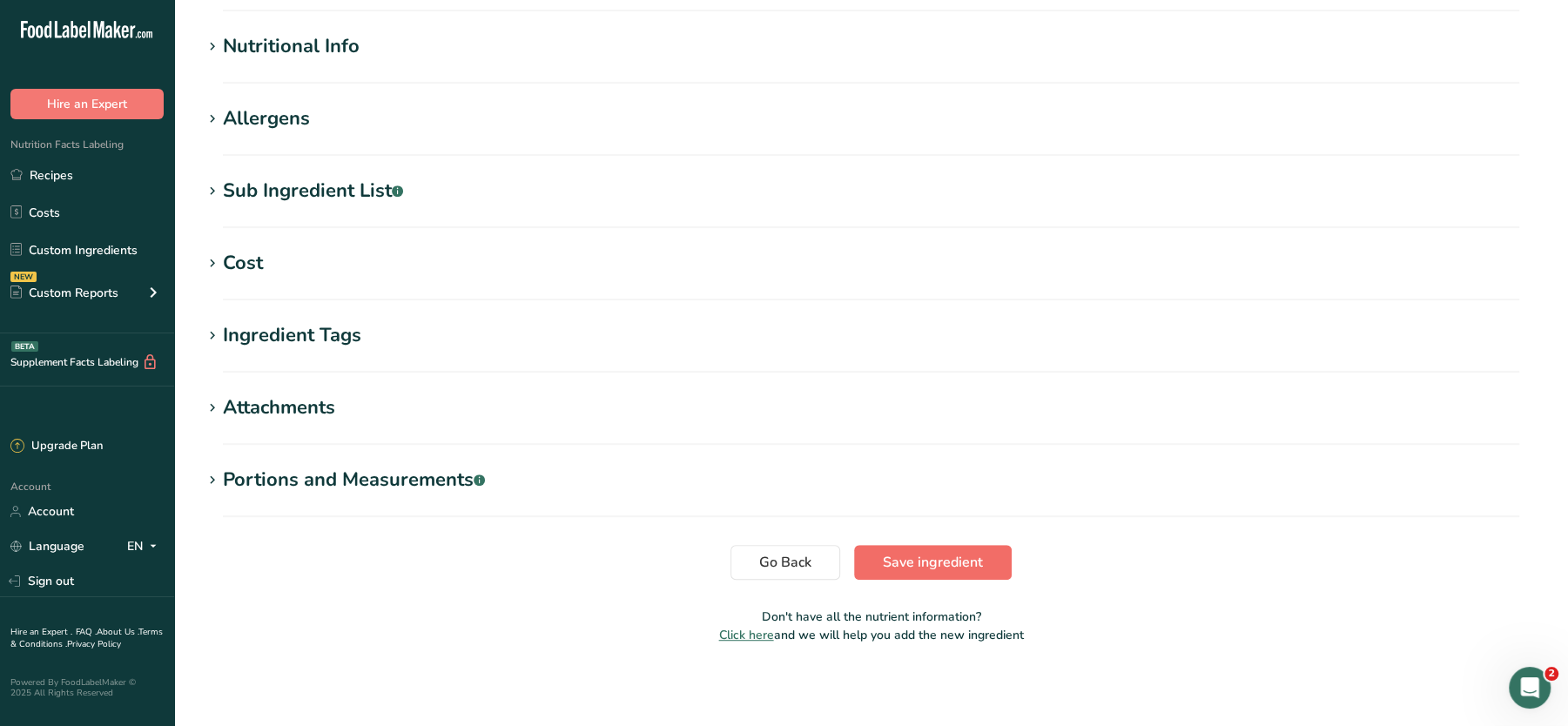
type input "ANSPP"
click at [928, 561] on span "Save ingredient" at bounding box center [933, 562] width 100 height 21
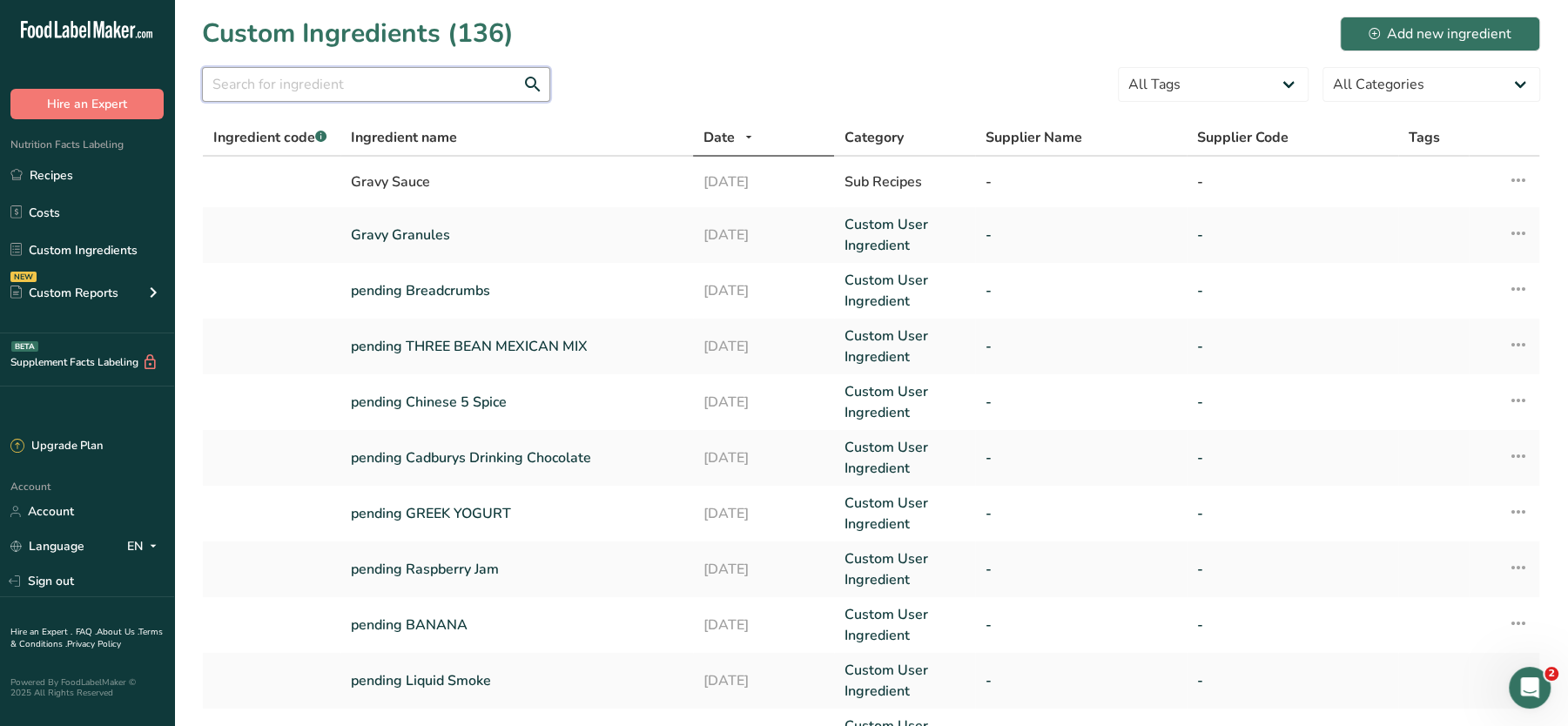
click at [474, 72] on input "text" at bounding box center [375, 84] width 348 height 35
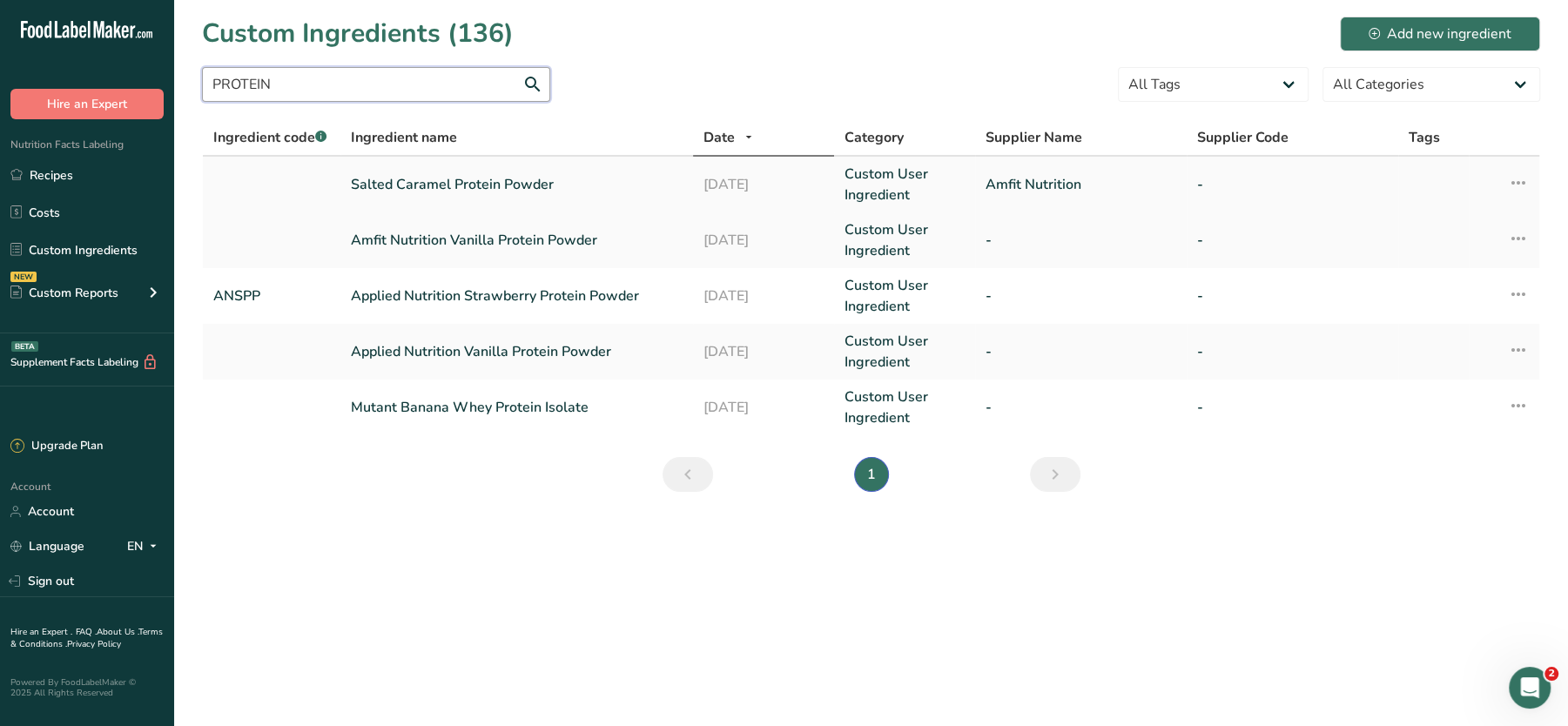
type input "PROTEIN"
click at [442, 183] on link "Salted Caramel Protein Powder" at bounding box center [516, 184] width 332 height 21
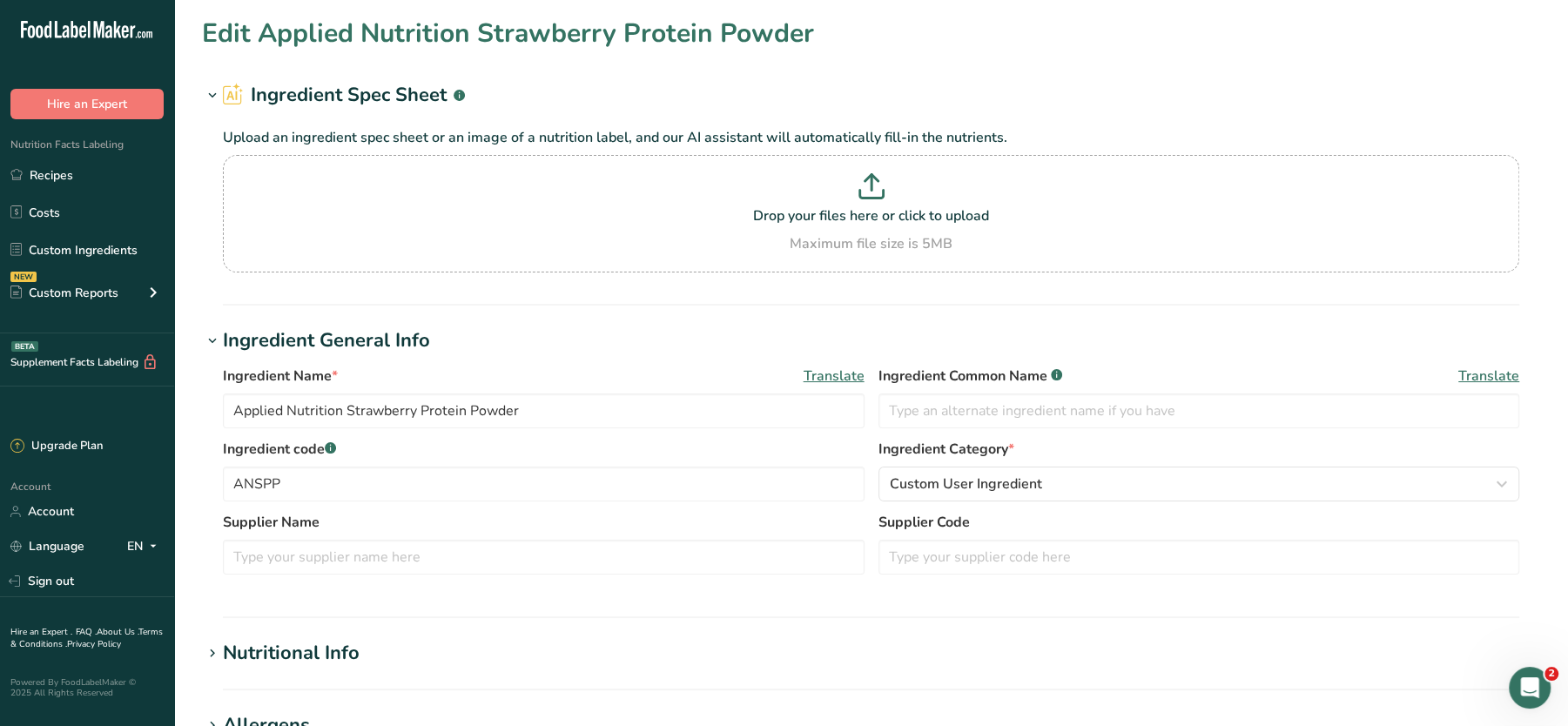
type input "Salted Caramel Protein Powder"
type input "Amfit Nutrition"
click at [330, 475] on input "text" at bounding box center [543, 483] width 641 height 35
type input "S"
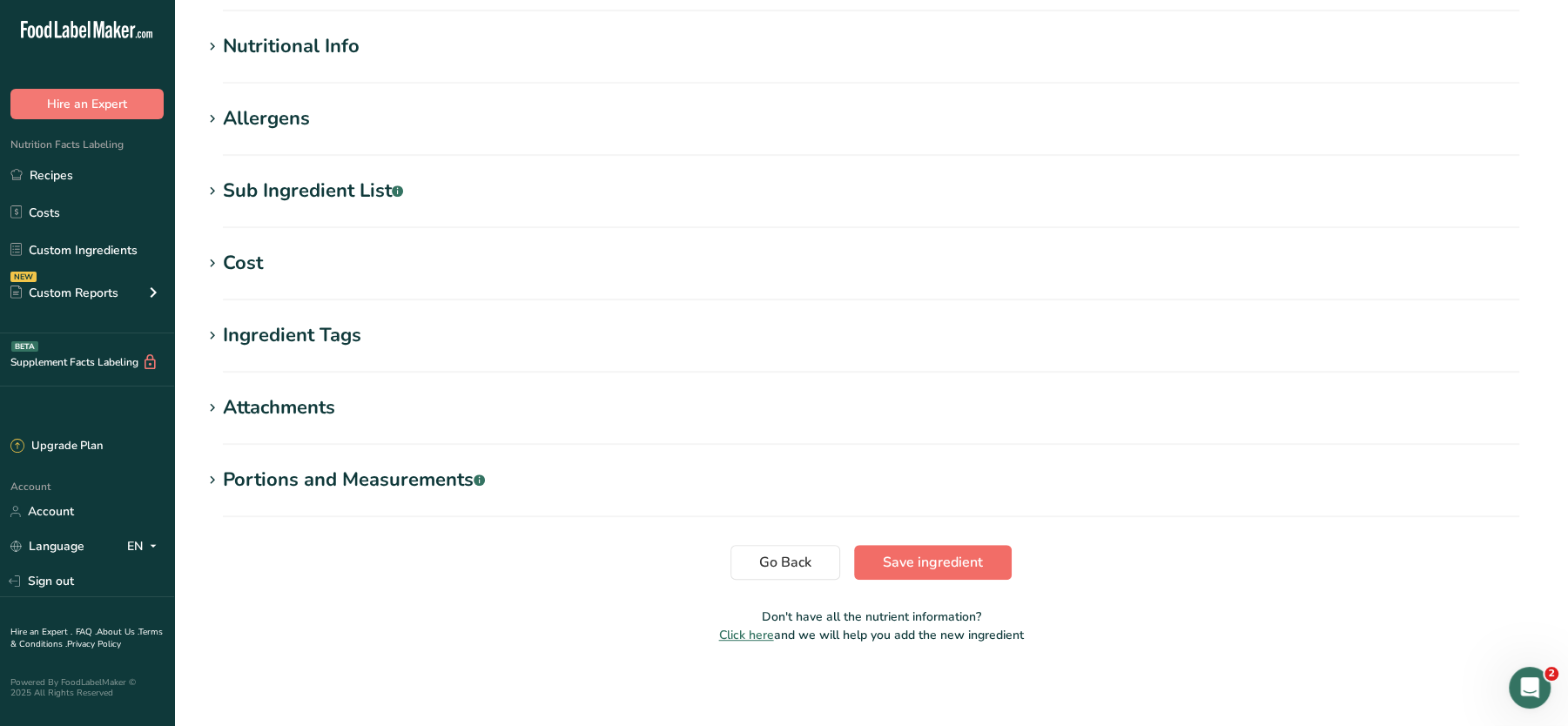
type input "MPSCPP"
click at [942, 557] on span "Save ingredient" at bounding box center [933, 562] width 100 height 21
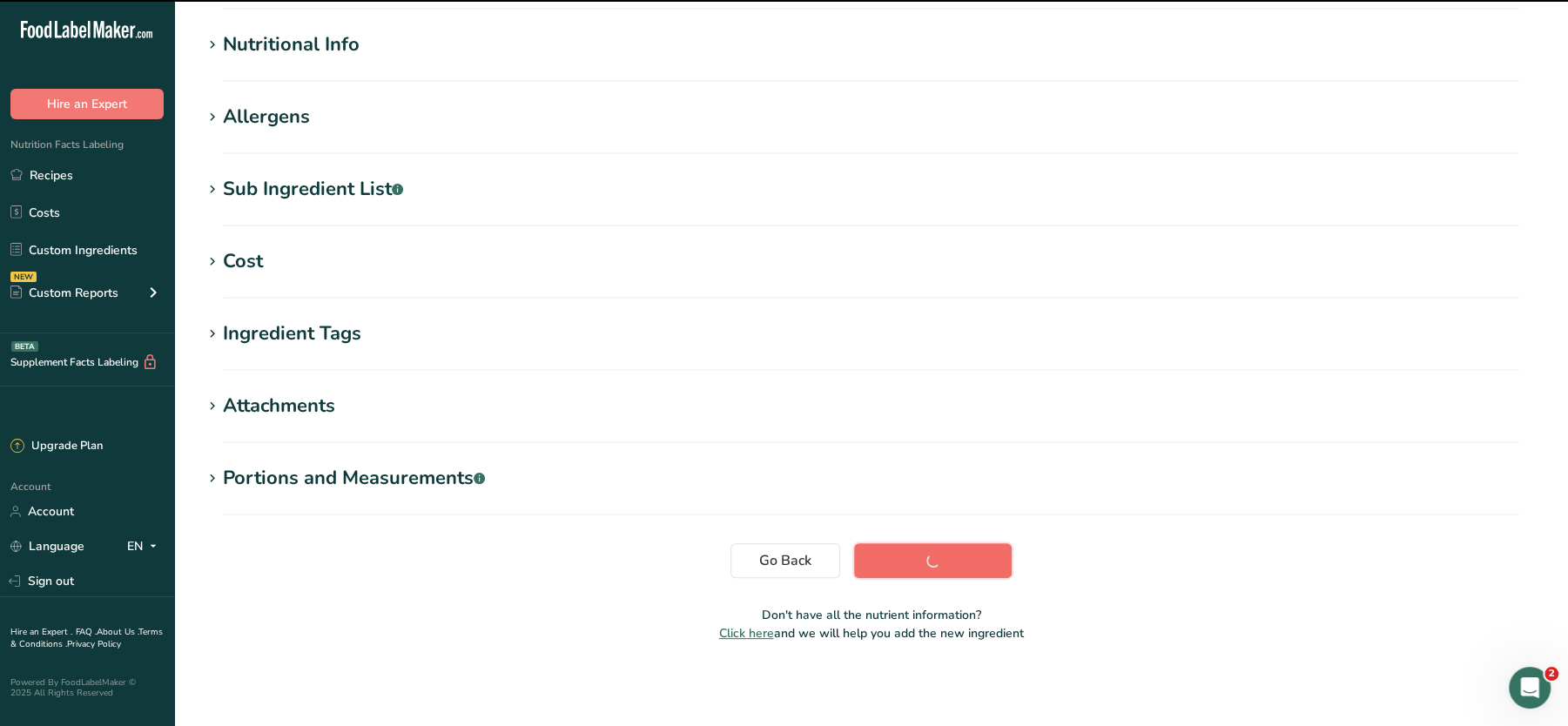
scroll to position [194, 0]
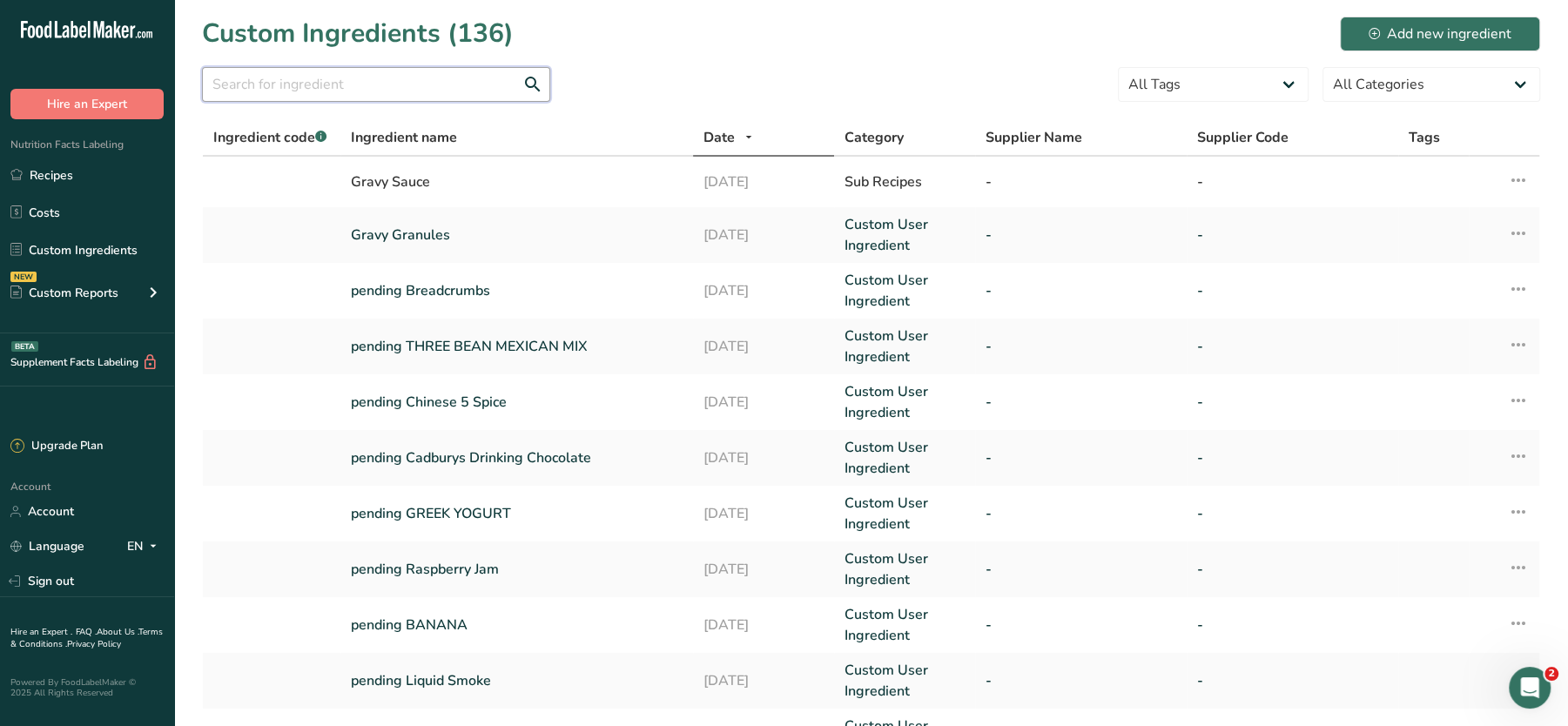
click at [489, 83] on input "text" at bounding box center [375, 84] width 348 height 35
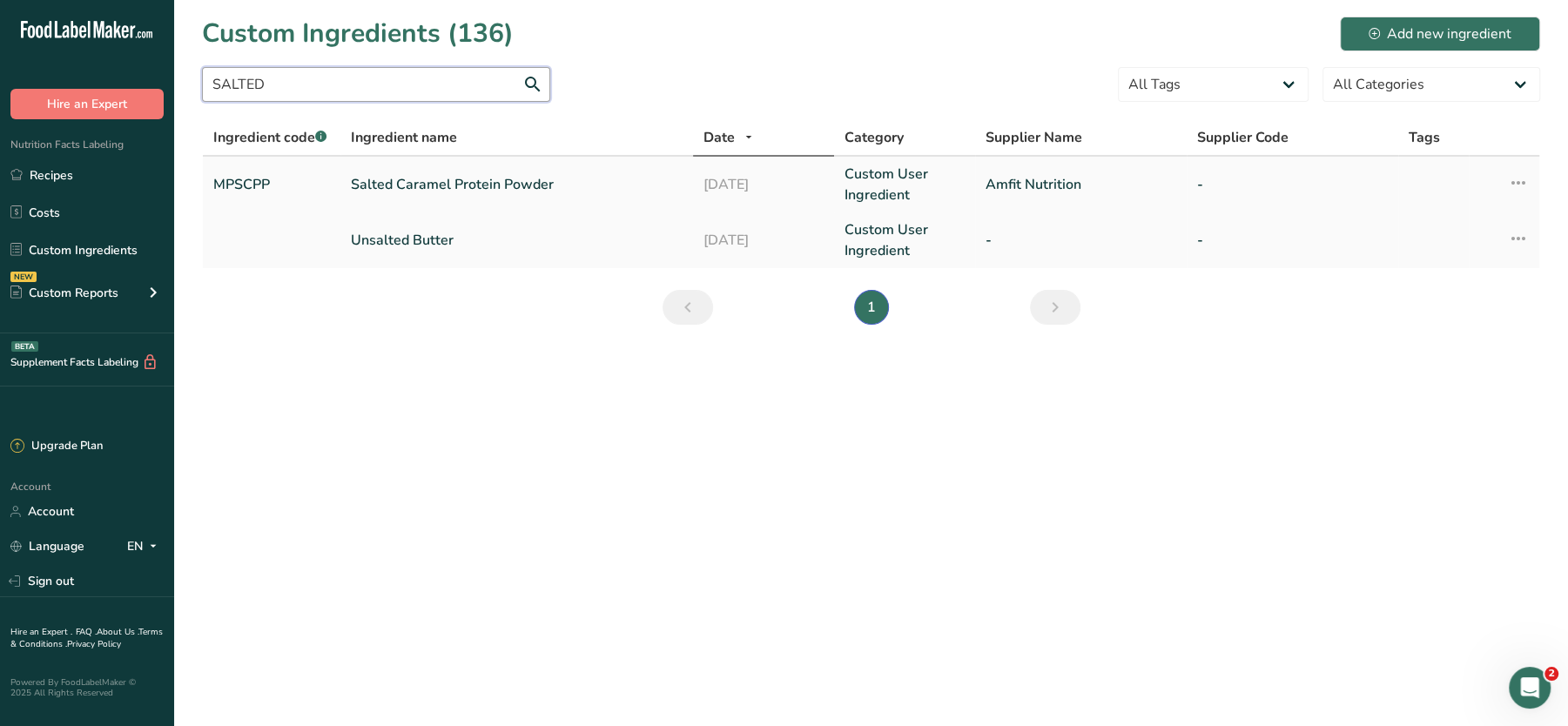
type input "SALTED"
click at [444, 175] on link "Salted Caramel Protein Powder" at bounding box center [516, 184] width 332 height 21
